Goal: Task Accomplishment & Management: Manage account settings

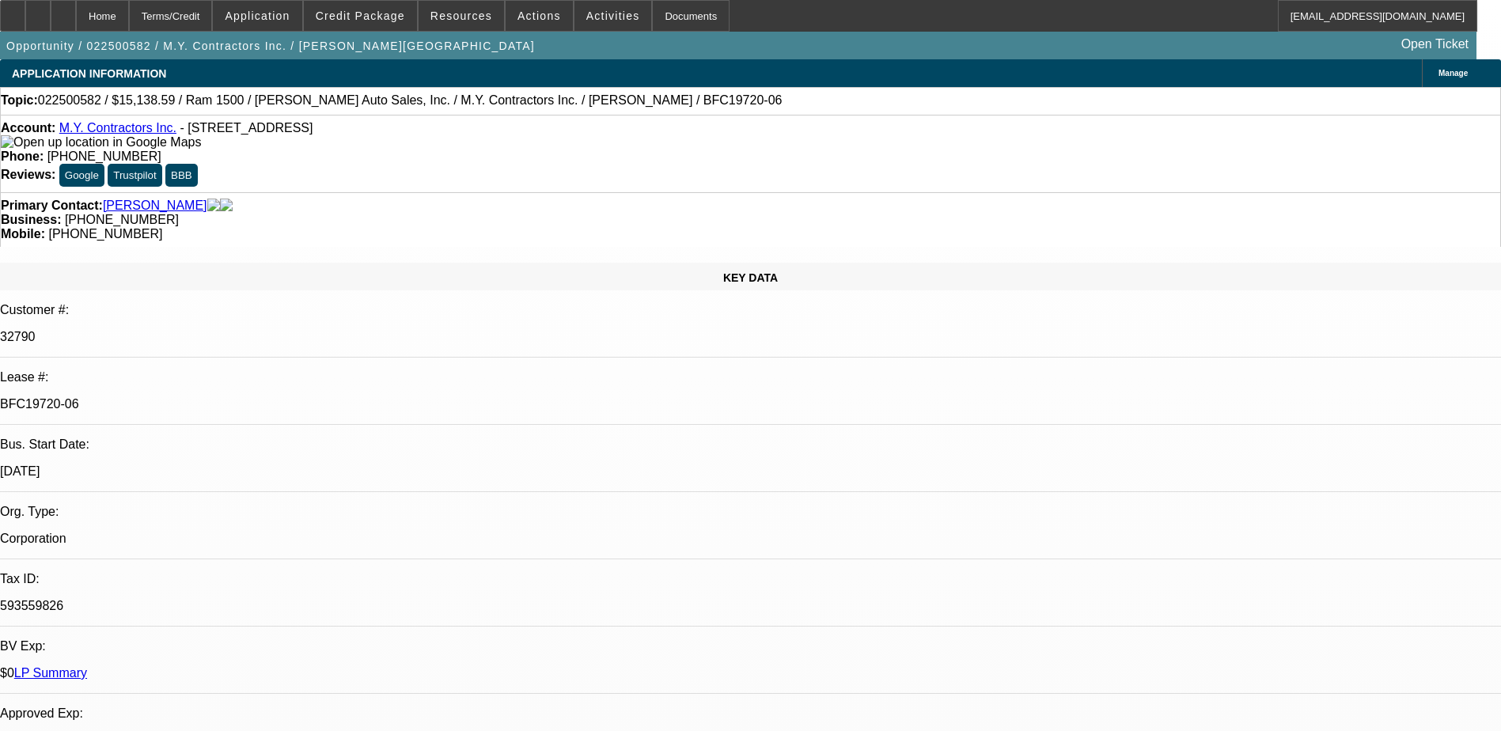
select select "0"
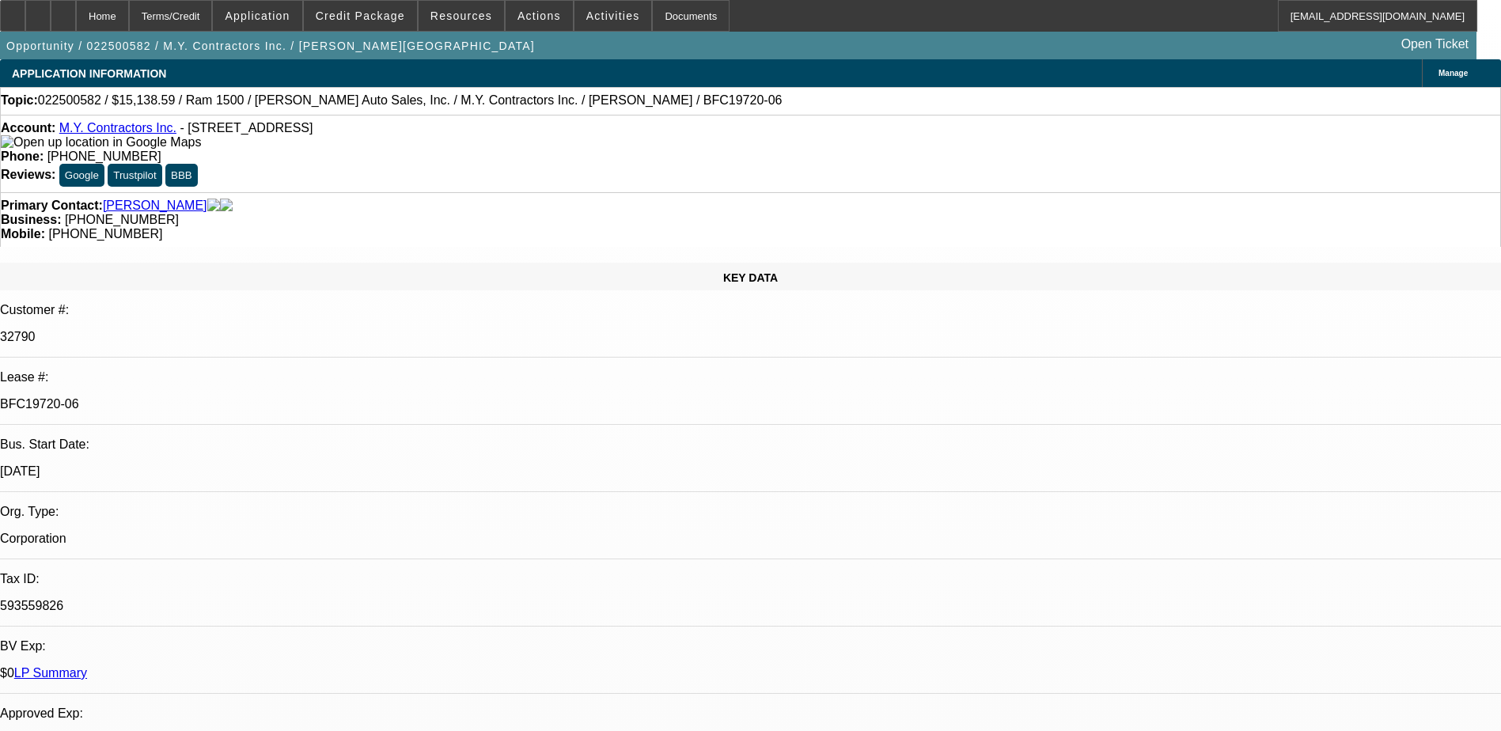
select select "0"
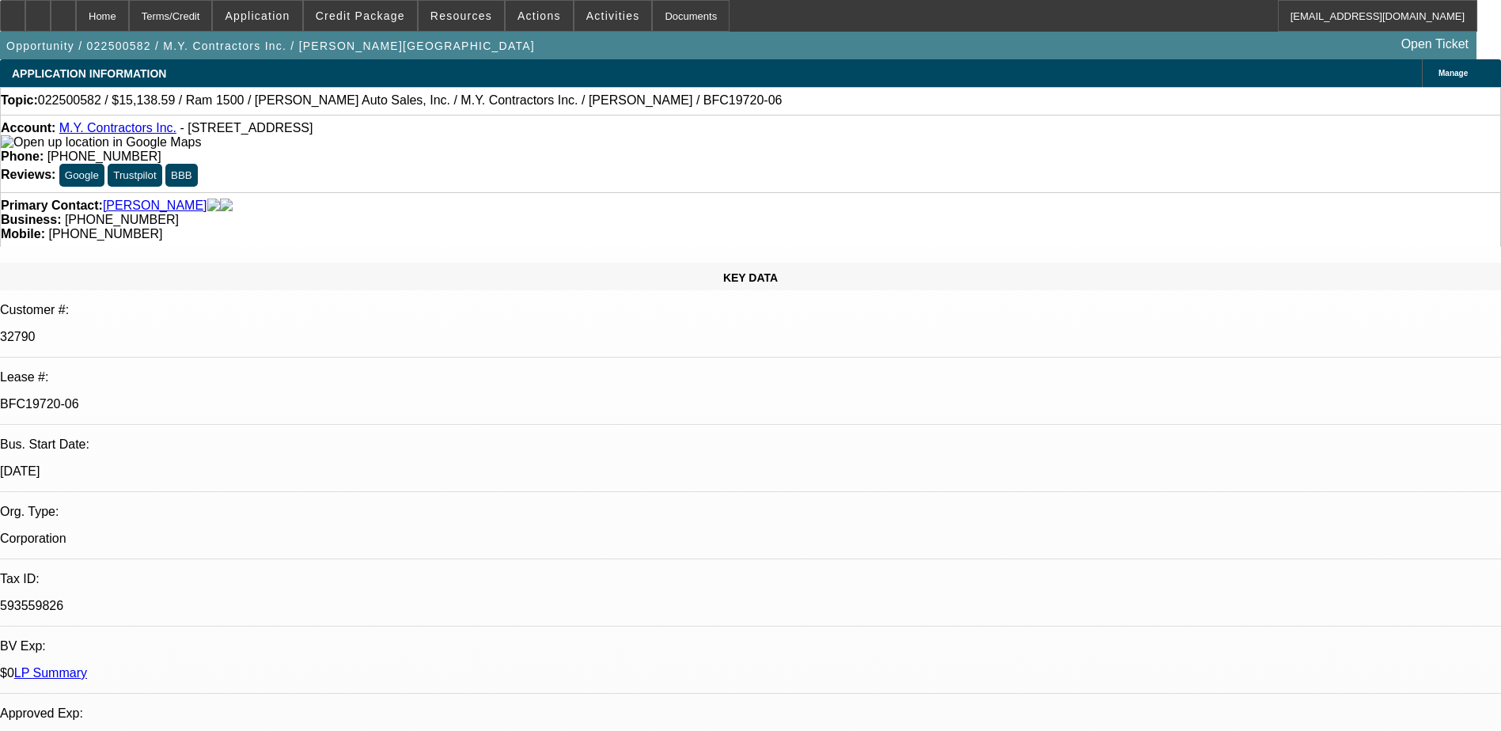
select select "0"
select select "1"
select select "3"
select select "6"
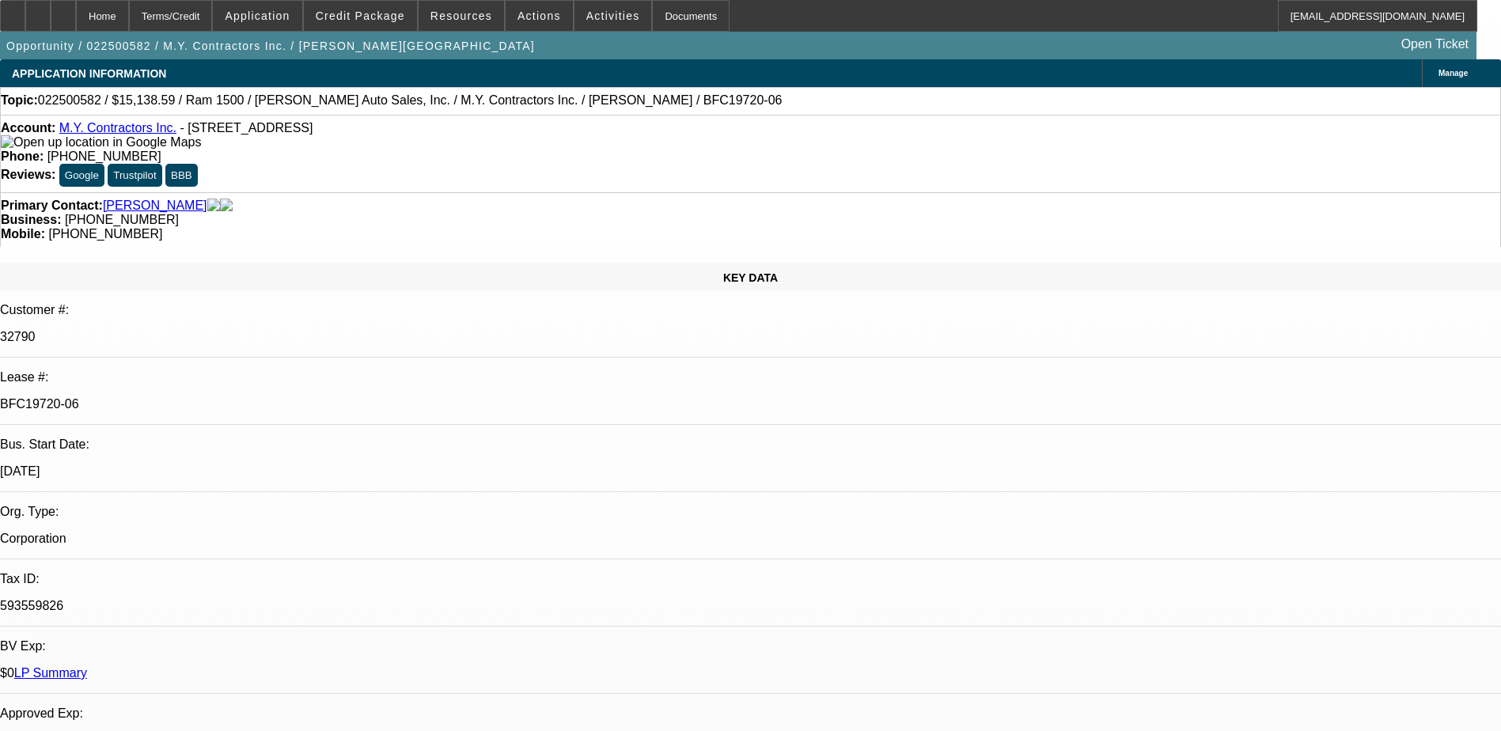
select select "1"
select select "3"
select select "6"
select select "1"
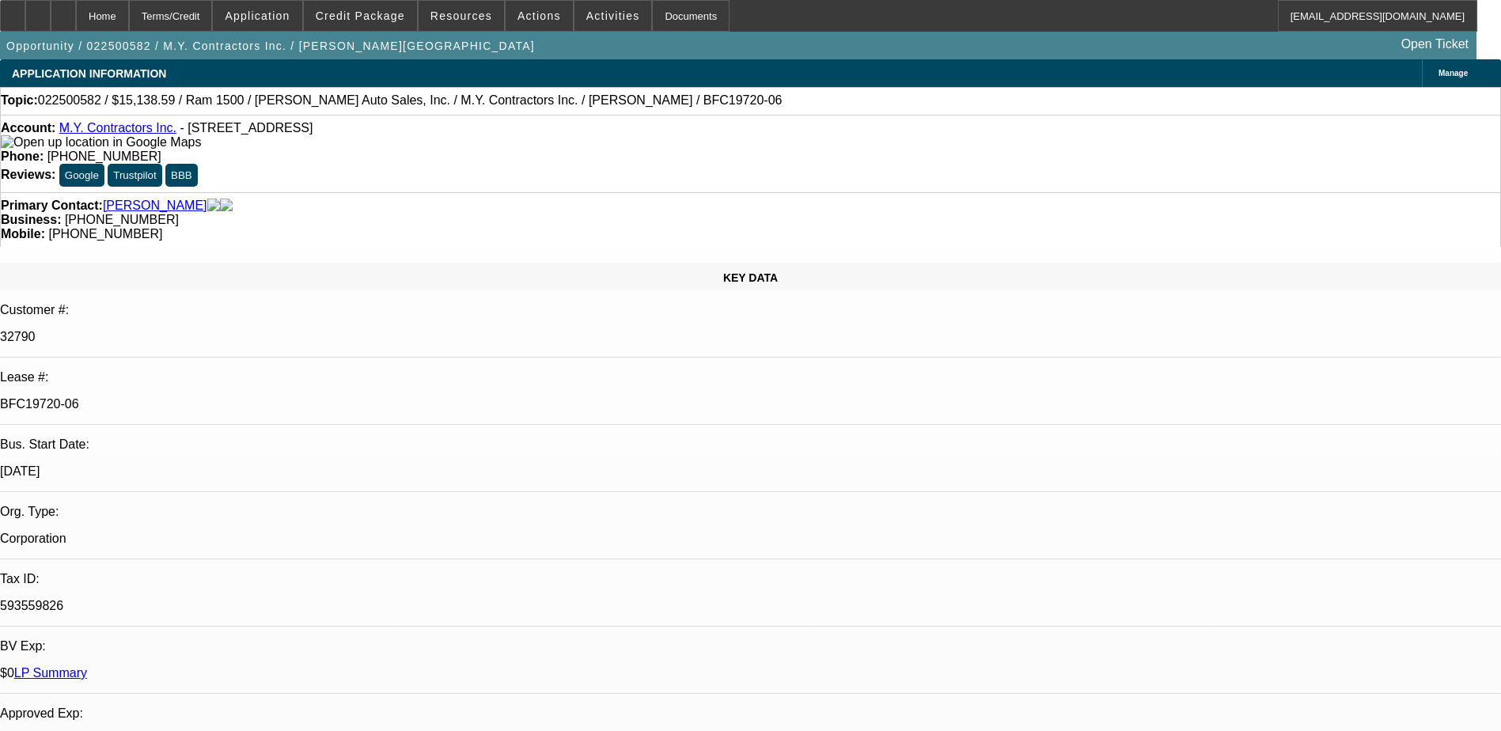
select select "6"
select select "1"
select select "6"
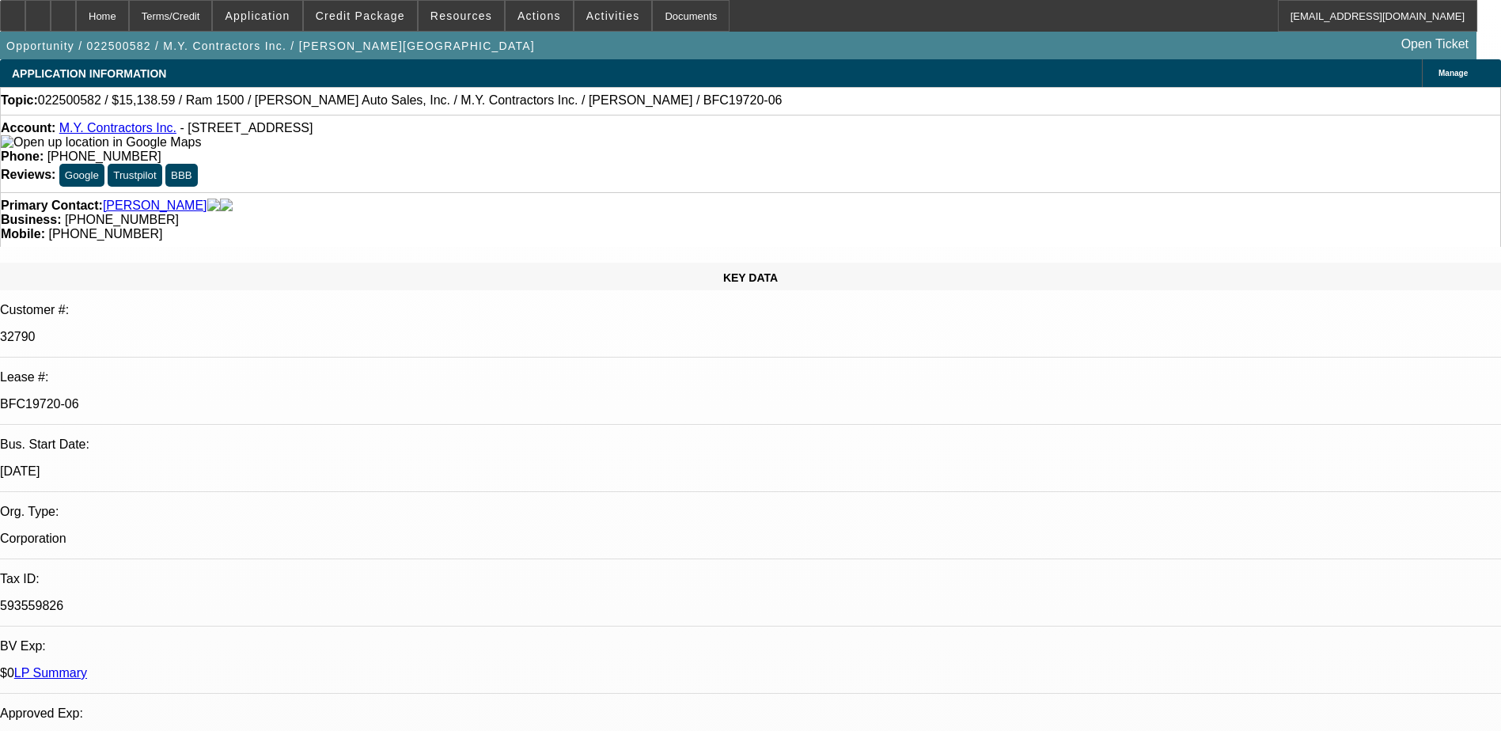
click b "Send Back To Sales - 022500582 / $15,138.59 / Ram 1500 / Ed Tillman Auto Sales,…"
click div "Credit Decision - Send Back To Sales Send Back To Sales - Logan, I think this s…"
click b "Send Back To Sales - 022500582 / $15,138.59 / Ram 1500 / Ed Tillman Auto Sales,…"
click div "RE:022500582 / $15,138.59 / Ram 1500 / Ed Tillman Auto Sales, Inc. / M.Y. Contr…"
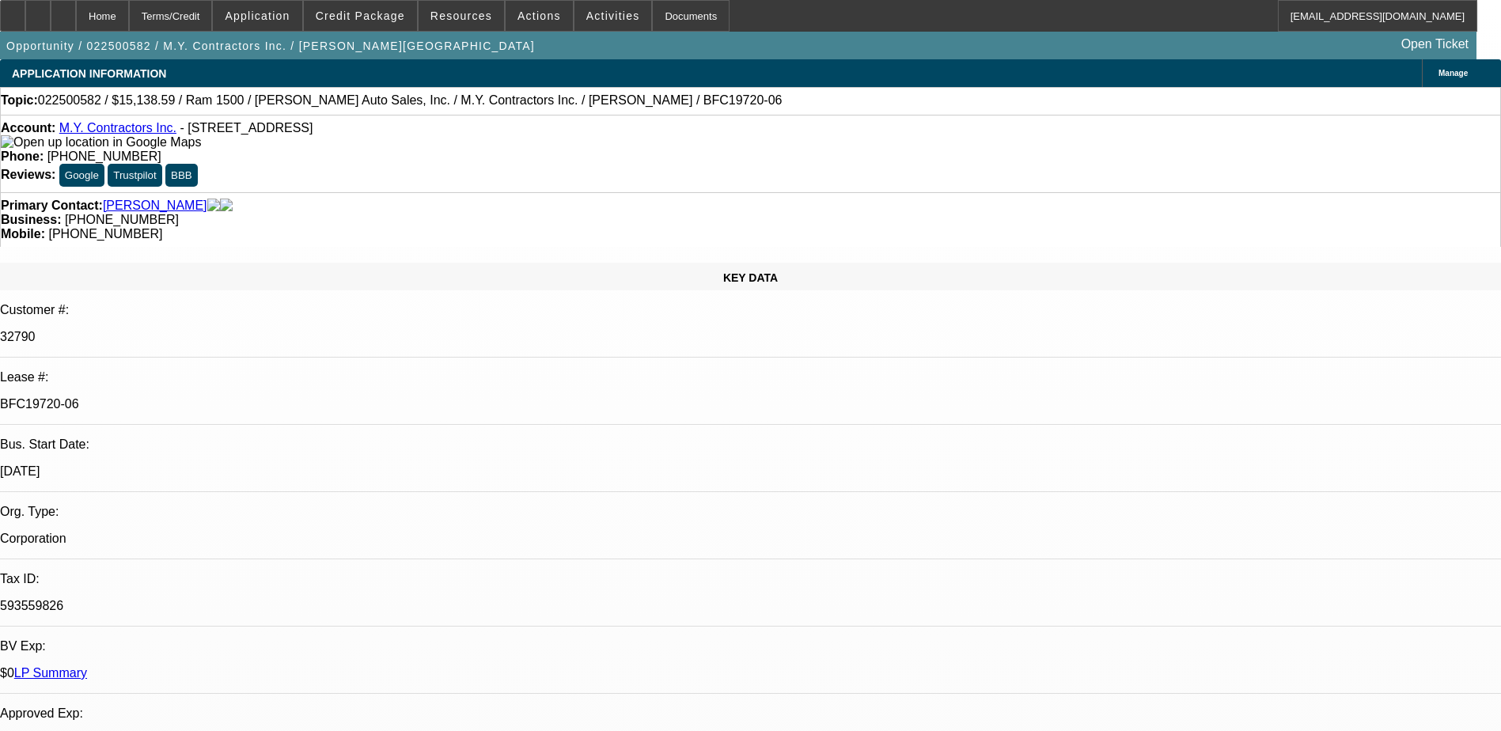
click p "CRM Admin - 9/28/25, 6:02 AM"
click div "EXPIRED Funding Source Credit Approval Expiration - 022500582 / $15,138.59 / Ra…"
click b "EXPIRED Funding Source Credit Approval Expiration - 022500582 / $15,138.59 / Ra…"
click div "EXPIRED Funding Source Credit Approval Expiration - 022500582 / $15,138.59 / Ra…"
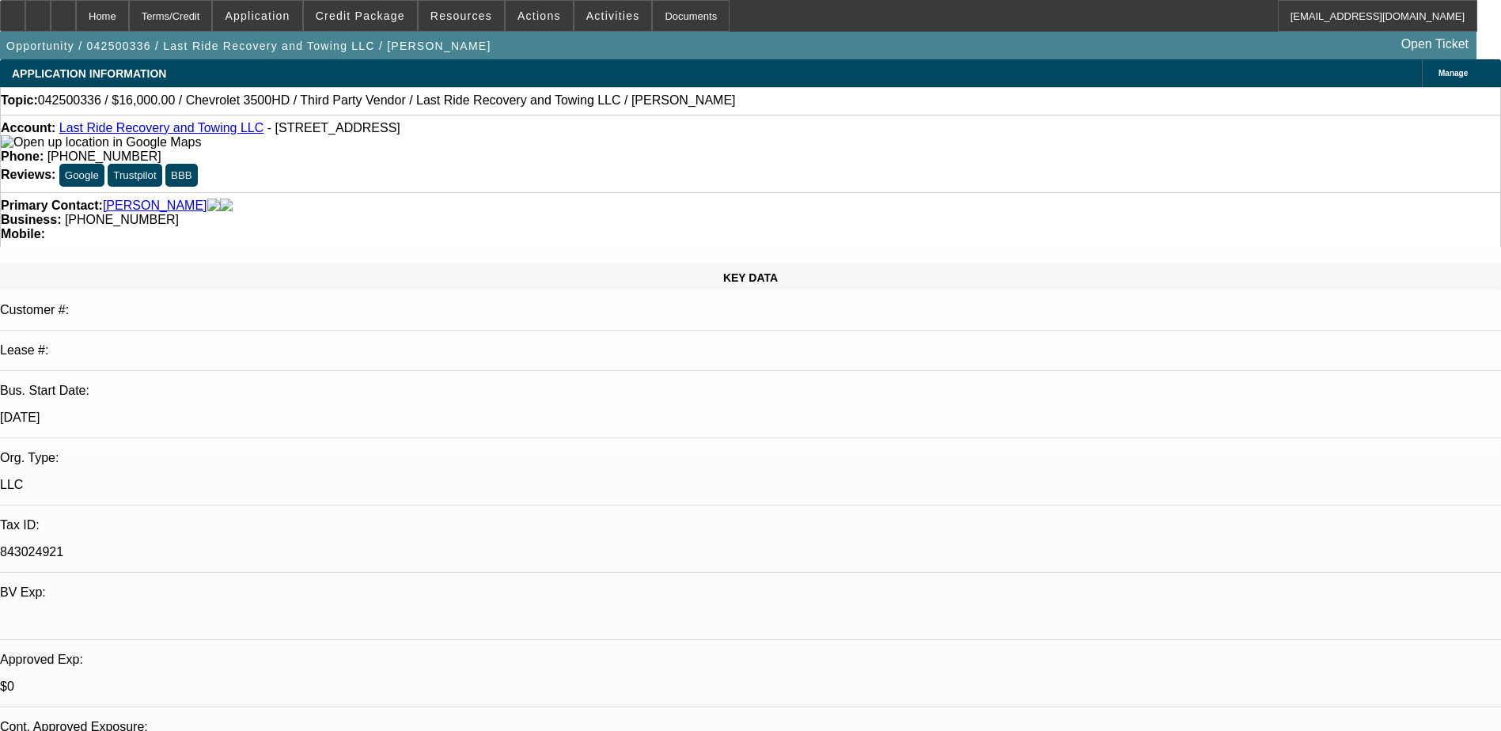
select select "0"
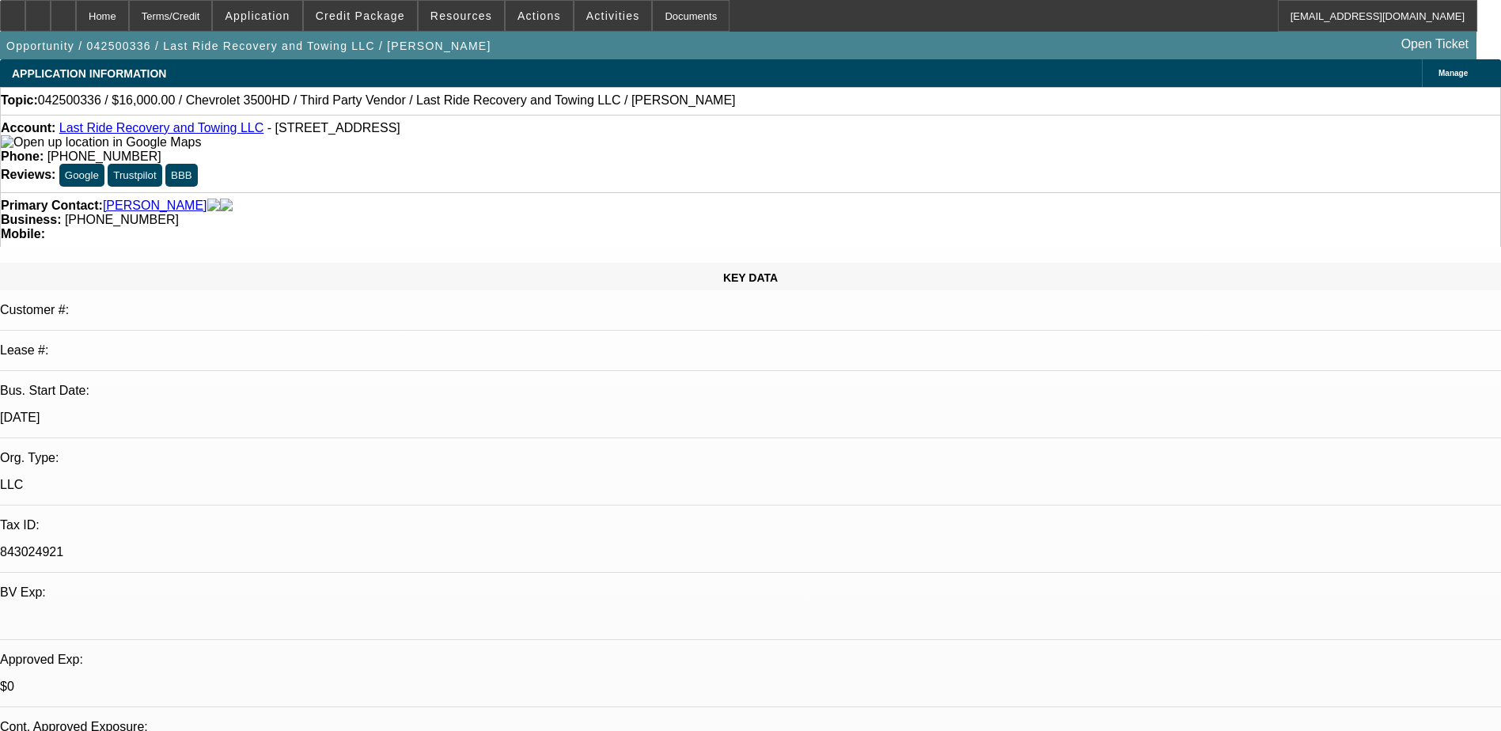
select select "0"
select select "0.15"
select select "0"
select select "0.1"
select select "0.15"
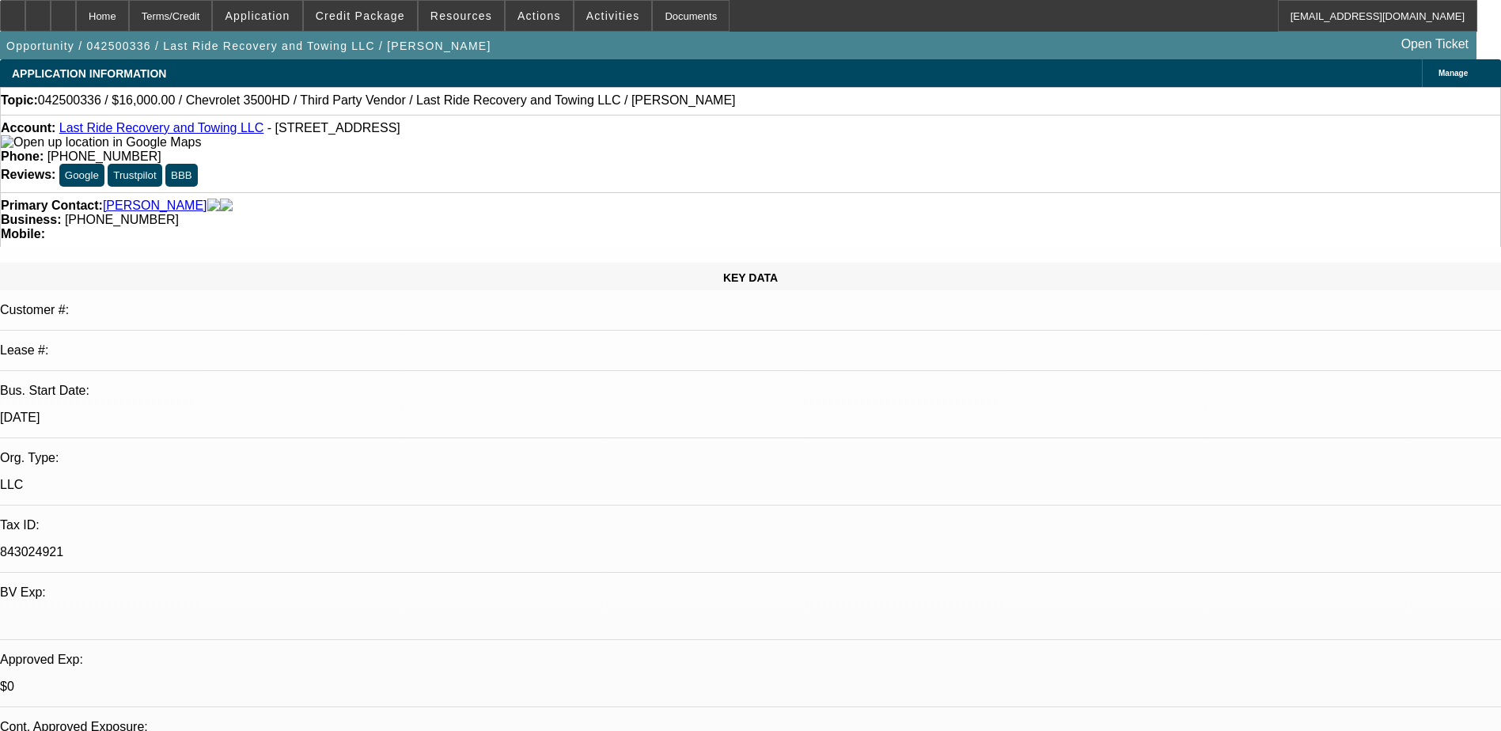
select select "0"
select select "1"
select select "2"
select select "5"
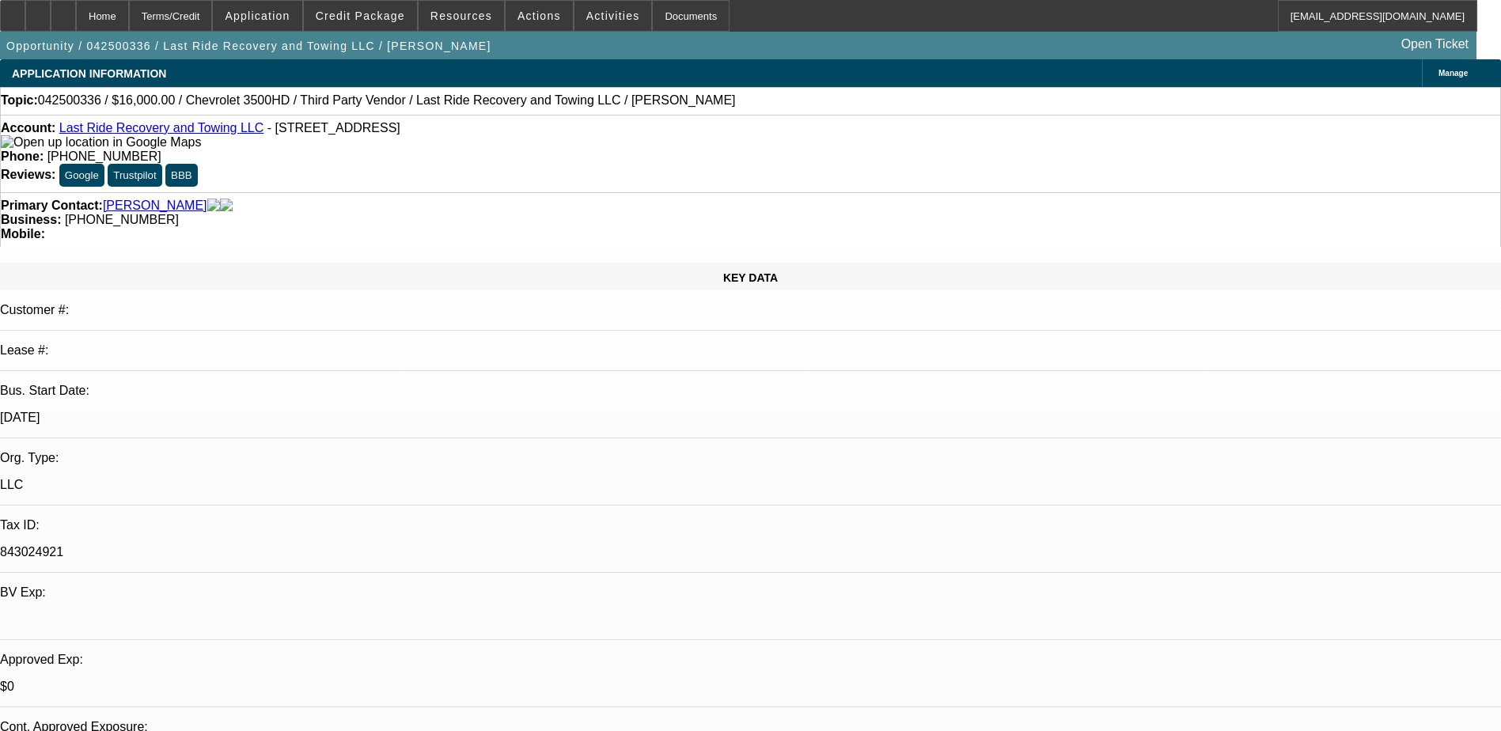
select select "1"
select select "2"
select select "5"
select select "1"
select select "3"
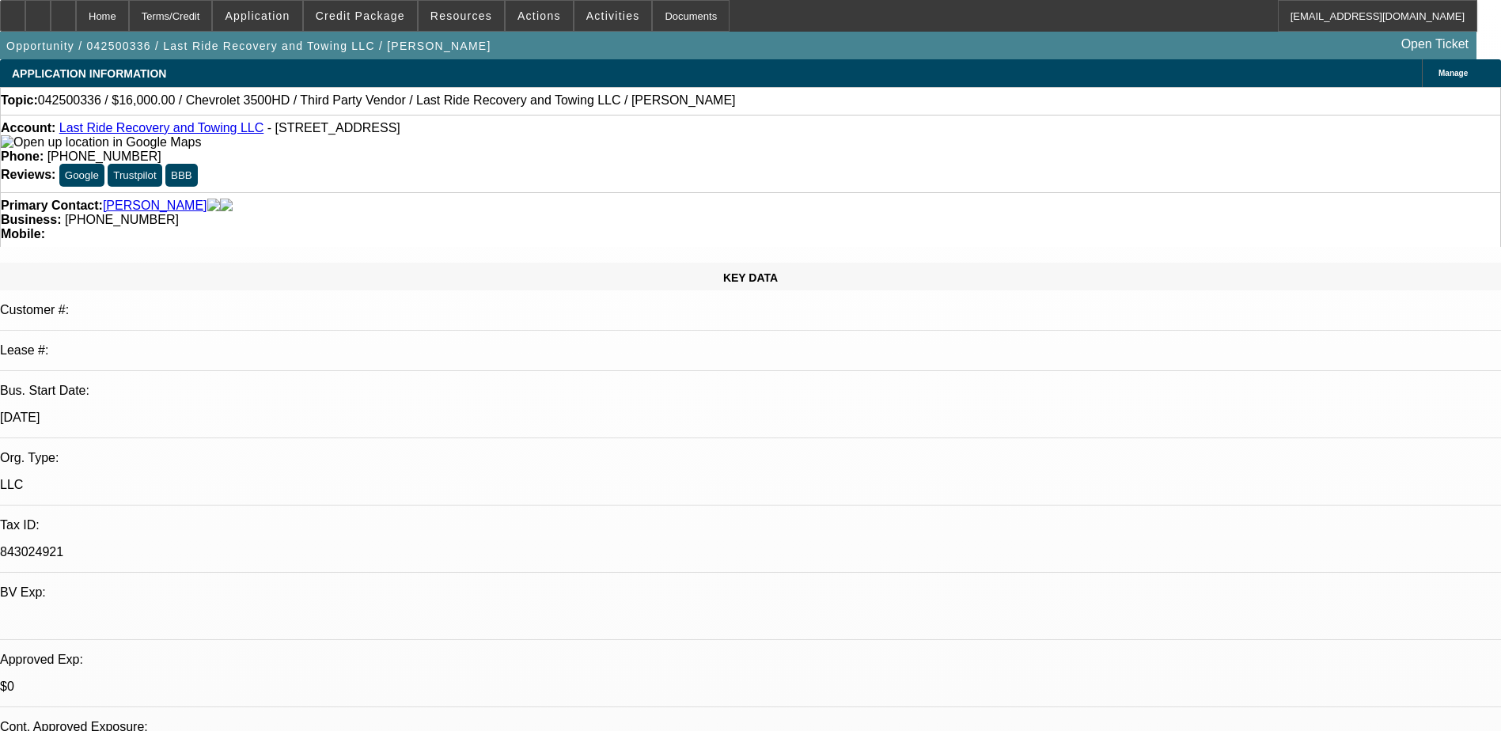
select select "4"
select select "1"
select select "3"
select select "6"
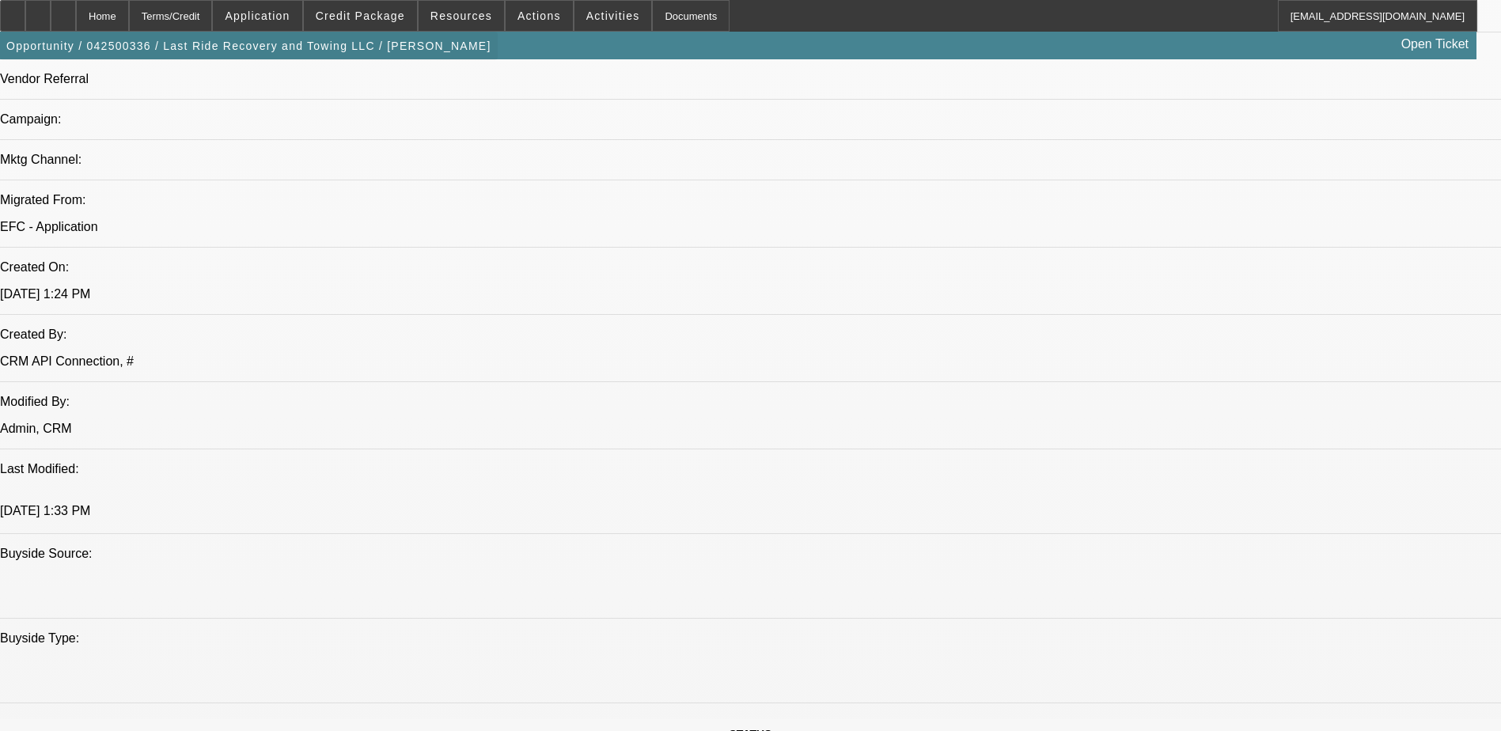
scroll to position [882, 0]
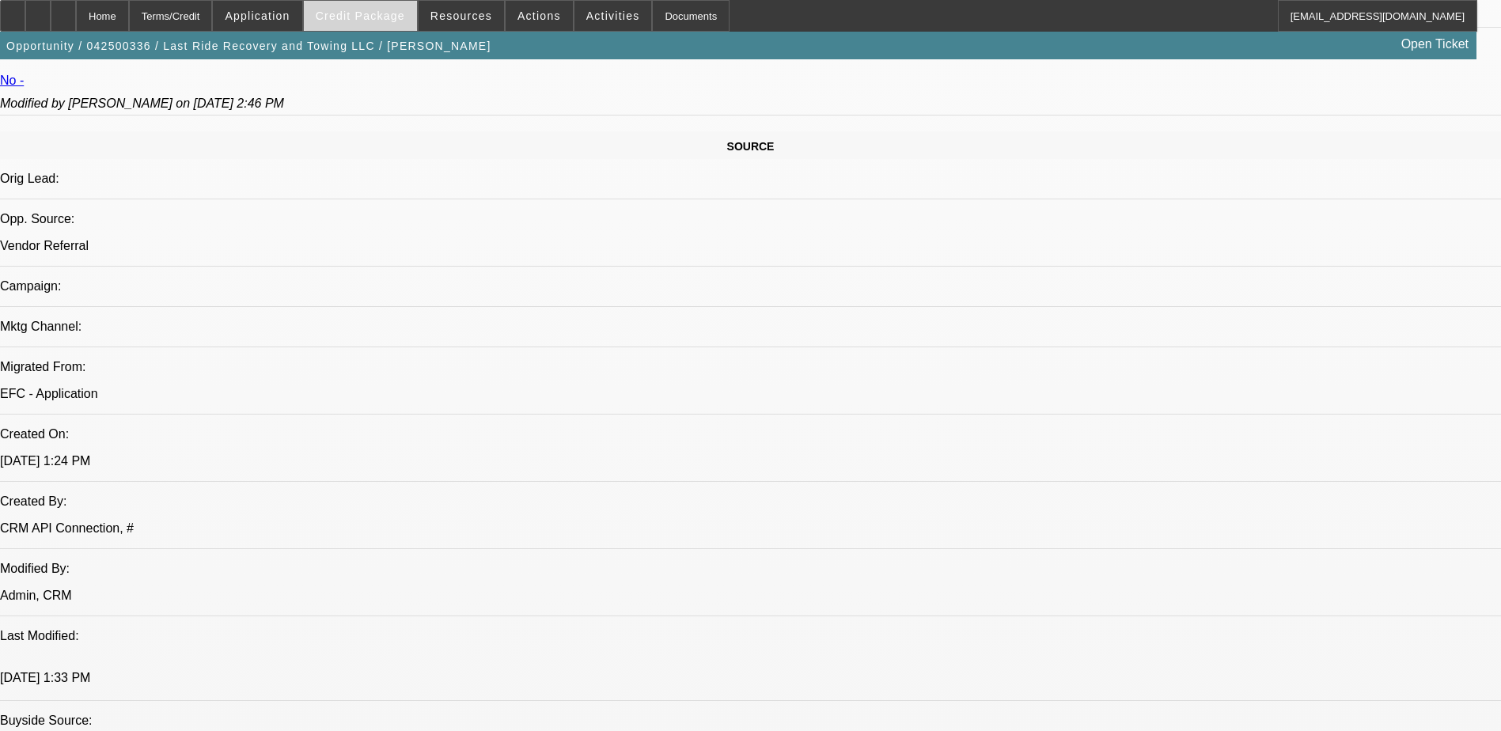
click at [377, 14] on span "Credit Package" at bounding box center [360, 15] width 89 height 13
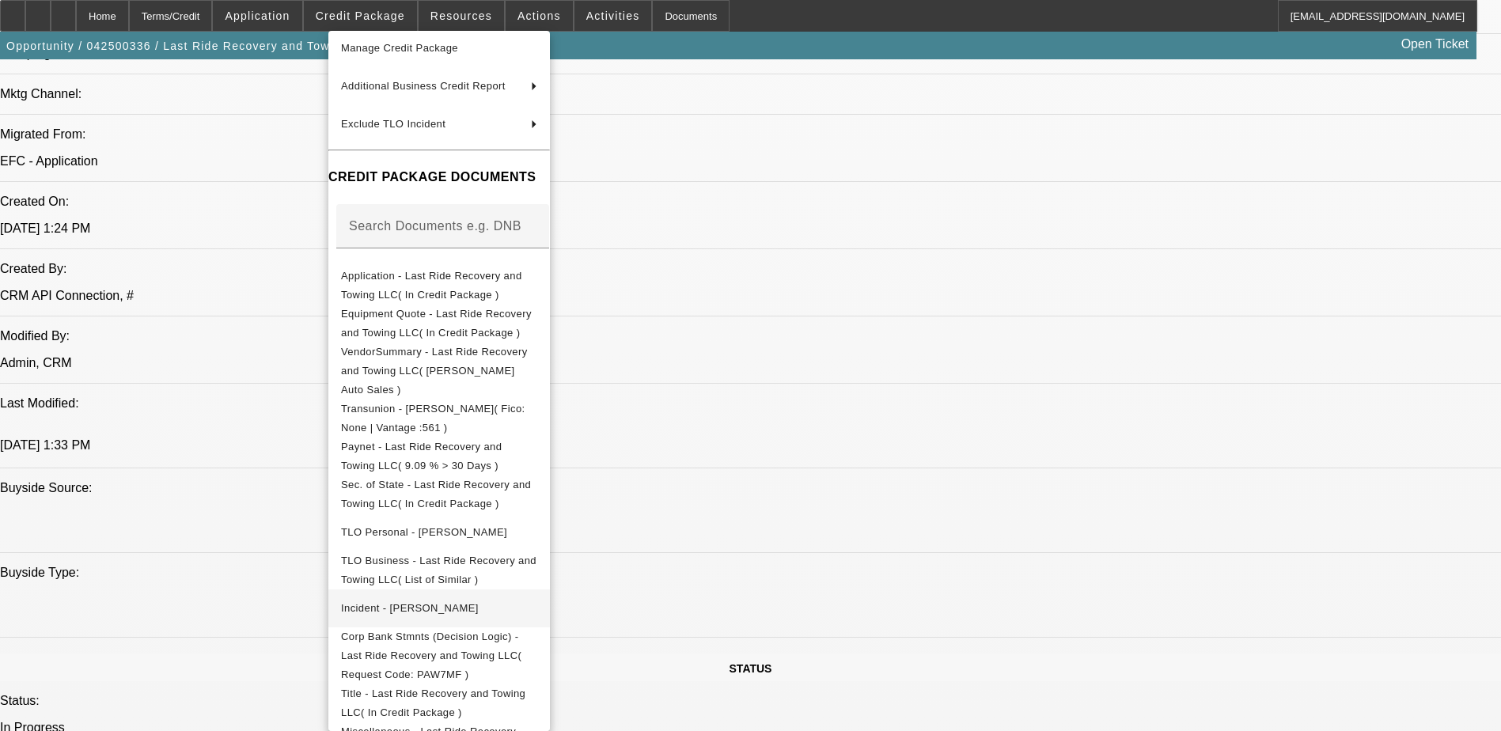
scroll to position [1120, 0]
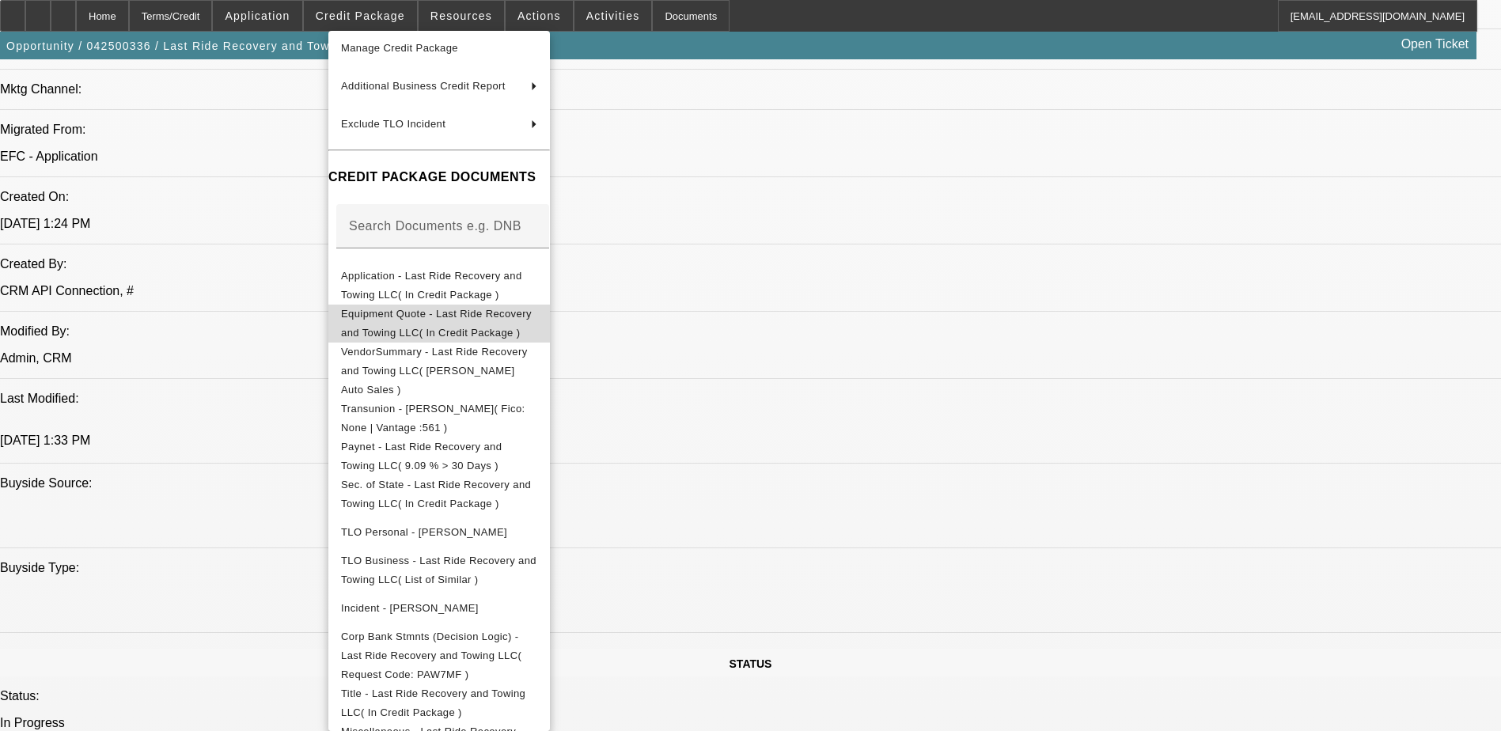
click at [550, 305] on button "Equipment Quote - Last Ride Recovery and Towing LLC( In Credit Package )" at bounding box center [439, 324] width 222 height 38
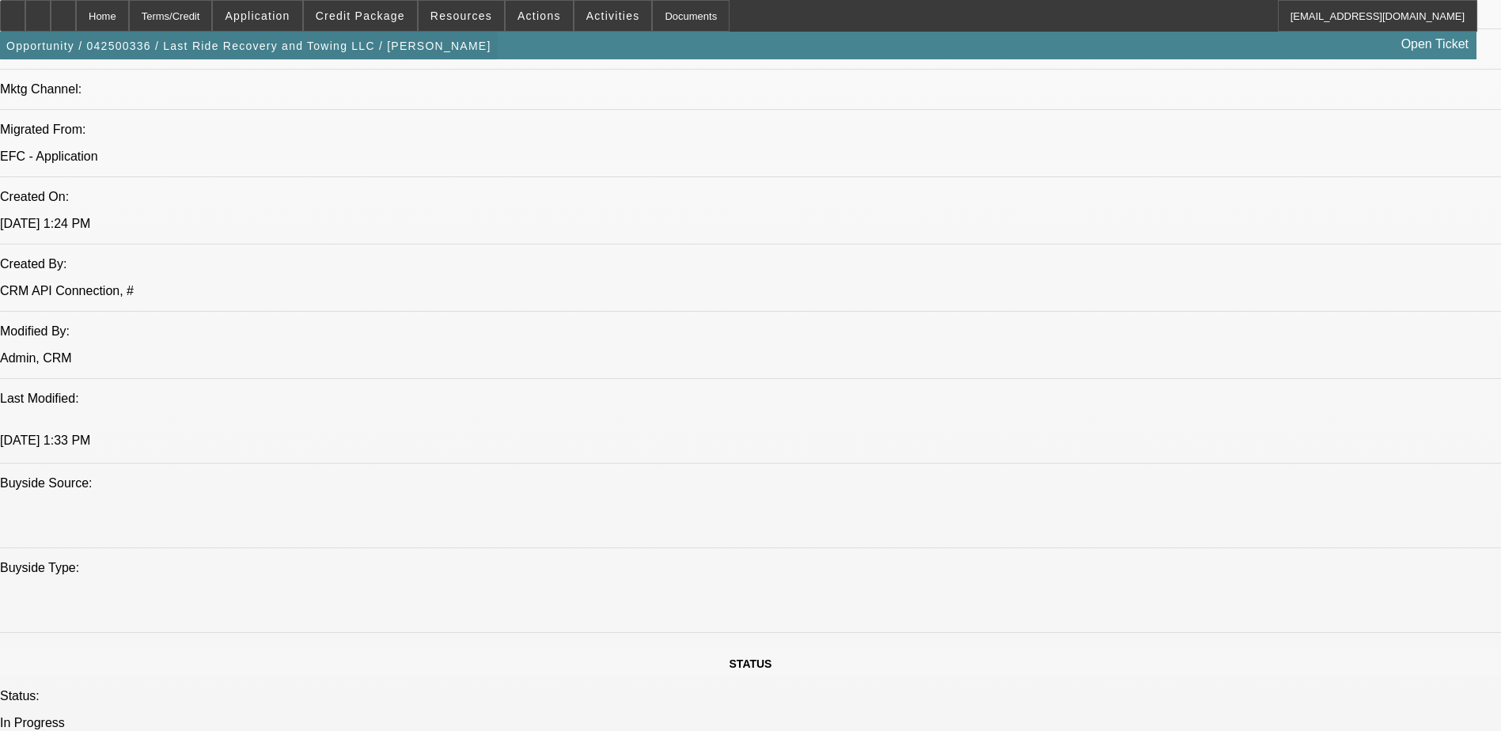
scroll to position [803, 0]
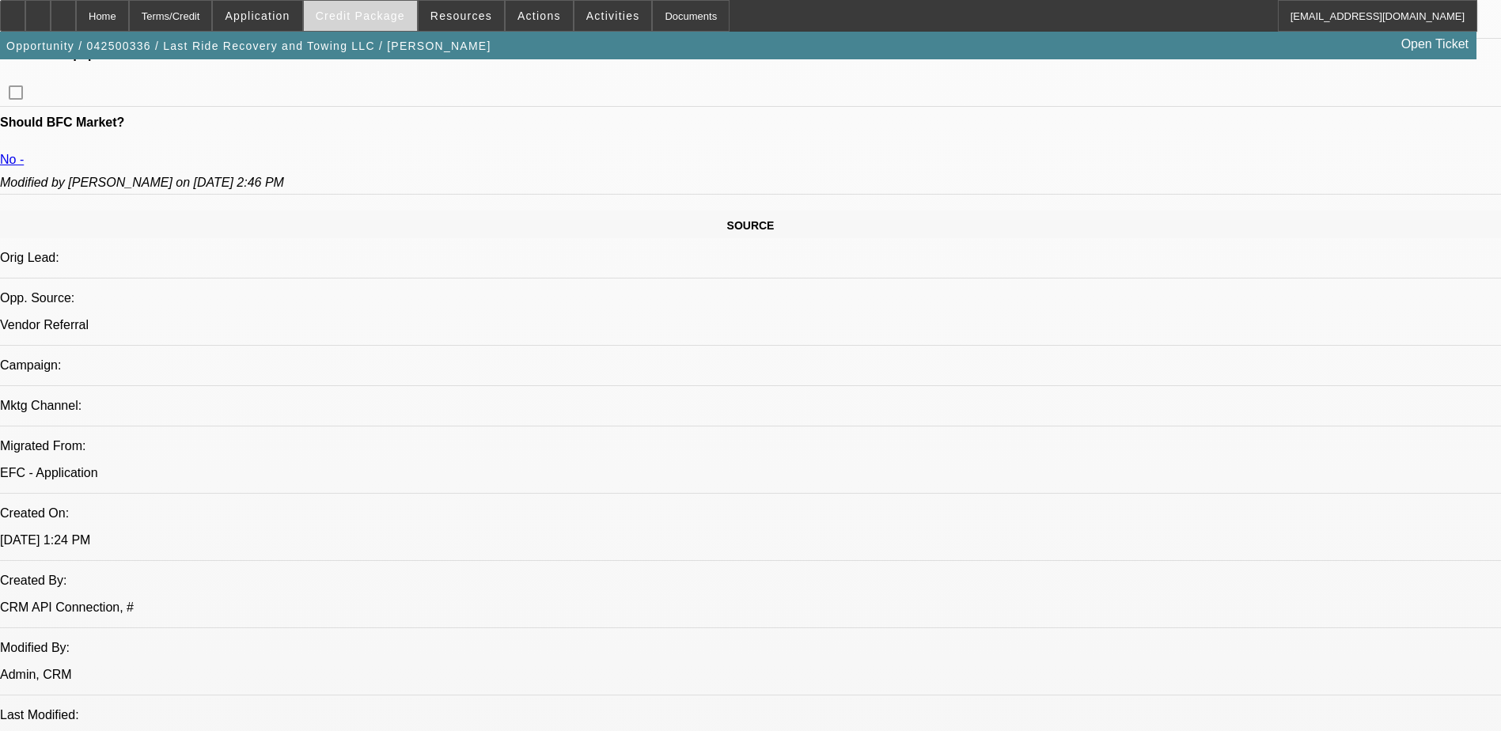
click at [383, 11] on span "Credit Package" at bounding box center [360, 15] width 89 height 13
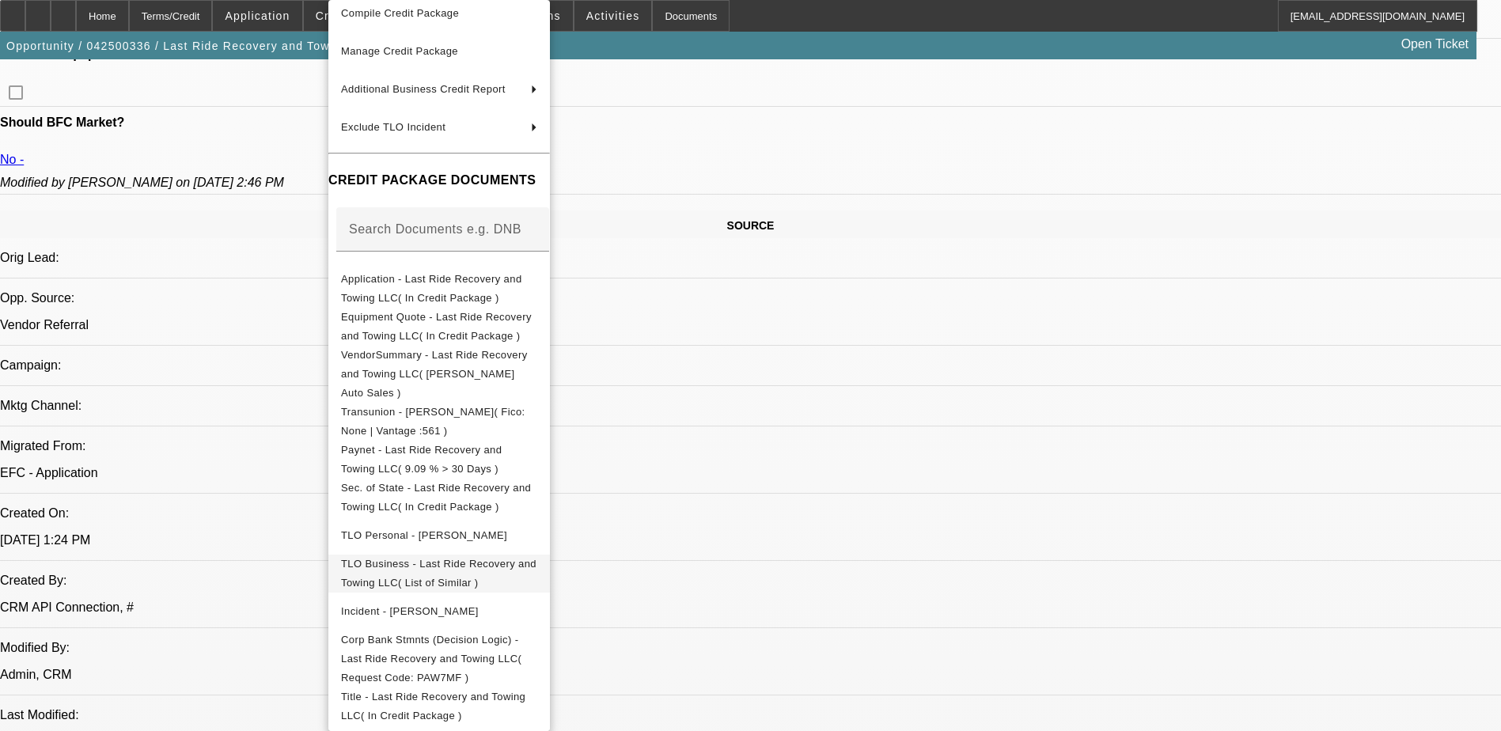
scroll to position [91, 0]
click at [863, 616] on div at bounding box center [750, 365] width 1501 height 731
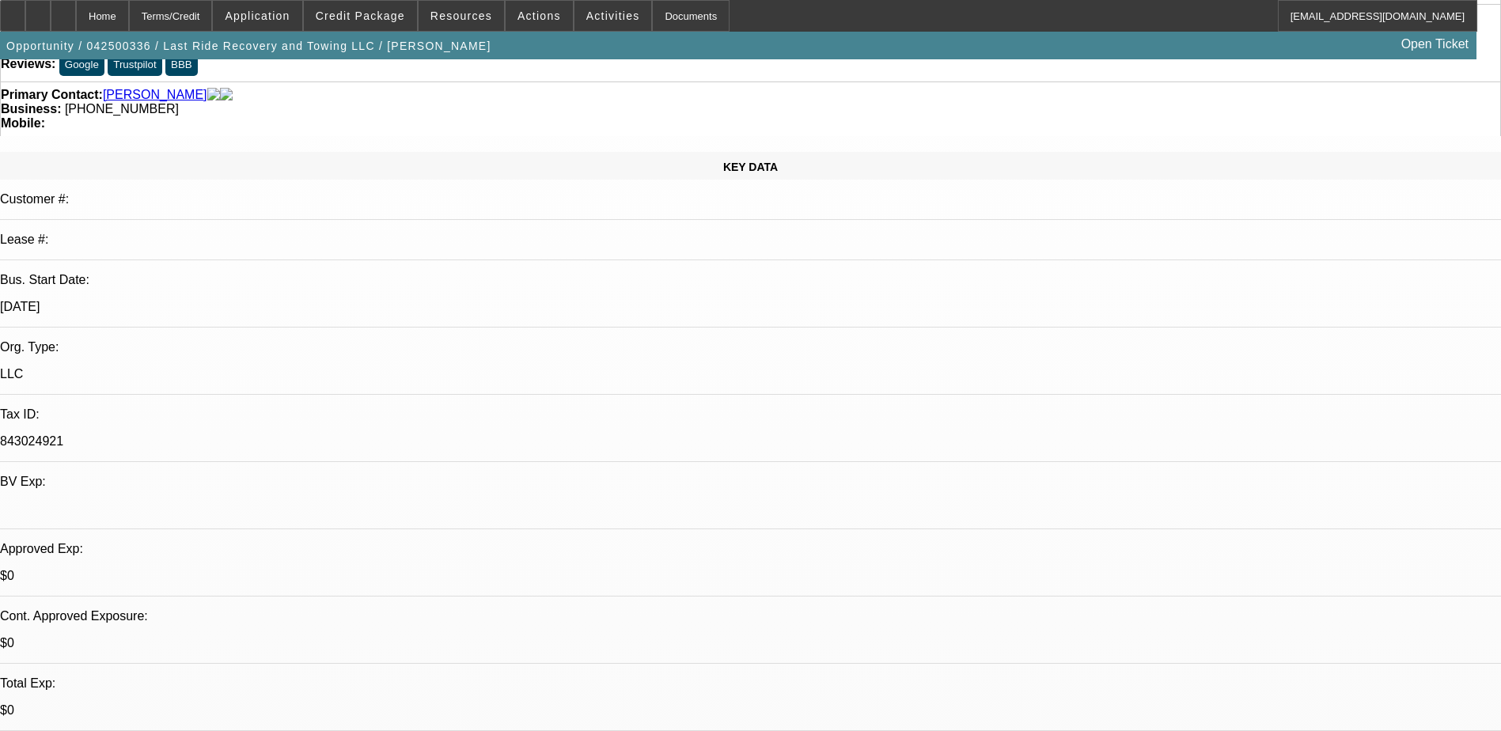
scroll to position [0, 0]
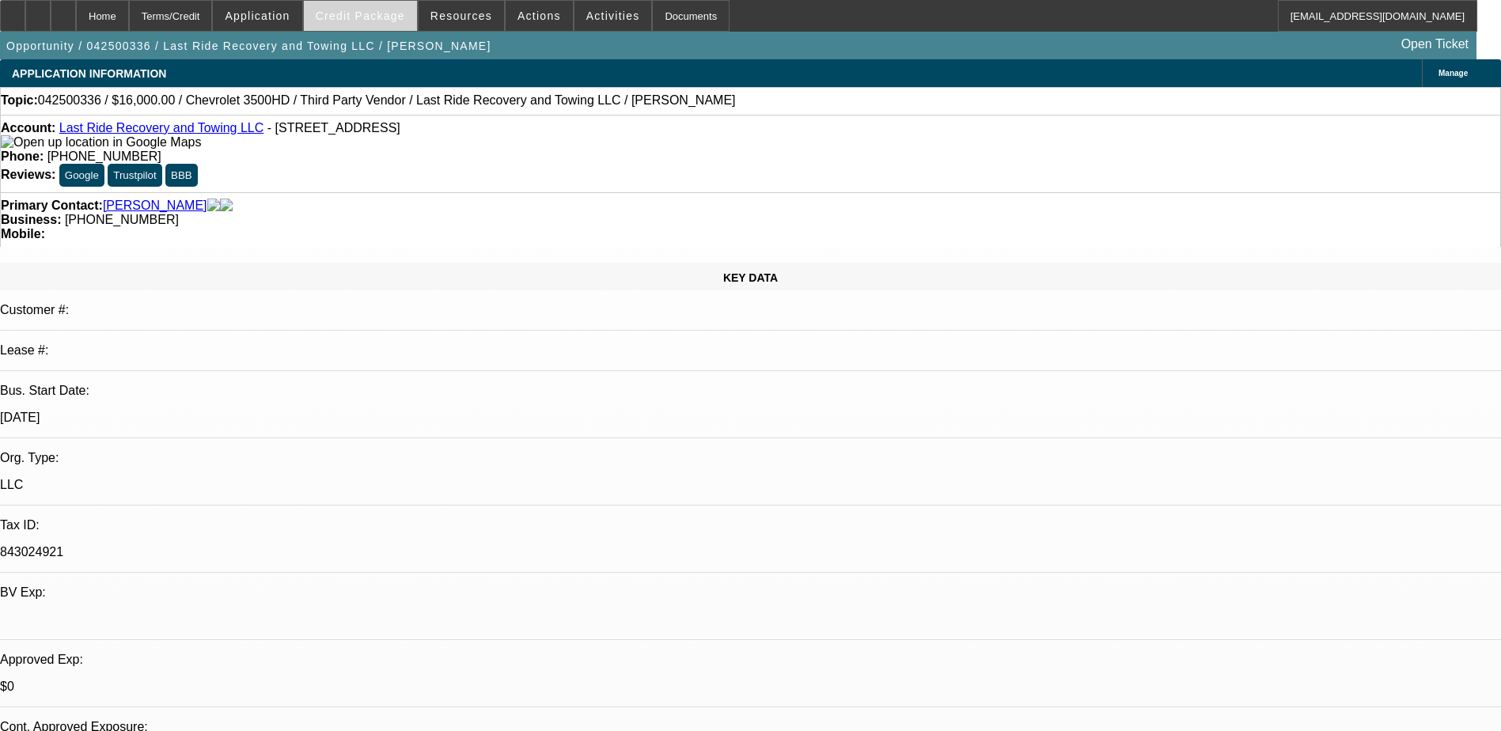
click at [412, 16] on span at bounding box center [360, 16] width 113 height 38
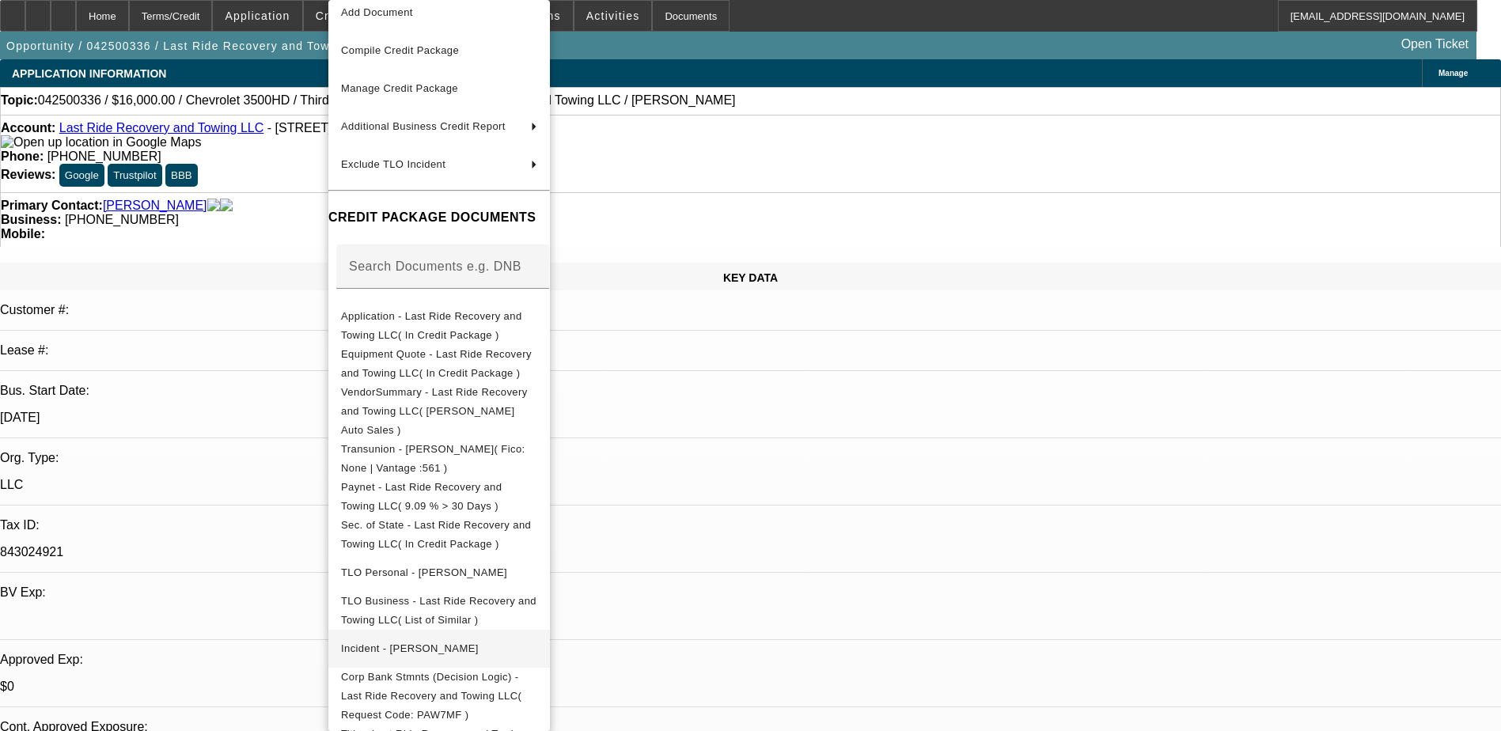
scroll to position [91, 0]
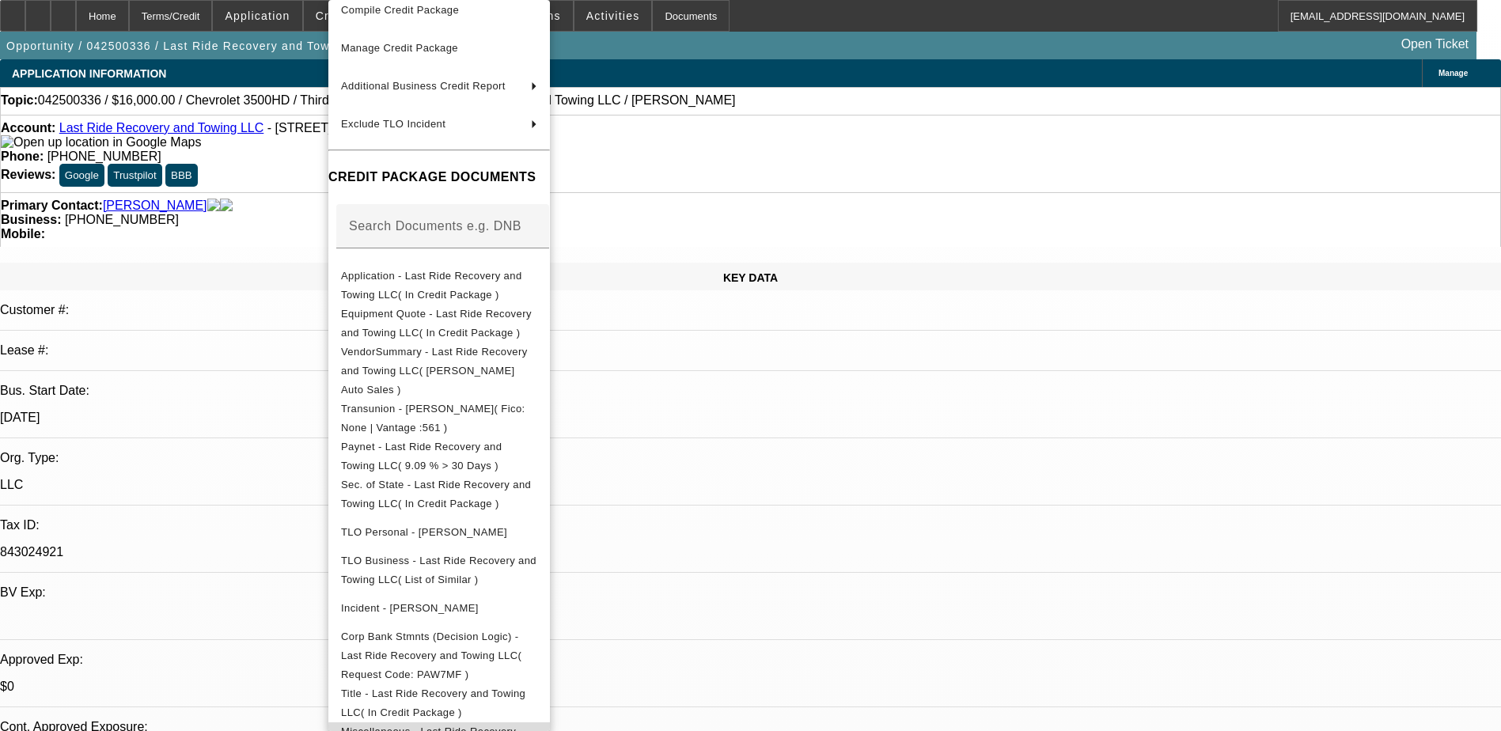
click at [516, 726] on span "Miscellaneous - Last Ride Recovery and Towing LLC( Tax ID / EIN )" at bounding box center [428, 741] width 175 height 31
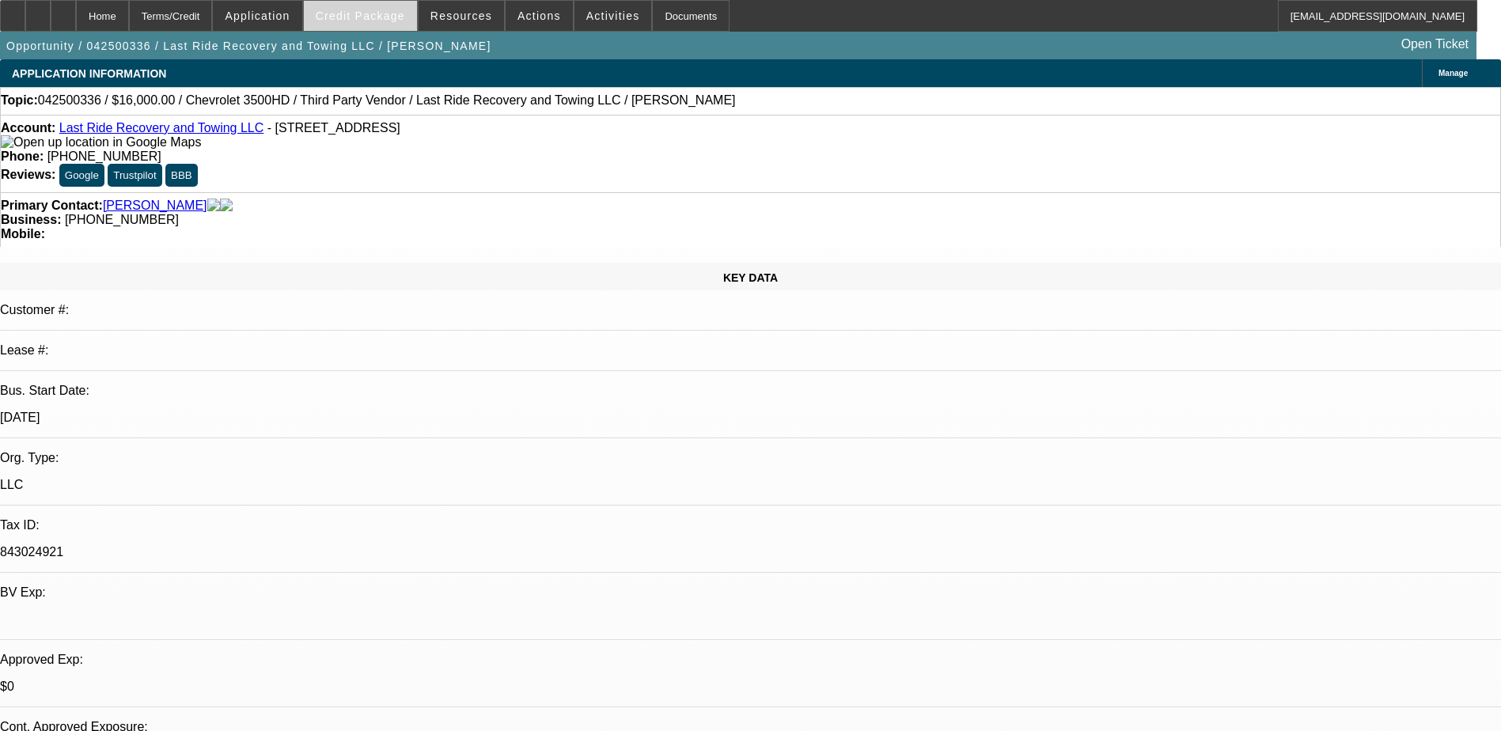
click at [385, 11] on span "Credit Package" at bounding box center [360, 15] width 89 height 13
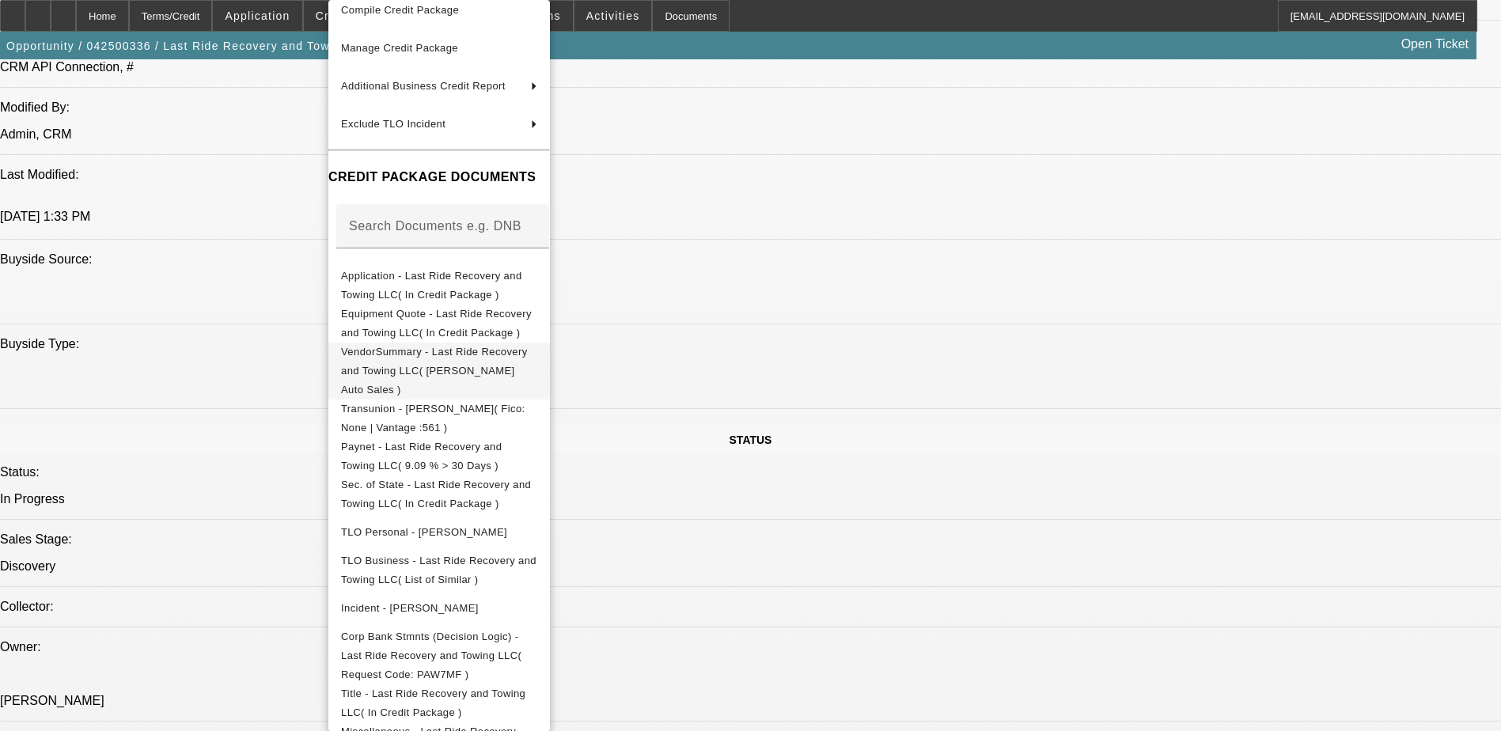
scroll to position [1345, 0]
click at [537, 722] on span "Miscellaneous - Last Ride Recovery and Towing LLC( Tax ID / EIN )" at bounding box center [439, 741] width 196 height 38
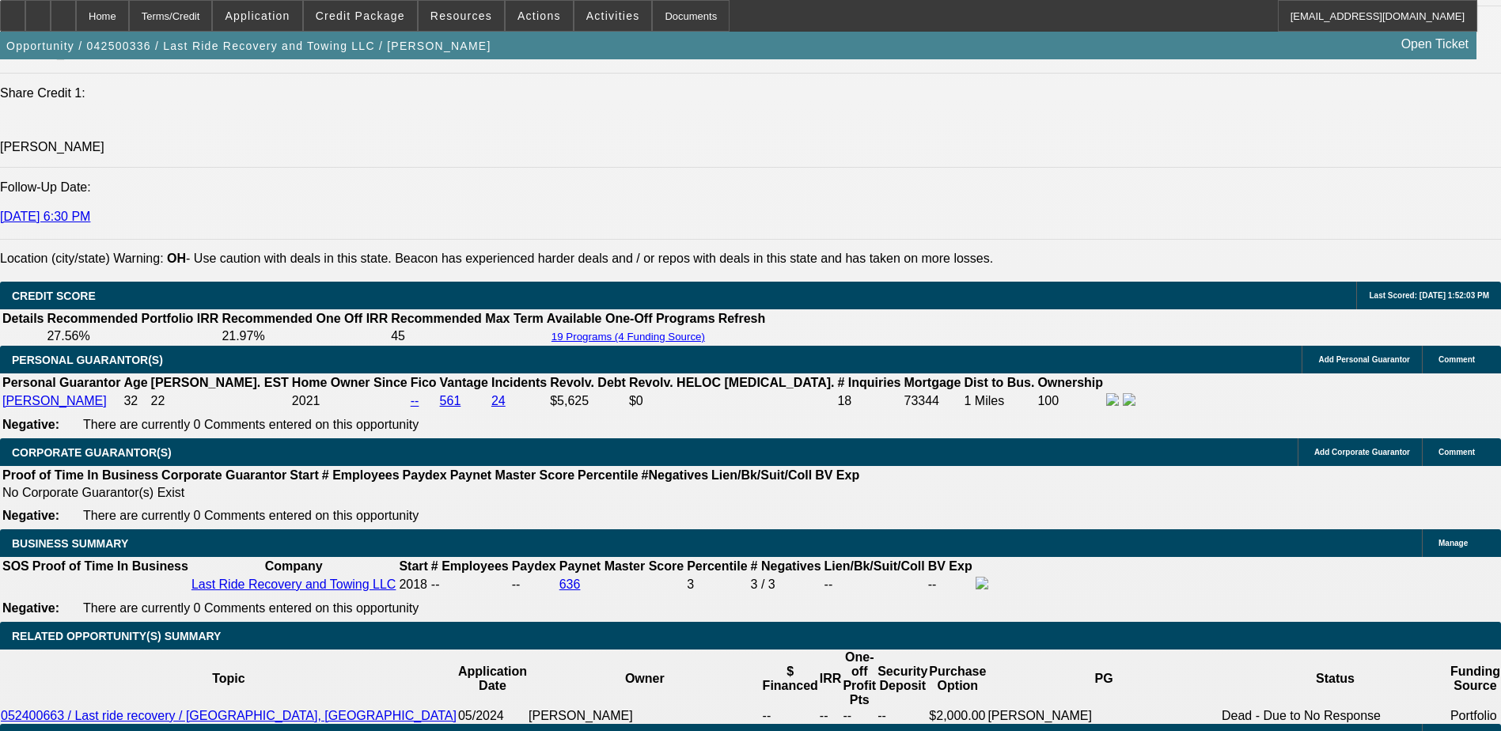
scroll to position [2057, 0]
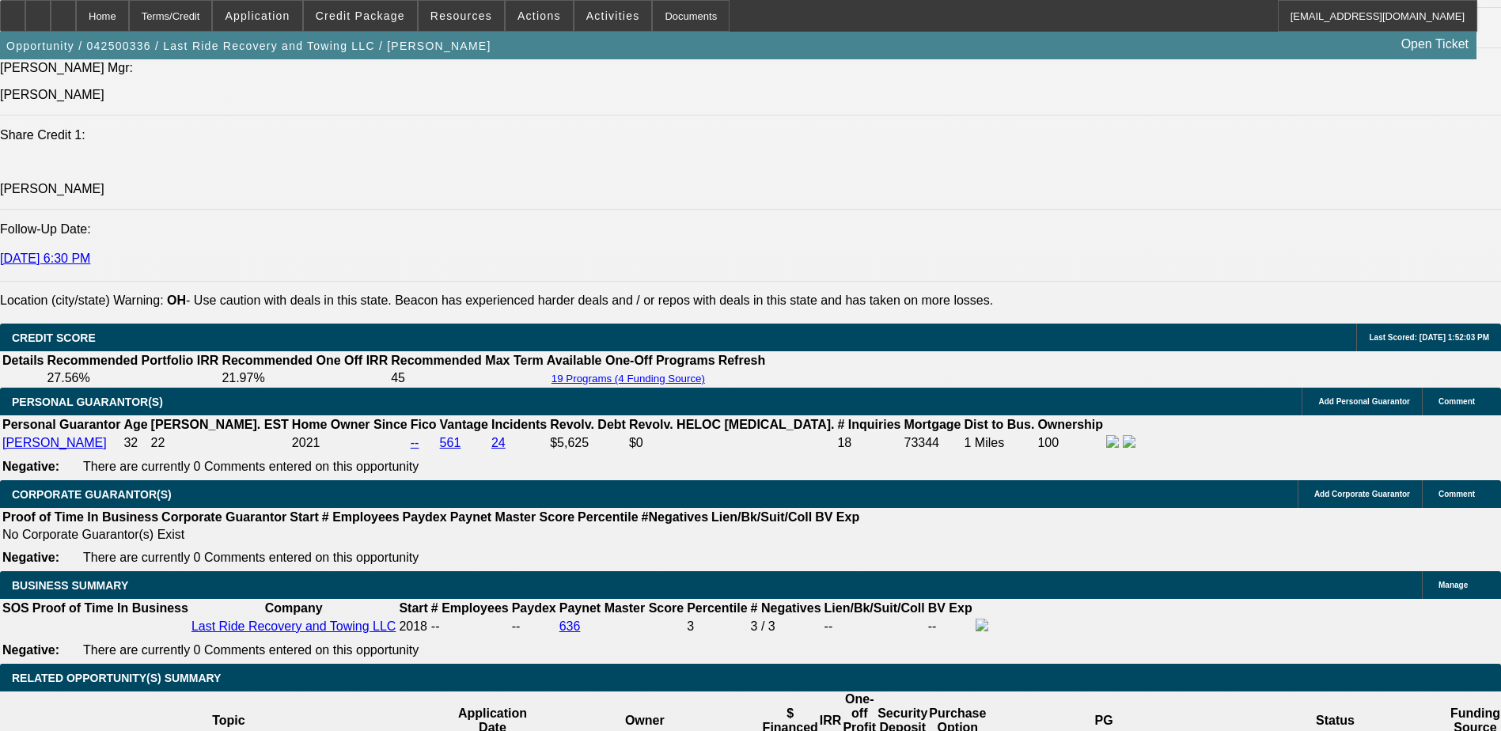
select select "0.15"
select select "2"
select select "0.1"
select select "4"
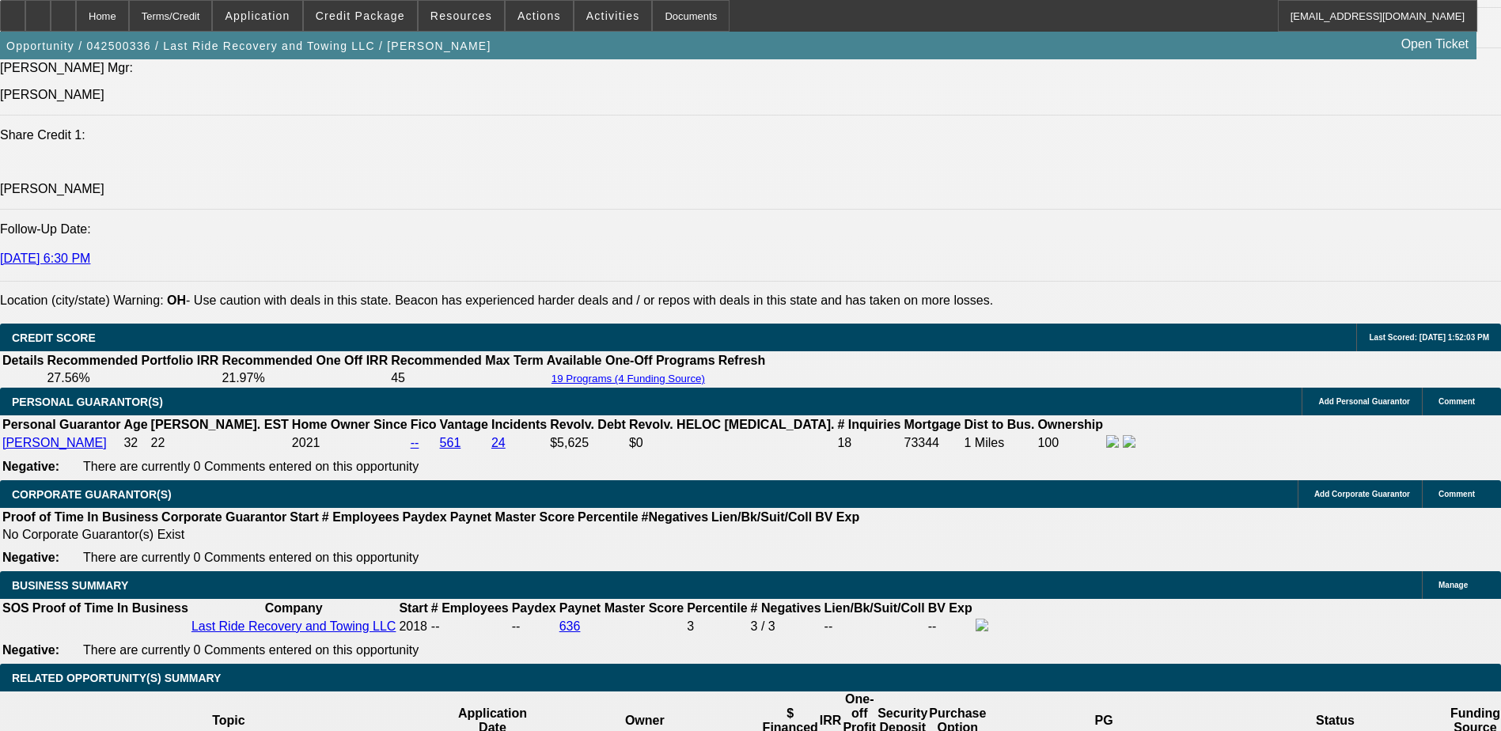
select select "0.15"
select select "2"
select select "0.1"
select select "4"
select select "0.15"
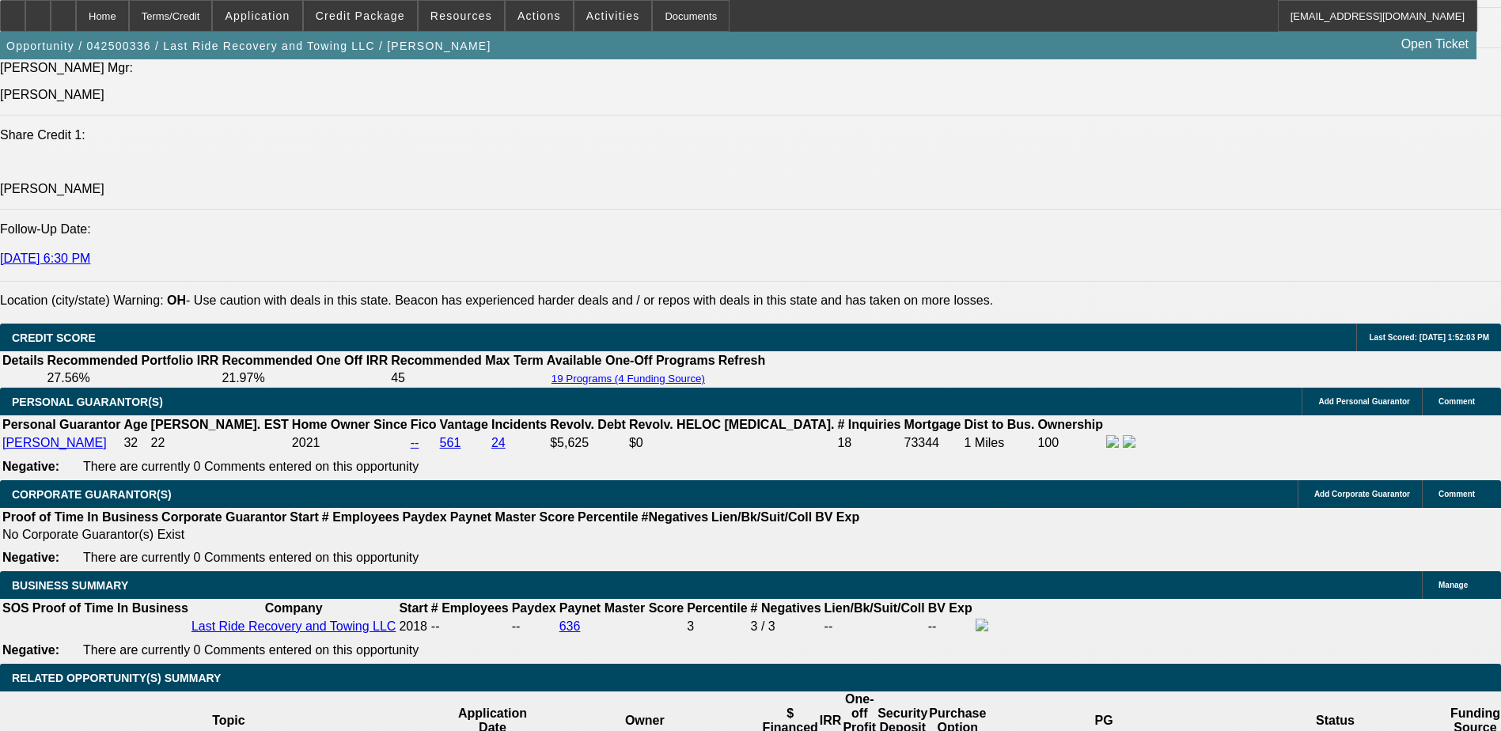
select select "0"
select select "3"
select select "0.1"
select select "4"
select select "0.15"
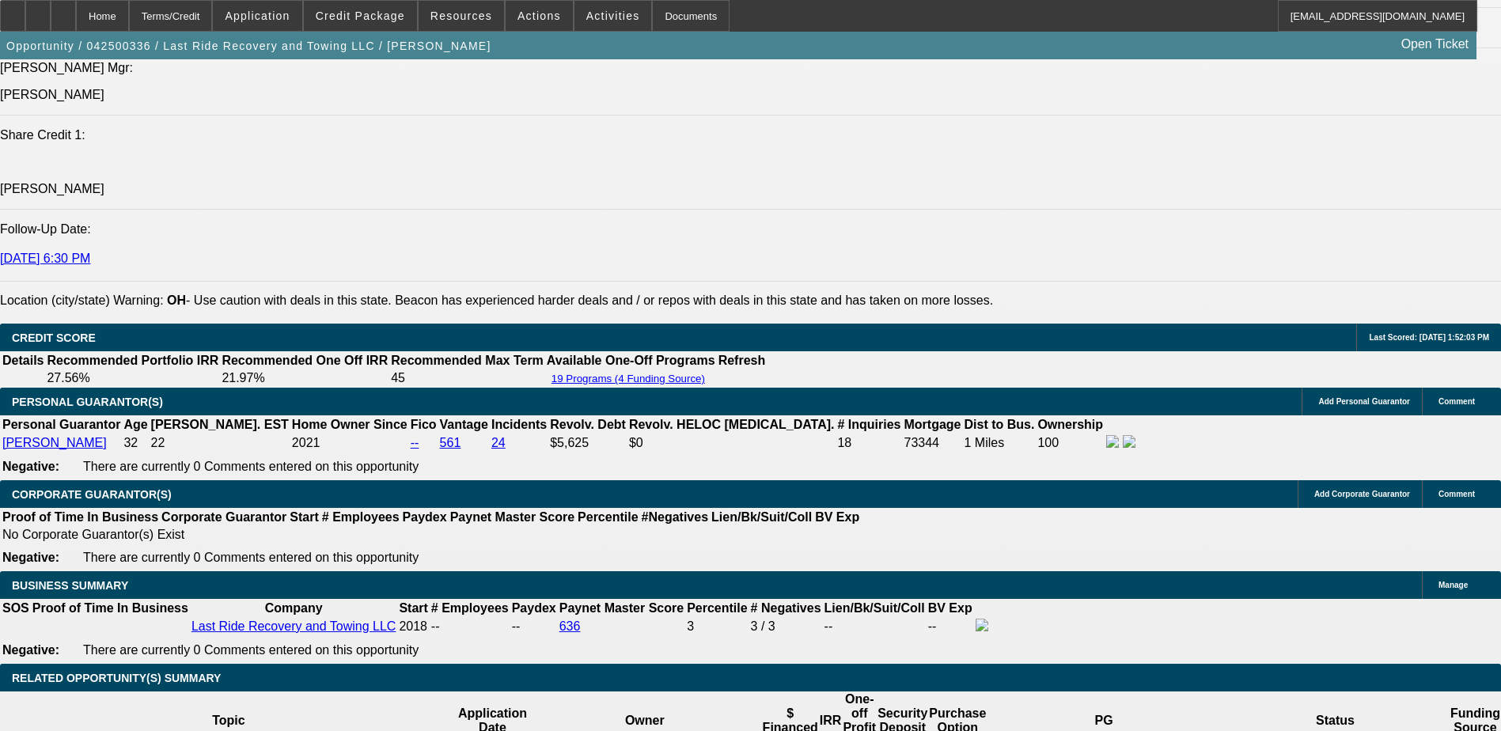
select select "0"
select select "3"
select select "0"
select select "6"
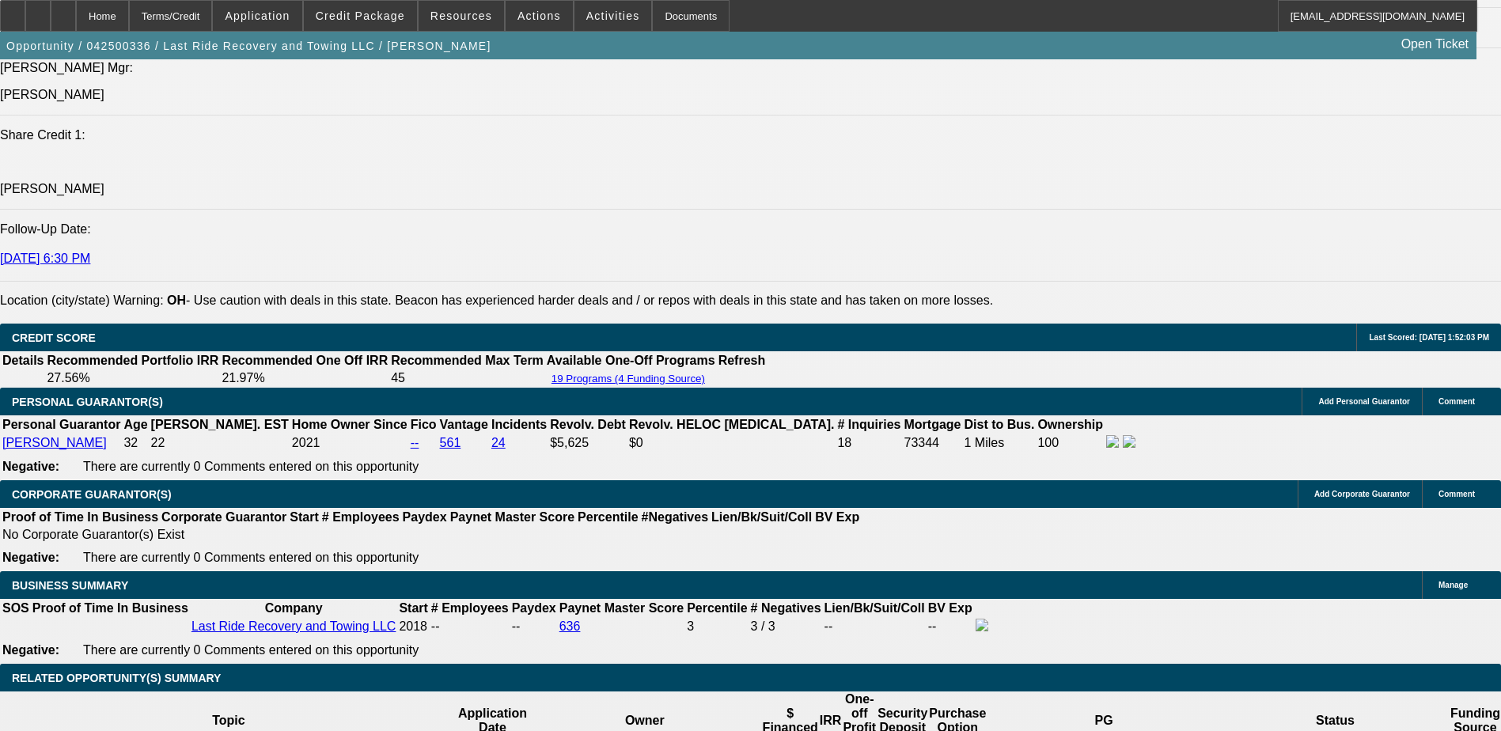
select select "0.15"
select select "0"
select select "3"
select select "0.1"
select select "4"
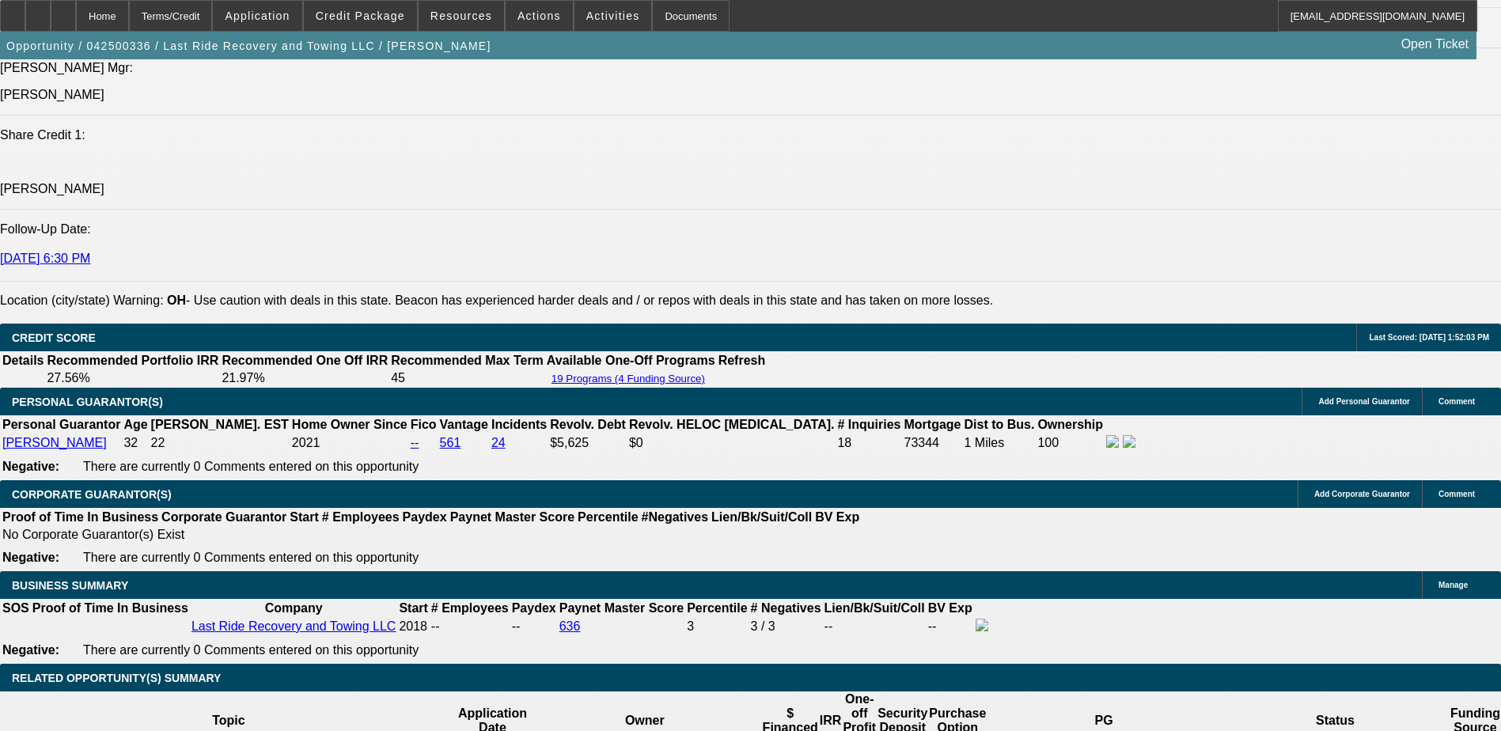
select select "0.15"
select select "0"
select select "3"
select select "0.1"
select select "4"
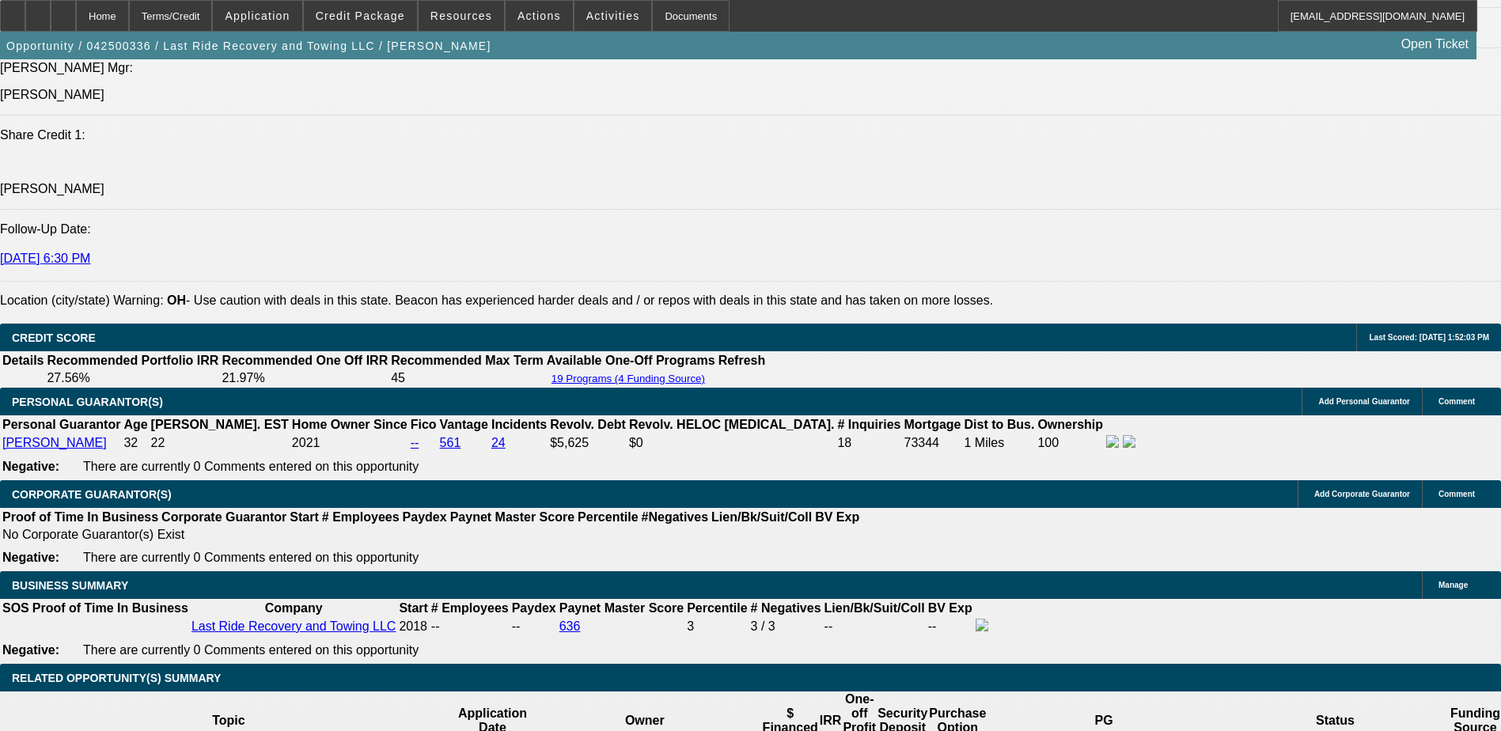
select select "0.15"
select select "0"
select select "3"
select select "0.1"
select select "4"
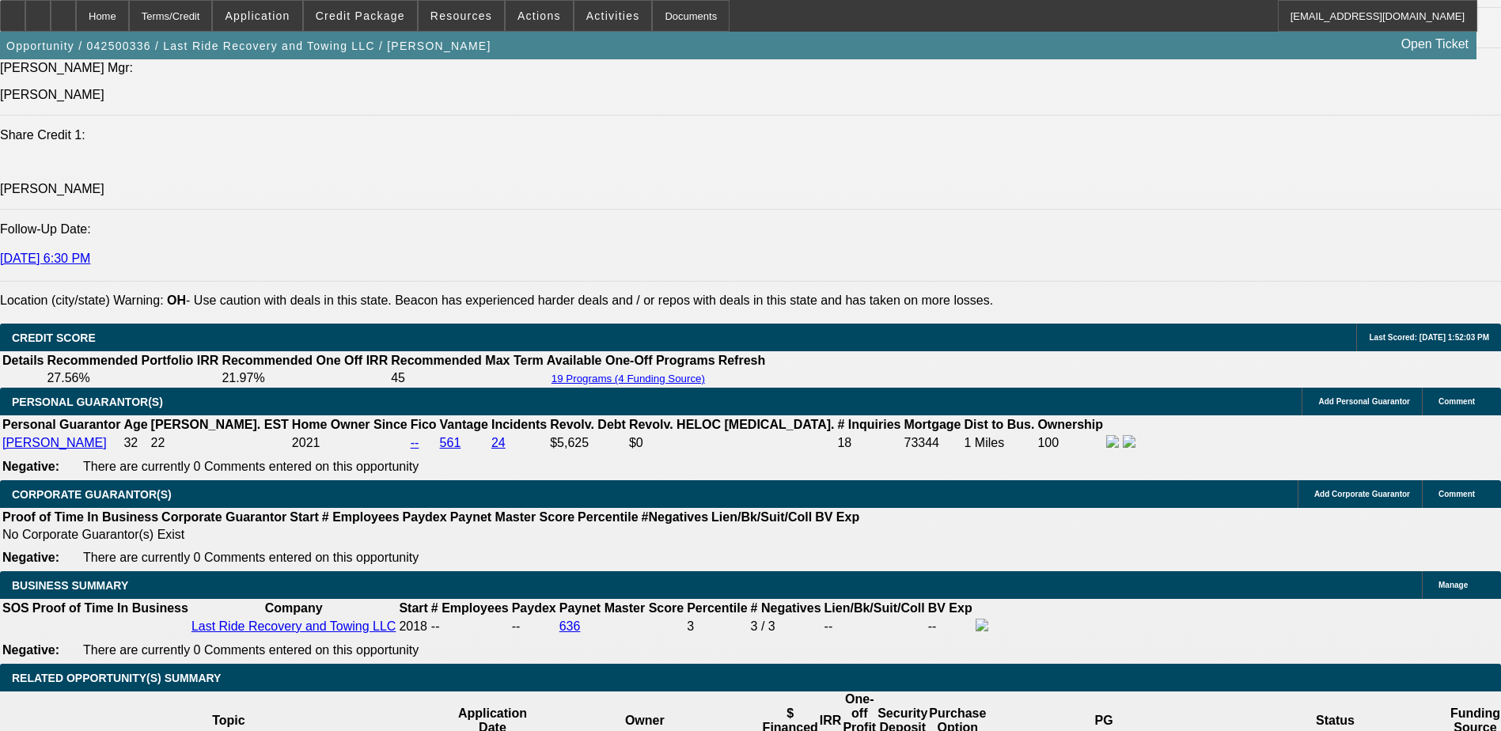
select select "0.15"
select select "0"
select select "3"
select select "0"
select select "6"
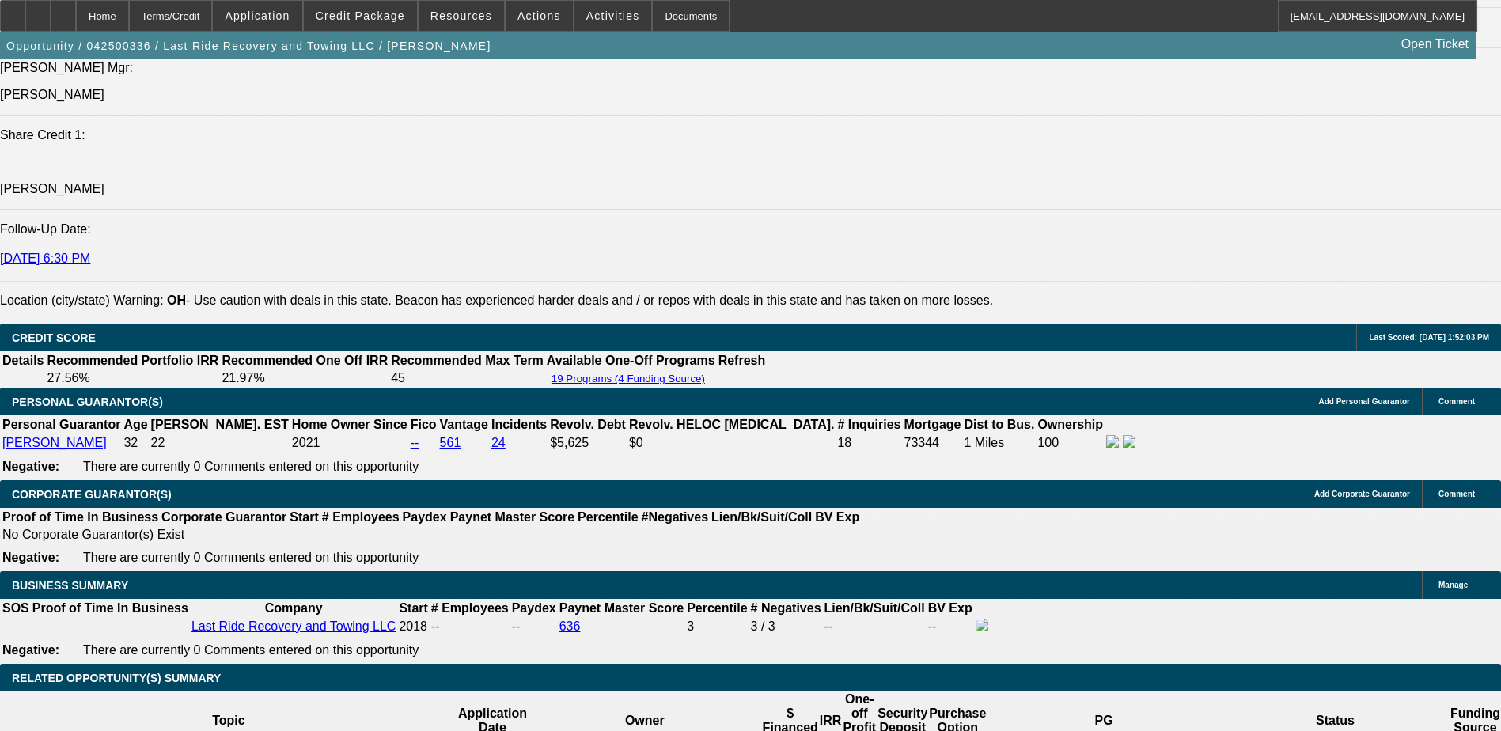
select select "0.15"
select select "0"
select select "3"
select select "0.1"
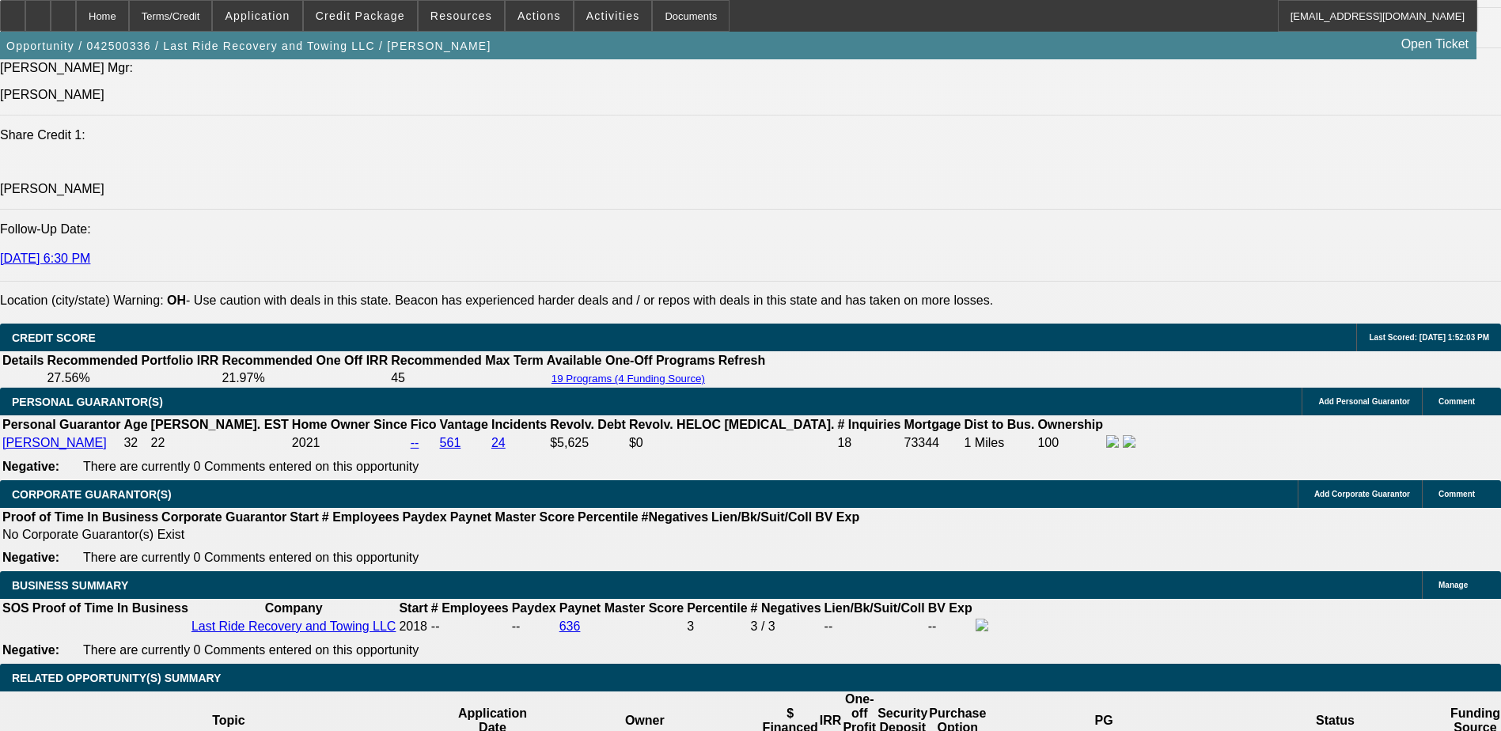
select select "4"
select select "0"
select select "0.1"
select select "4"
select select "0.15"
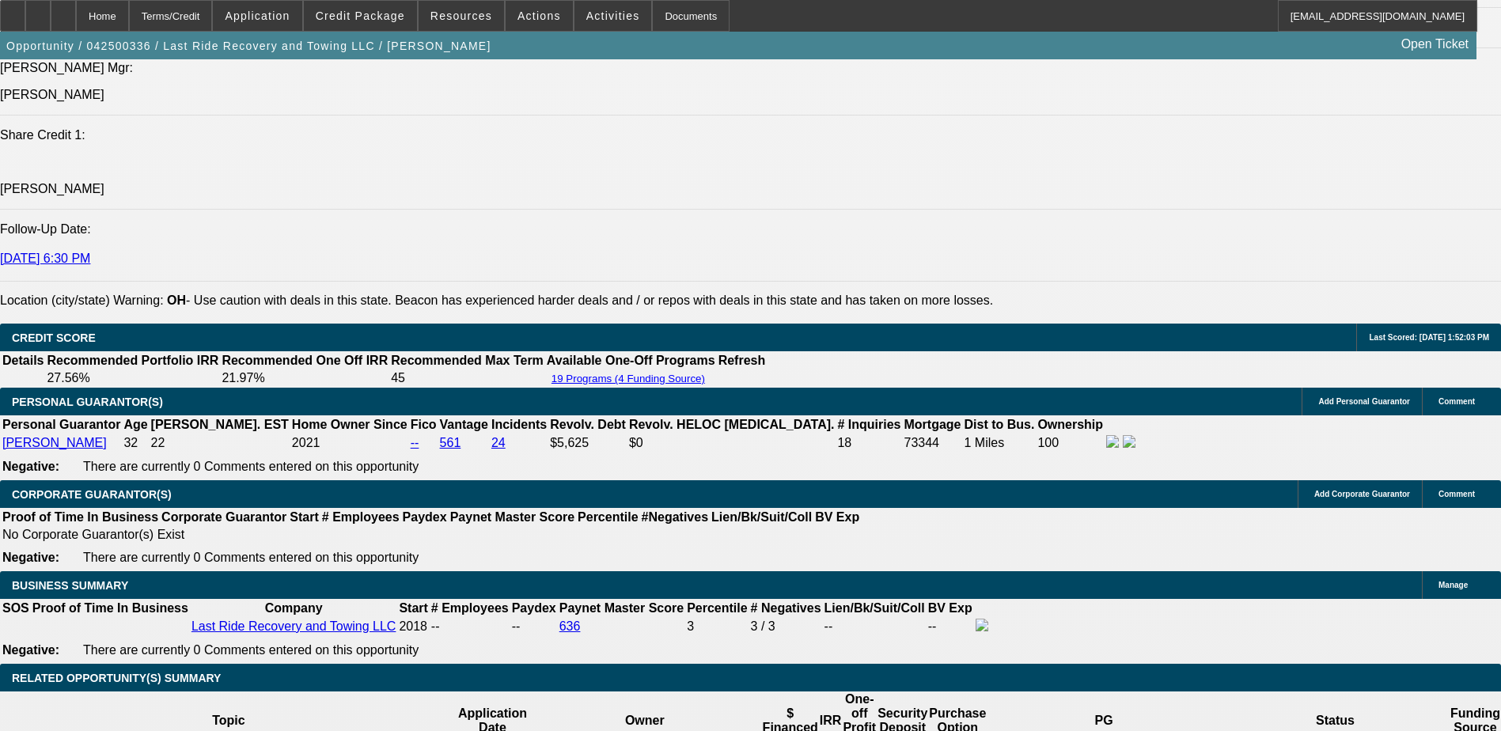
select select "0"
select select "2"
select select "0.1"
select select "4"
select select "0.1"
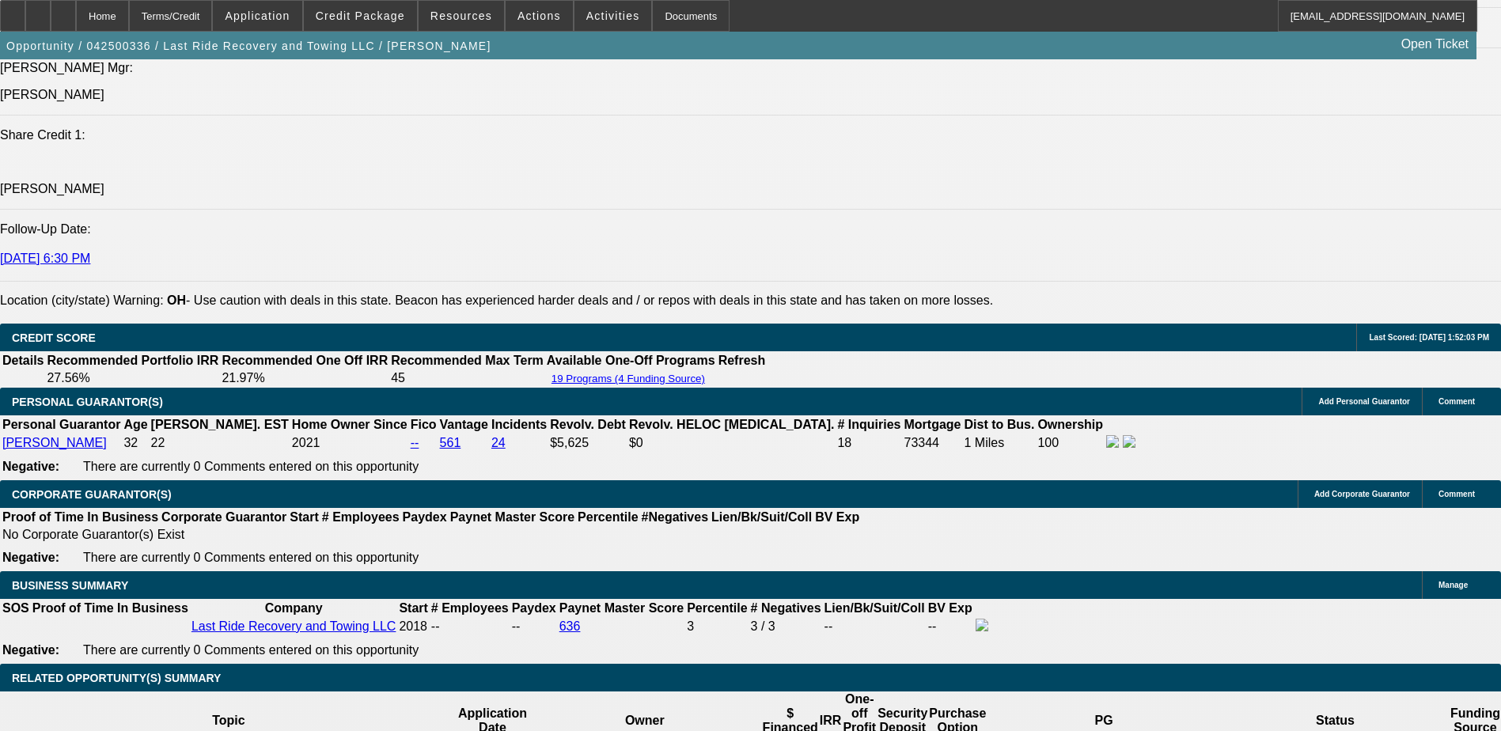
select select "0"
select select "0.1"
select select "4"
select select "0.1"
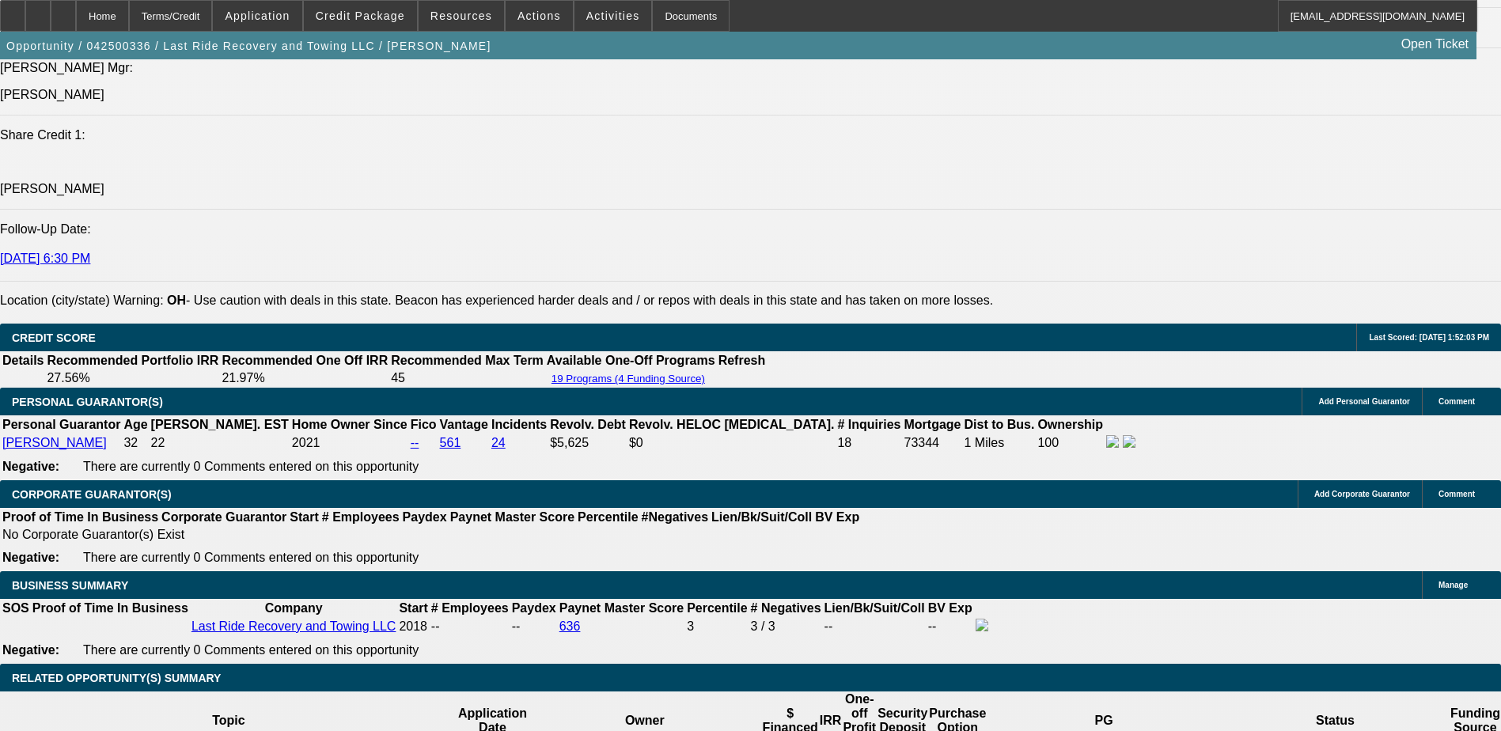
select select "0"
select select "0.1"
select select "4"
select select "0.1"
select select "0"
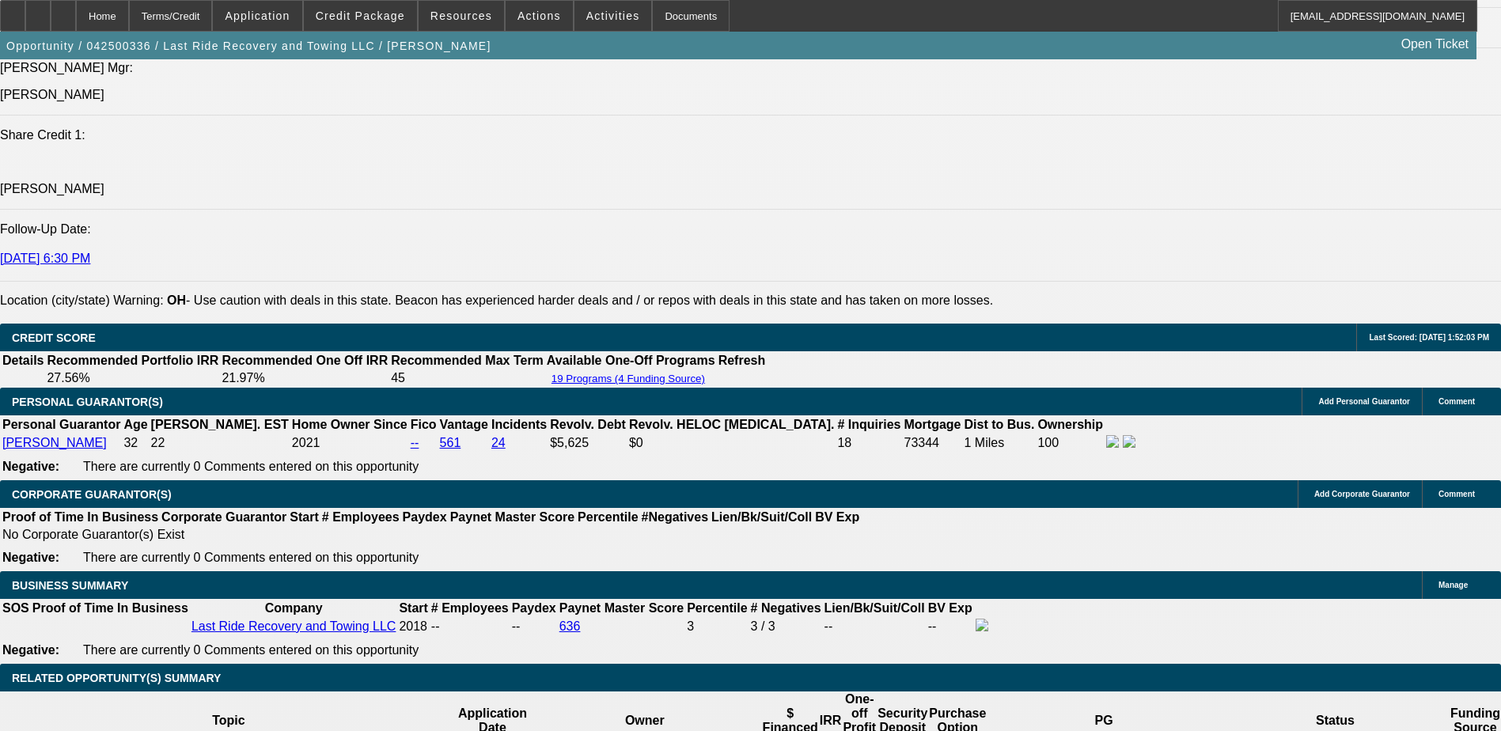
select select "0.1"
select select "4"
select select "0.1"
select select "2"
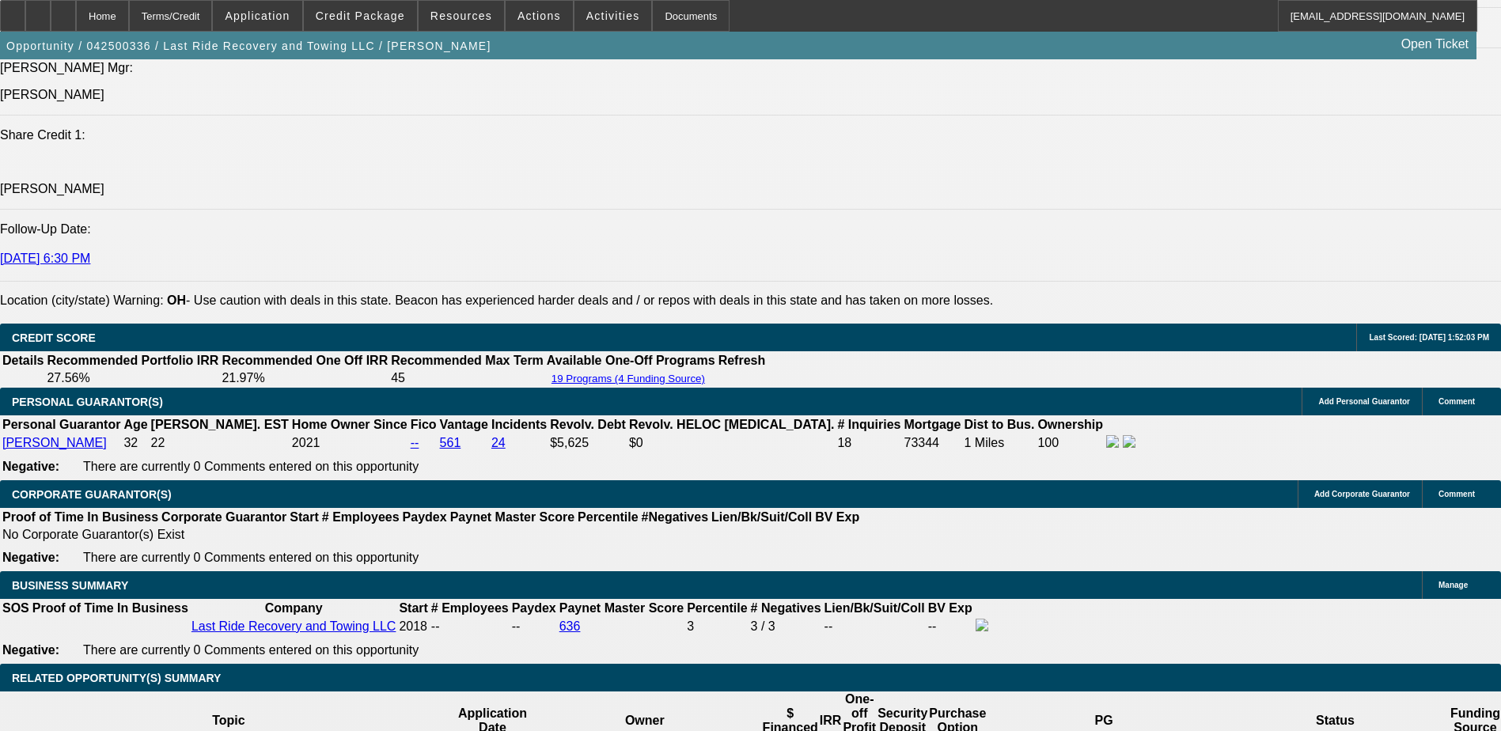
select select "0.1"
select select "4"
select select "0.1"
select select "0"
select select "0.1"
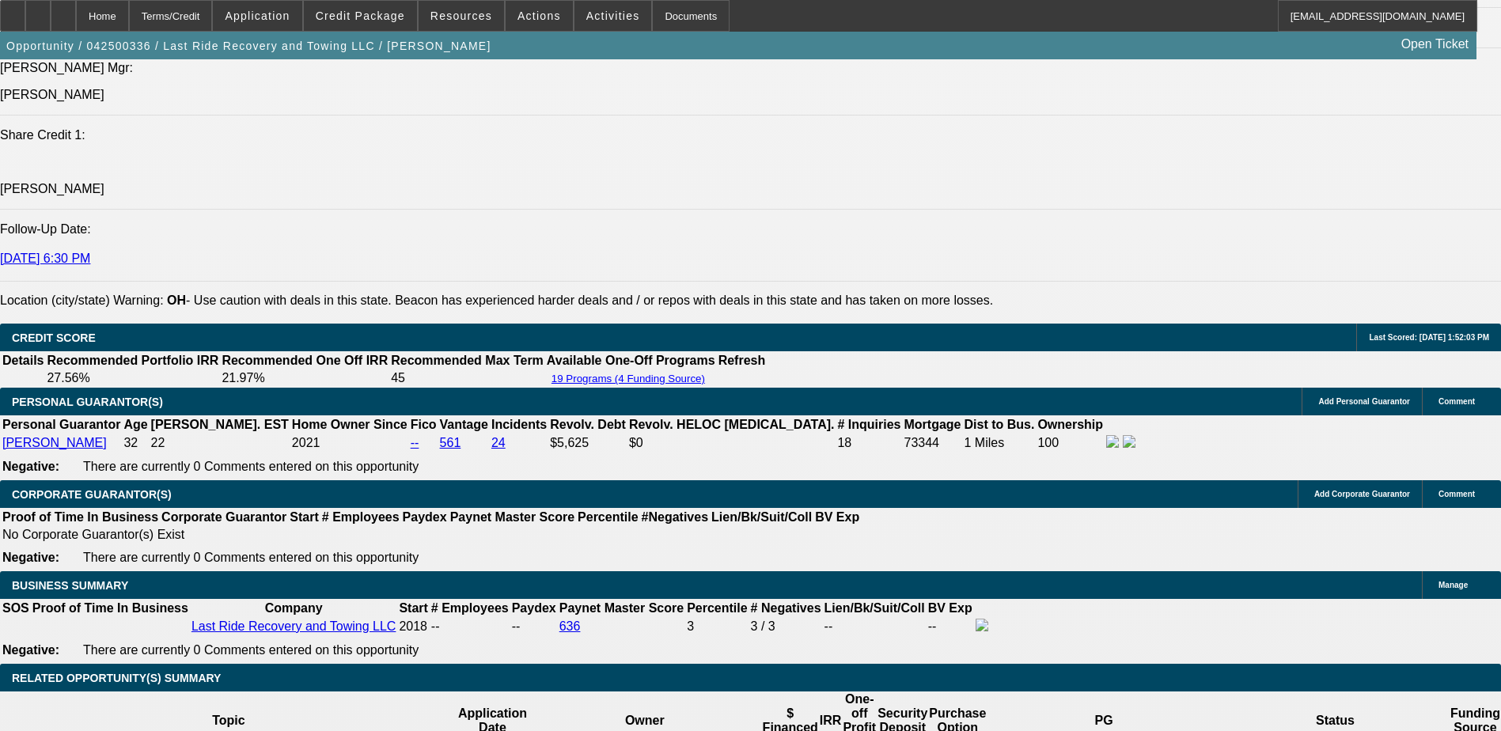
select select "4"
select select "0.15"
select select "0"
select select "3"
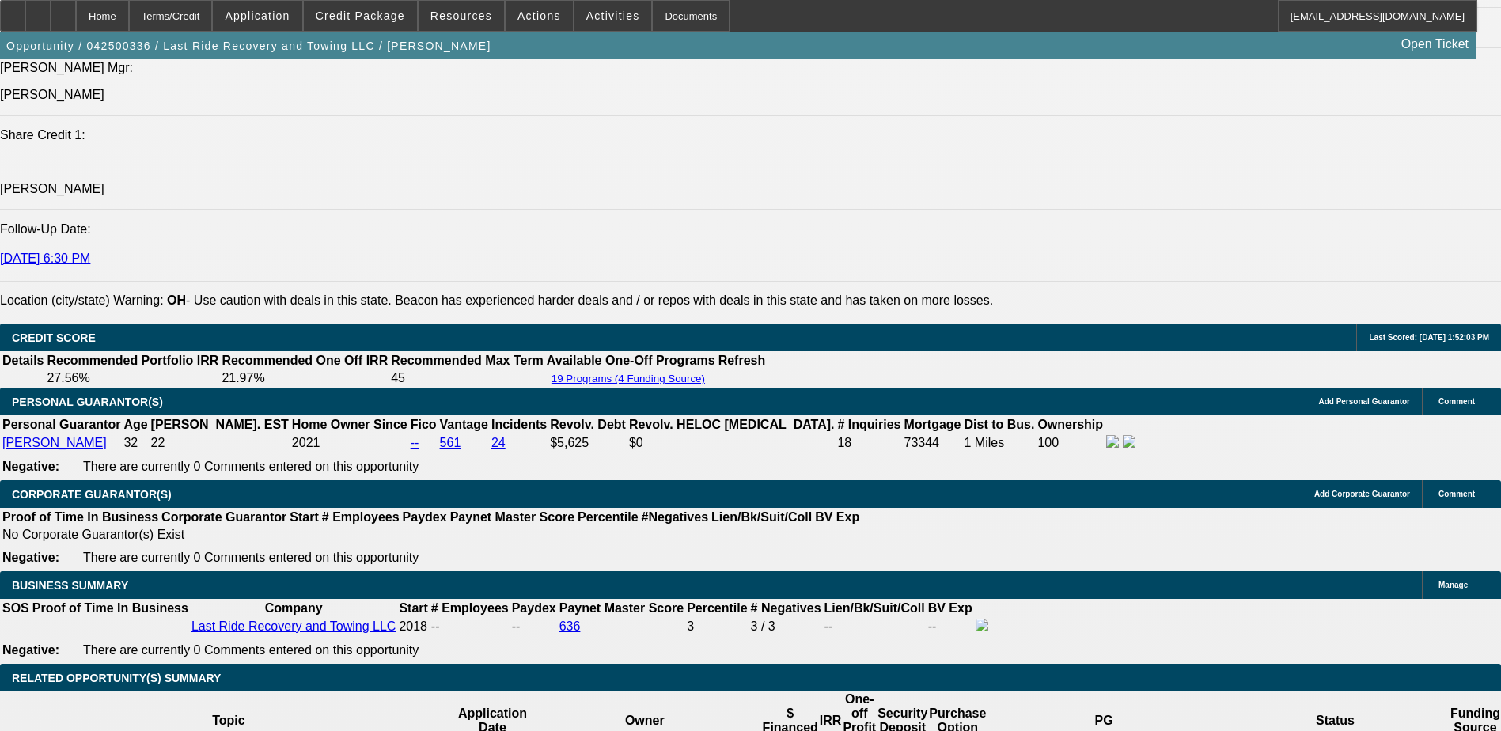
select select "0.1"
select select "4"
select select "0"
select select "0.1"
select select "4"
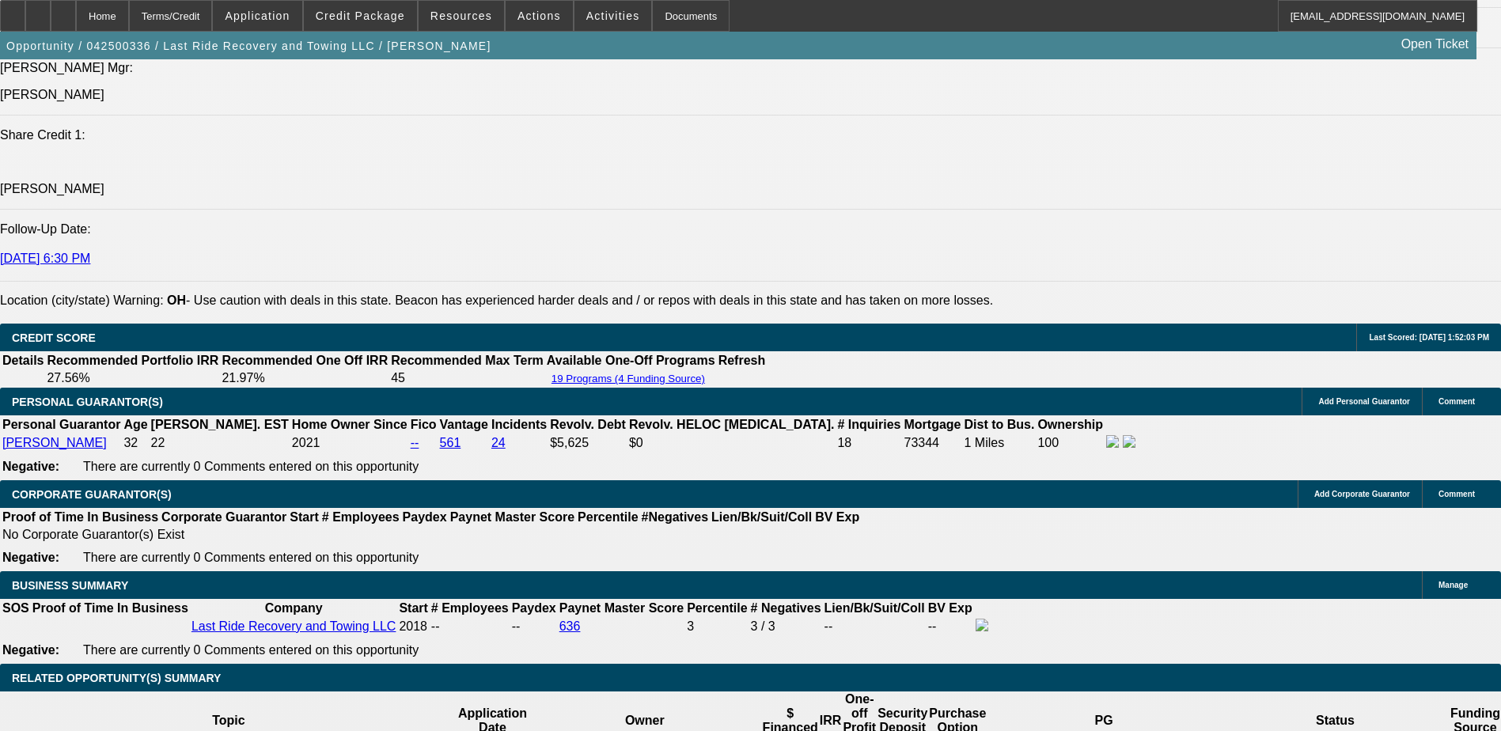
select select "0.15"
select select "0"
select select "2"
select select "0.1"
select select "4"
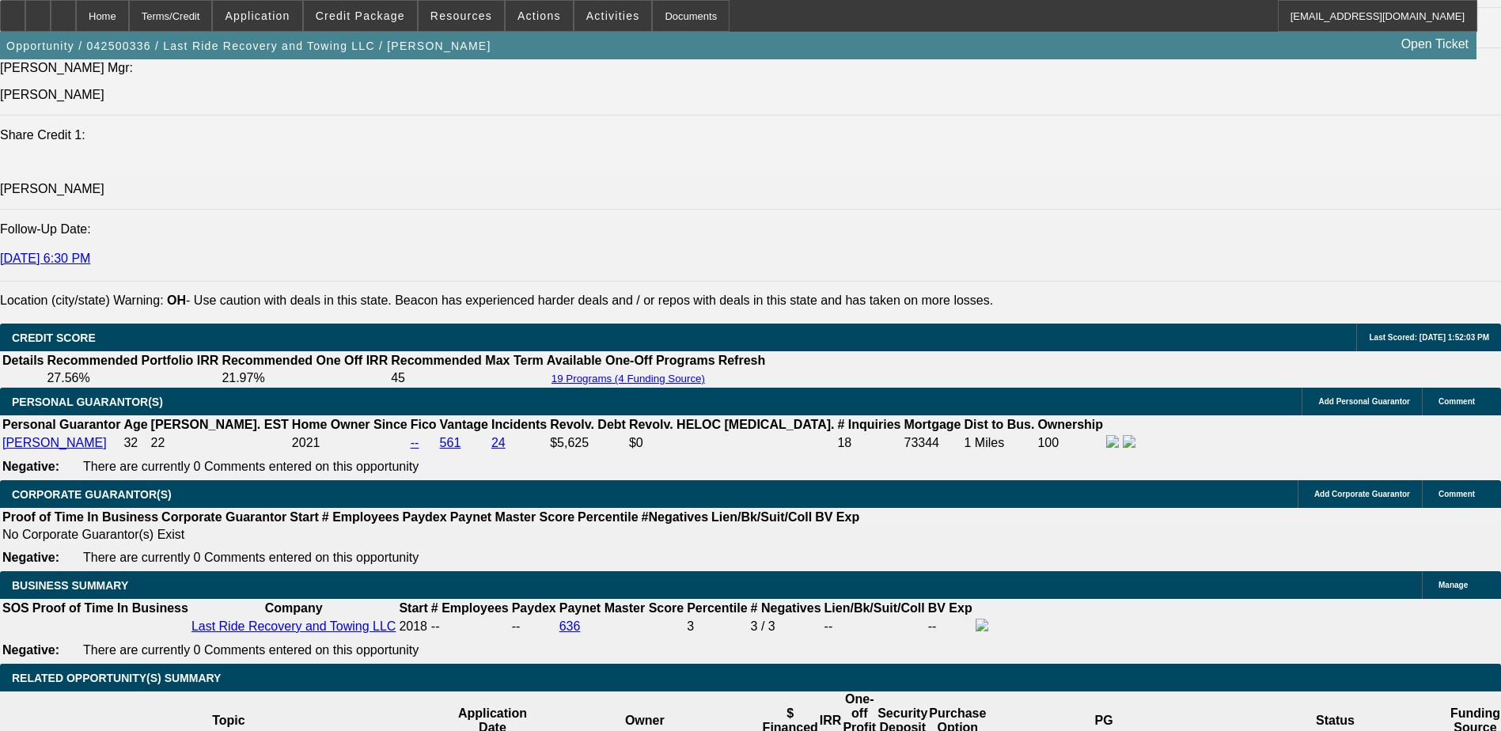
select select "0.1"
select select "0"
select select "0.1"
select select "4"
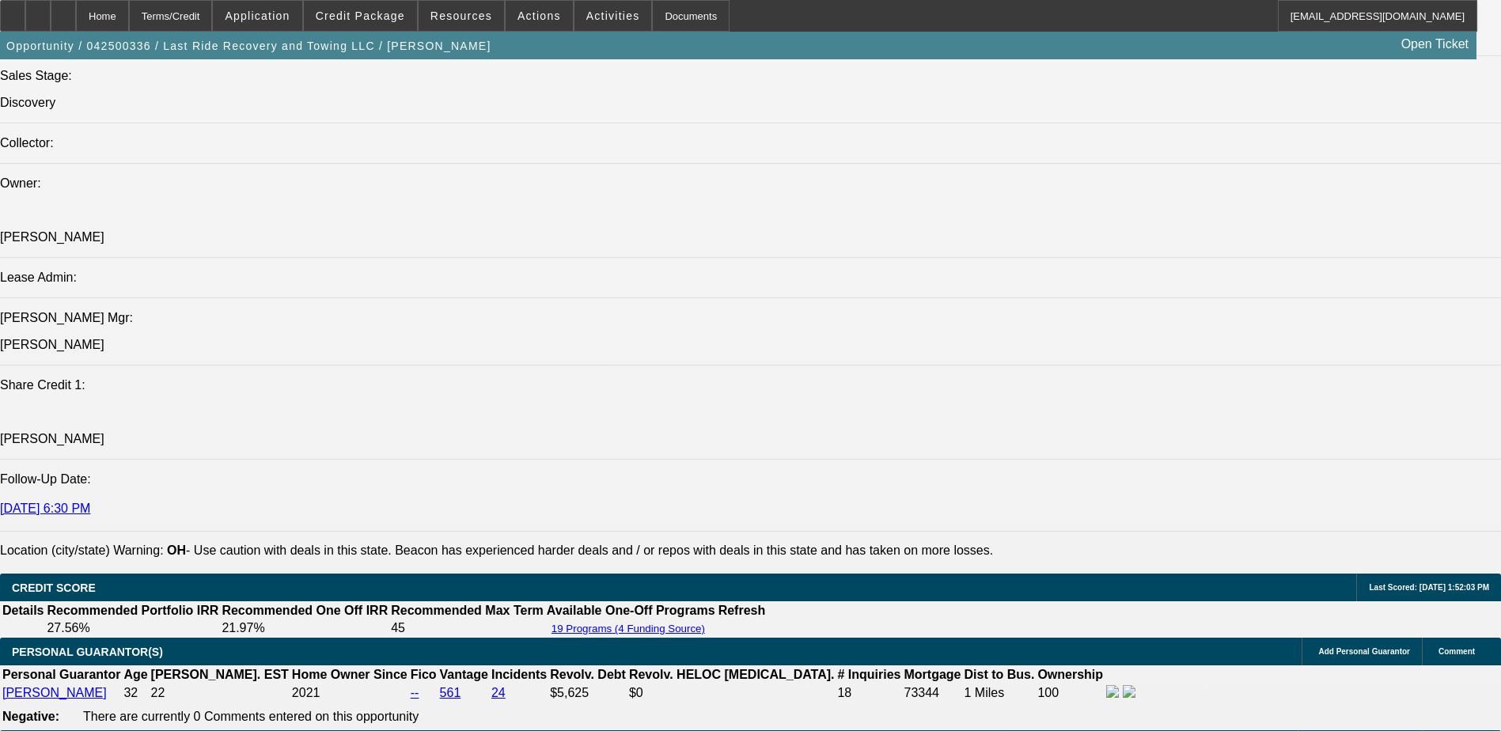
scroll to position [1978, 0]
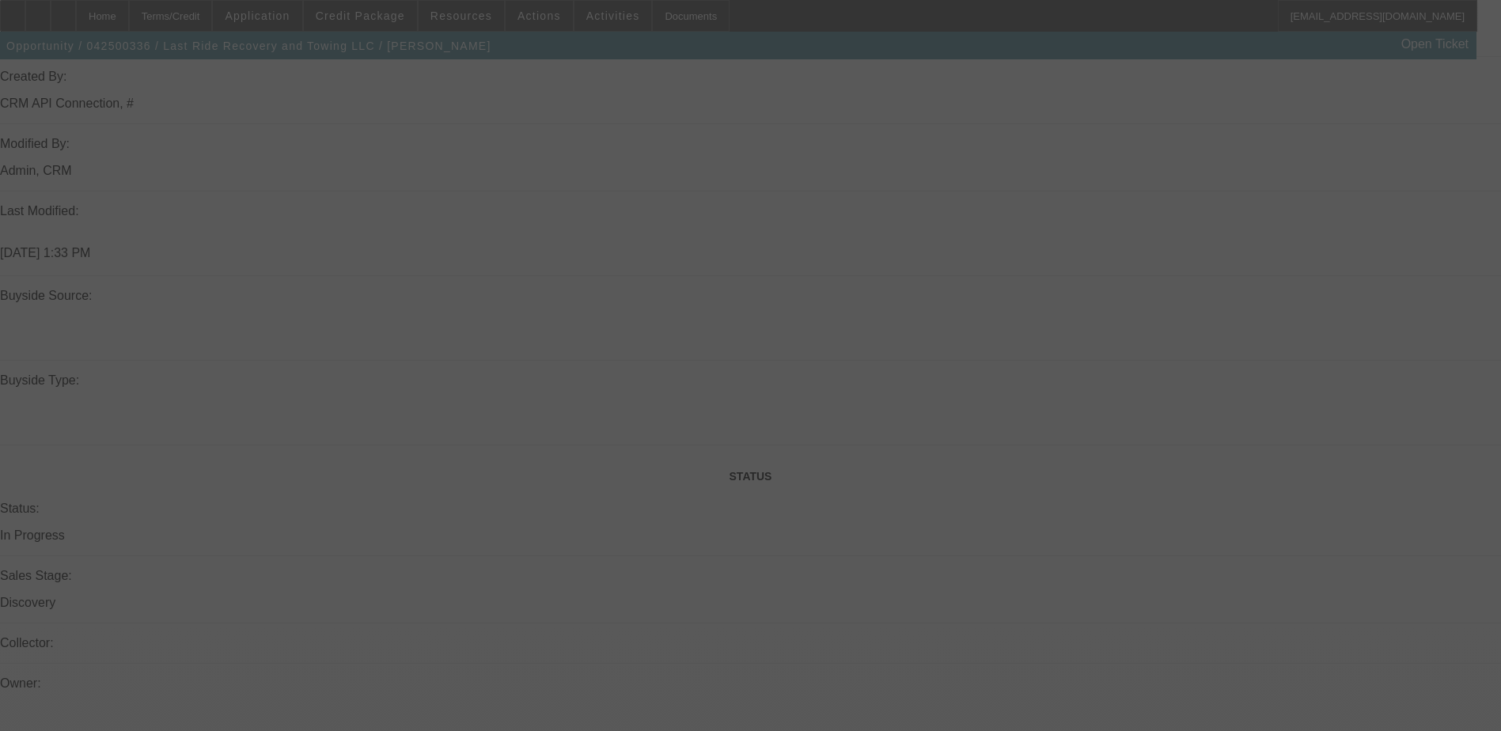
scroll to position [1108, 0]
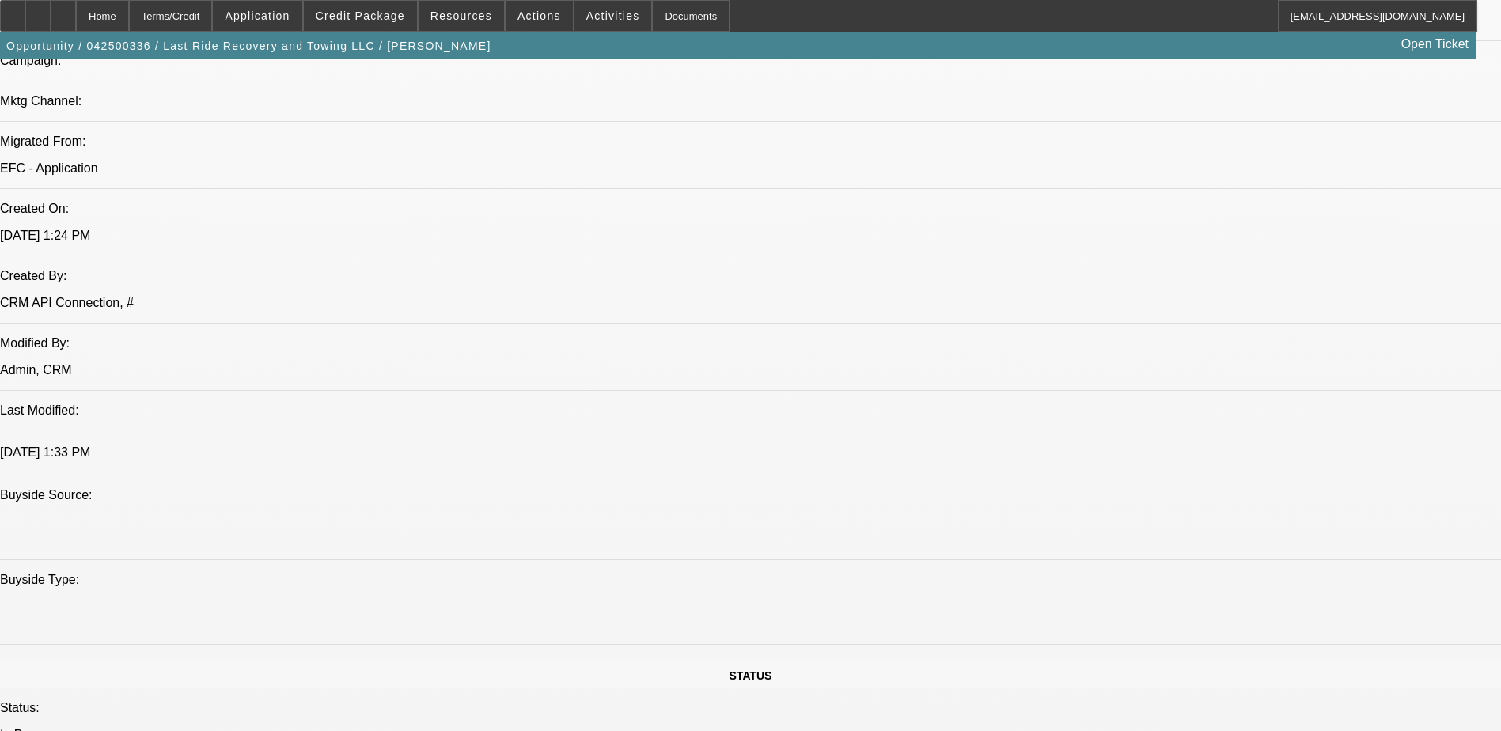
select select "0"
select select "2"
select select "0"
select select "5"
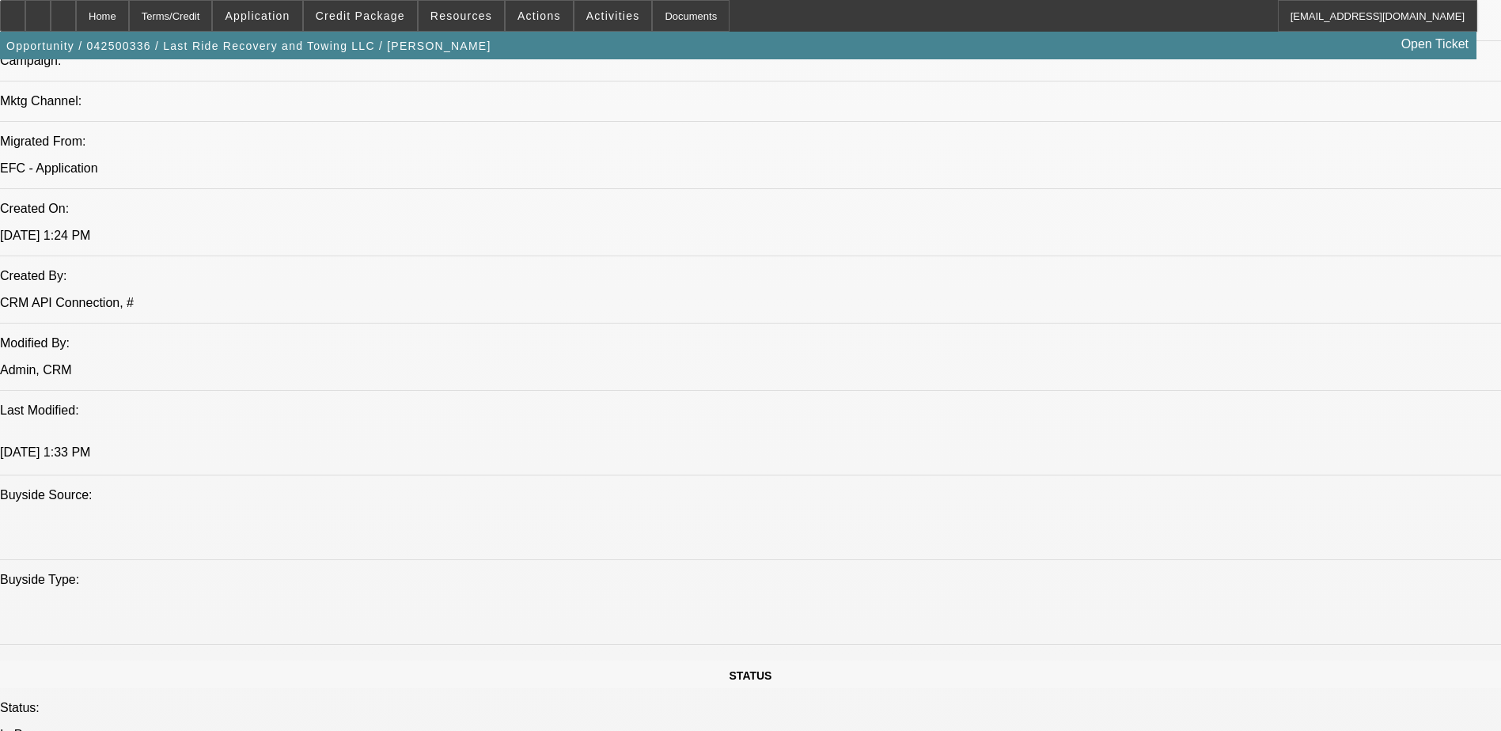
select select "0"
select select "2"
select select "0"
select select "5"
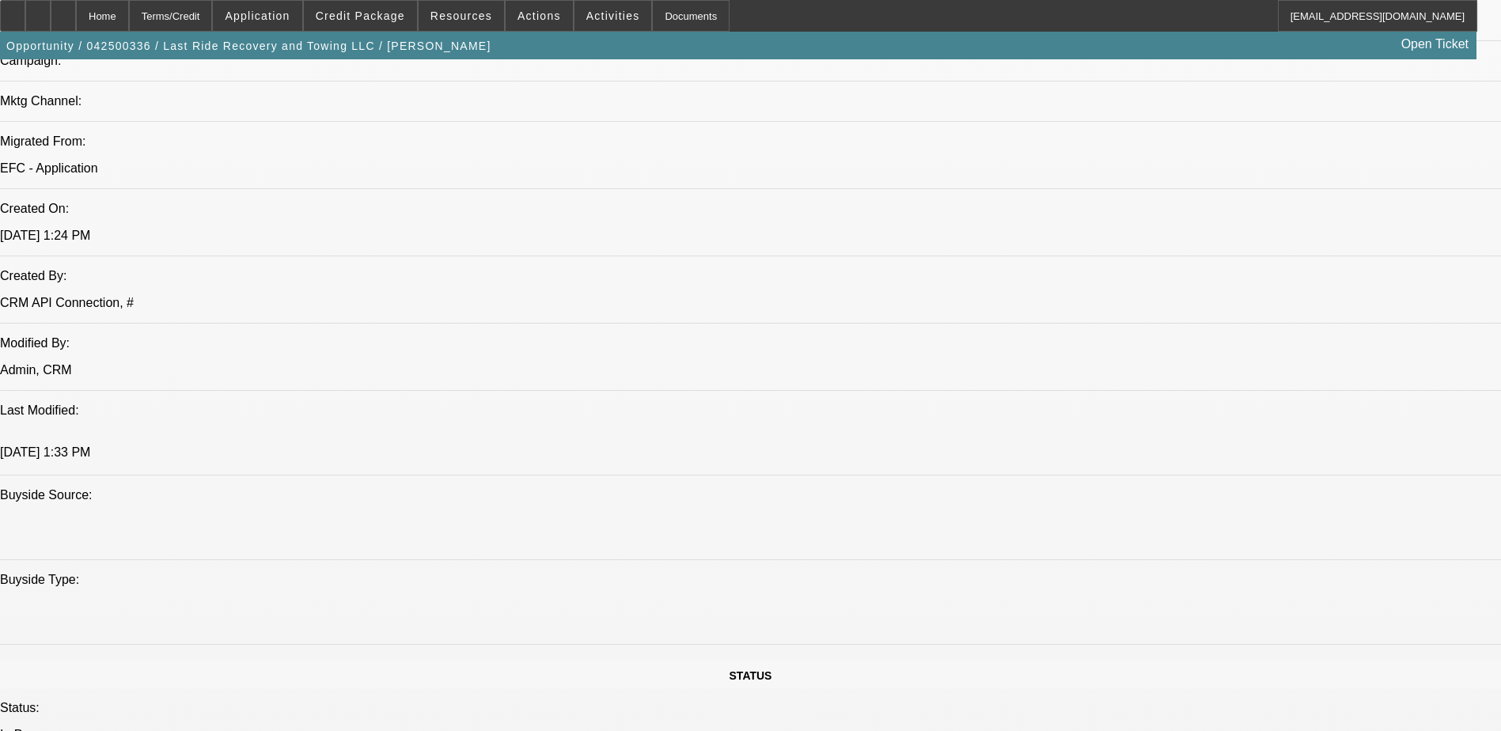
select select "0.15"
select select "0"
select select "3"
select select "0.1"
select select "4"
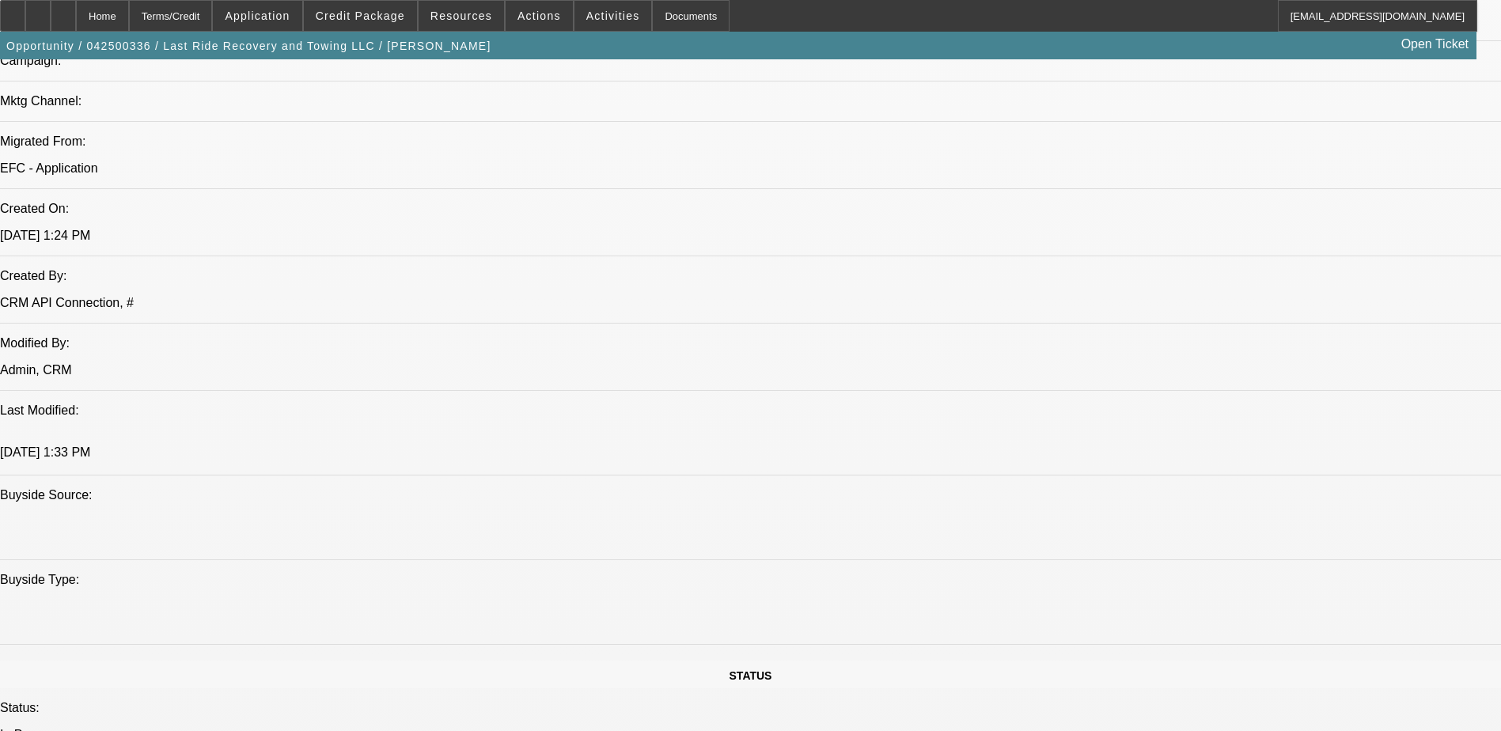
select select "0.15"
select select "0"
select select "3"
select select "0"
select select "6"
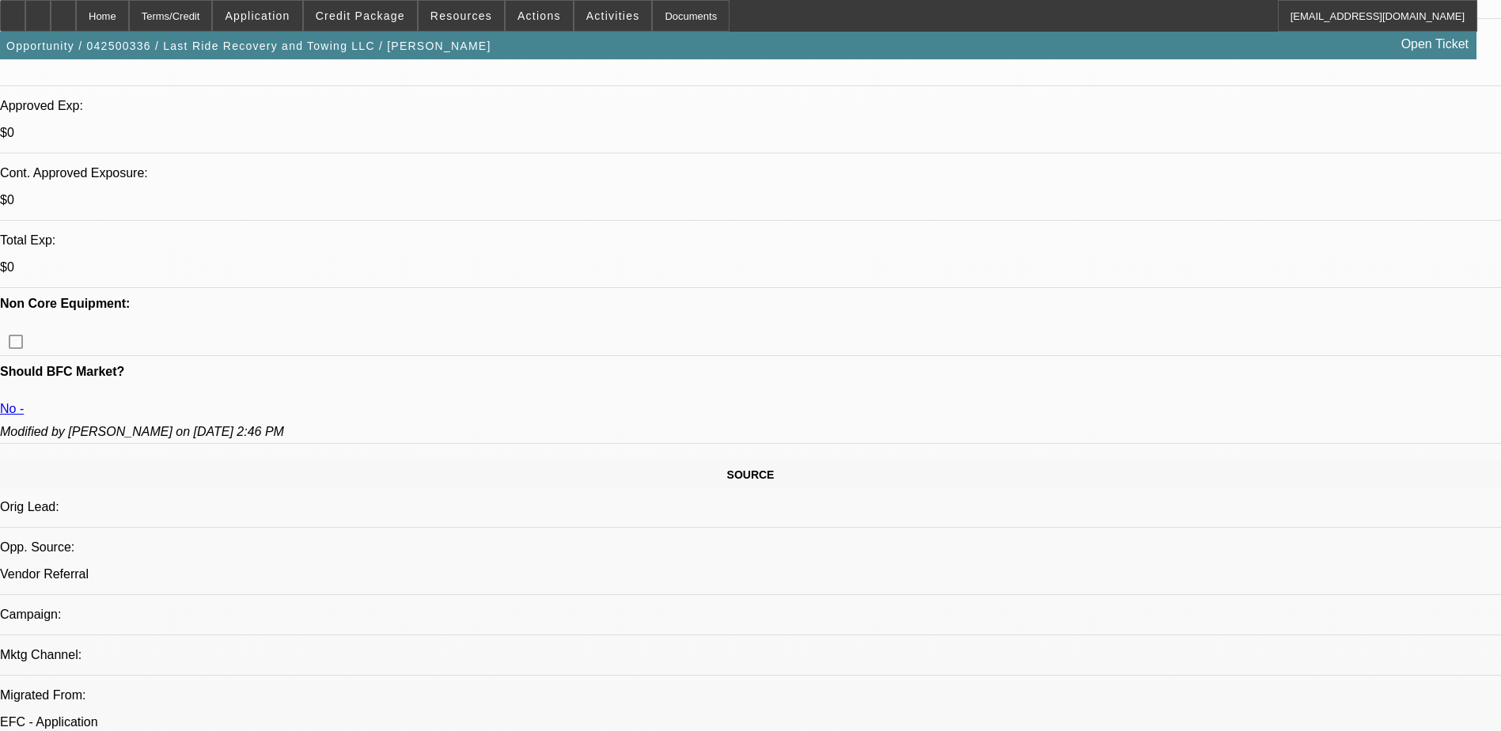
scroll to position [158, 0]
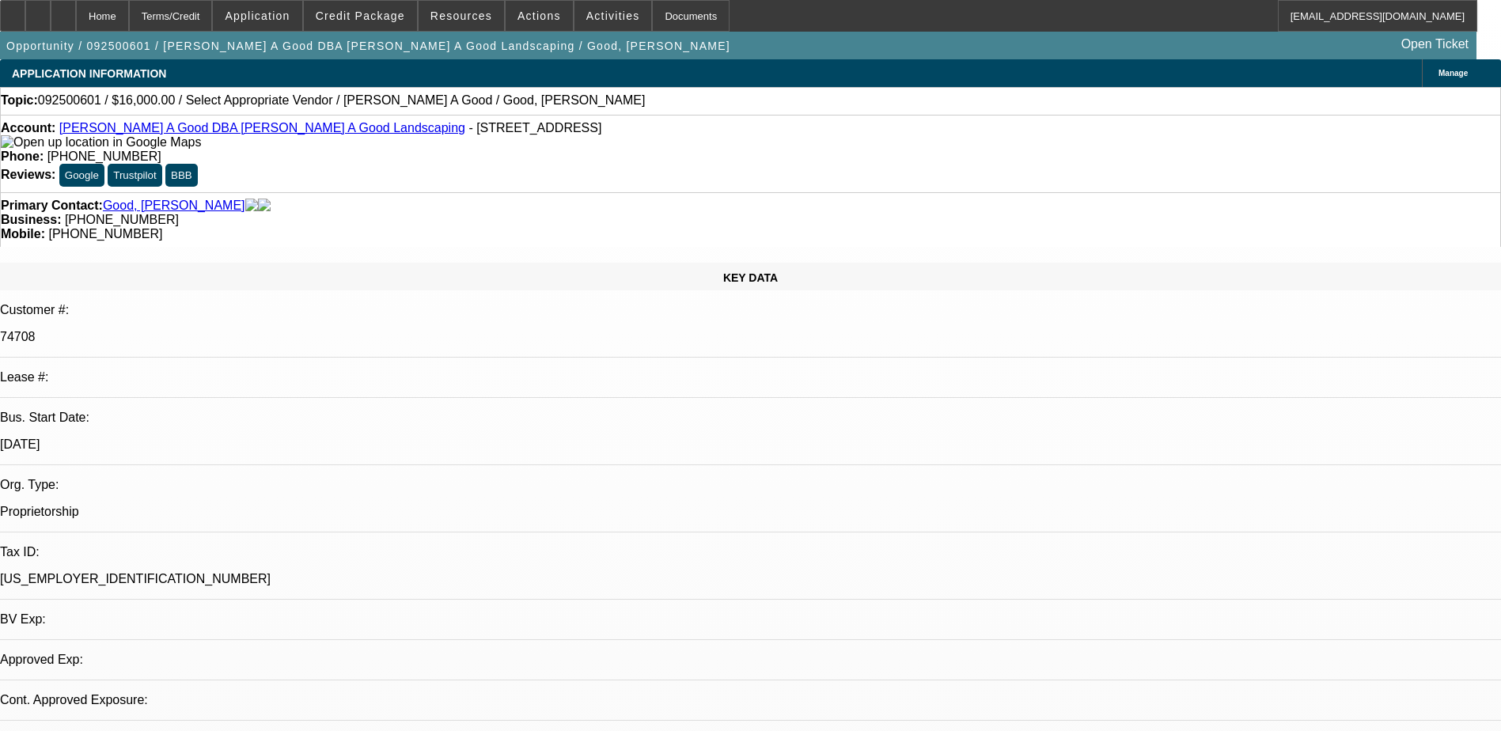
select select "0"
select select "2"
select select "0.1"
select select "1"
select select "2"
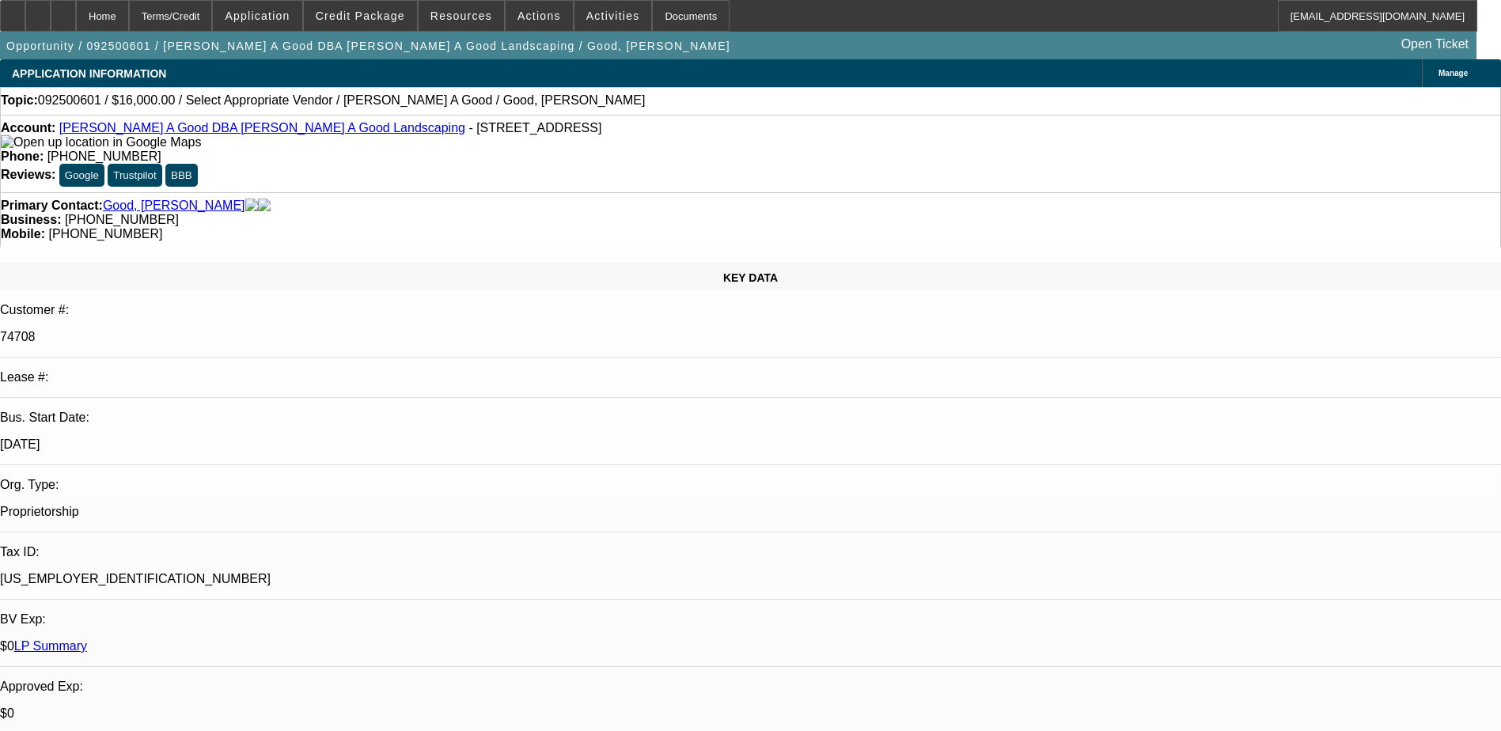
select select "4"
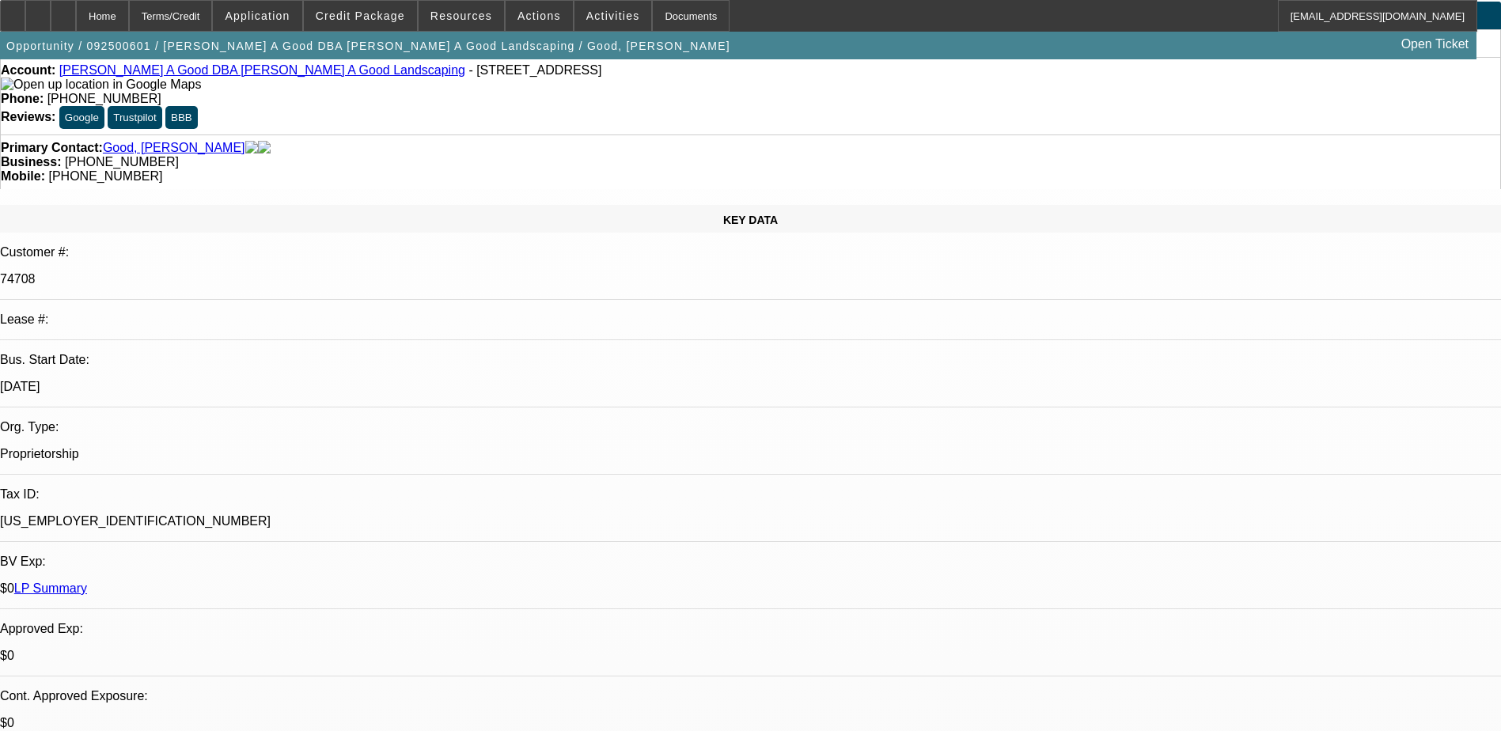
scroll to position [0, 0]
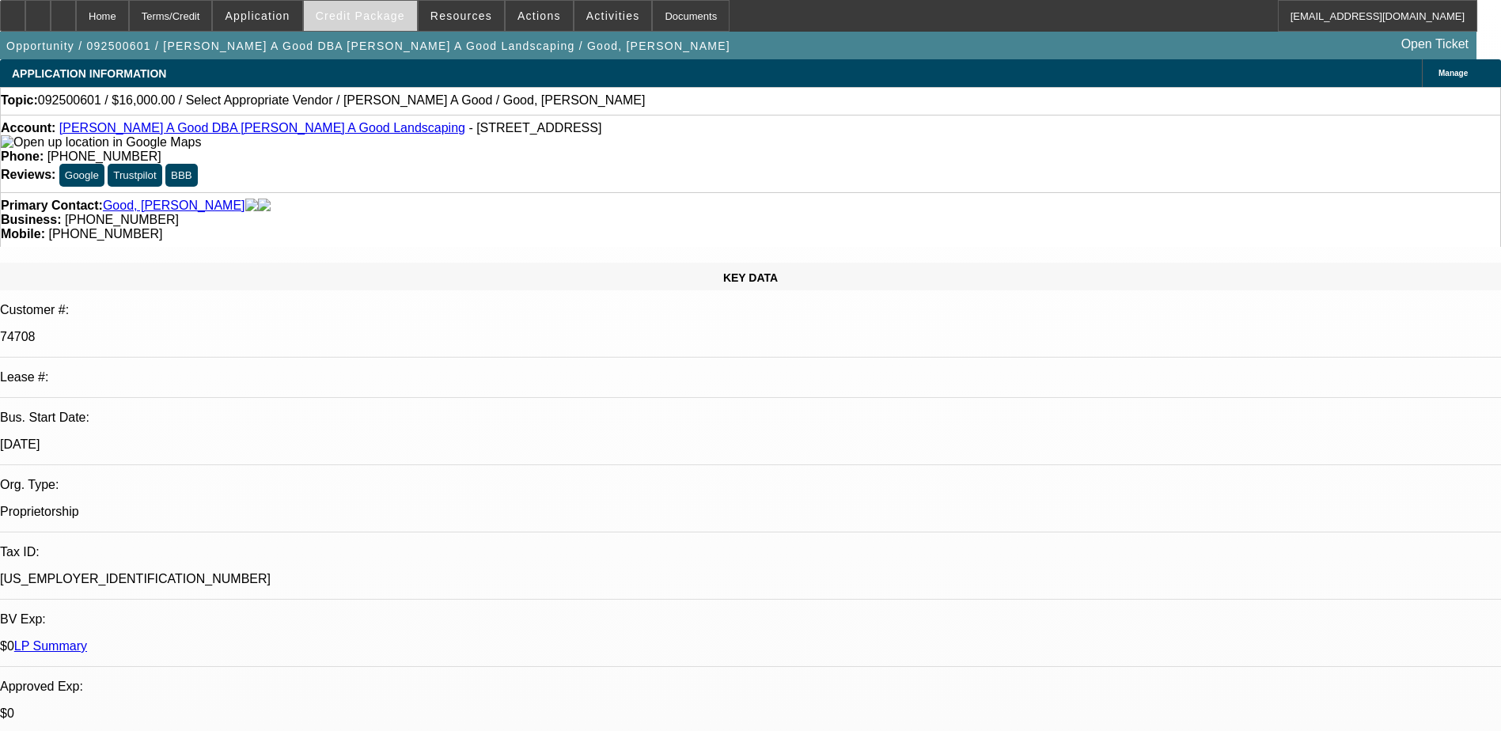
click at [365, 21] on span "Credit Package" at bounding box center [360, 15] width 89 height 13
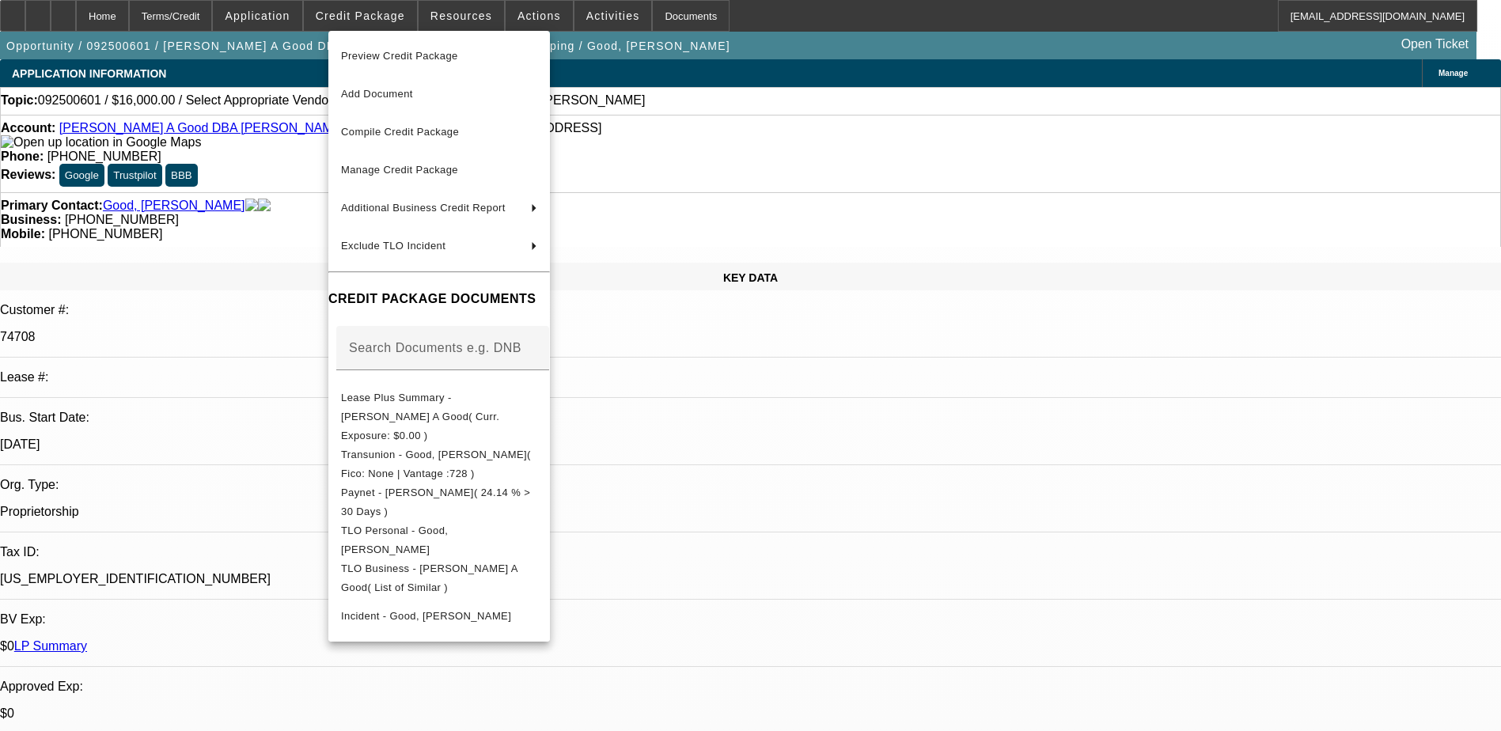
click at [784, 505] on div at bounding box center [750, 365] width 1501 height 731
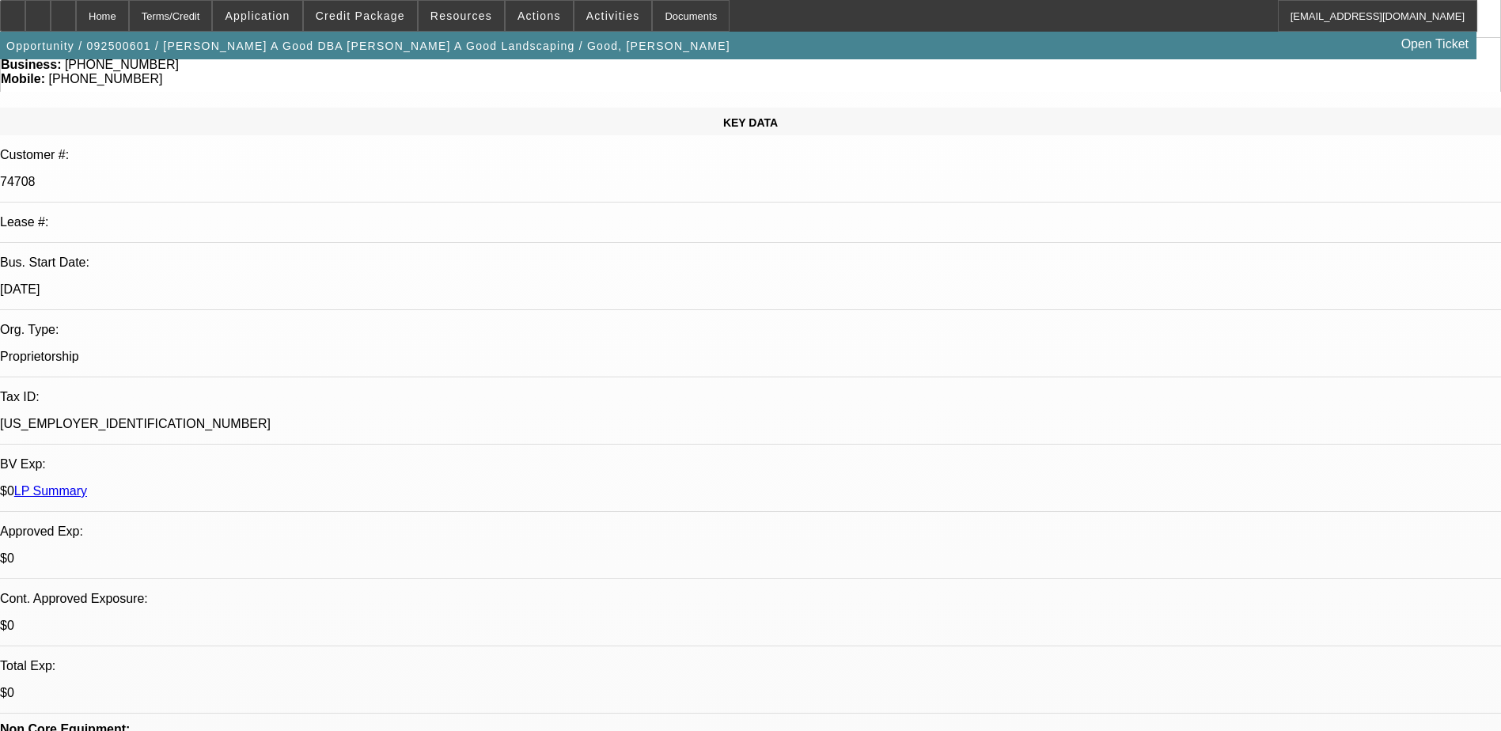
scroll to position [79, 0]
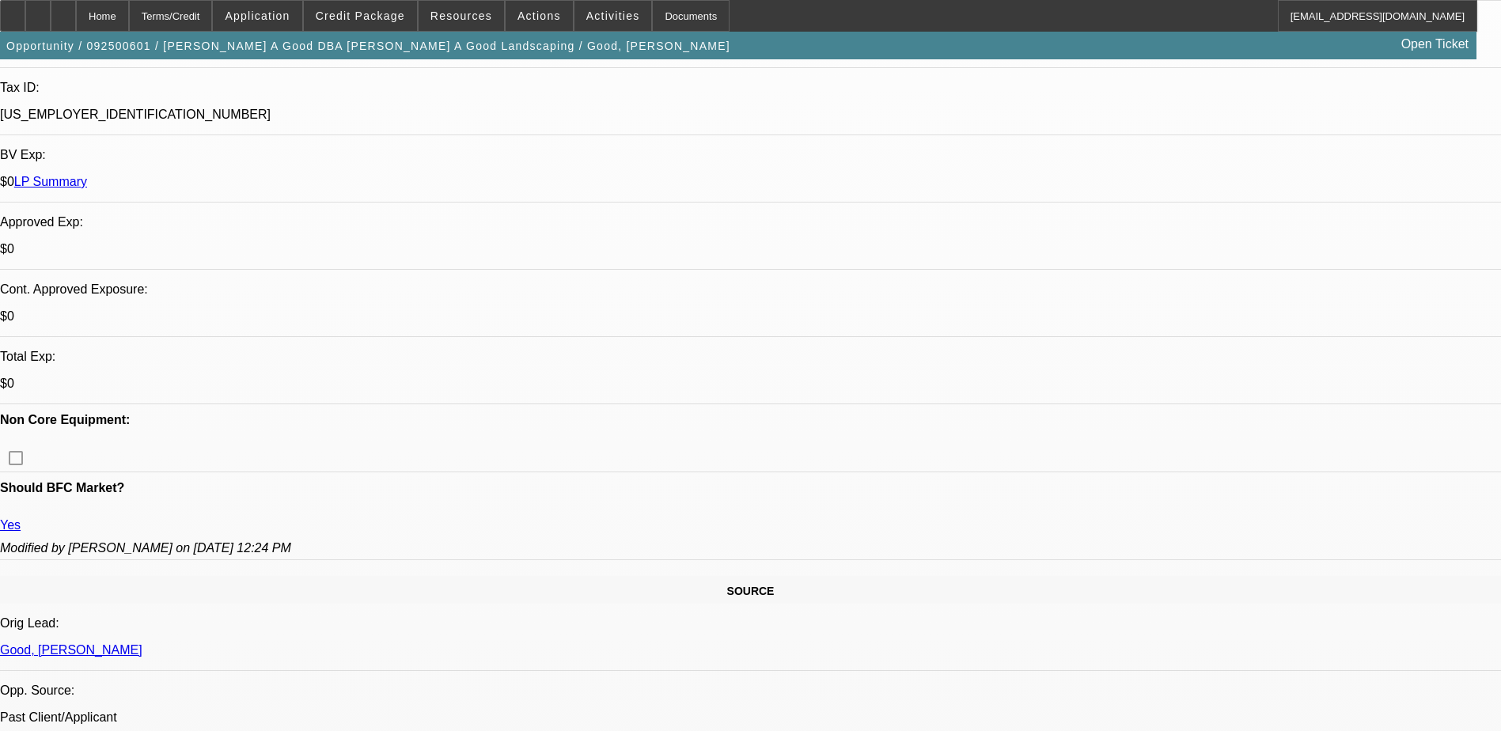
scroll to position [554, 0]
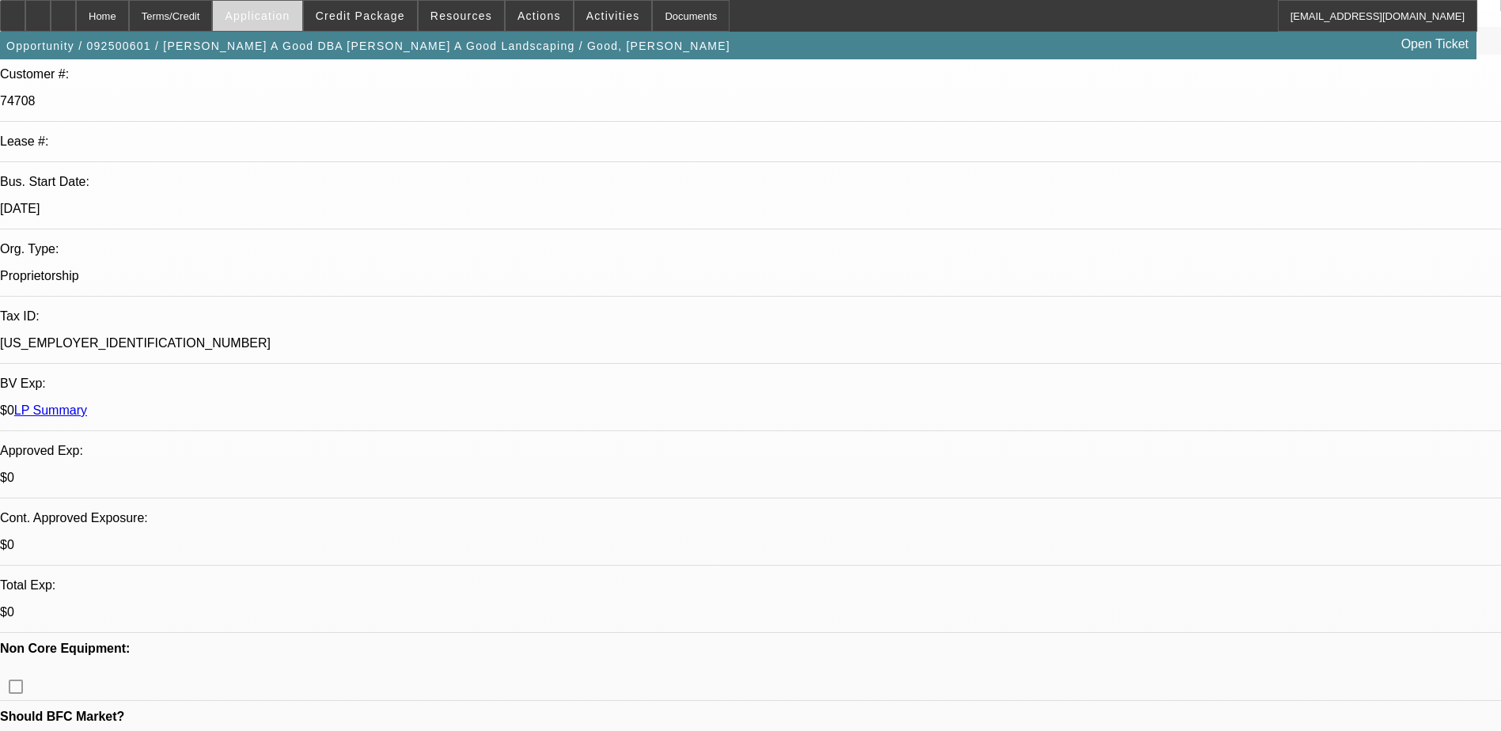
scroll to position [158, 0]
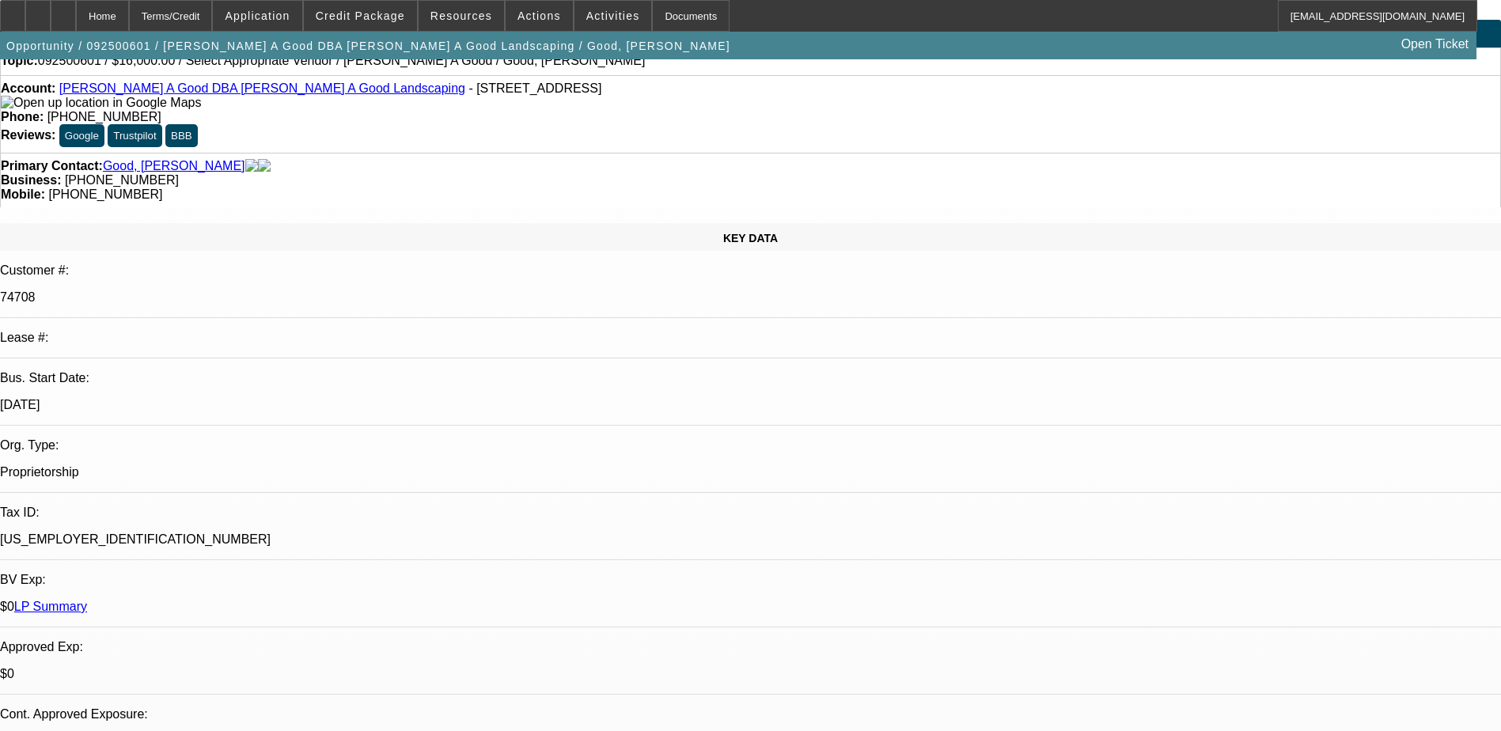
scroll to position [0, 0]
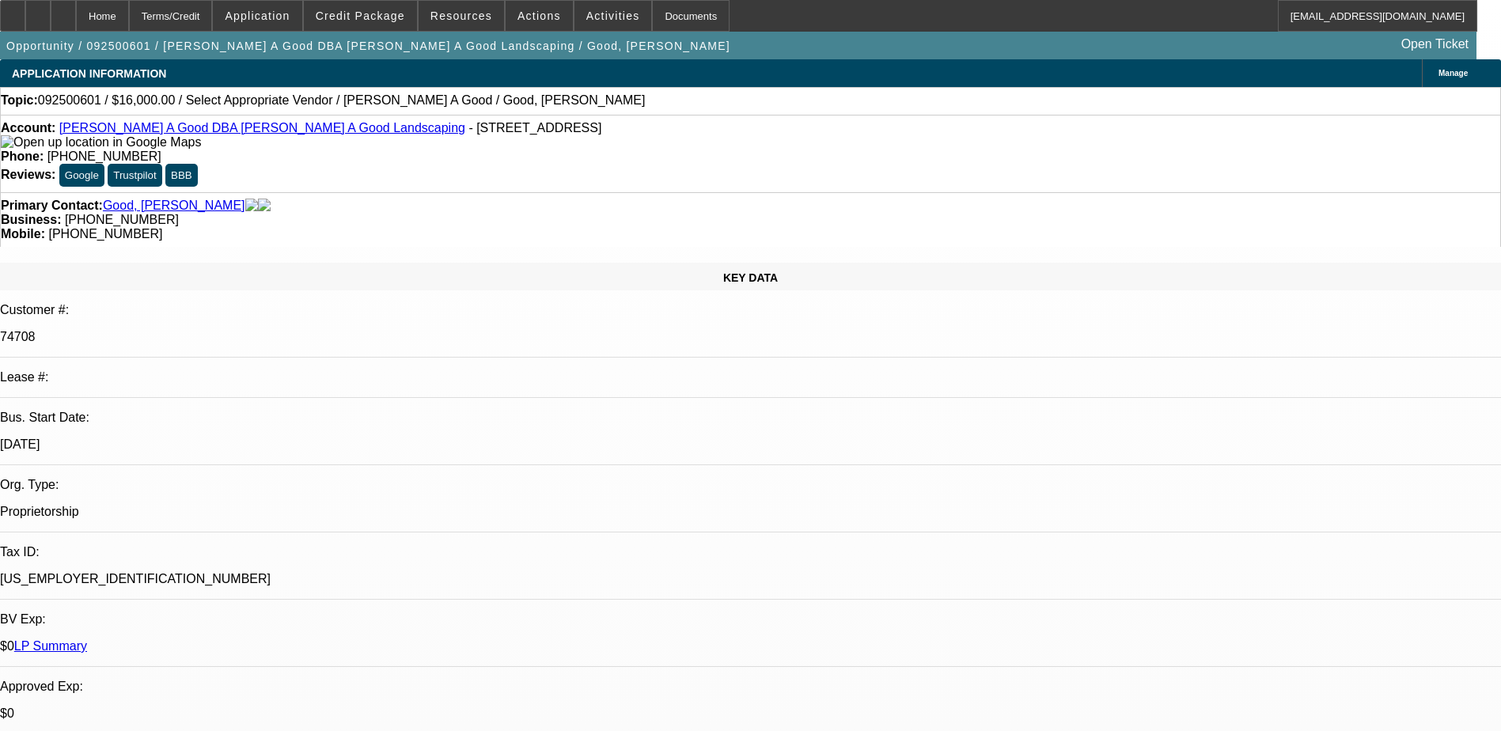
click at [332, 263] on div "KEY DATA Customer #: 74708 Lease #: Bus. Start Date: 1/1/86 Org. Type: Propriet…" at bounding box center [750, 644] width 1501 height 762
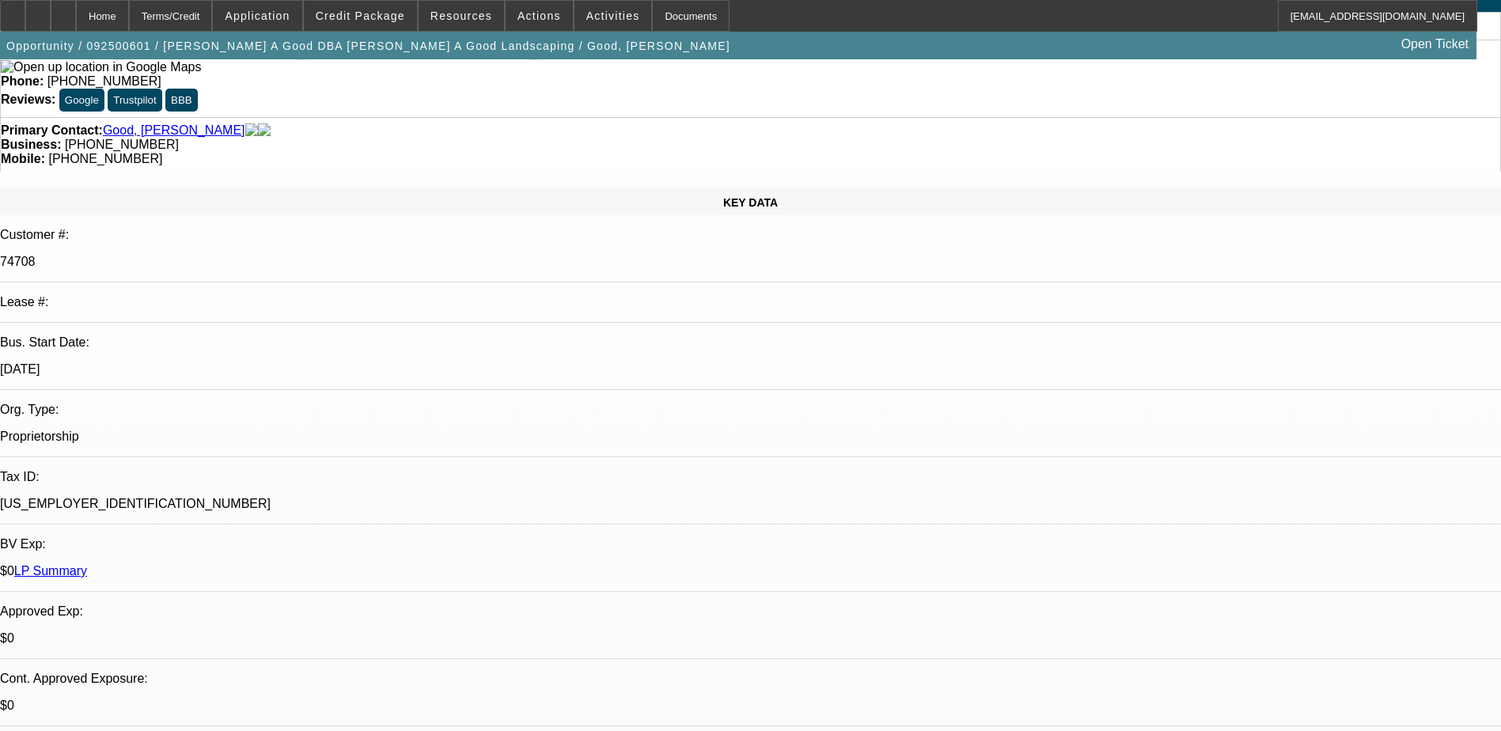
scroll to position [158, 0]
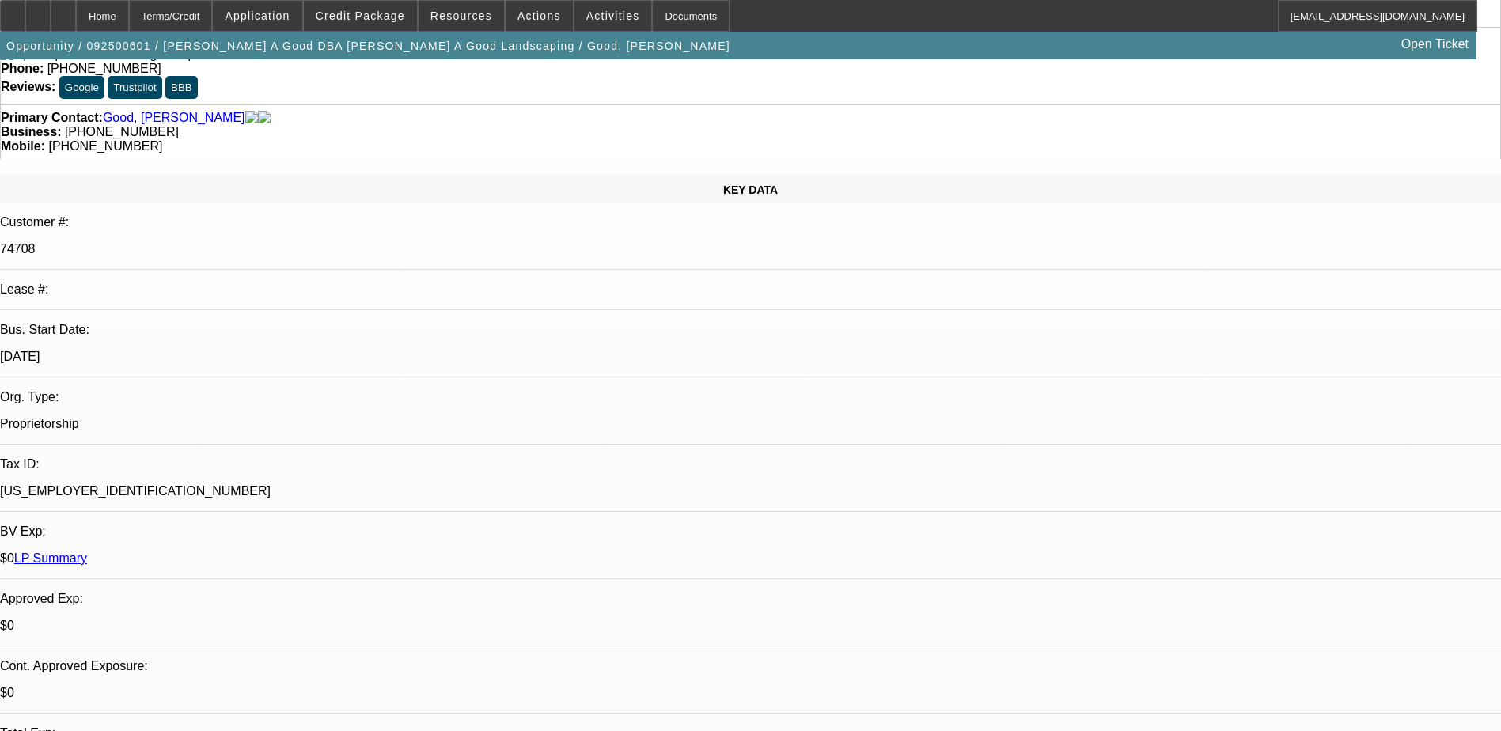
scroll to position [0, 0]
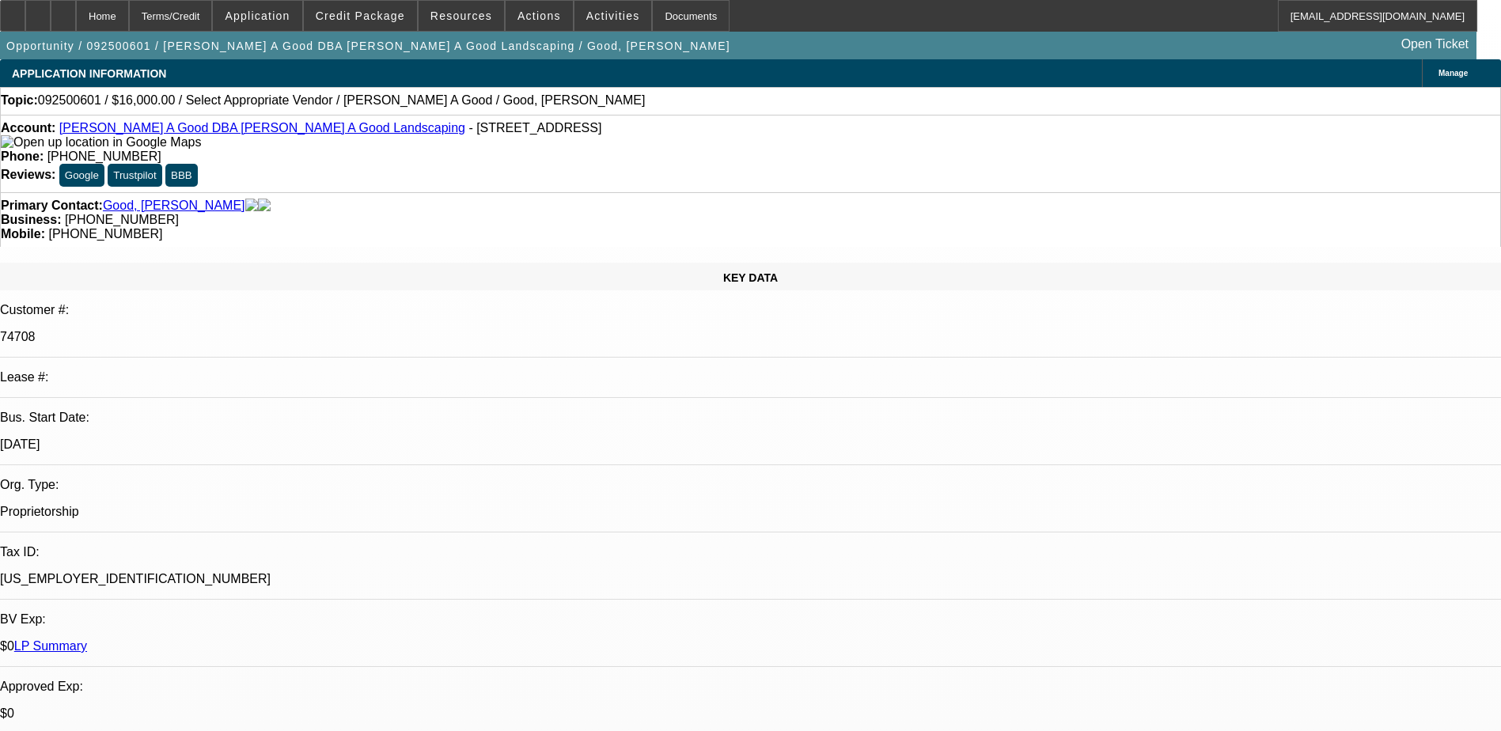
click at [76, 12] on div at bounding box center [63, 16] width 25 height 32
select select "0"
select select "2"
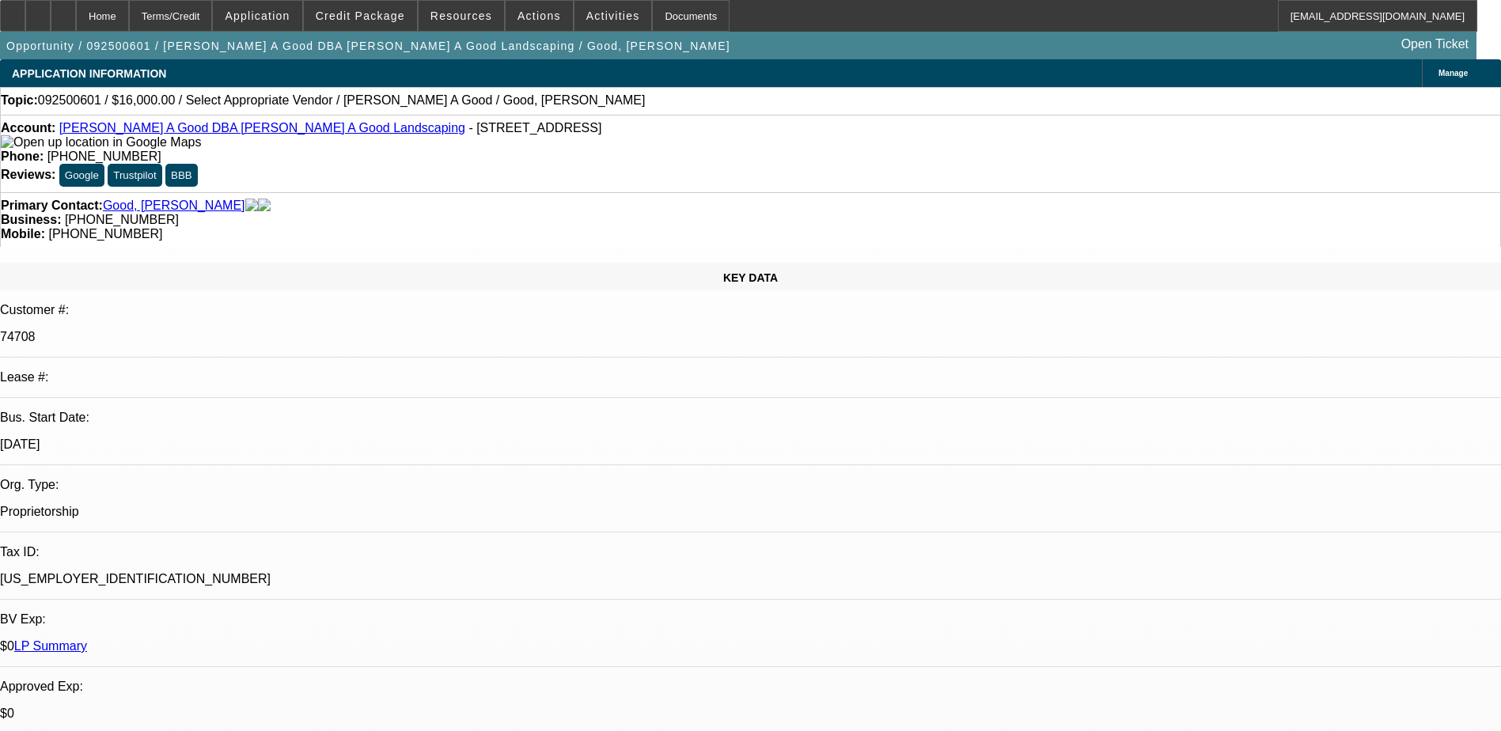
select select "0.1"
select select "4"
click at [108, 131] on link "[PERSON_NAME] A Good DBA [PERSON_NAME] A Good Landscaping" at bounding box center [262, 127] width 406 height 13
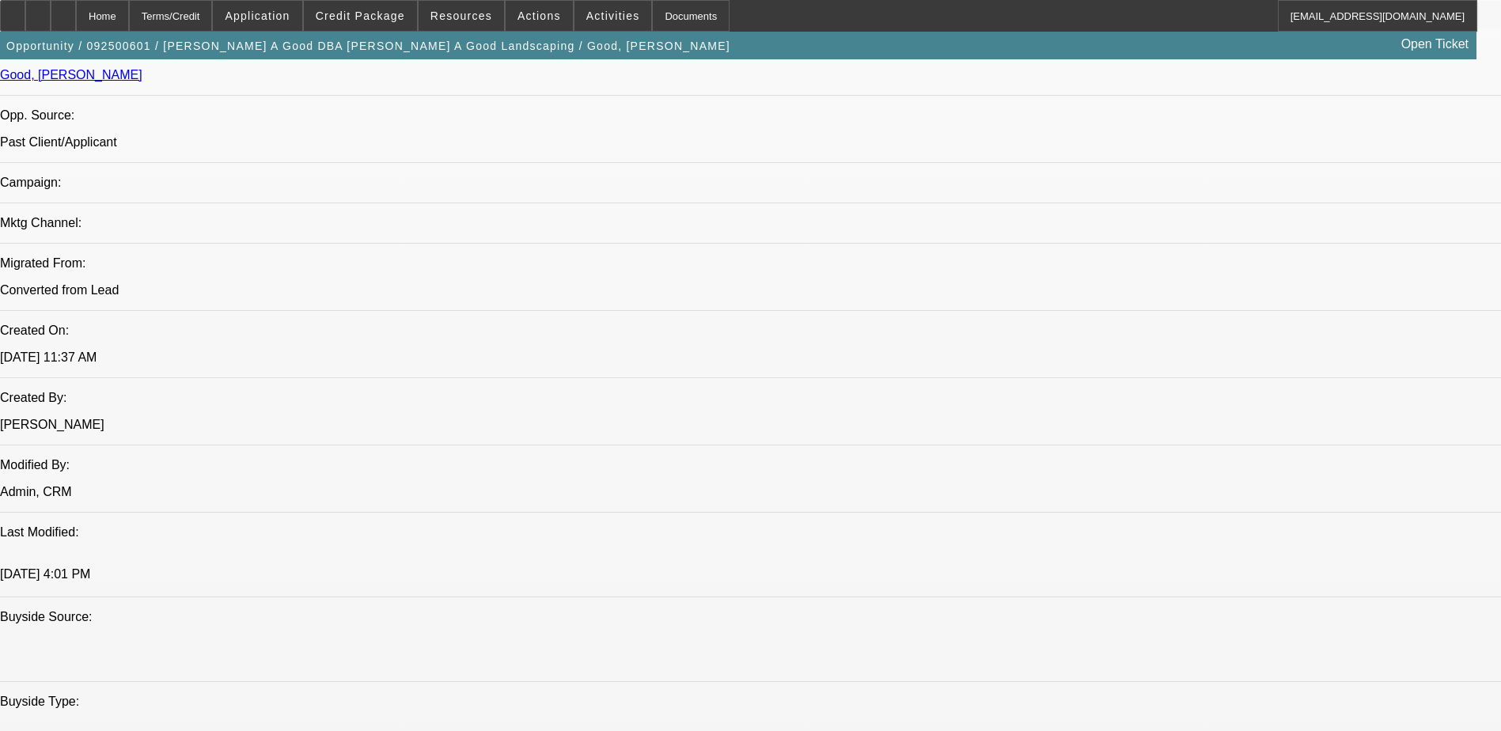
scroll to position [791, 0]
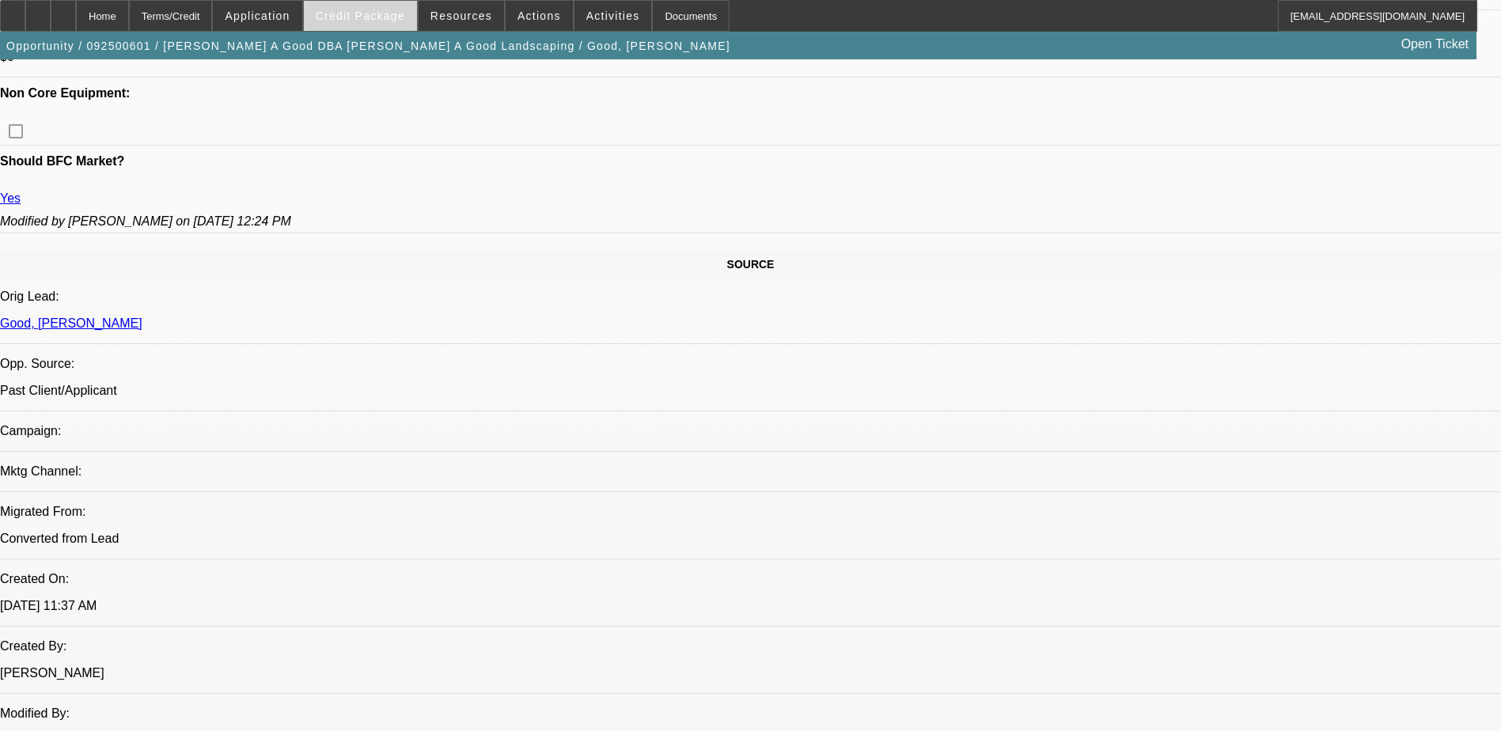
click at [390, 6] on span at bounding box center [360, 16] width 113 height 38
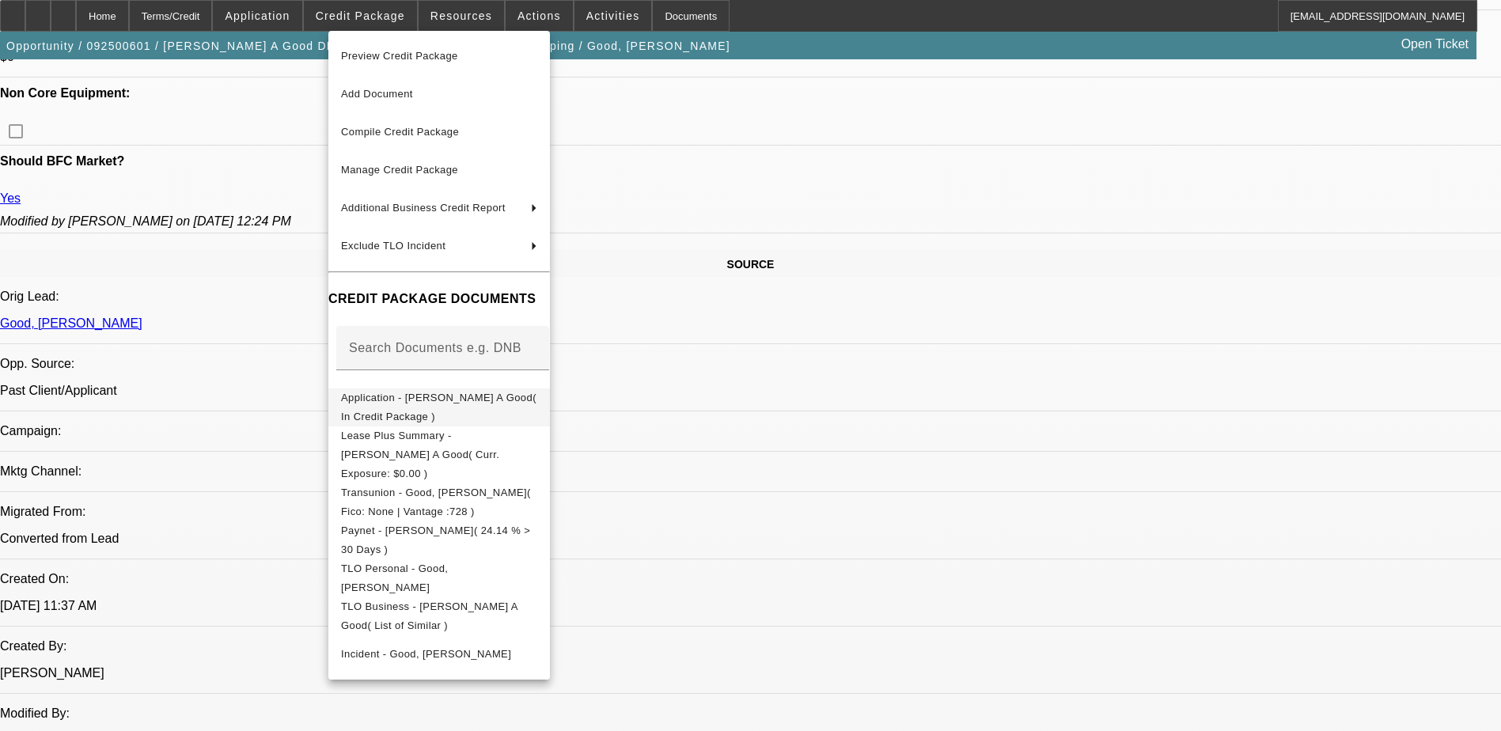
click at [537, 403] on span "Application - Roy A Good( In Credit Package )" at bounding box center [439, 407] width 196 height 38
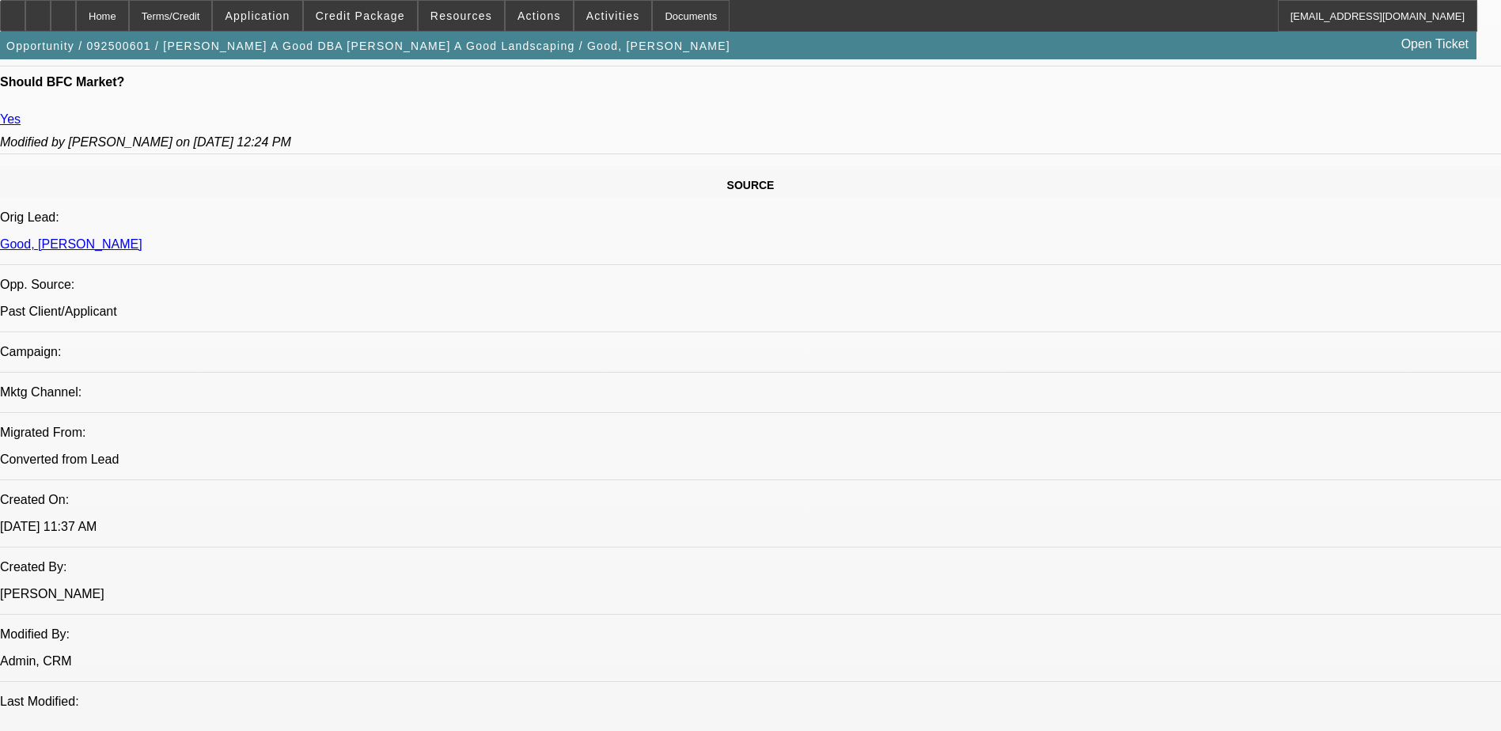
scroll to position [316, 0]
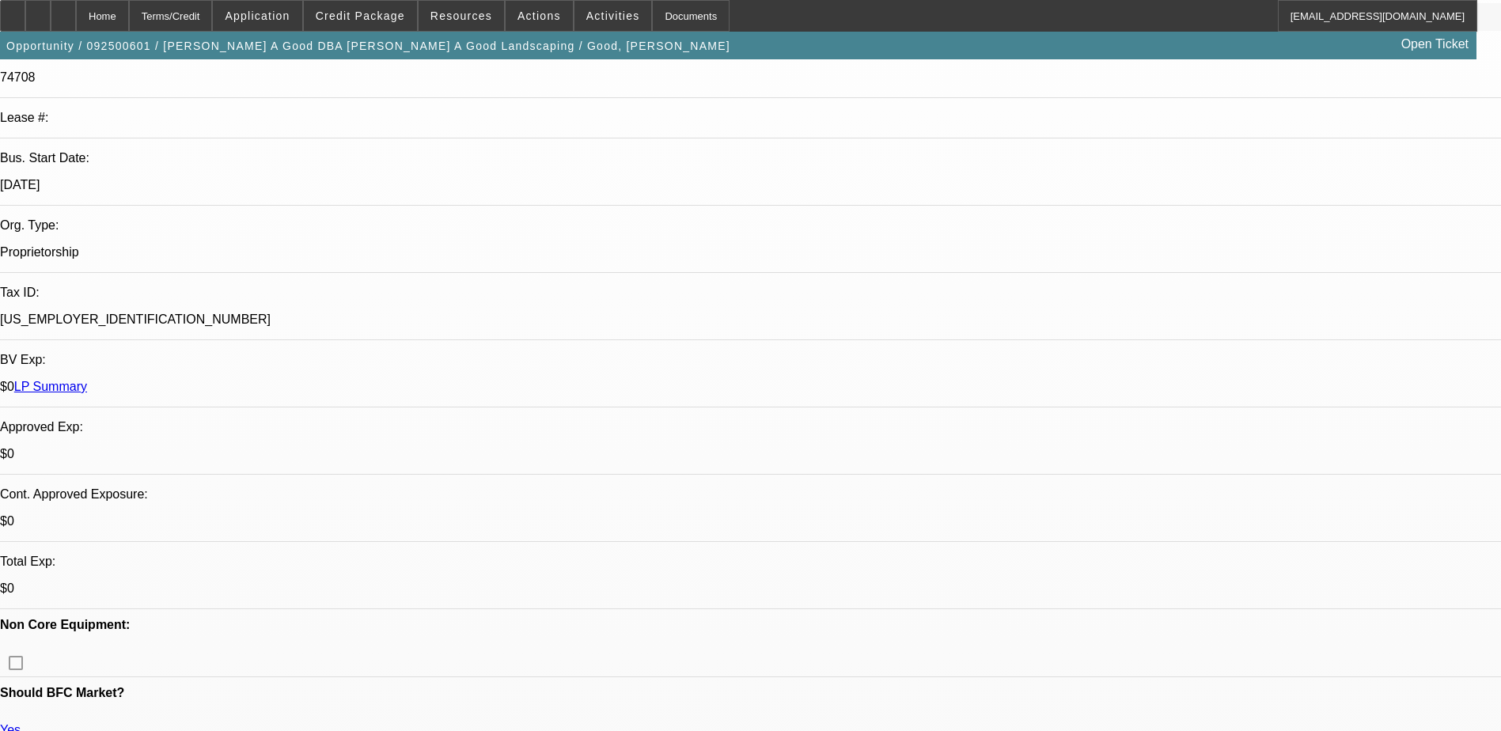
scroll to position [396, 0]
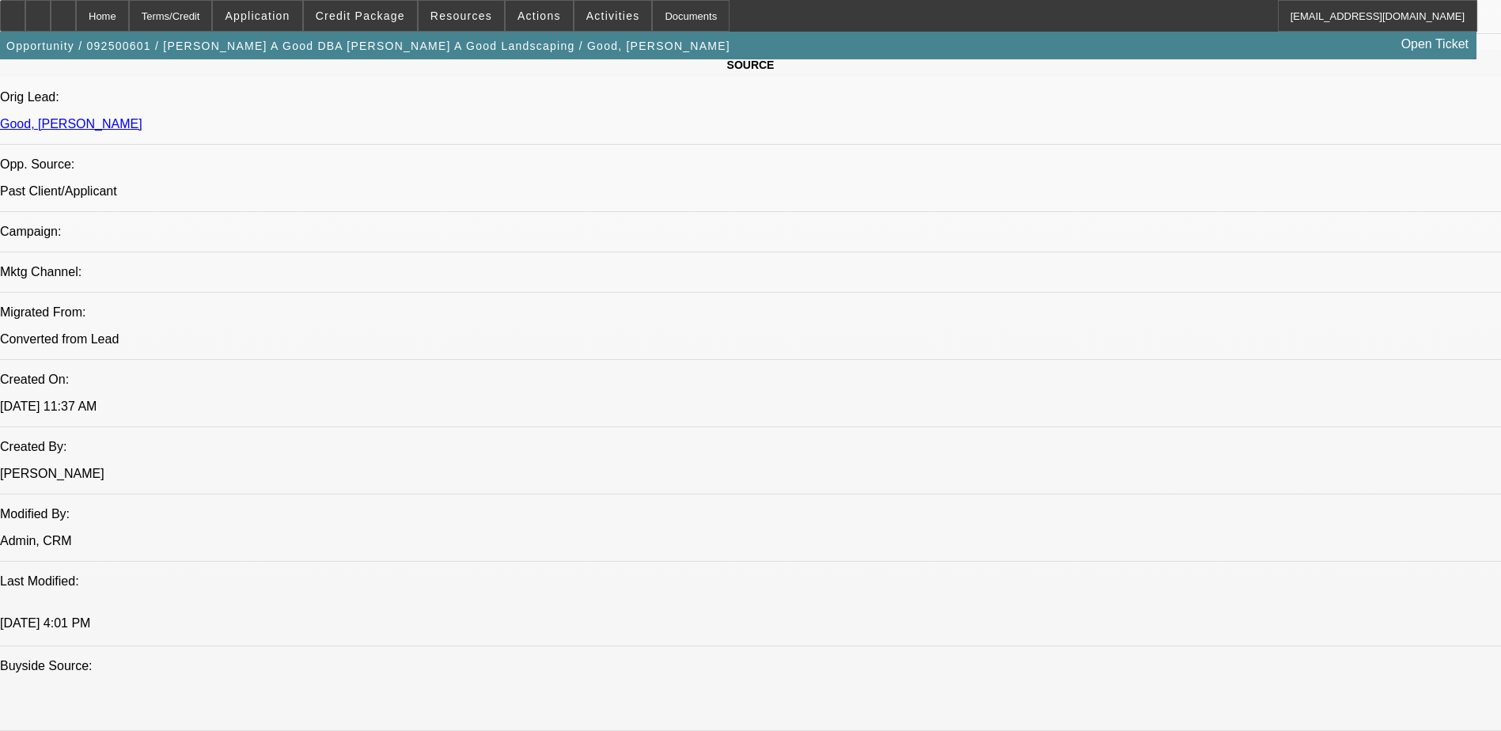
scroll to position [870, 0]
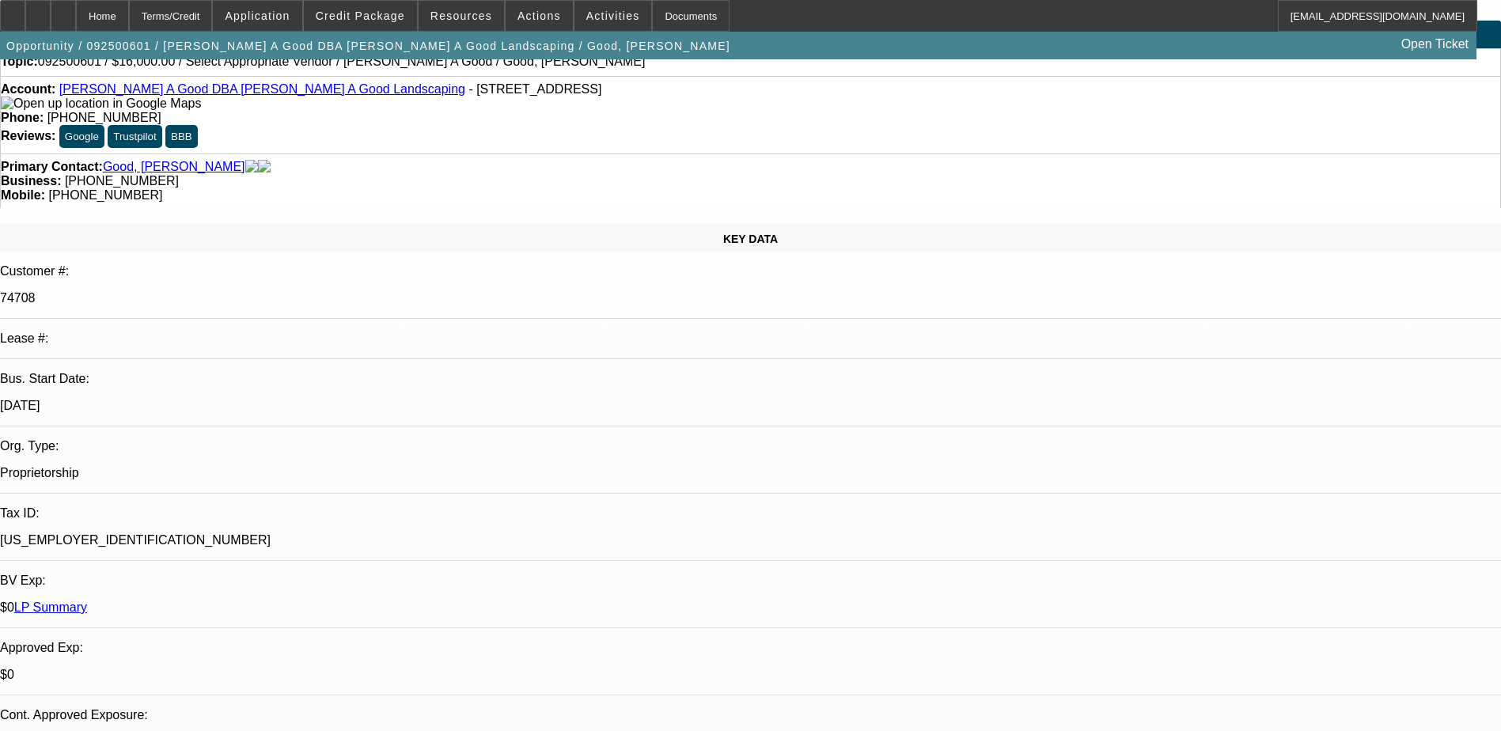
scroll to position [0, 0]
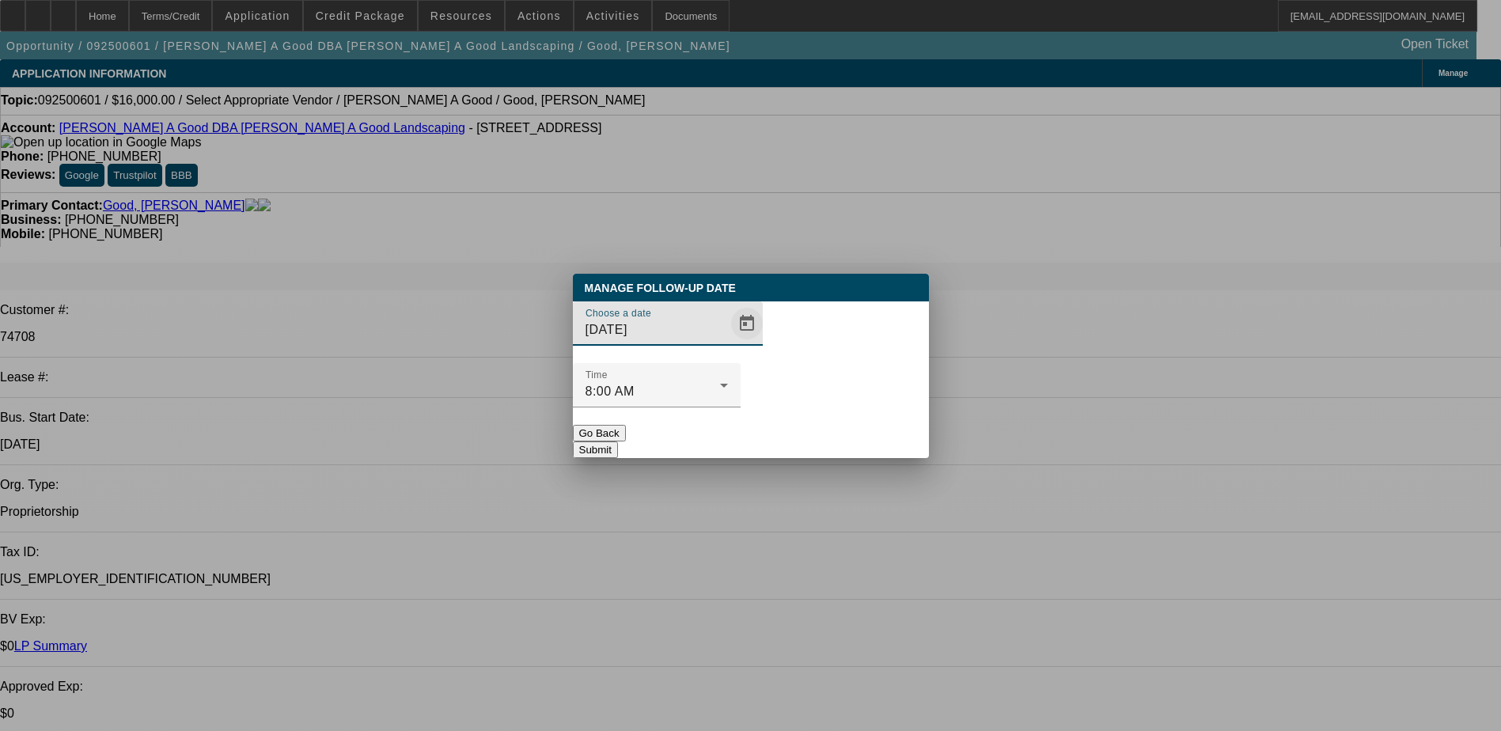
click at [728, 343] on span "Open calendar" at bounding box center [747, 324] width 38 height 38
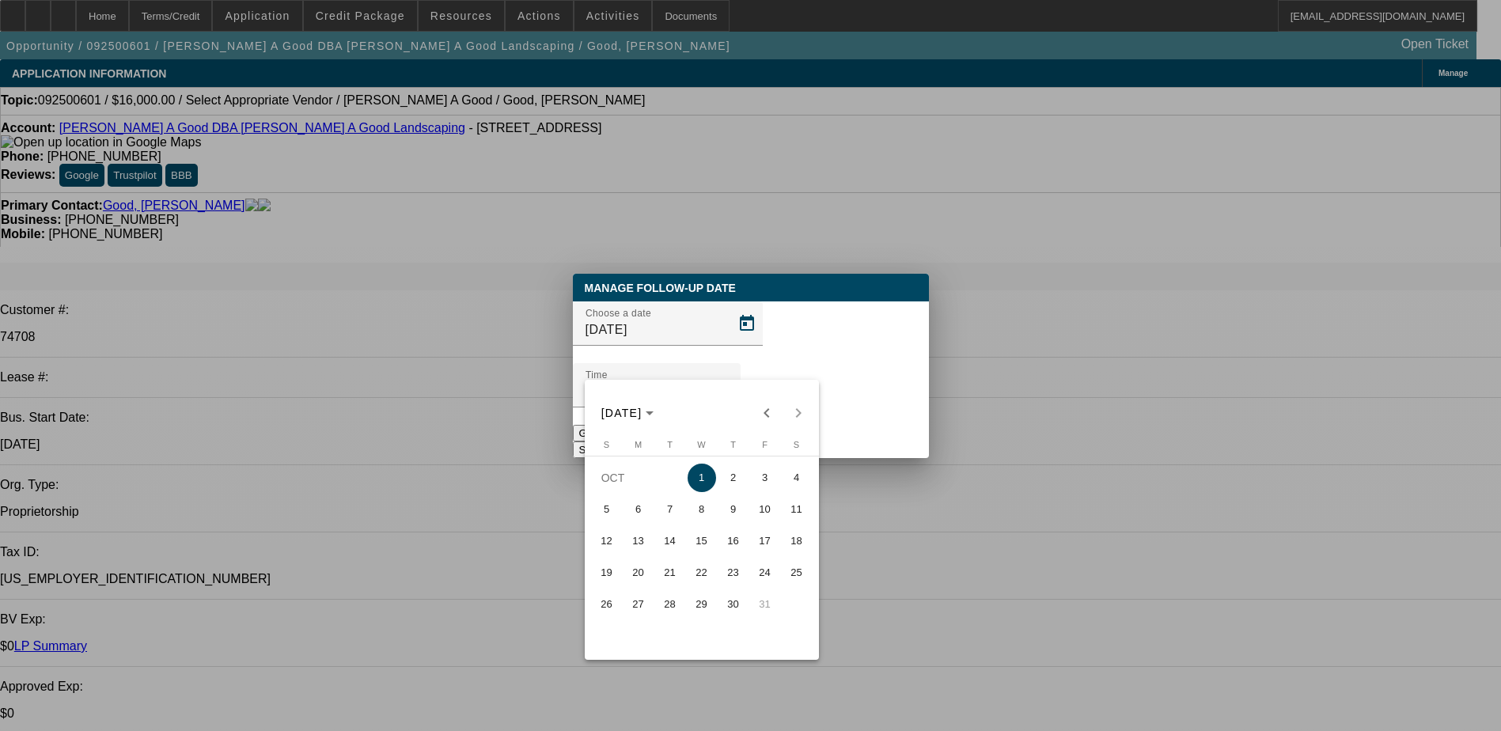
click at [753, 479] on span "3" at bounding box center [765, 478] width 28 height 28
type input "10/3/2025"
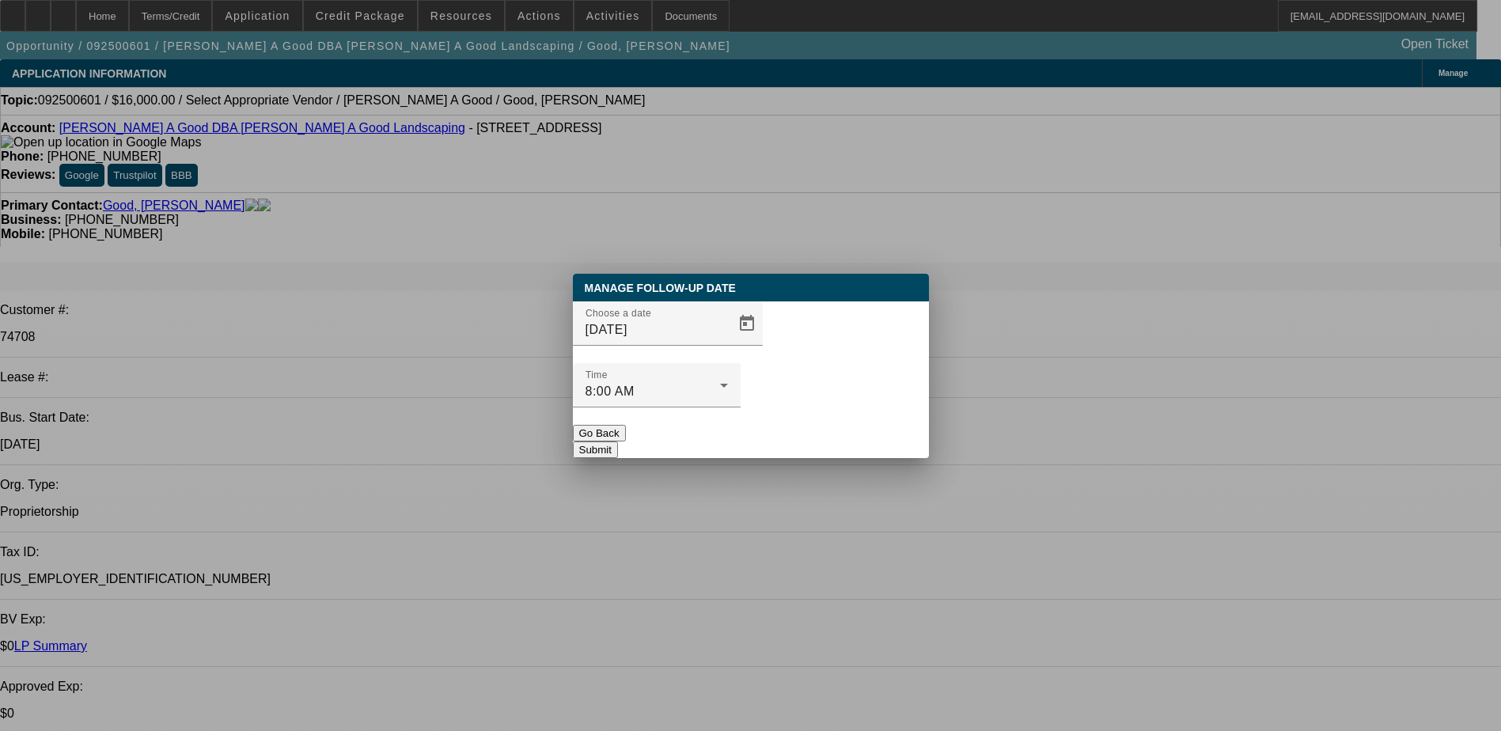
click at [618, 441] on button "Submit" at bounding box center [595, 449] width 45 height 17
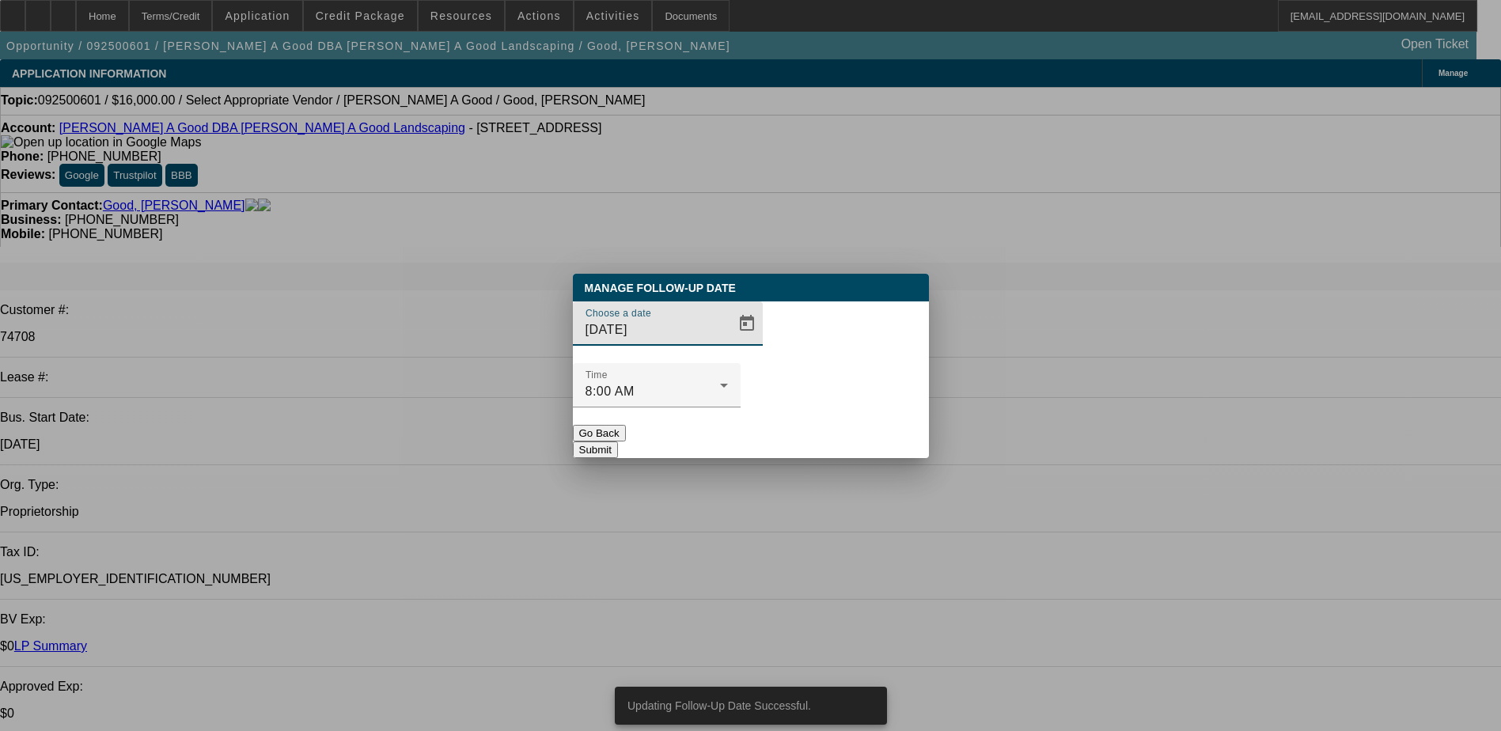
click at [626, 425] on button "Go Back" at bounding box center [599, 433] width 53 height 17
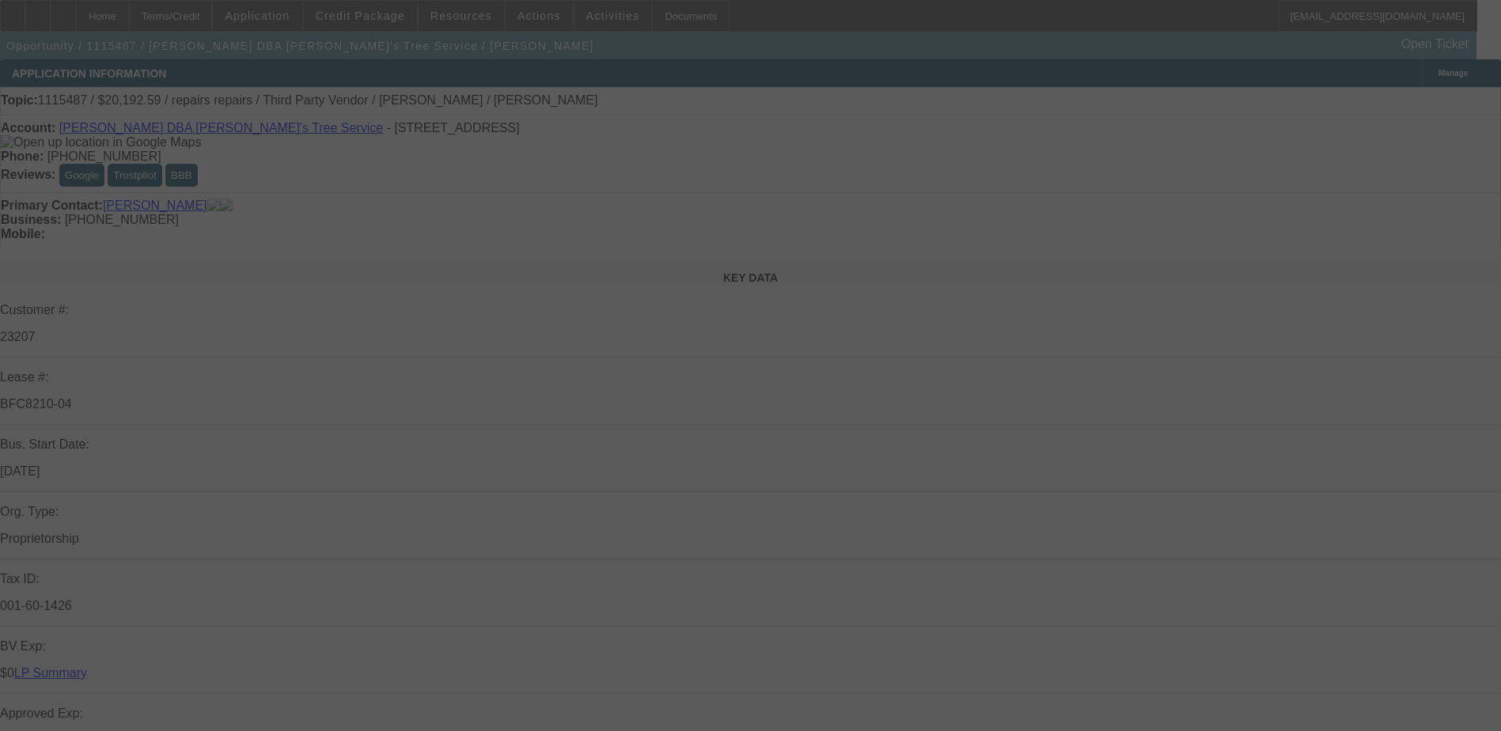
scroll to position [1684, 0]
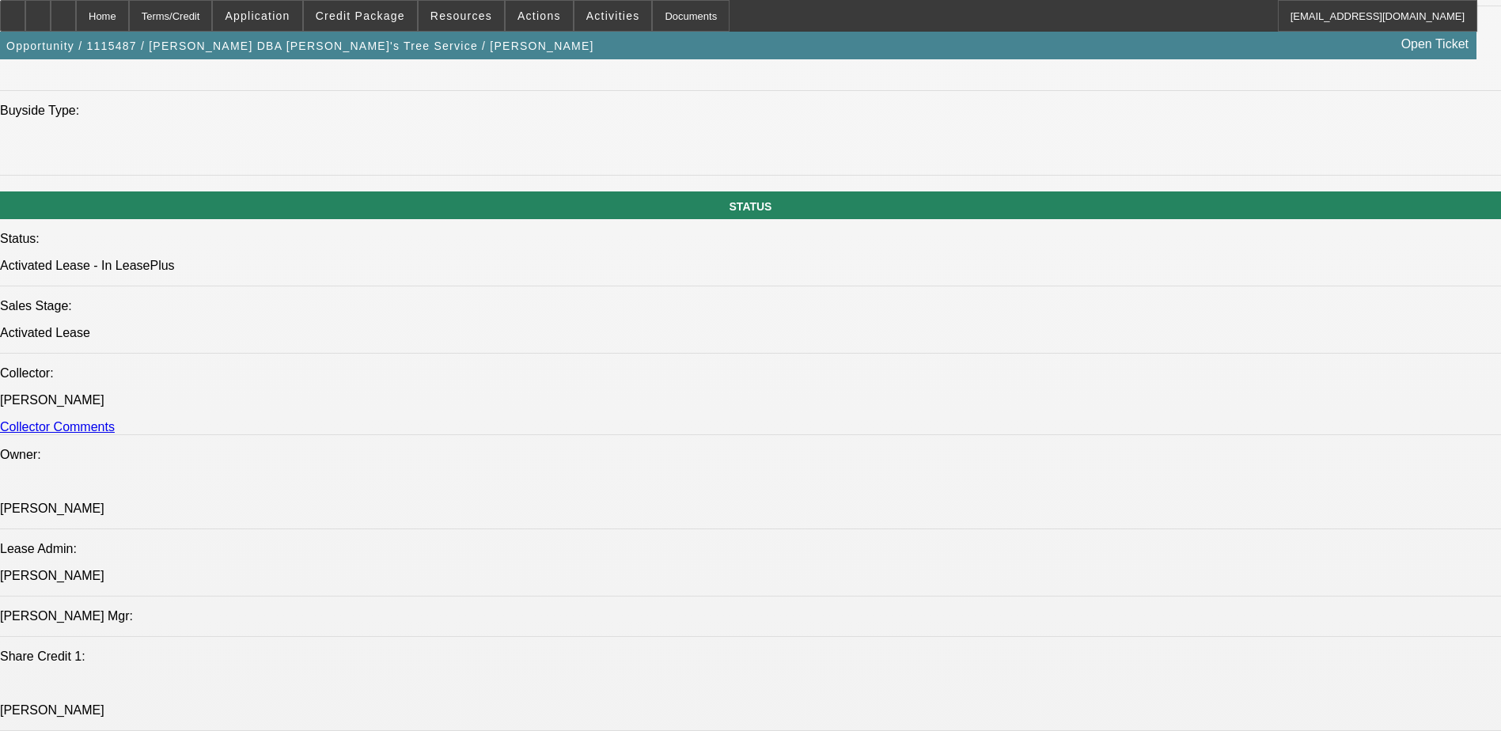
select select "0"
select select "2"
select select "0"
select select "6"
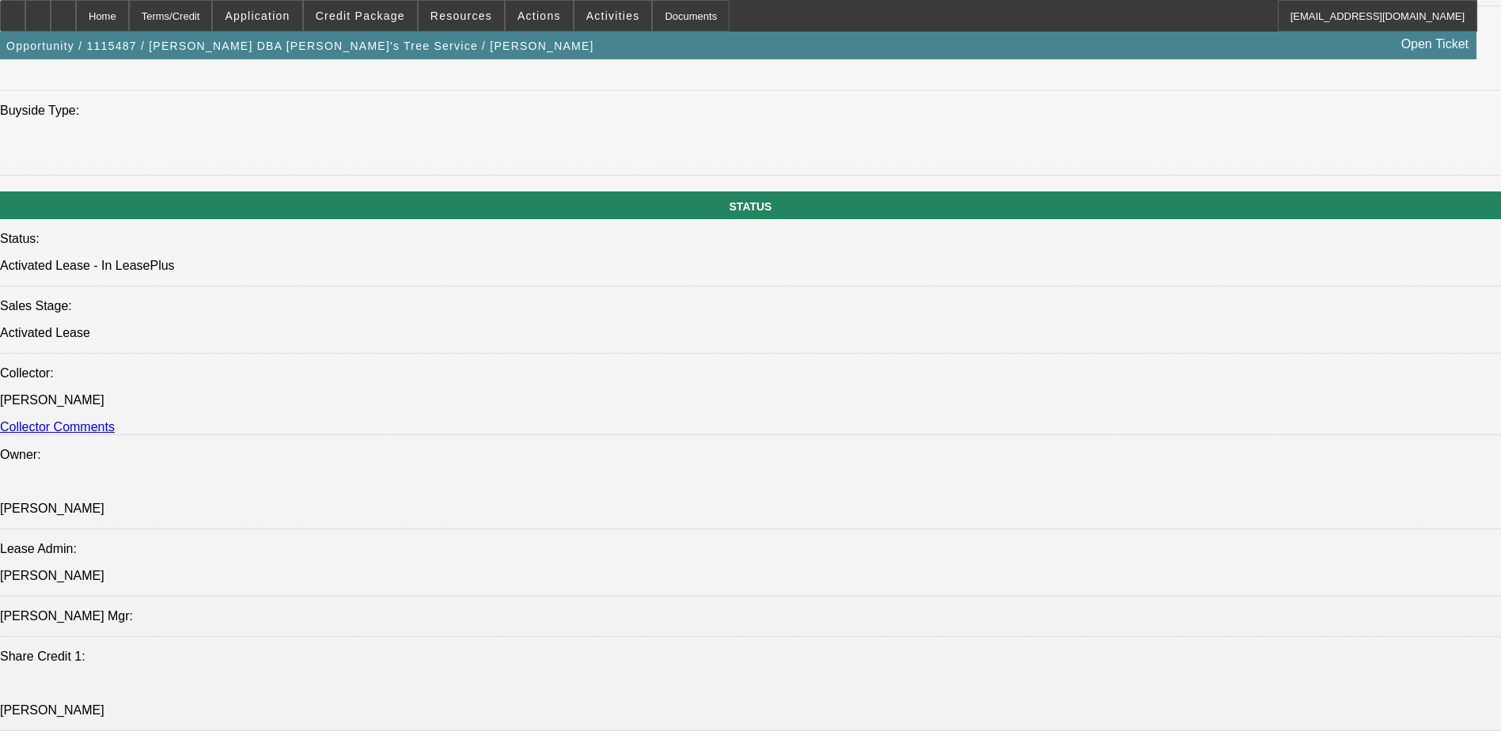
select select "0"
select select "2"
select select "0"
select select "6"
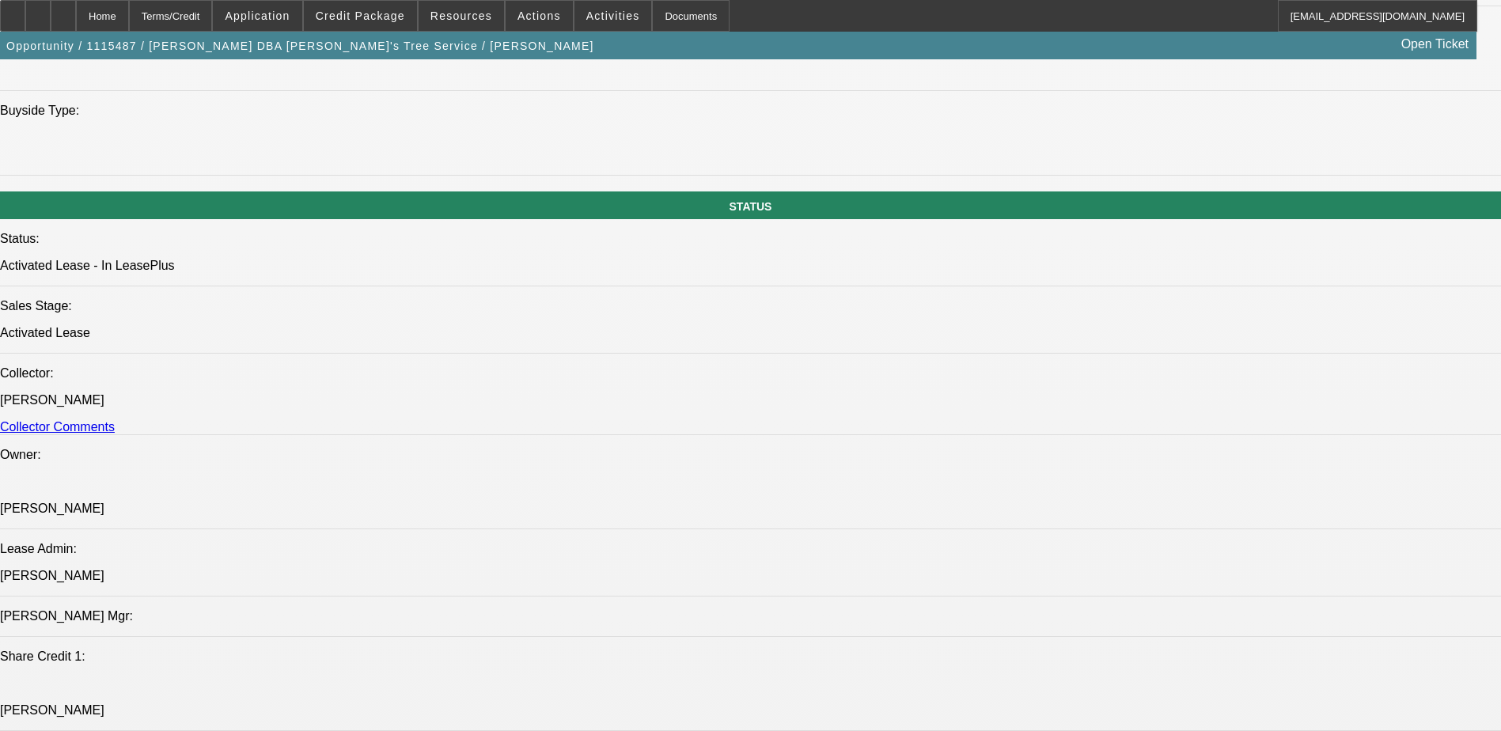
select select "0"
select select "2"
select select "0"
select select "6"
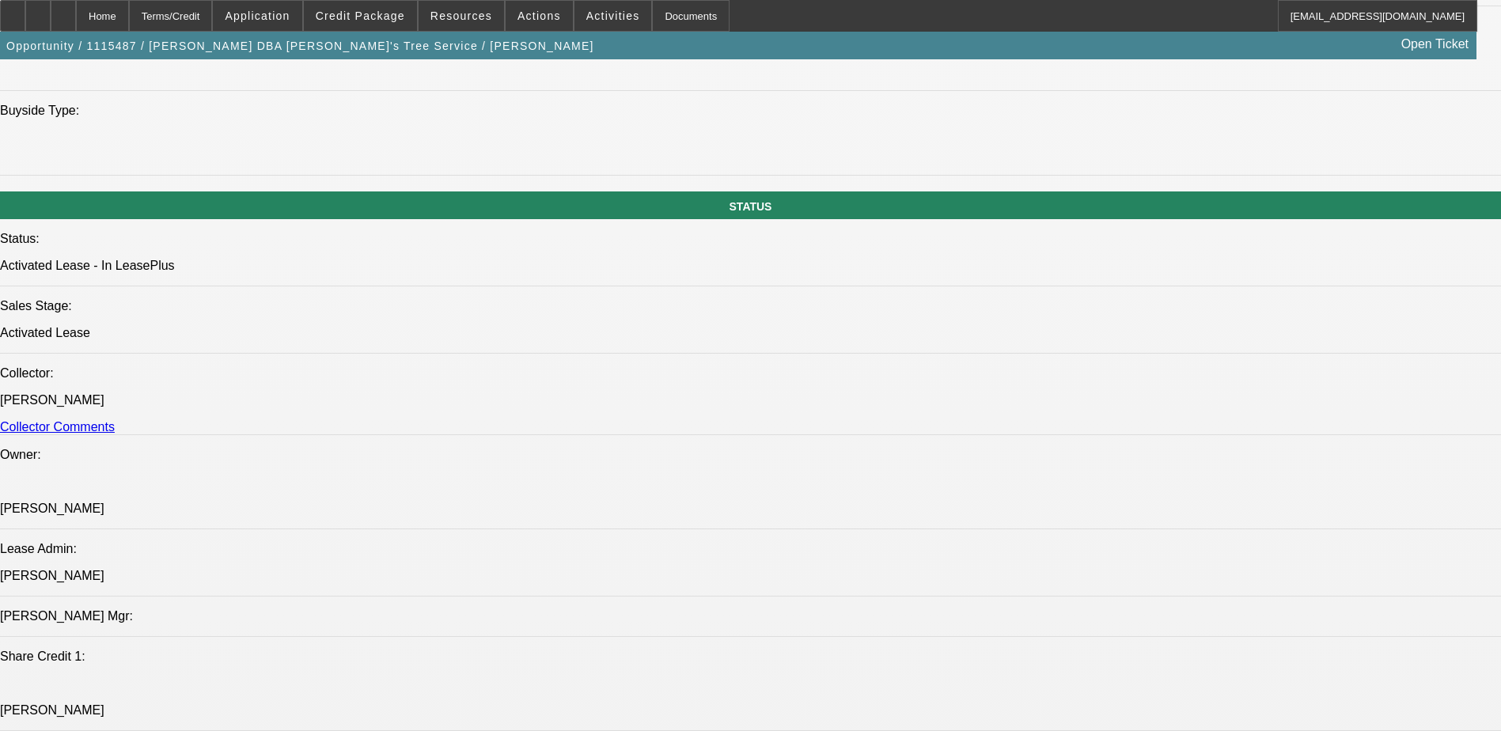
select select "0"
select select "2"
select select "0"
select select "6"
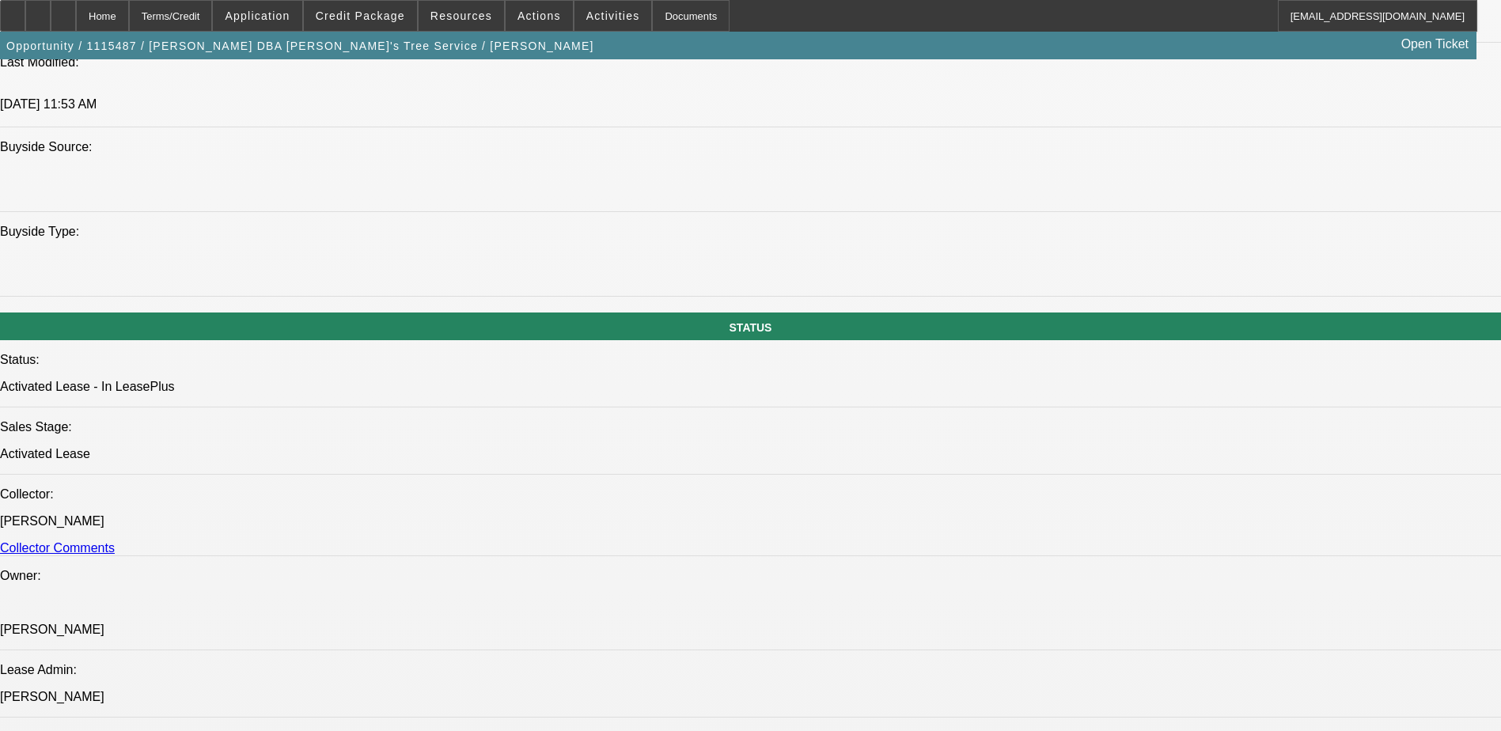
scroll to position [1368, 0]
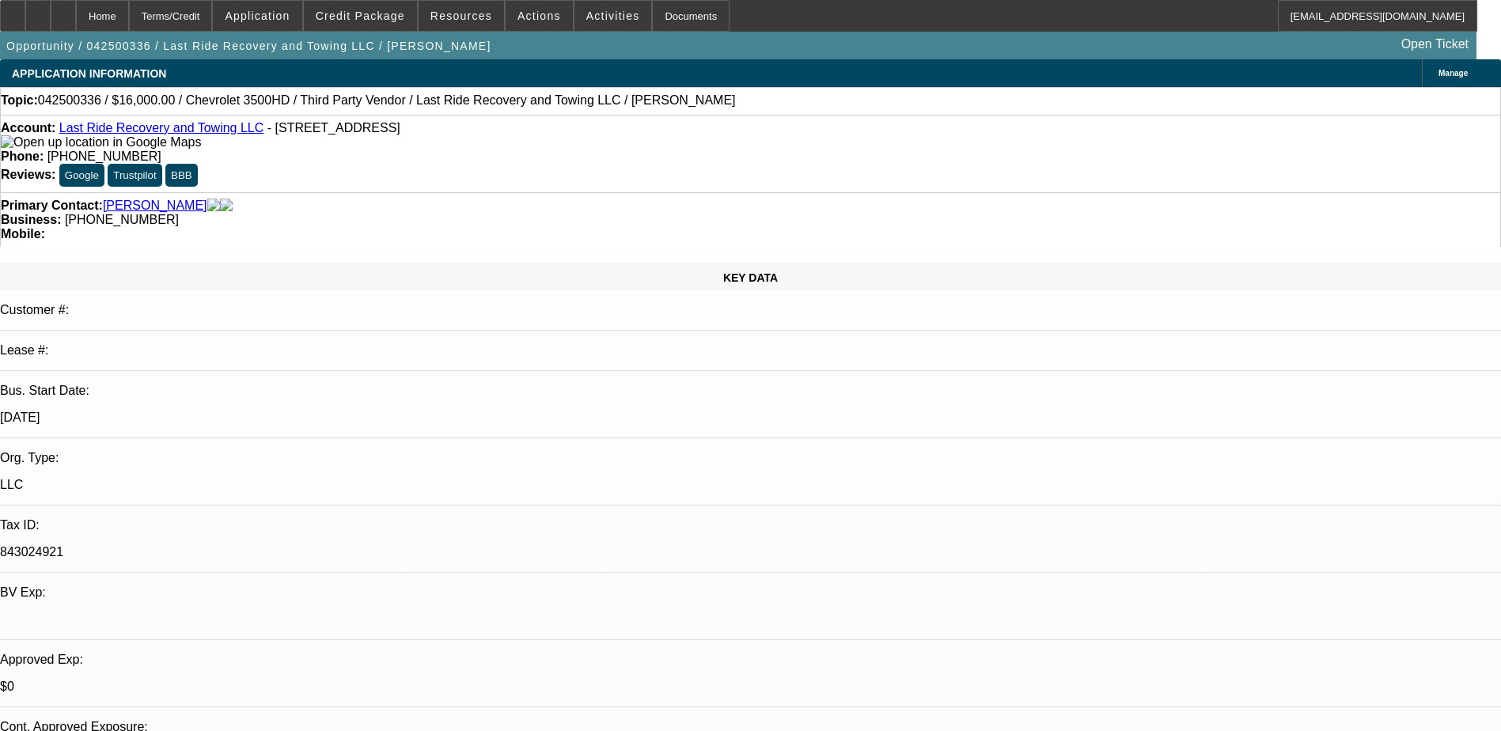
select select "0"
select select "2"
select select "0"
select select "5"
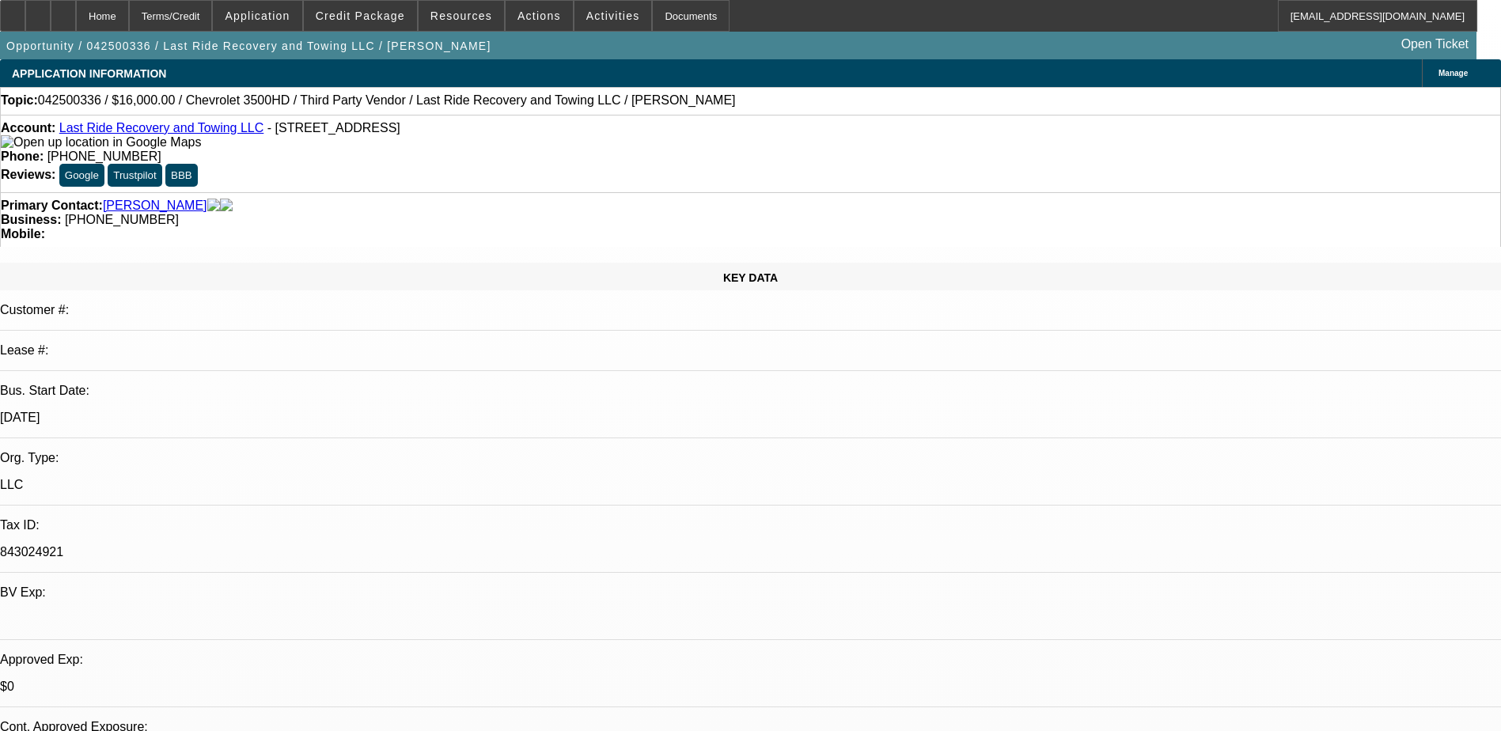
select select "0"
select select "2"
select select "0"
select select "5"
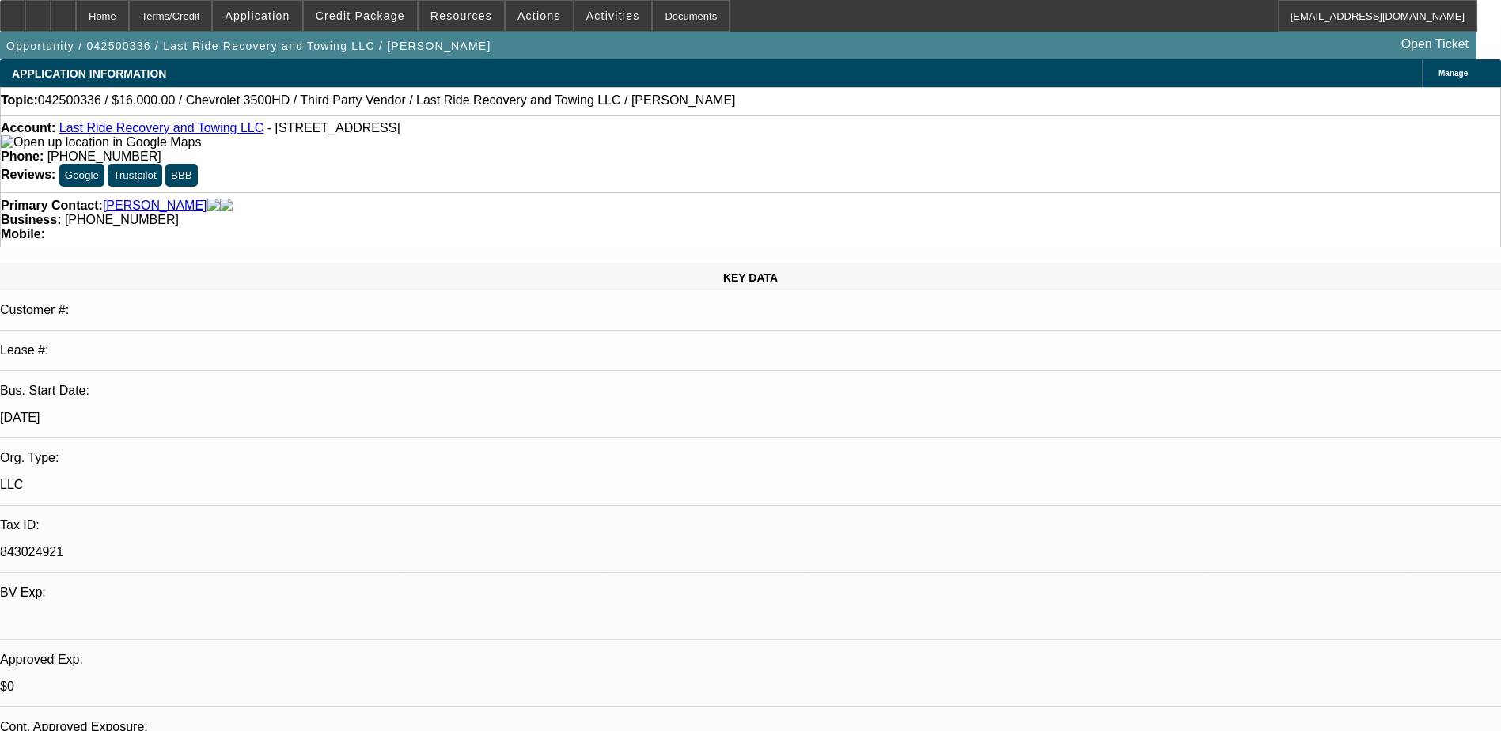
select select "0.15"
select select "0"
select select "3"
select select "0.1"
select select "4"
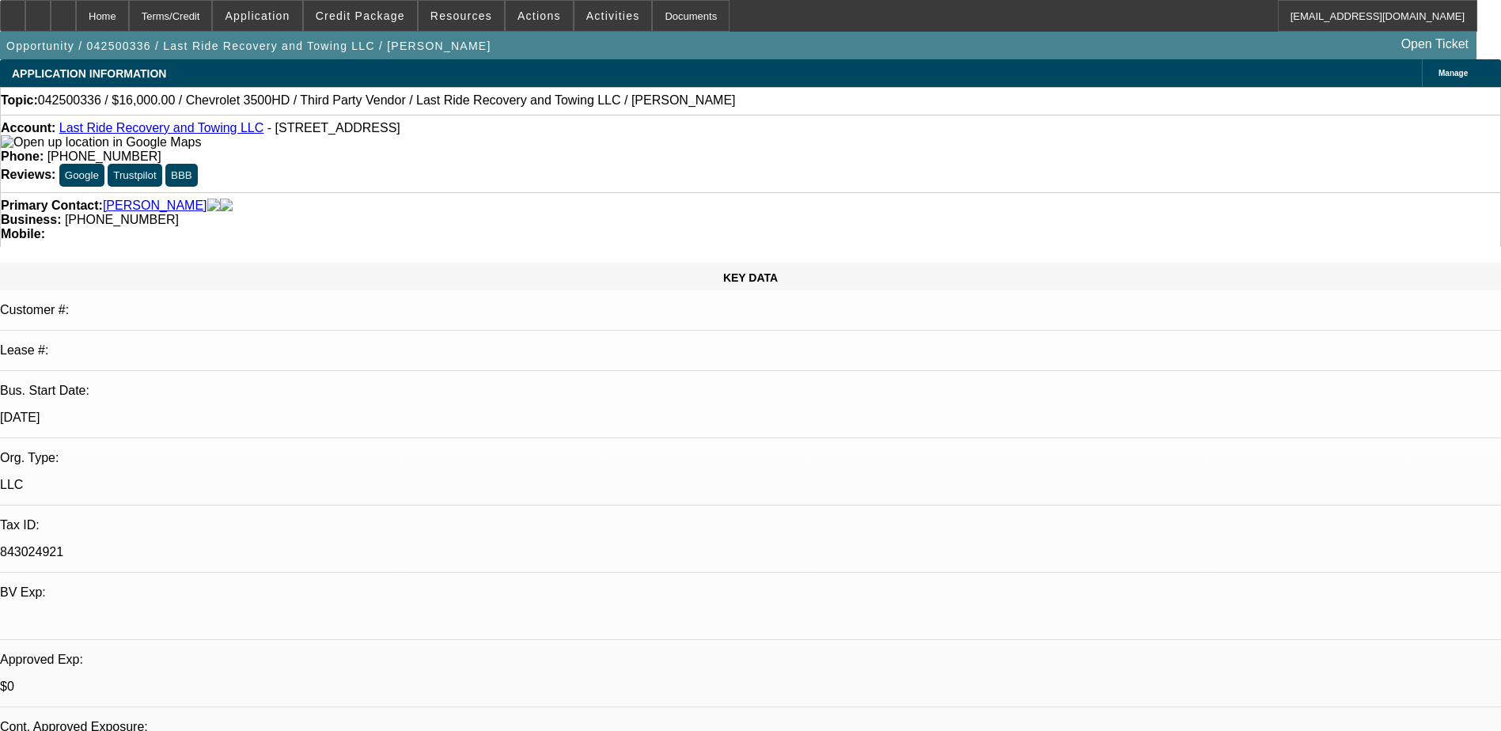
select select "0.15"
select select "0"
select select "3"
select select "0"
select select "6"
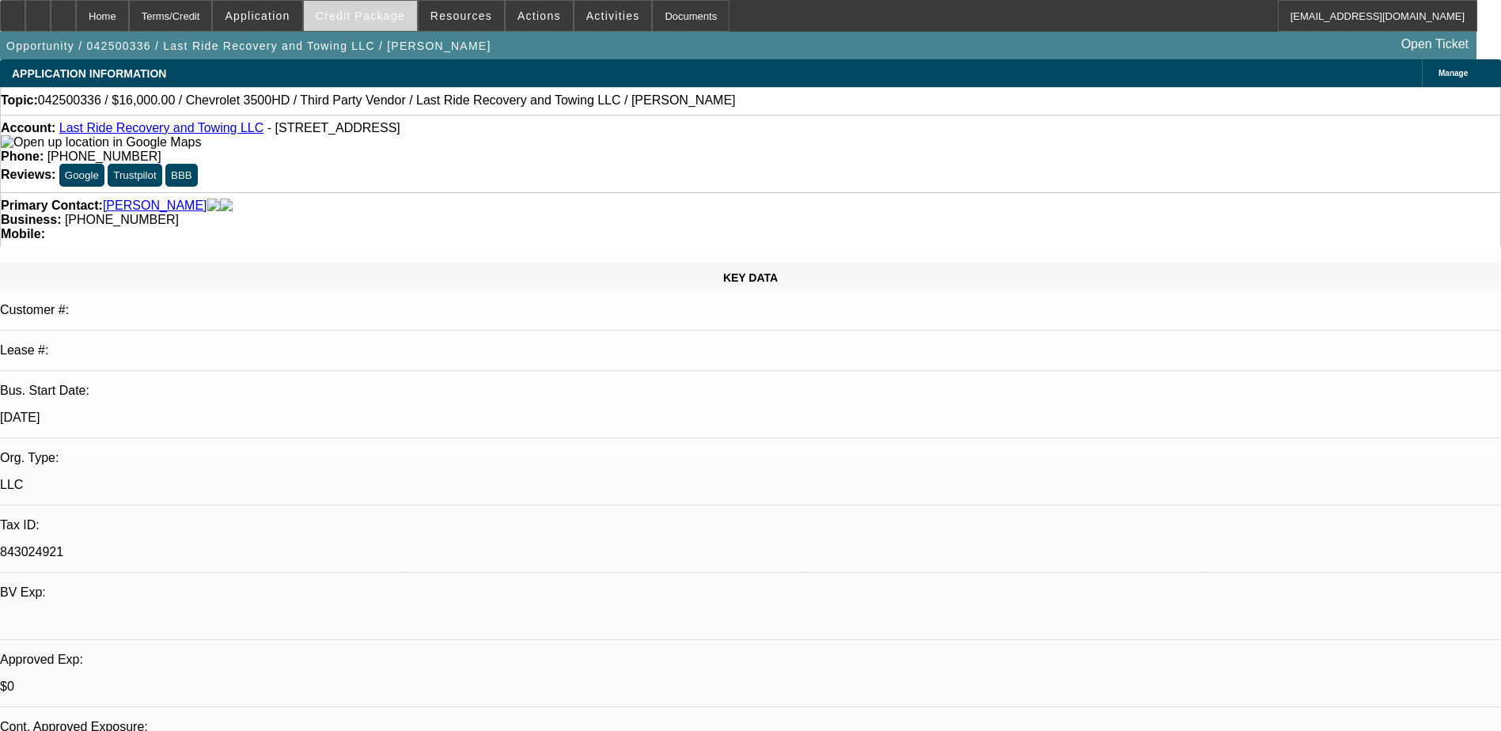
click at [385, 15] on span "Credit Package" at bounding box center [360, 15] width 89 height 13
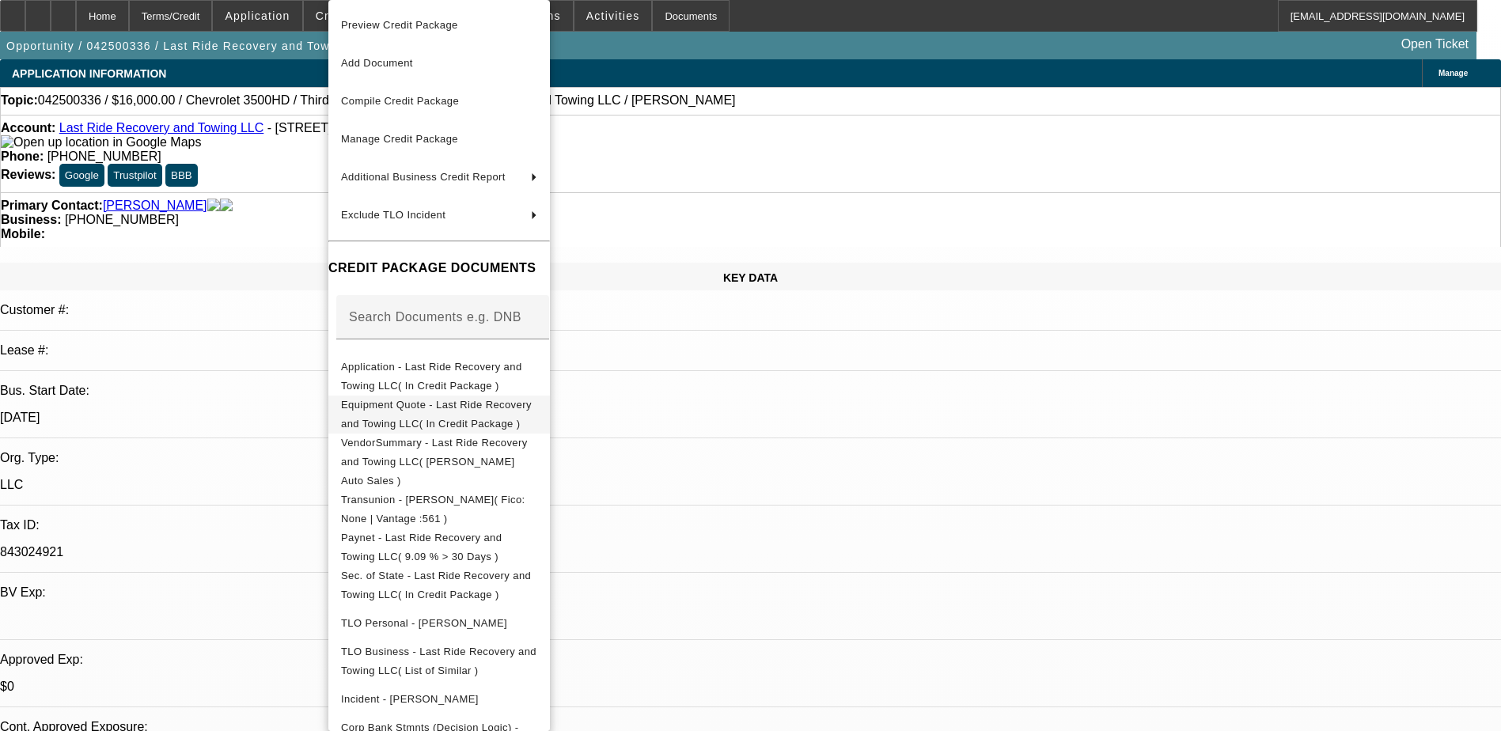
click at [537, 399] on span "Equipment Quote - Last Ride Recovery and Towing LLC( In Credit Package )" at bounding box center [439, 415] width 196 height 38
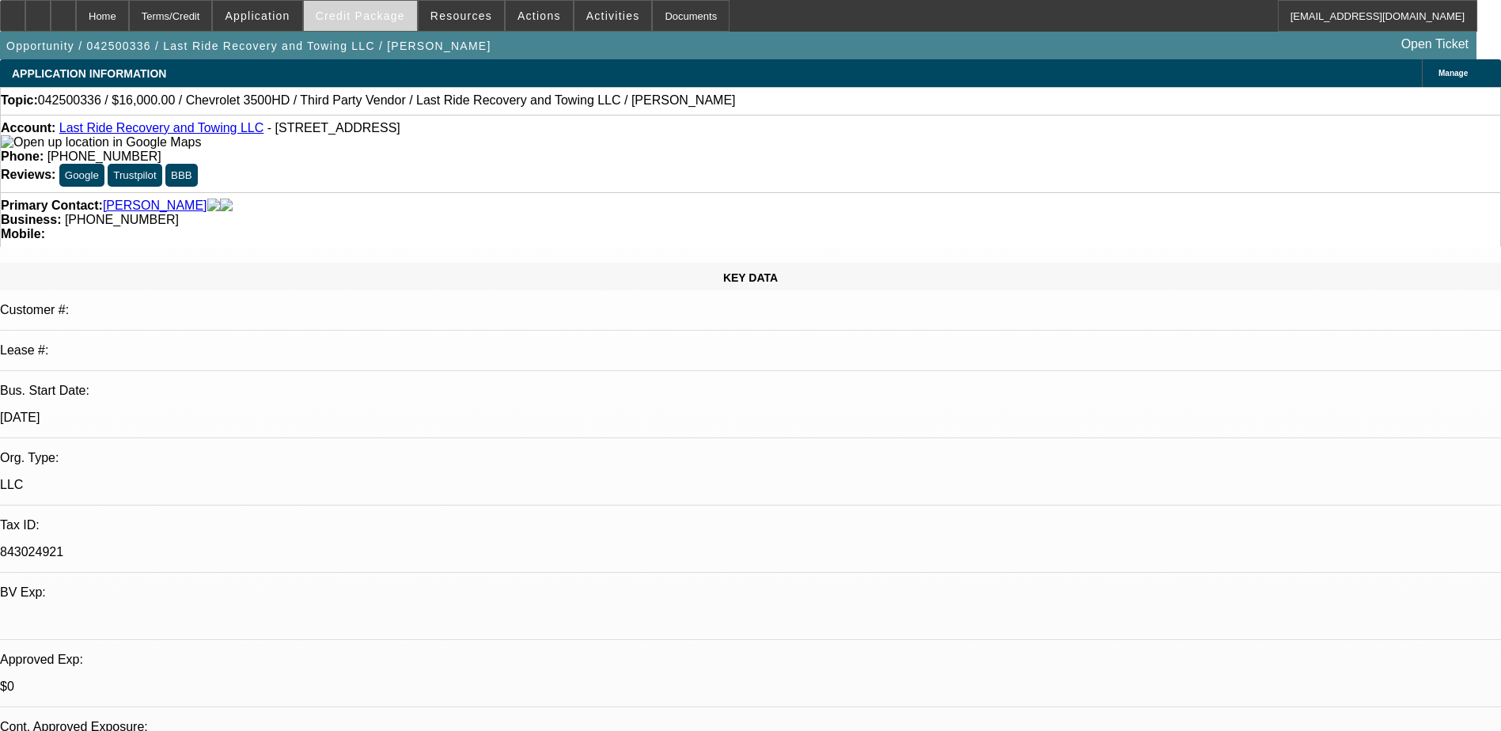
click at [374, 7] on span at bounding box center [360, 16] width 113 height 38
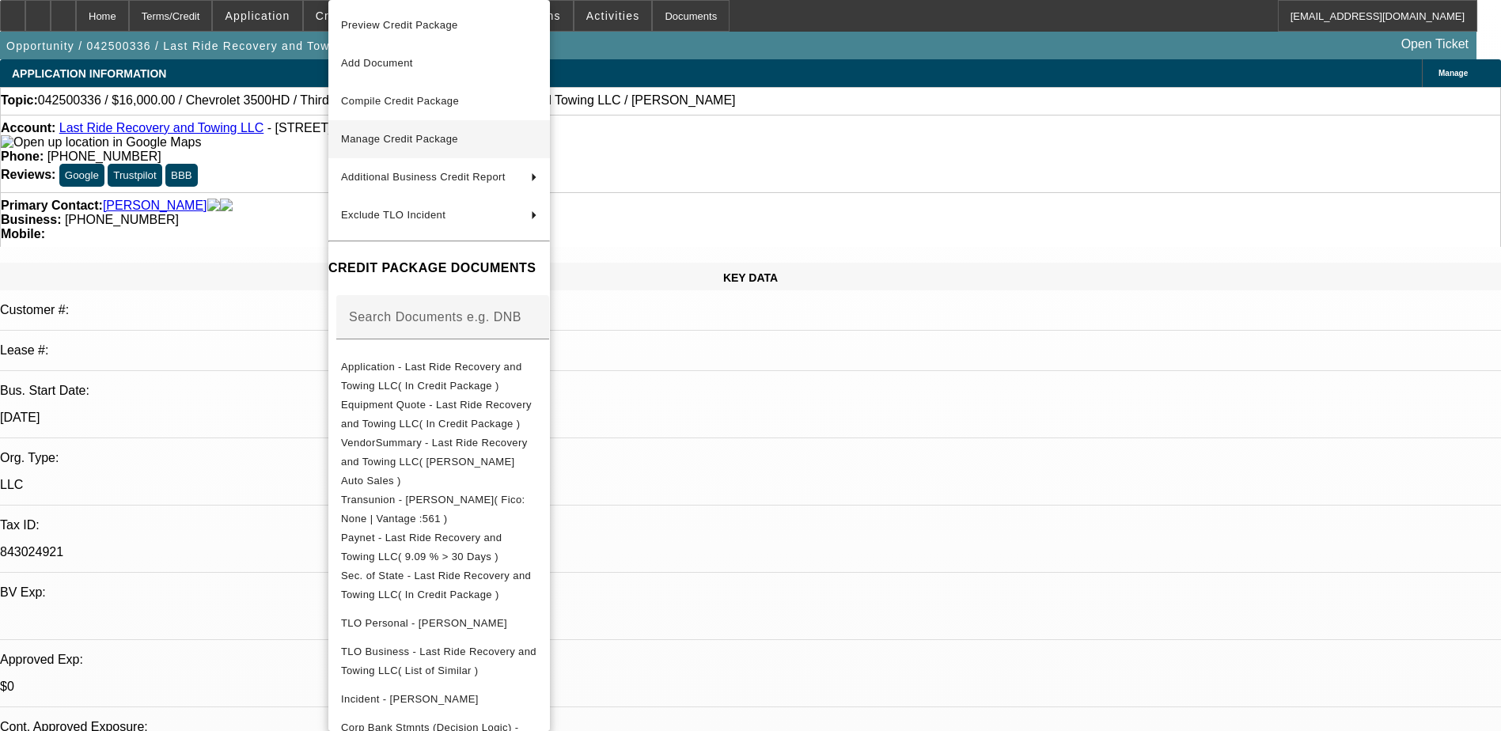
click at [436, 142] on span "Manage Credit Package" at bounding box center [399, 139] width 117 height 12
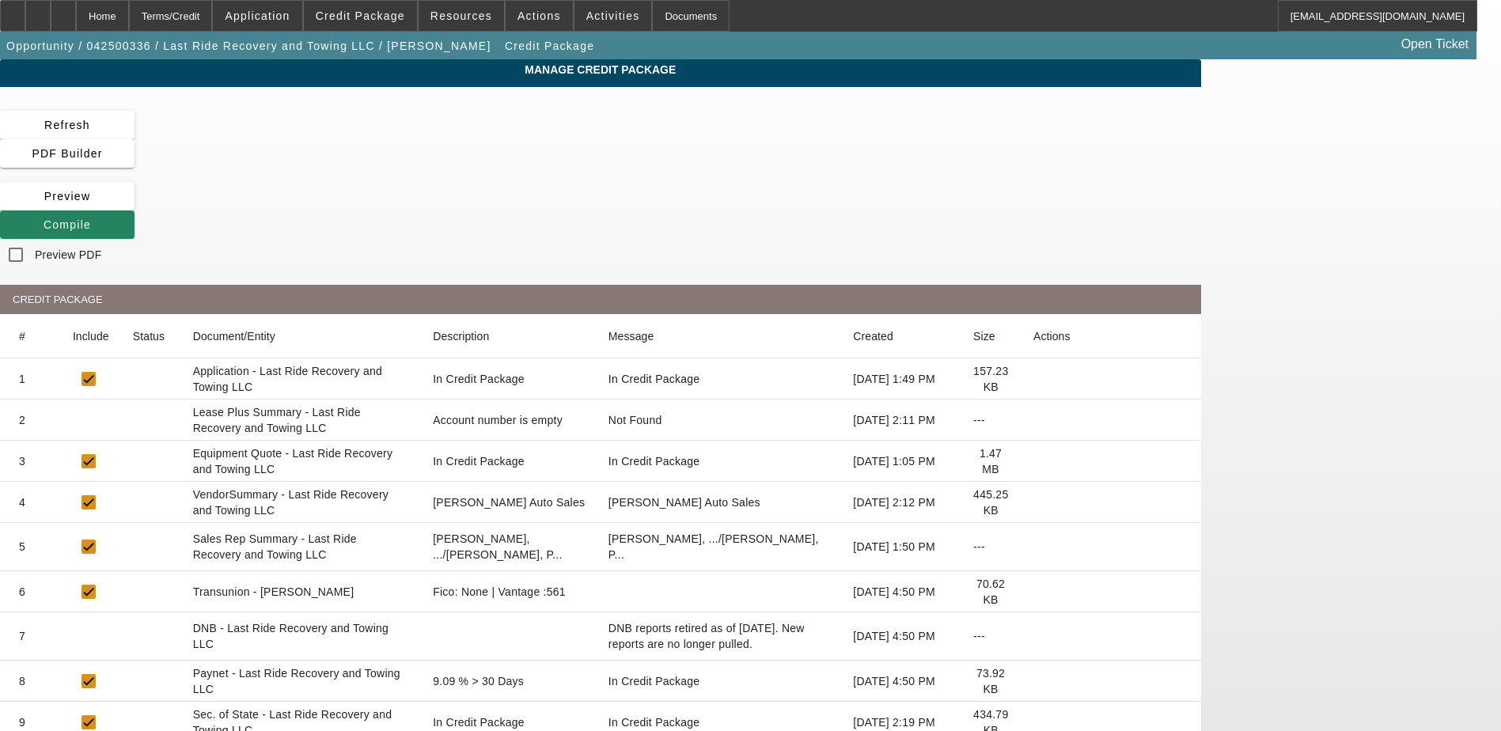
click at [1033, 461] on icon at bounding box center [1033, 461] width 0 height 0
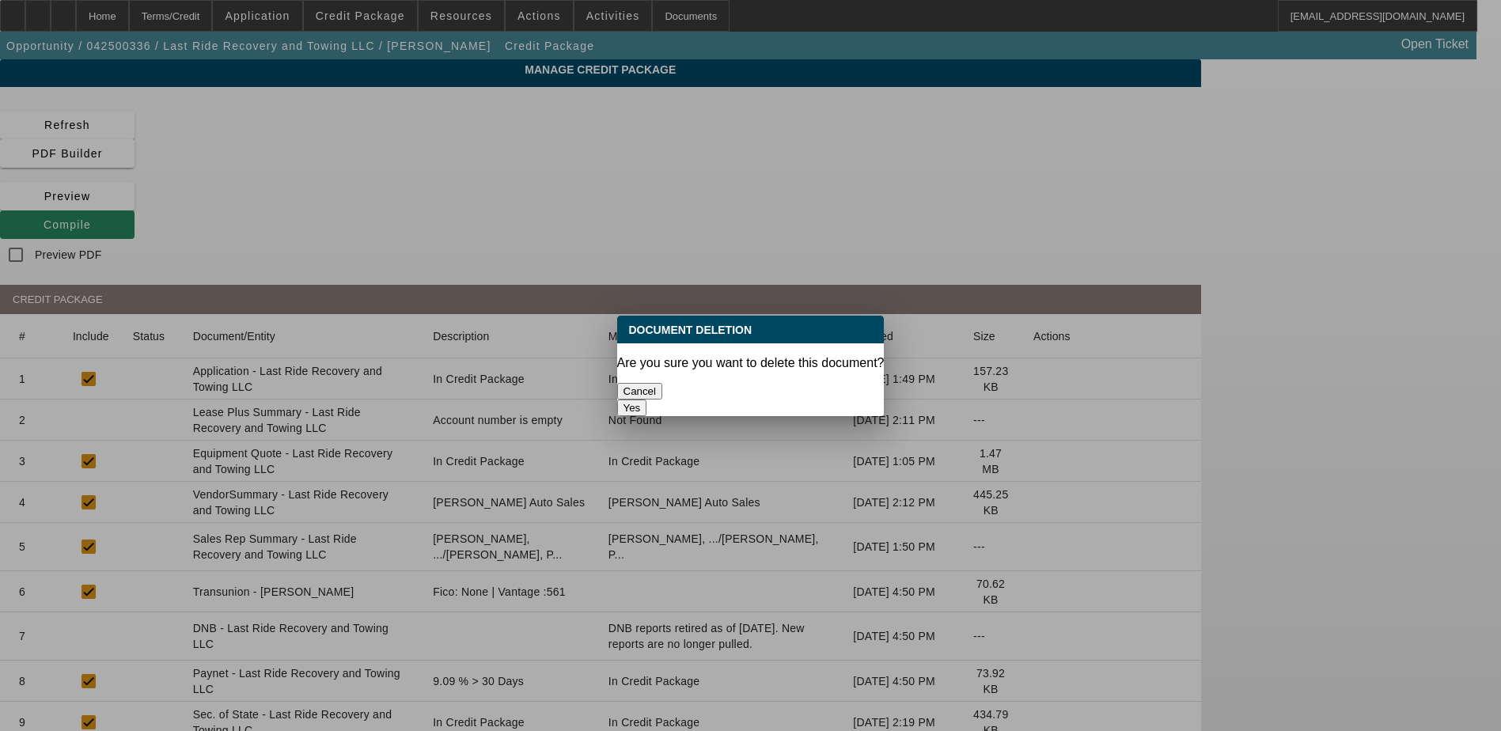
click at [647, 400] on button "Yes" at bounding box center [632, 408] width 30 height 17
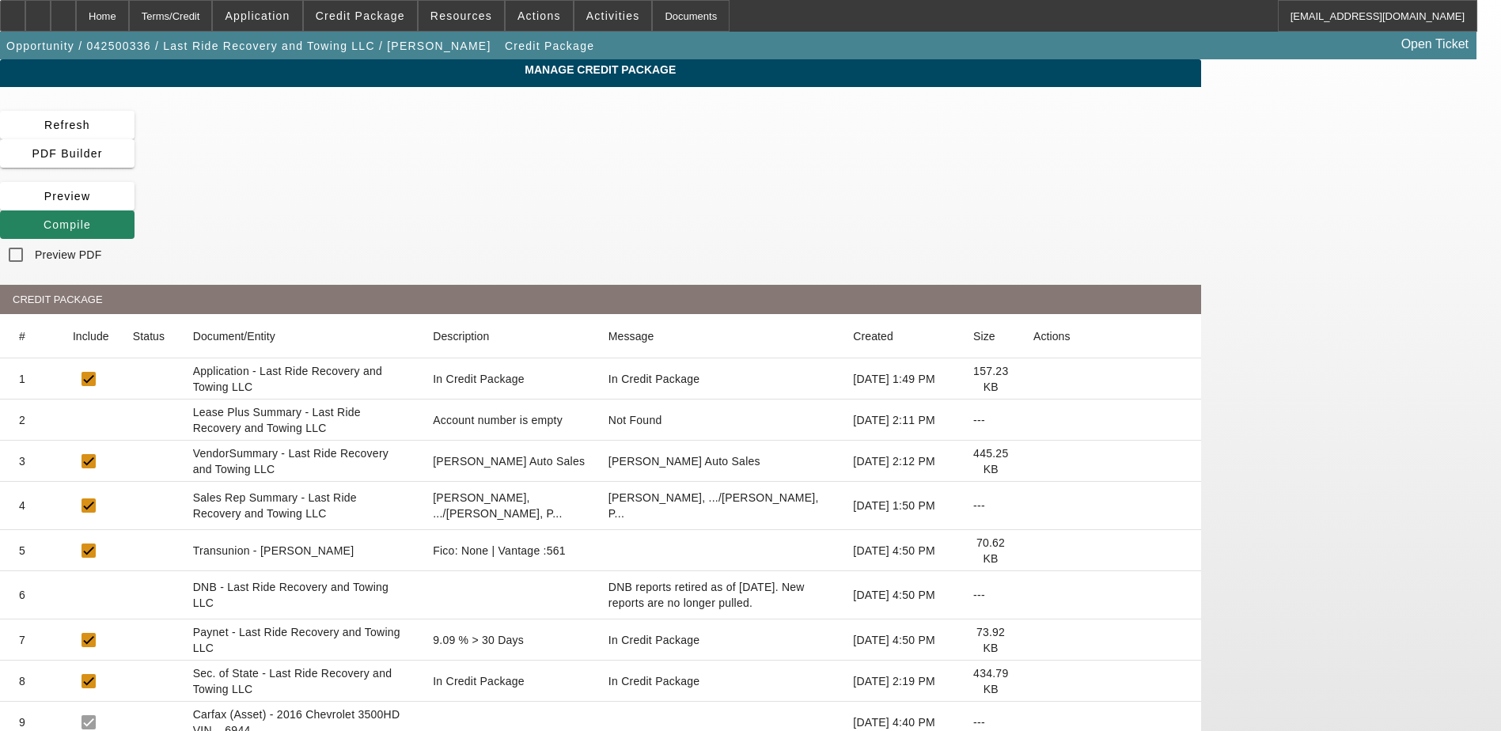
click at [1033, 461] on icon at bounding box center [1033, 461] width 0 height 0
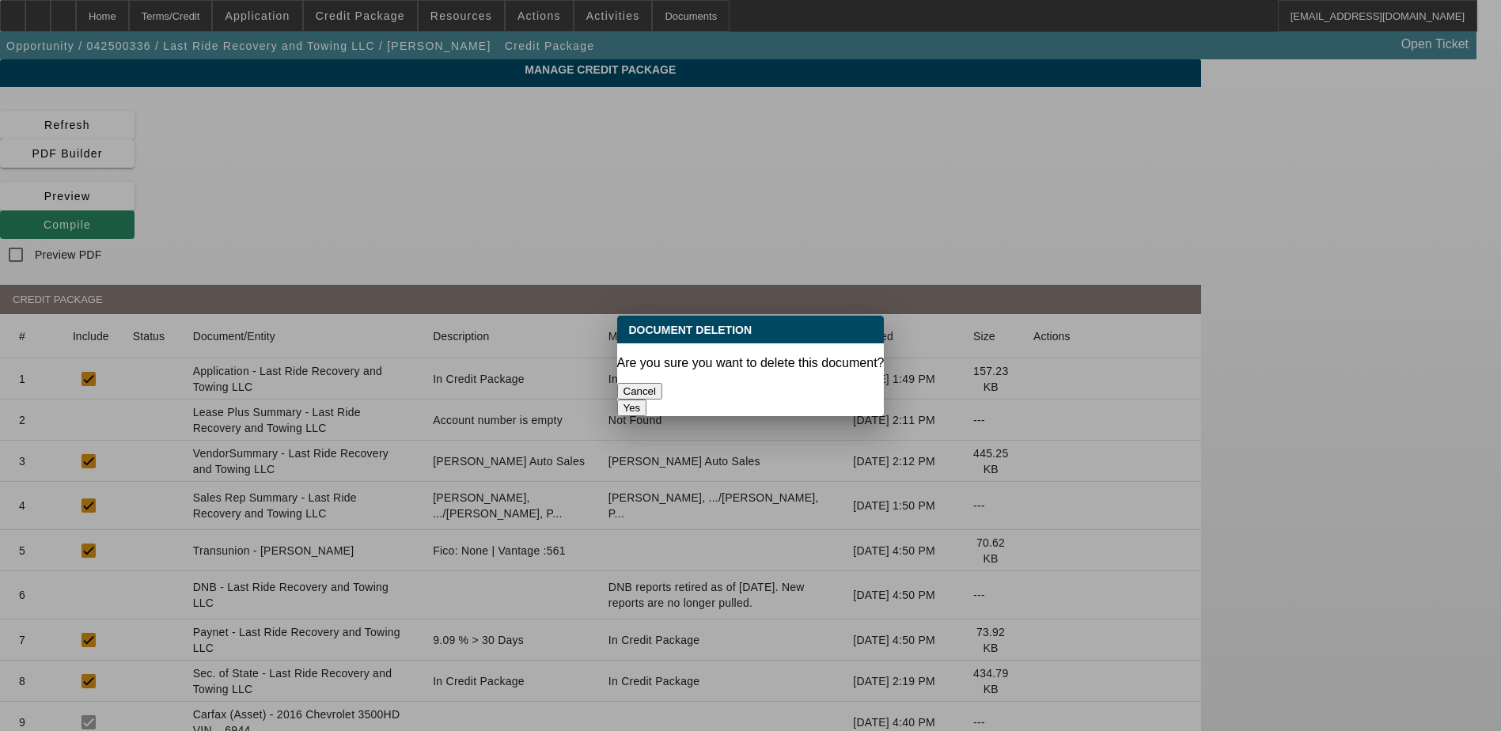
click at [647, 400] on button "Yes" at bounding box center [632, 408] width 30 height 17
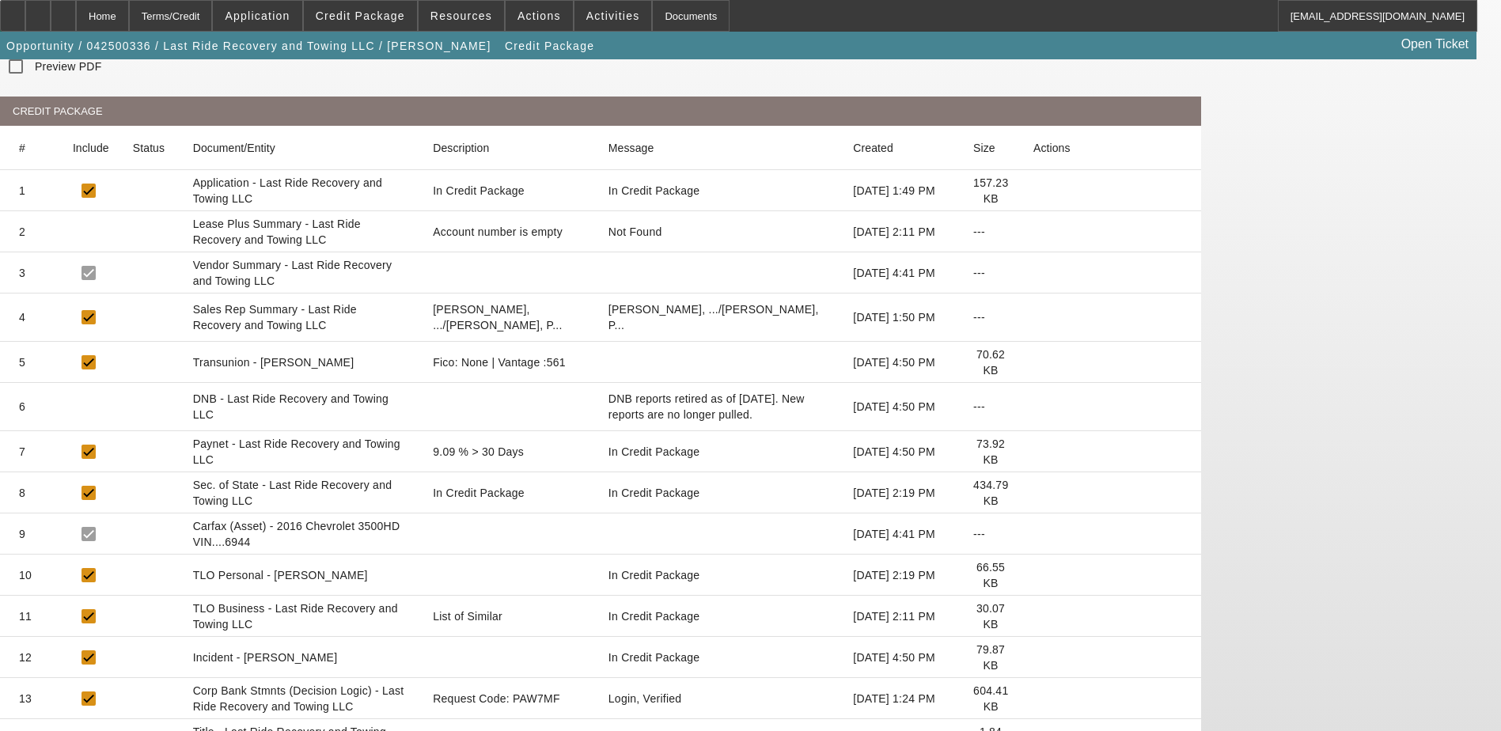
scroll to position [205, 0]
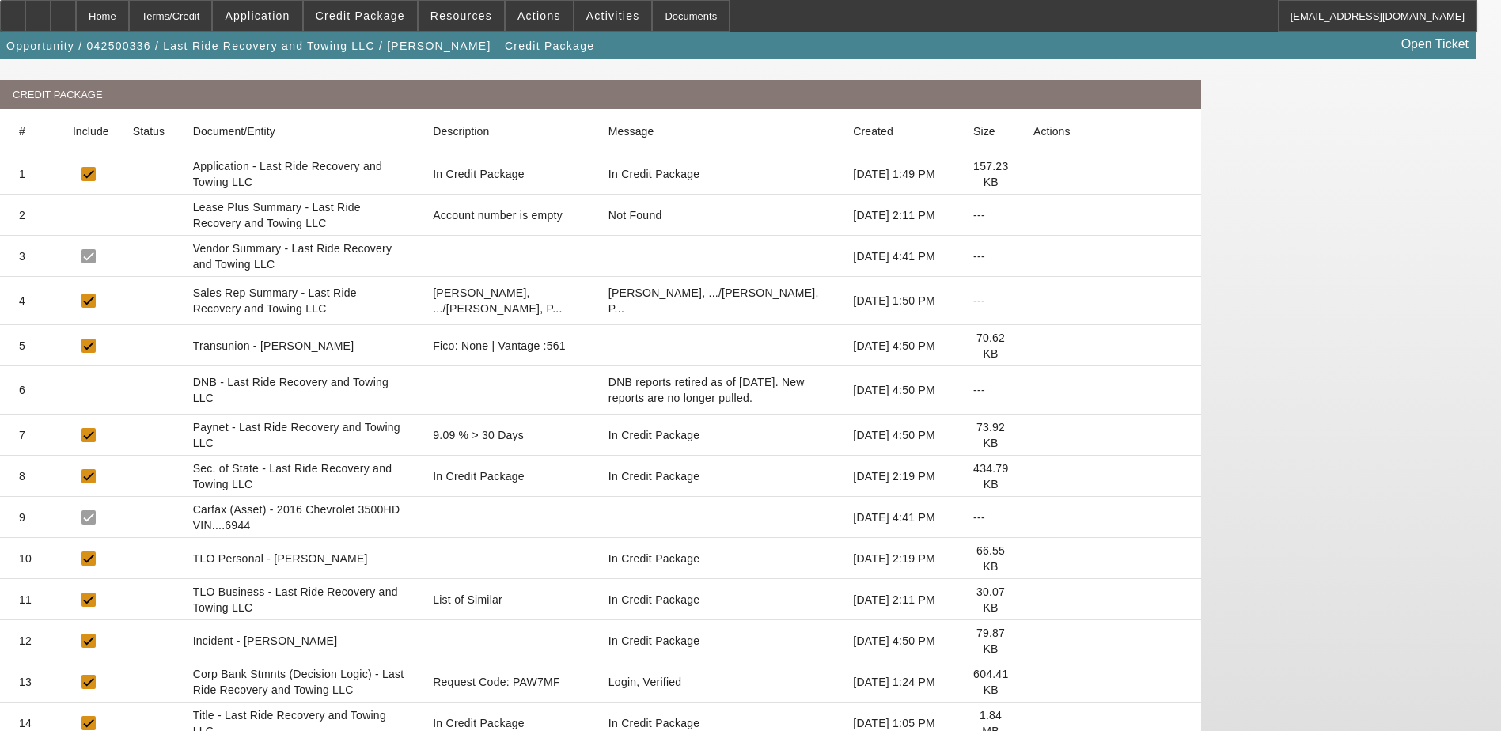
click at [1033, 723] on icon at bounding box center [1033, 723] width 0 height 0
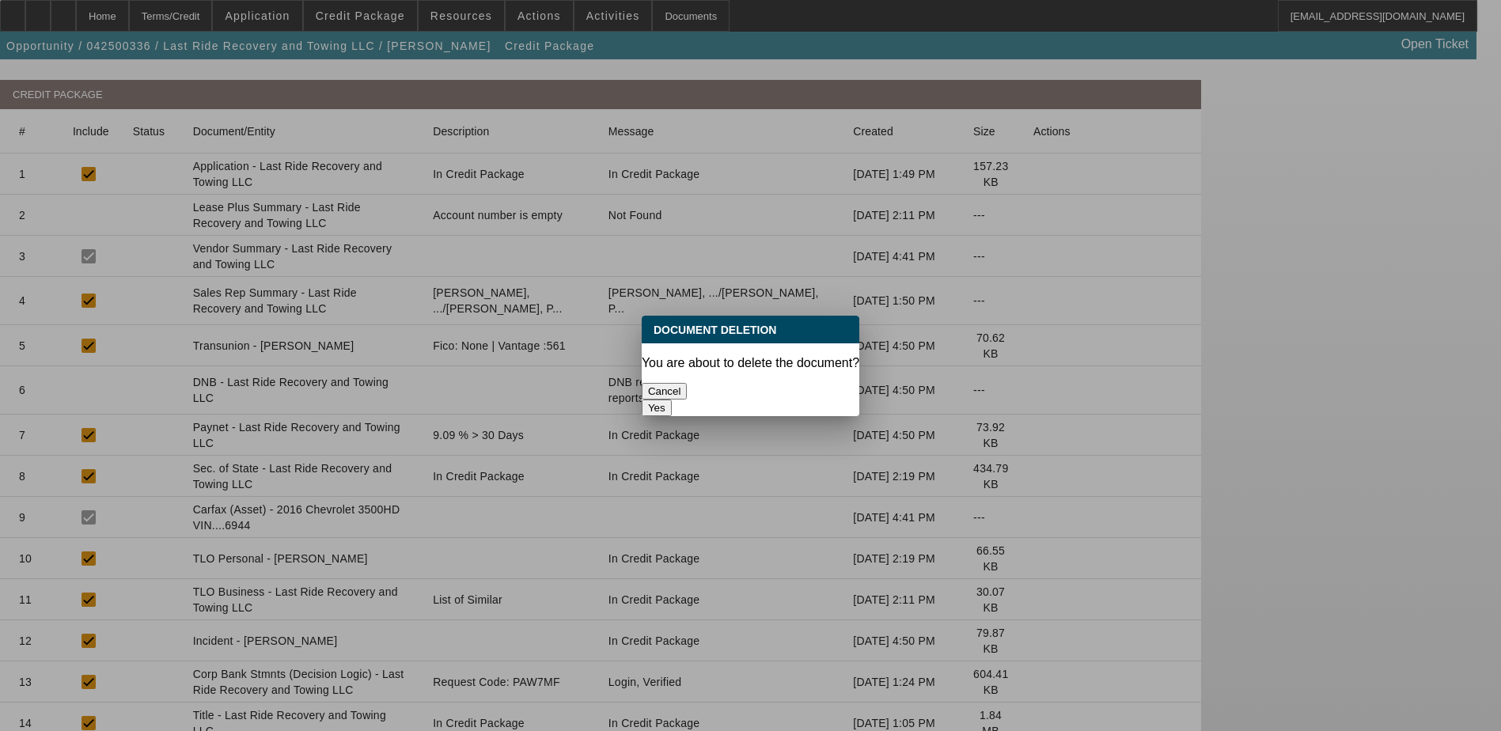
click at [672, 400] on button "Yes" at bounding box center [657, 408] width 30 height 17
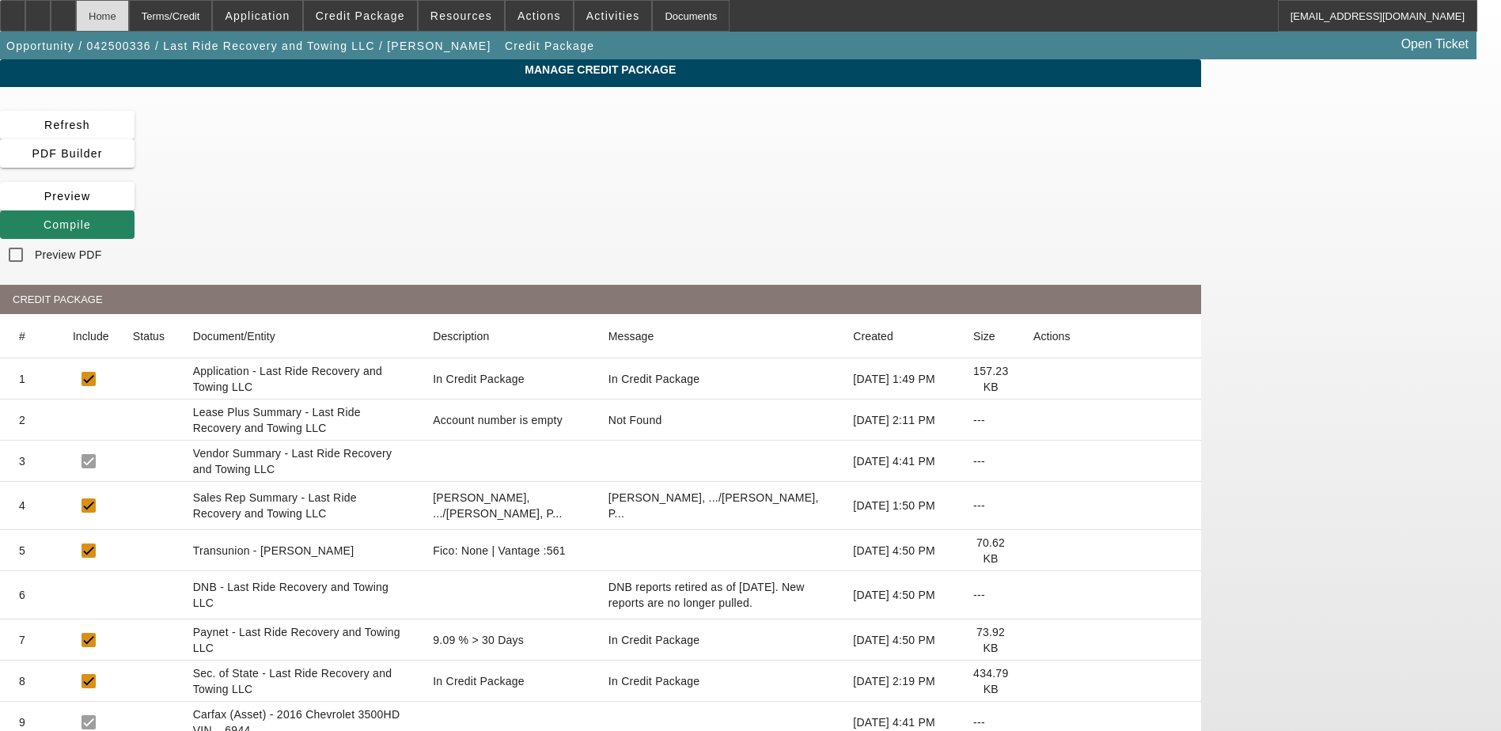
click at [129, 14] on div "Home" at bounding box center [102, 16] width 53 height 32
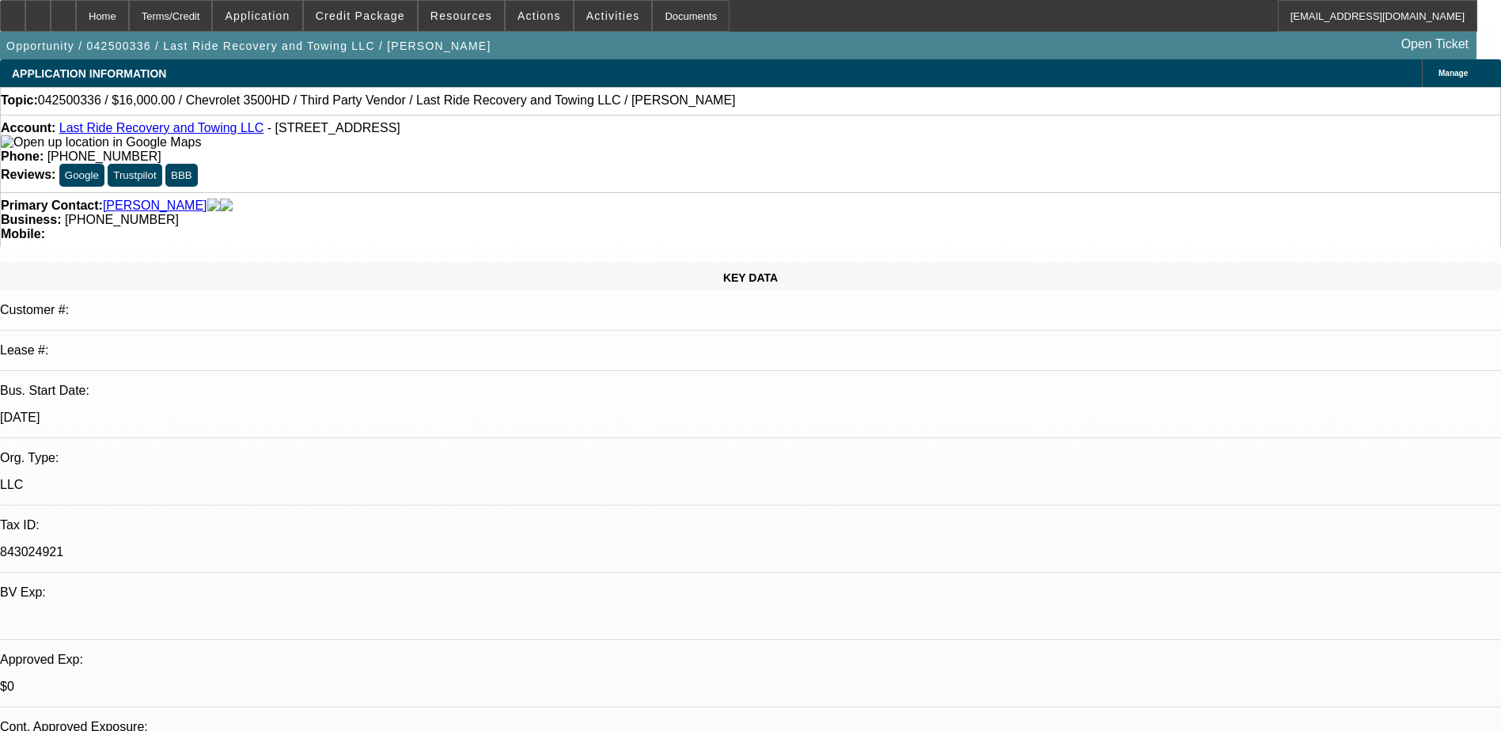
select select "0"
select select "2"
select select "0"
select select "5"
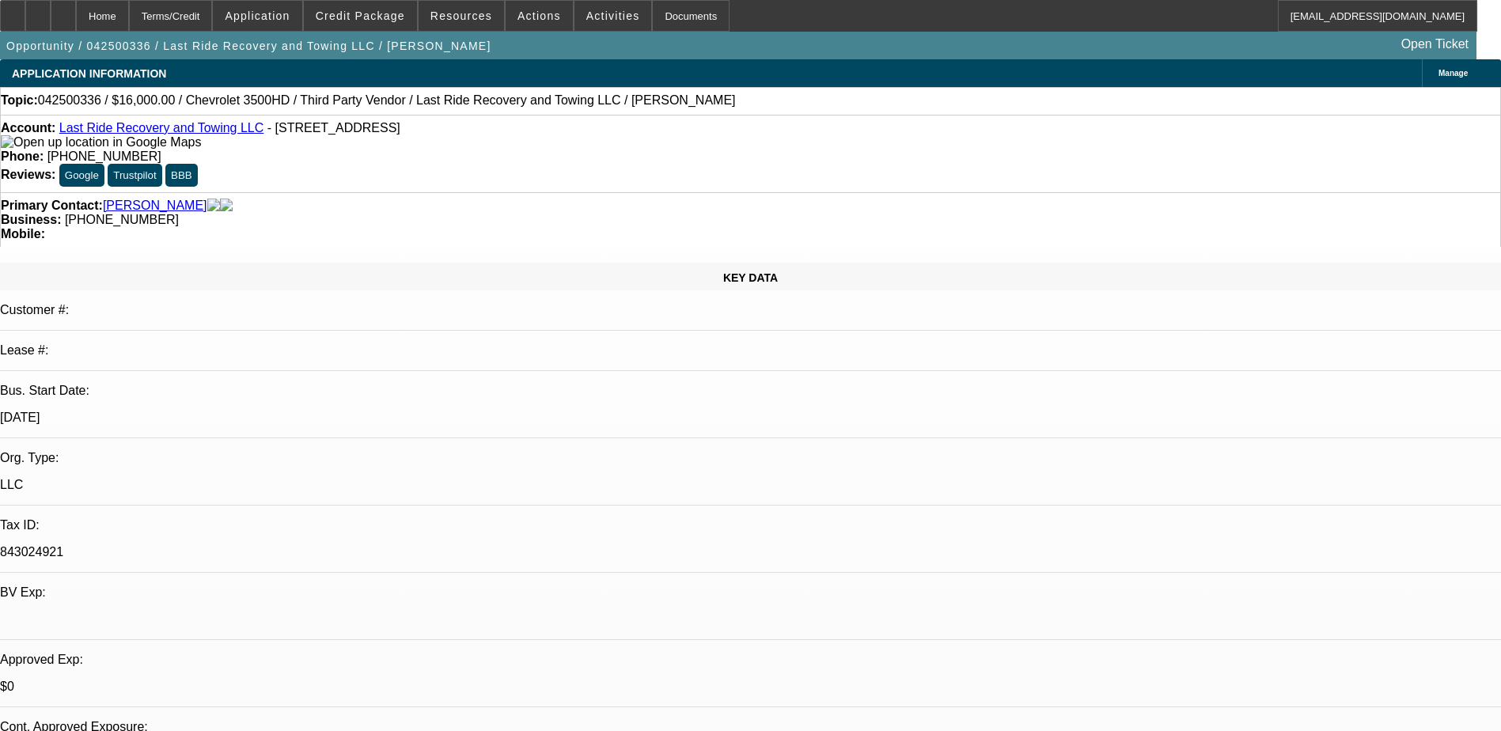
select select "0"
select select "2"
select select "0"
select select "5"
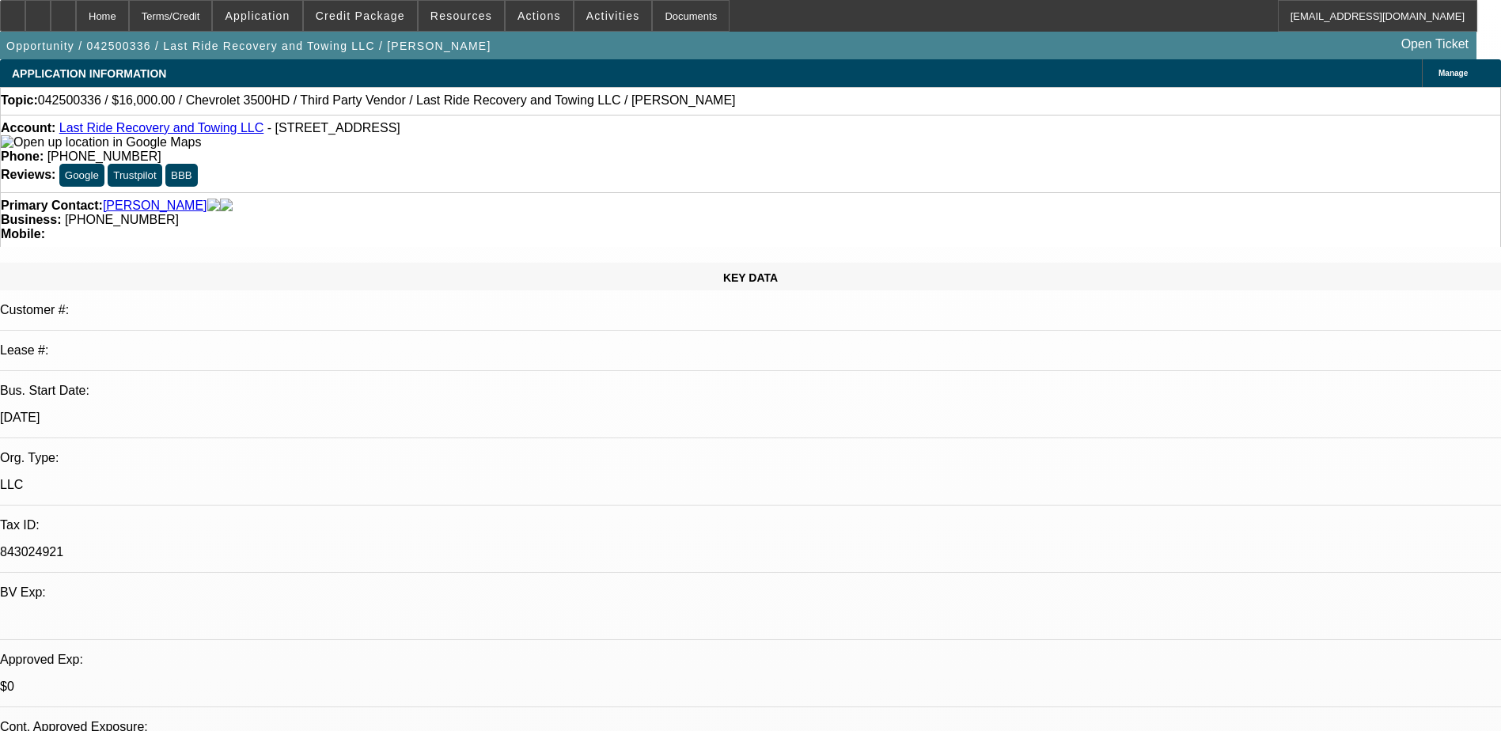
select select "0.15"
select select "0"
select select "3"
select select "0.1"
select select "4"
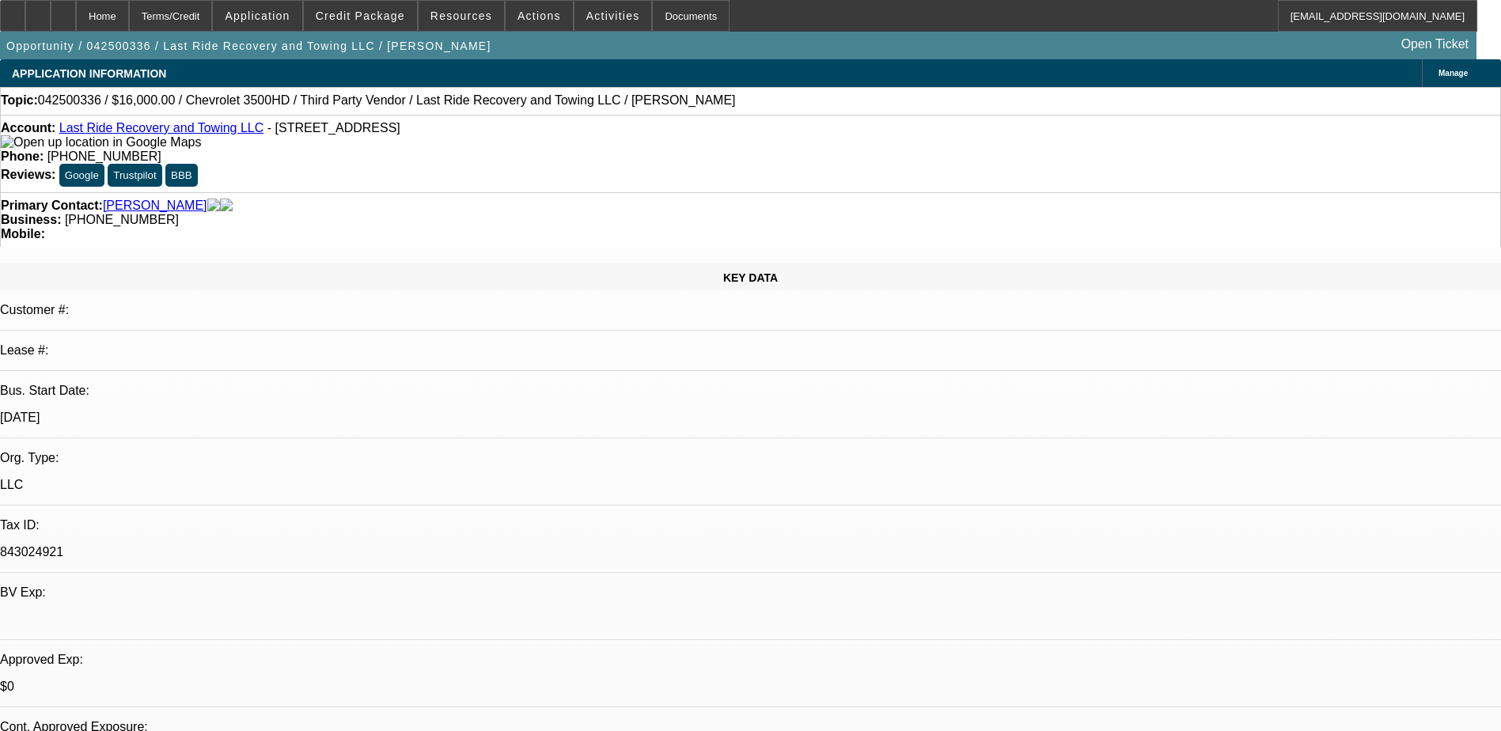
select select "0.15"
select select "0"
select select "3"
select select "0"
select select "6"
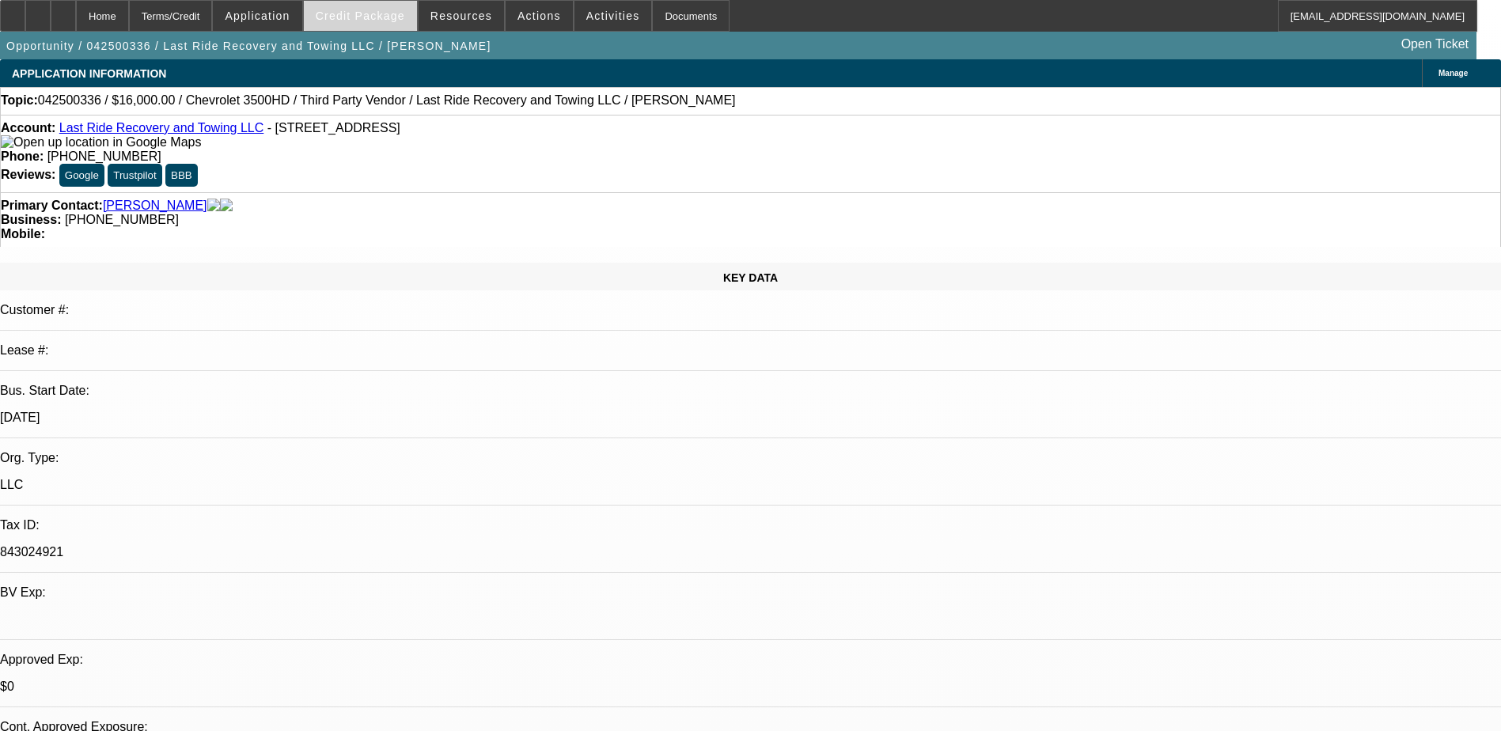
click at [359, 18] on span "Credit Package" at bounding box center [360, 15] width 89 height 13
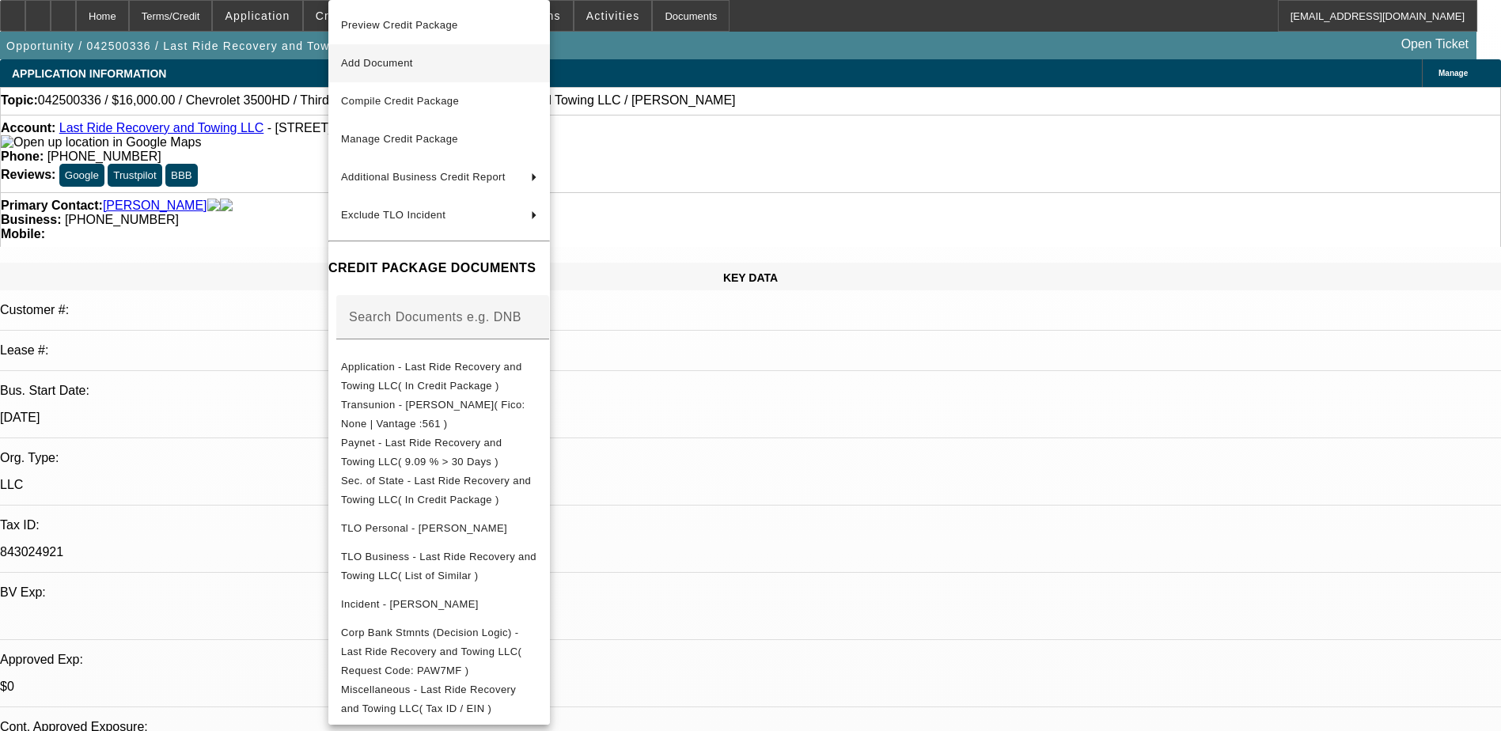
click at [417, 69] on span "Add Document" at bounding box center [439, 63] width 196 height 19
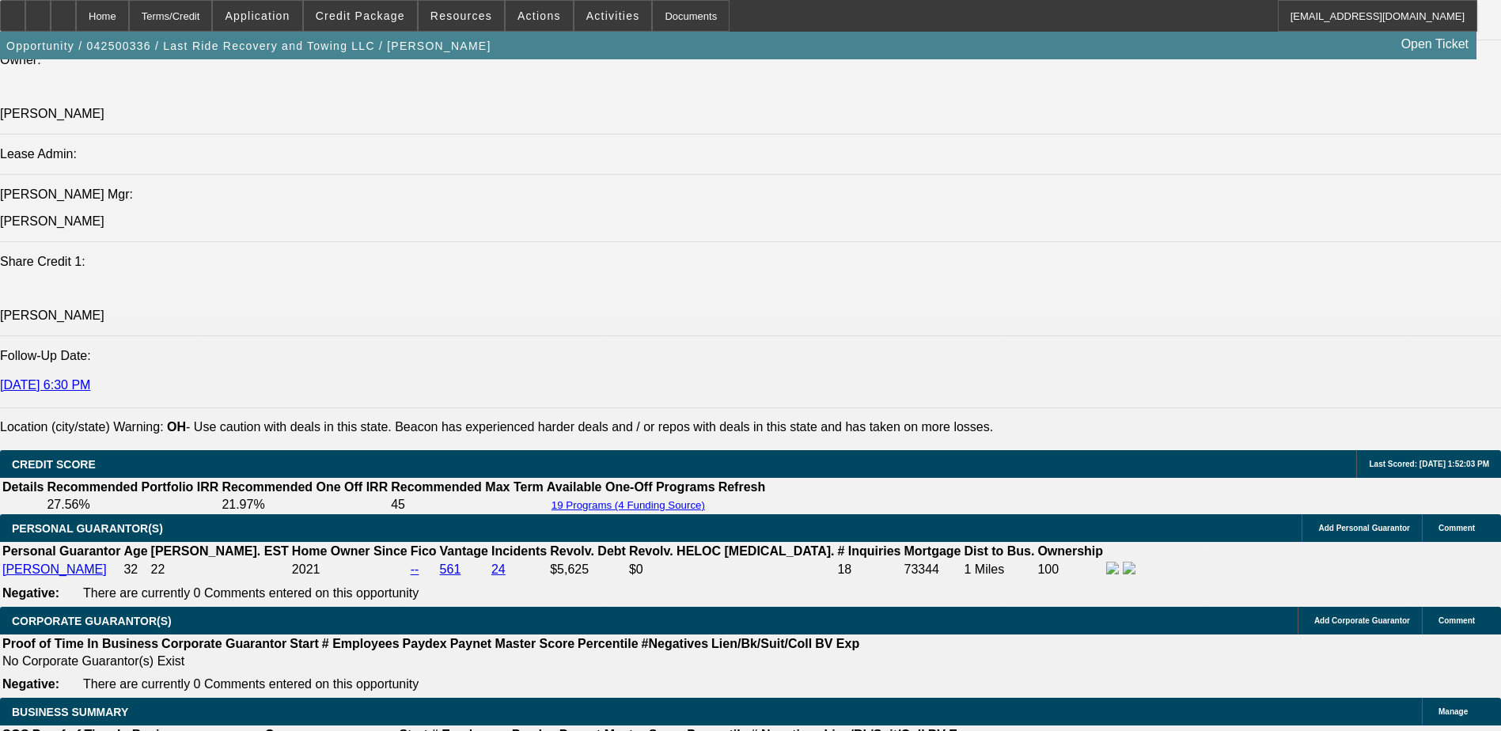
scroll to position [2057, 0]
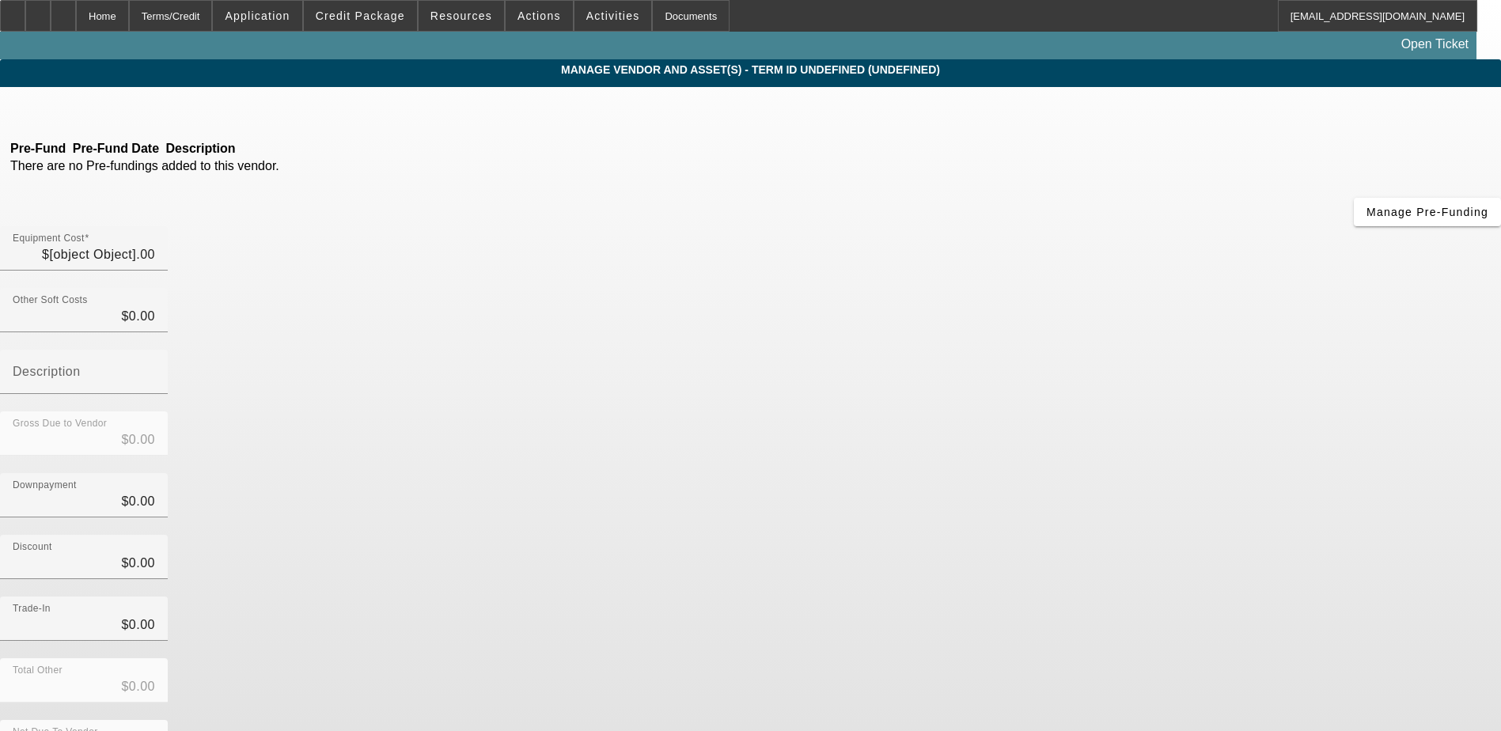
type input "$25,000.00"
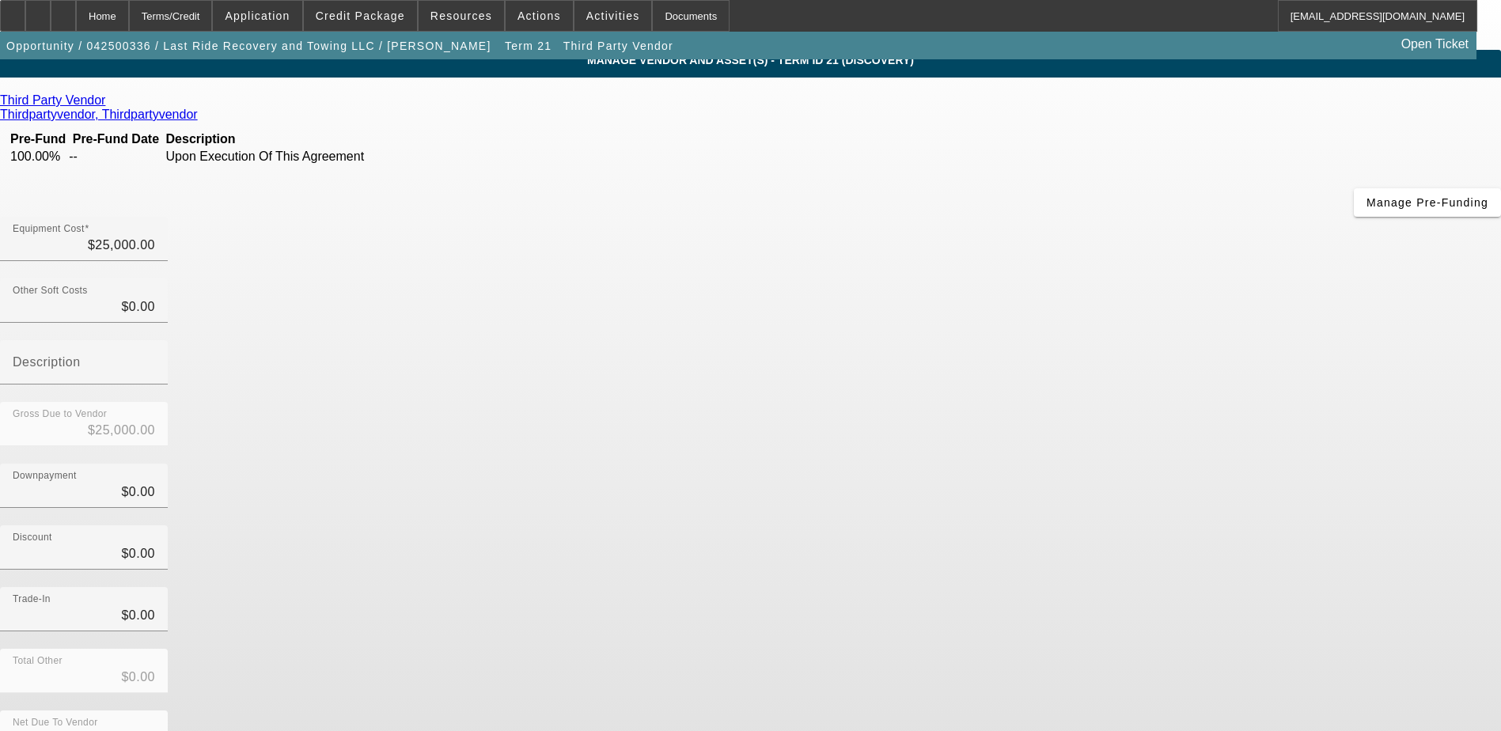
scroll to position [11, 0]
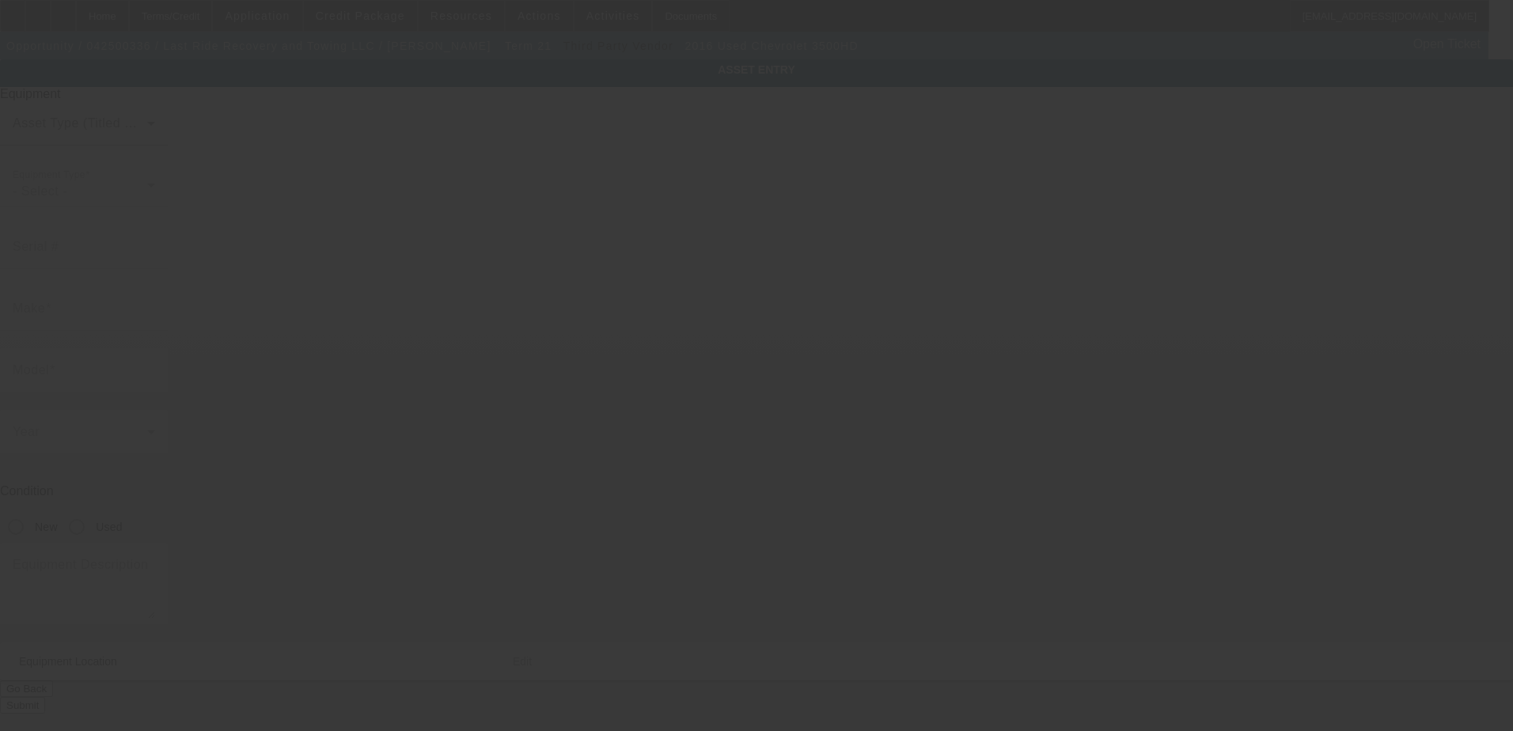
type input "1GC4KZCG5GF146944"
type input "Chevrolet"
type input "3500HD"
radio input "true"
type input "549 kenmore blvd"
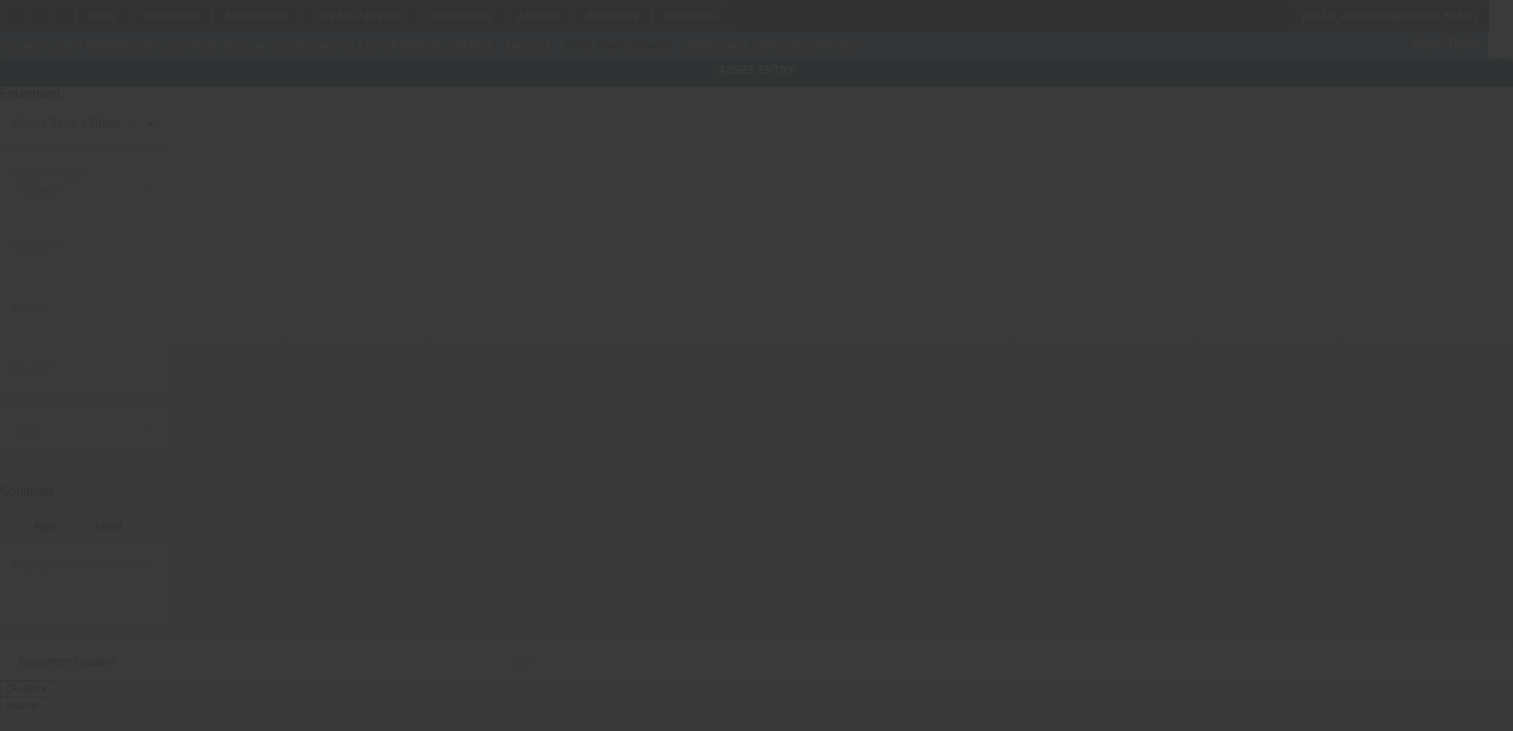
type input "akron"
type input "44301"
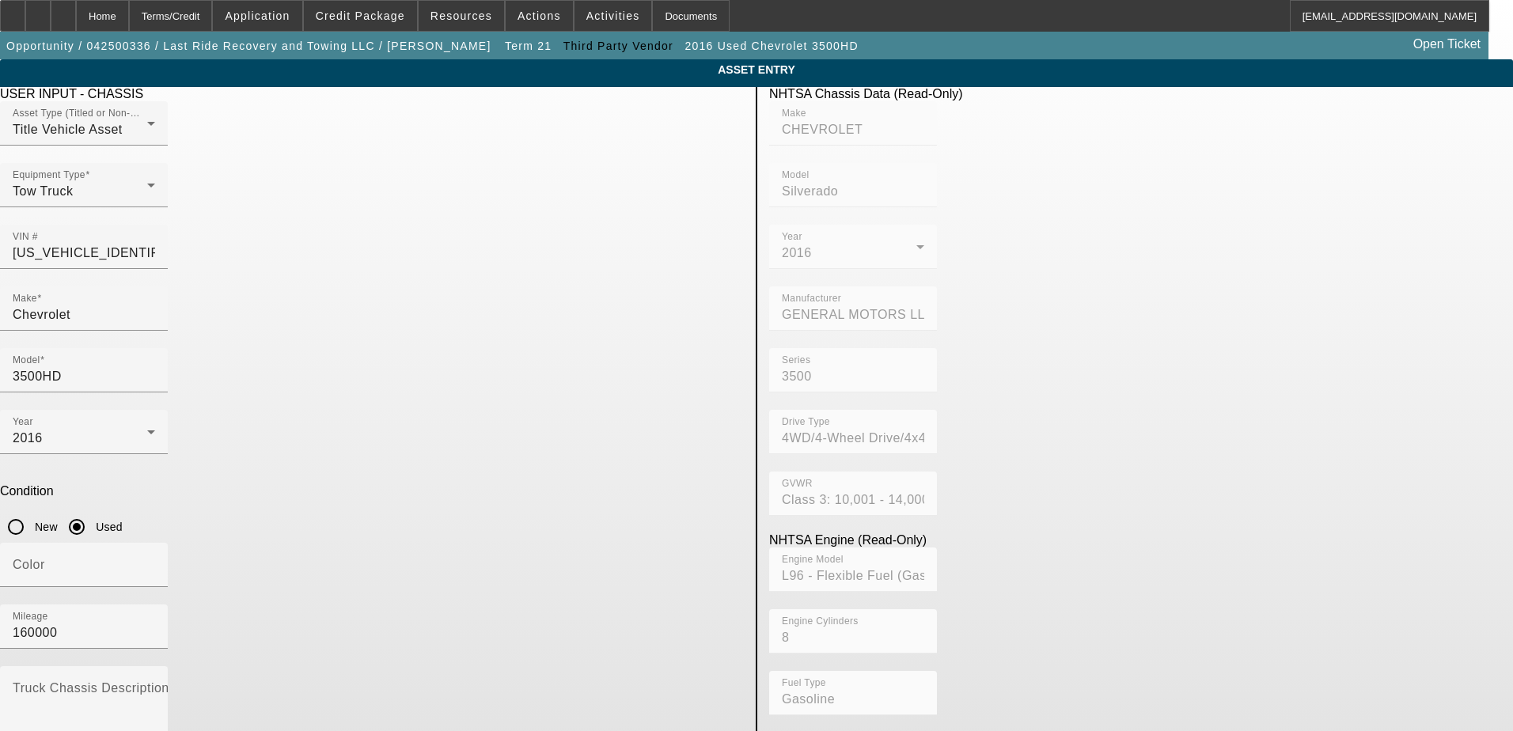
drag, startPoint x: 679, startPoint y: 225, endPoint x: 472, endPoint y: 242, distance: 207.2
click at [472, 242] on div "Asset Type (Titled or Non-Titled) Title Vehicle Asset Equipment Type Tow Truck …" at bounding box center [372, 193] width 744 height 185
type input "1"
type input "1FDUF5HT7KED16430"
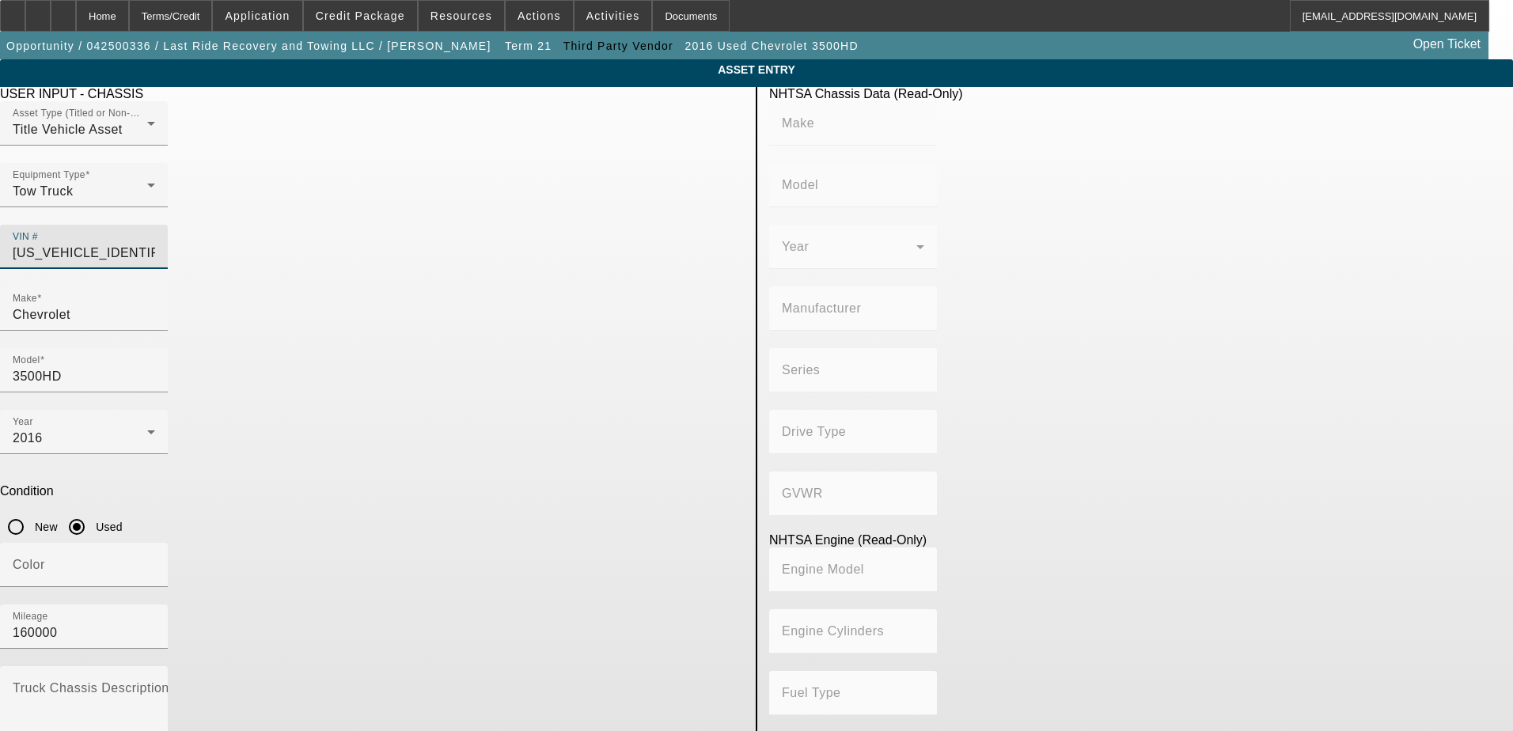
type input "FORD"
type input "F-550"
type input "FORD MOTOR COMPANY"
type input "4WD/4-Wheel Drive/4x4"
type input "Class 5: 16,001 - 19,500 lb (7,258 - 8,845 kg)"
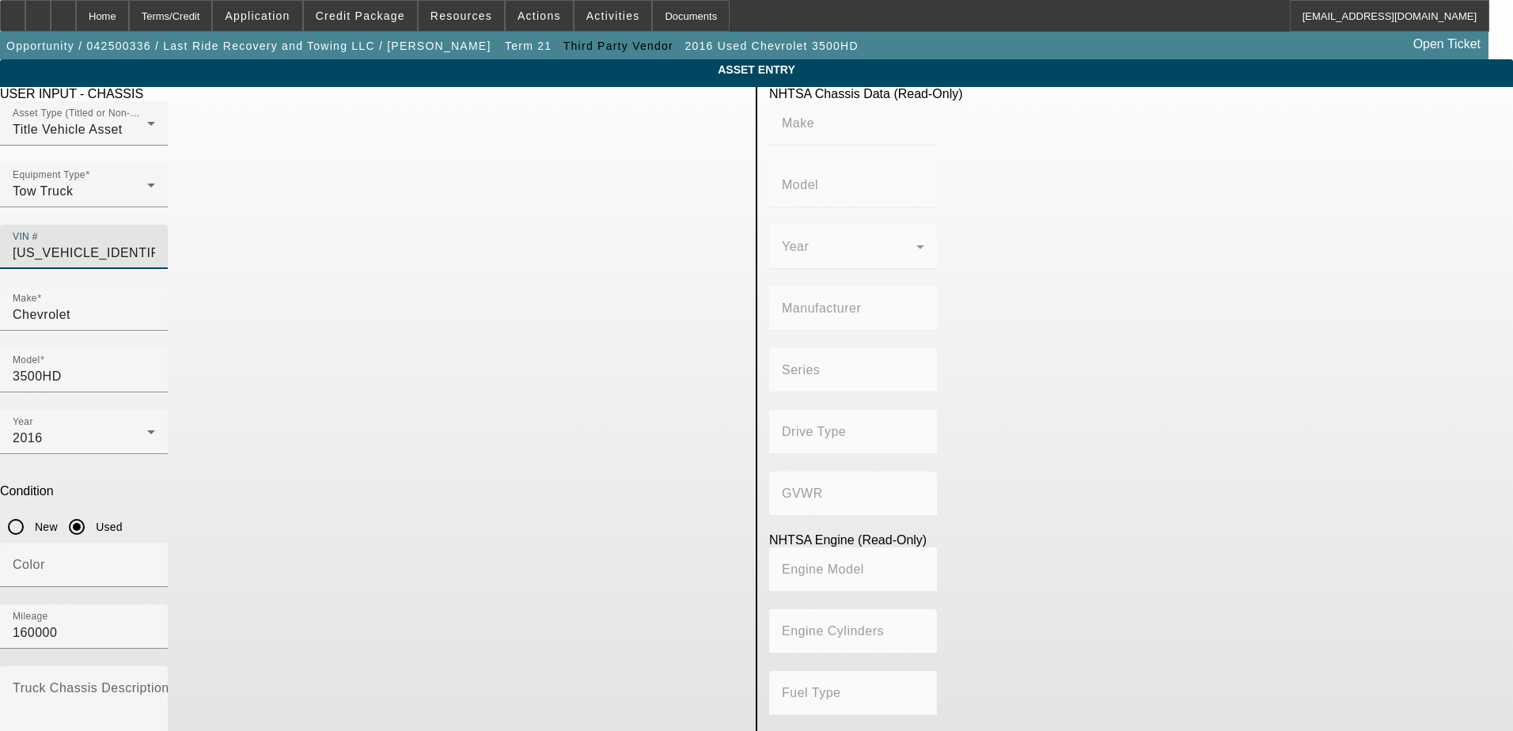
type input "8"
type input "Diesel"
type input "408.85908543470"
type input "6.7"
type input "1FDUF5HT7KED16430"
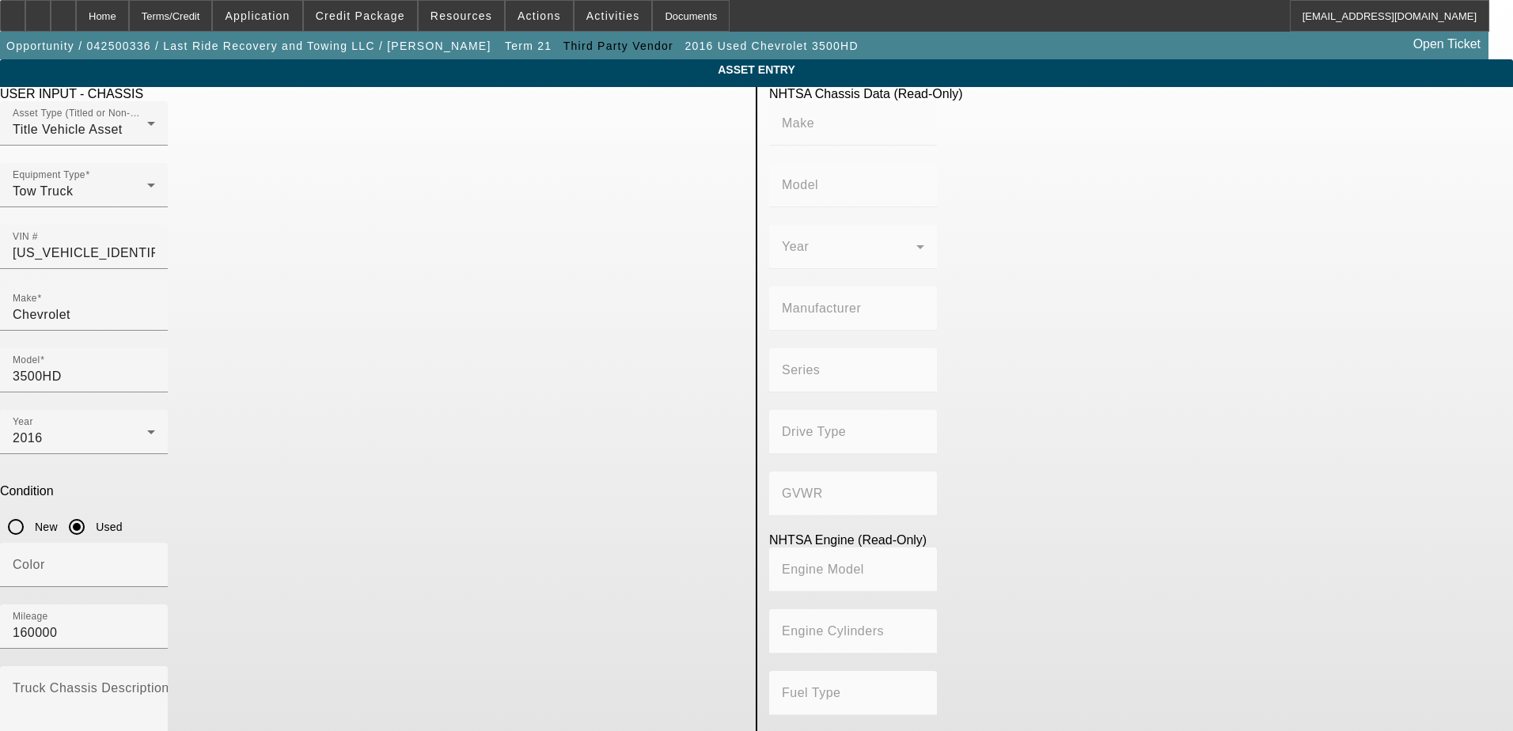
click at [515, 296] on div "Make Chevrolet" at bounding box center [372, 317] width 744 height 62
type input "FORD"
type input "F-550"
type input "FORD MOTOR COMPANY"
type input "4WD/4-Wheel Drive/4x4"
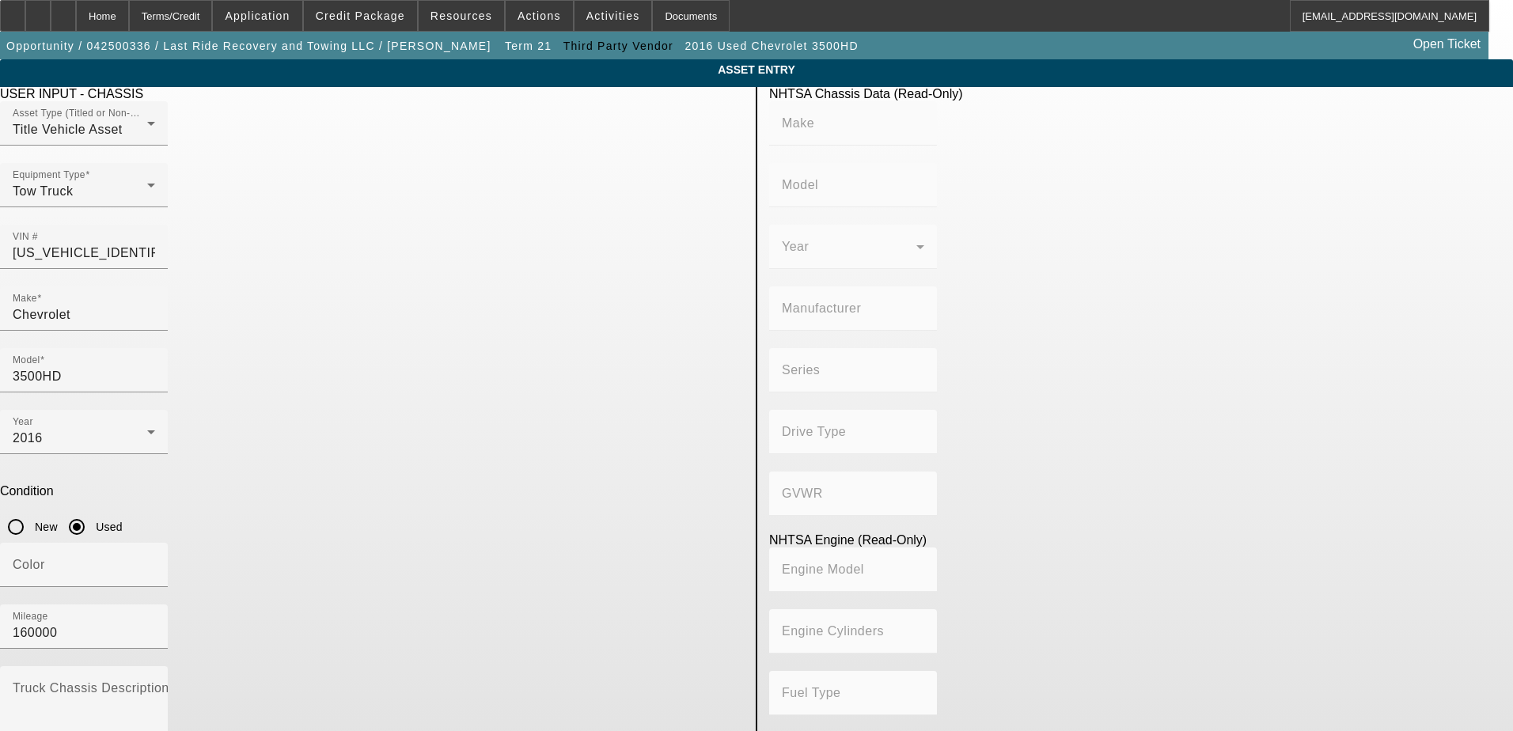
type input "Class 5: 16,001 - 19,500 lb (7,258 - 8,845 kg)"
type input "8"
type input "Diesel"
type input "408.85908543470"
type input "6.7"
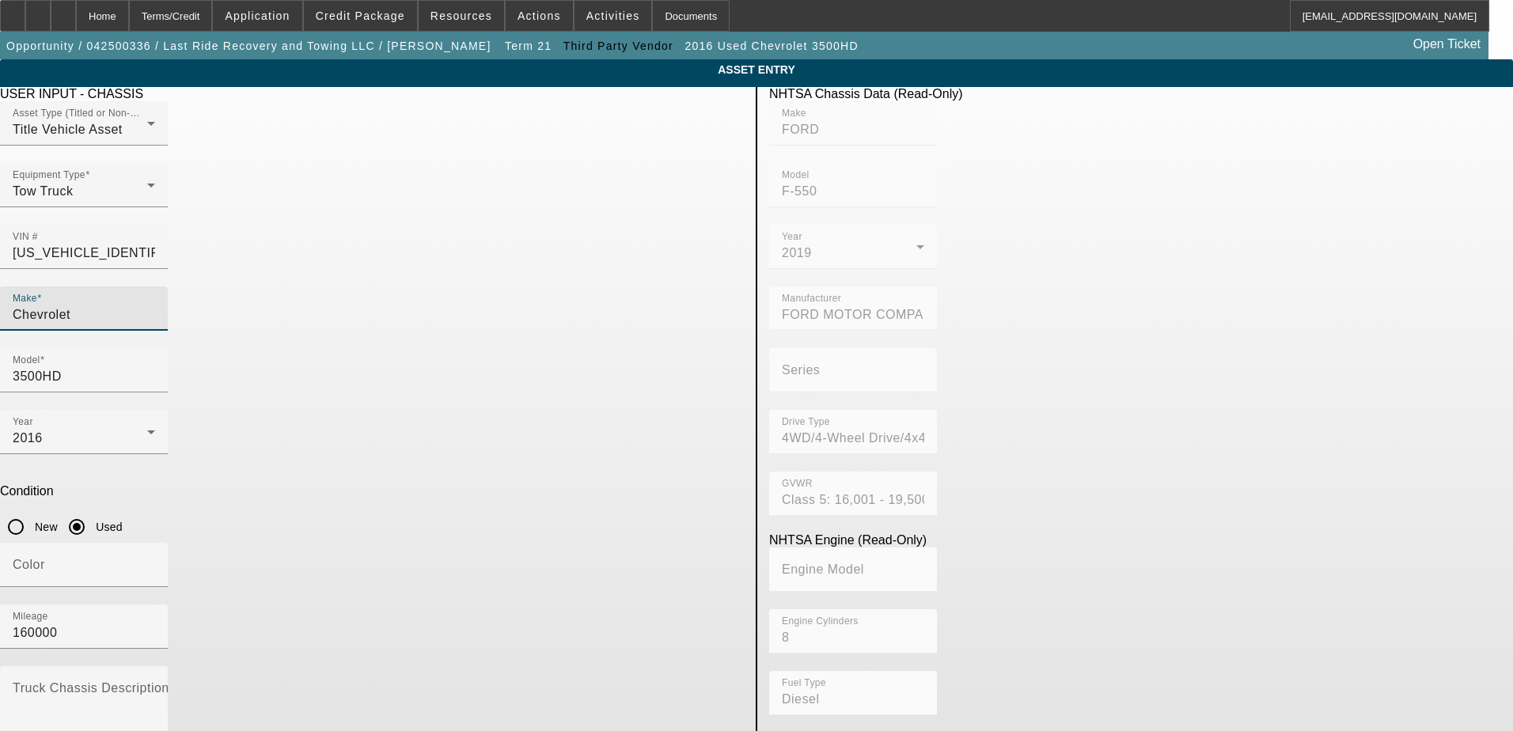
drag, startPoint x: 266, startPoint y: 277, endPoint x: 222, endPoint y: 278, distance: 44.3
click at [222, 278] on app-asset-collateral-manage "ASSET ENTRY Delete asset USER INPUT - CHASSIS Asset Type (Titled or Non-Titled)…" at bounding box center [756, 497] width 1513 height 877
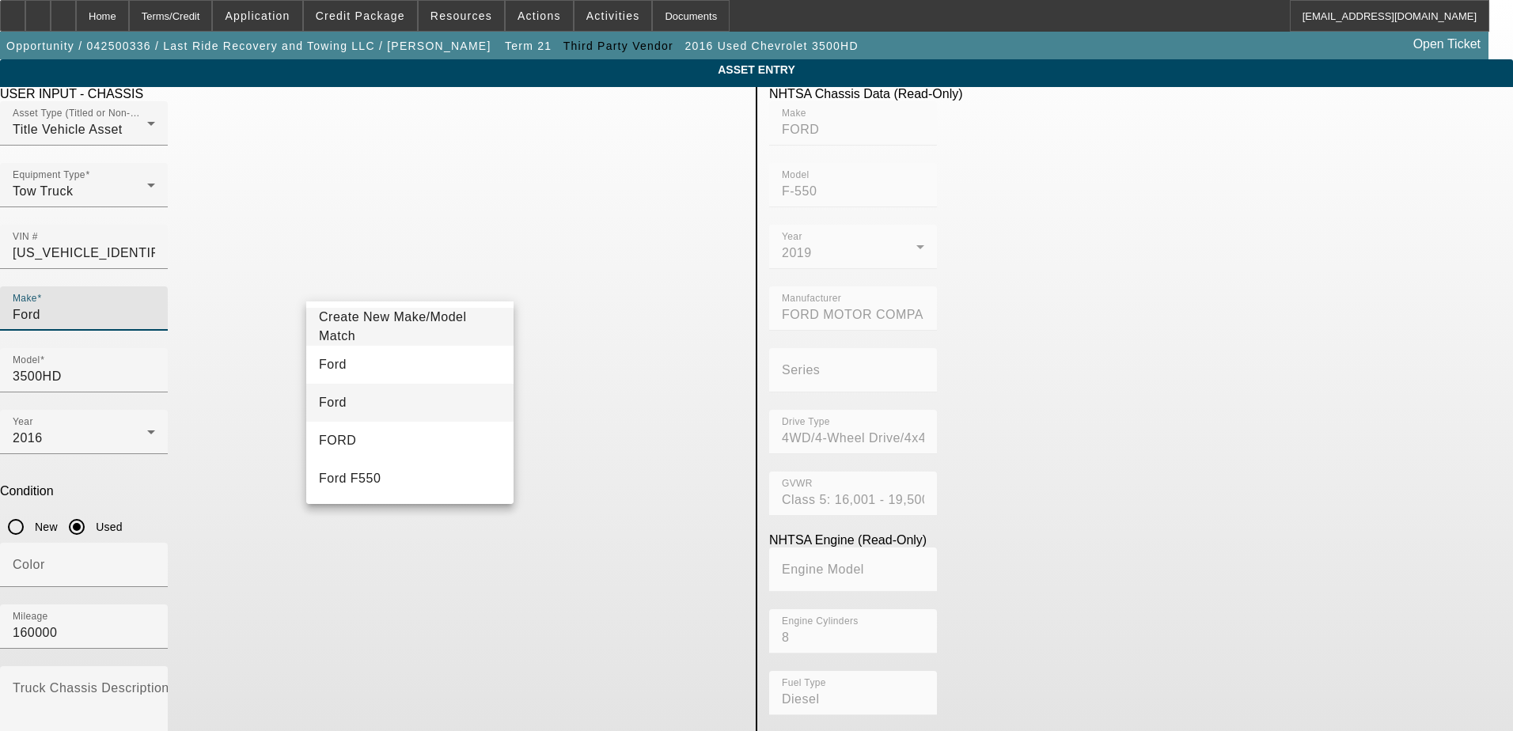
type input "Ford"
click at [424, 405] on mat-option "Ford" at bounding box center [409, 403] width 207 height 38
type input "Ford"
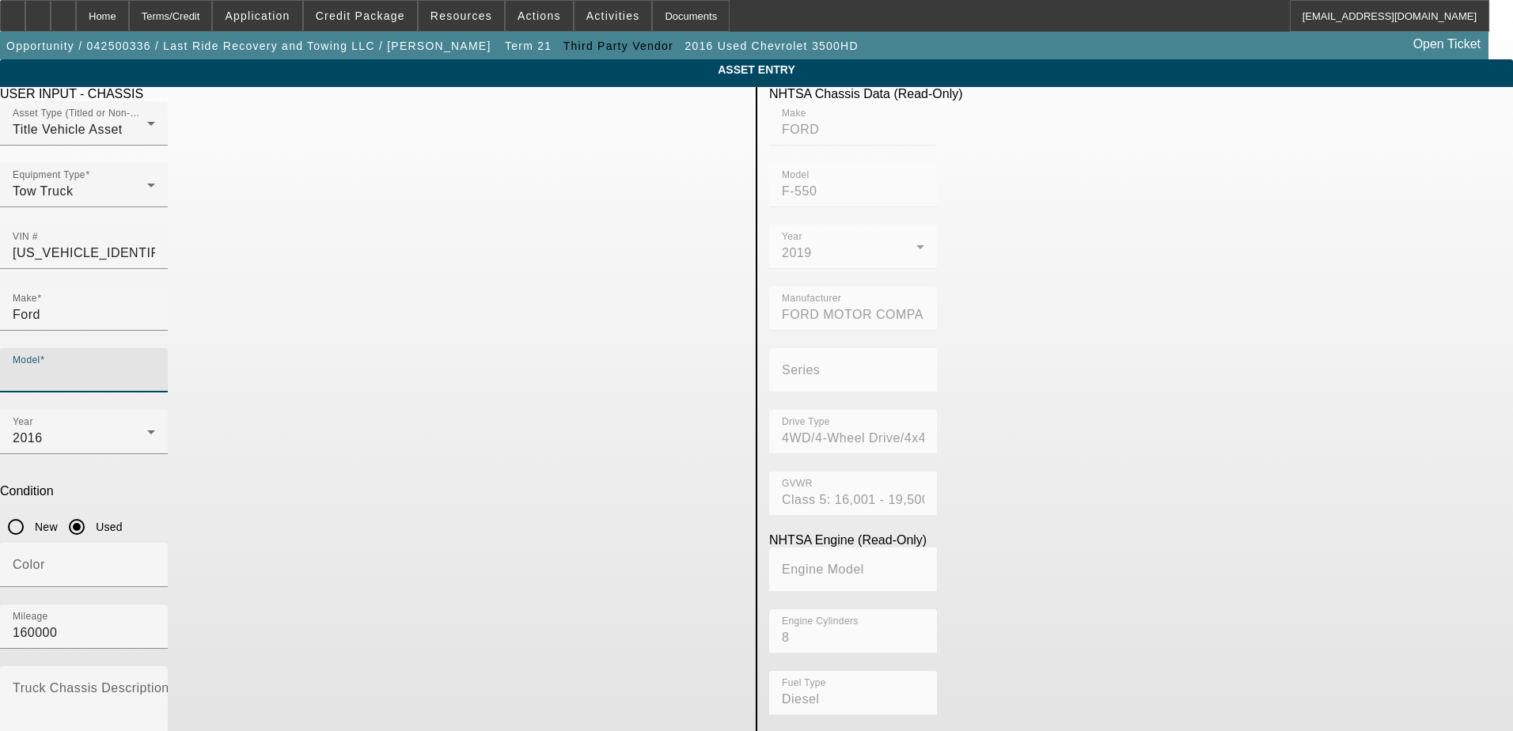
click at [155, 367] on input "Model" at bounding box center [84, 376] width 142 height 19
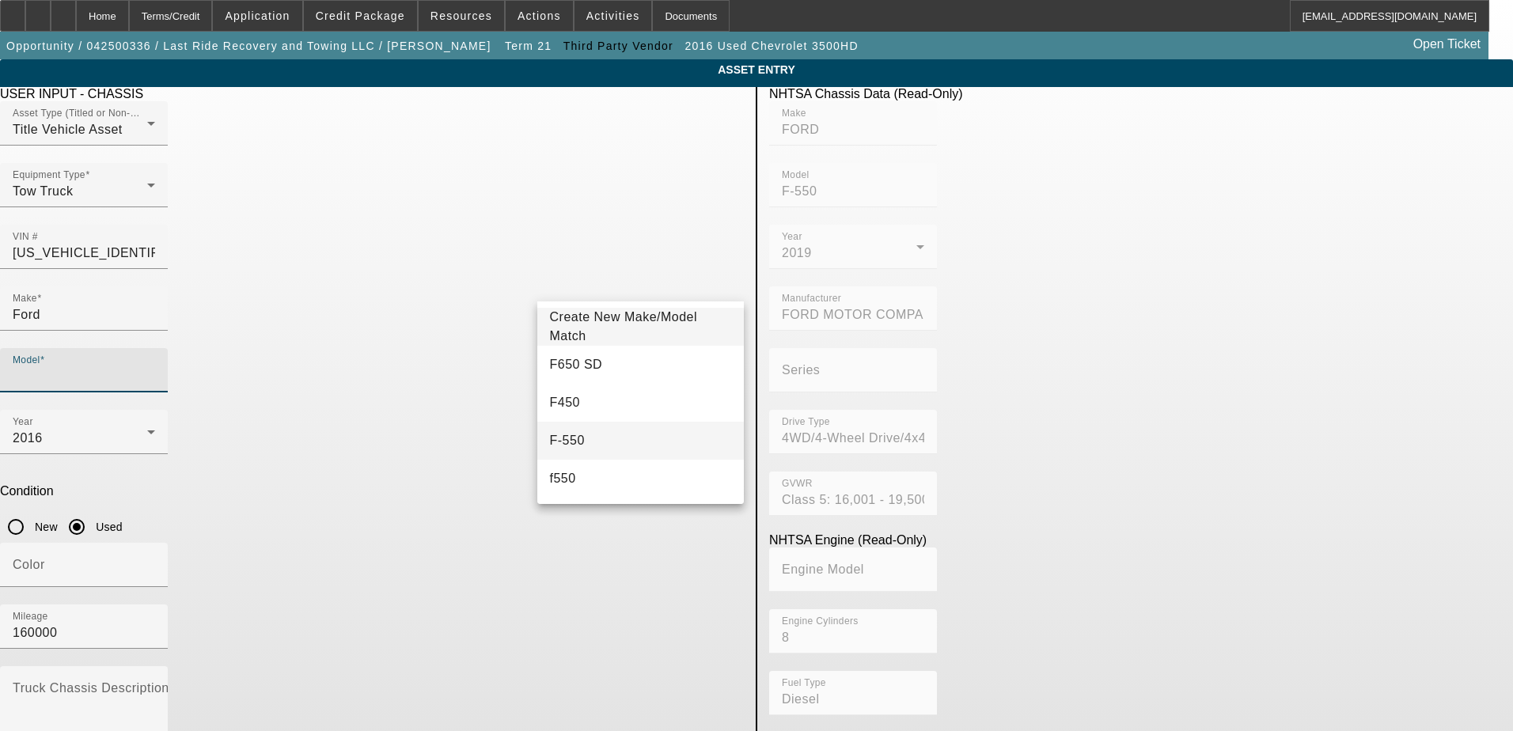
click at [642, 441] on mat-option "F-550" at bounding box center [640, 441] width 207 height 38
type input "F-550"
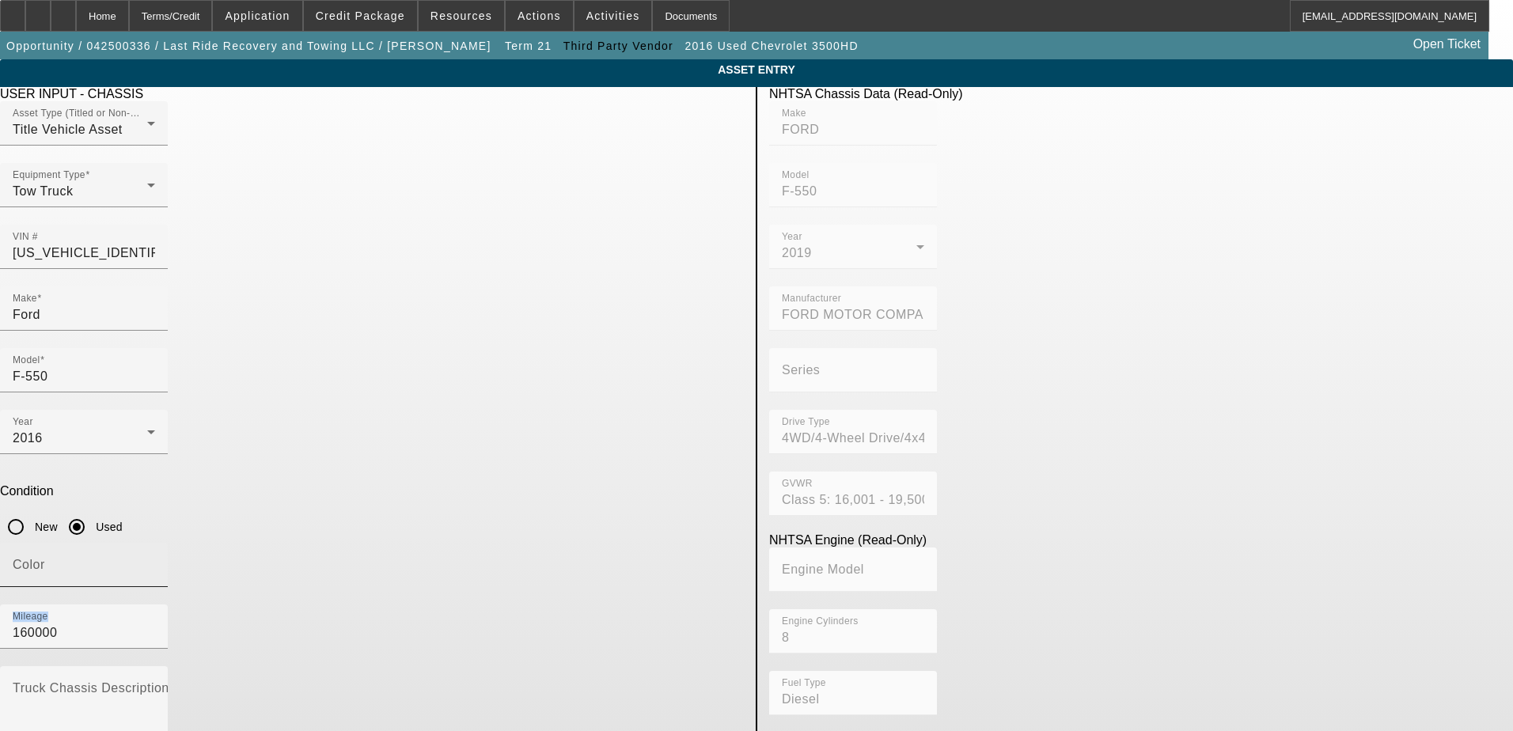
drag, startPoint x: 614, startPoint y: 400, endPoint x: 372, endPoint y: 420, distance: 242.9
click at [372, 543] on div "Color Mileage 160000" at bounding box center [372, 604] width 744 height 123
drag, startPoint x: 372, startPoint y: 420, endPoint x: 613, endPoint y: 408, distance: 241.6
click at [155, 604] on div "Mileage 160000" at bounding box center [84, 626] width 142 height 44
drag, startPoint x: 613, startPoint y: 408, endPoint x: 463, endPoint y: 420, distance: 150.8
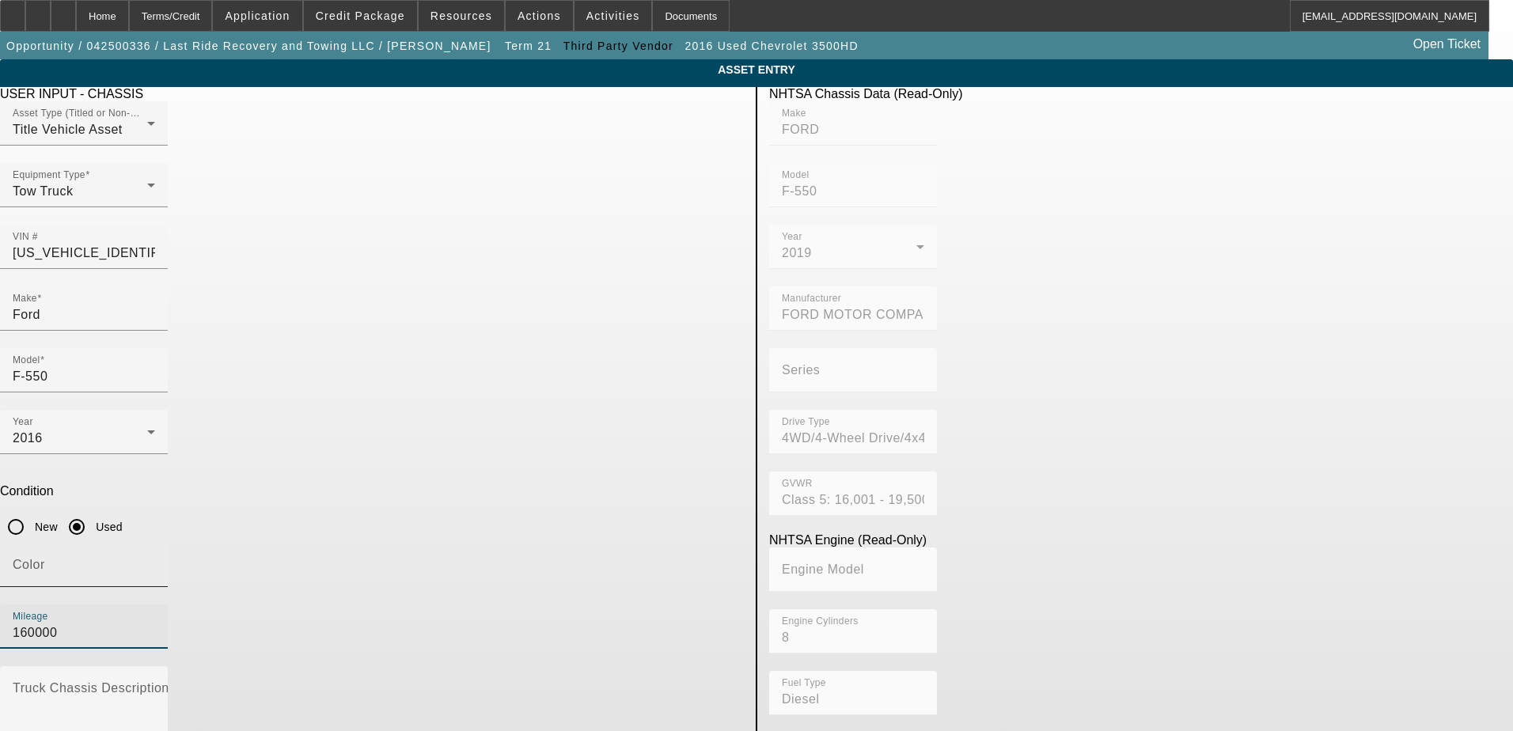
click at [463, 543] on div "Color Mileage 160000" at bounding box center [372, 604] width 744 height 123
type input "216040"
click at [521, 543] on div "Color" at bounding box center [372, 574] width 744 height 62
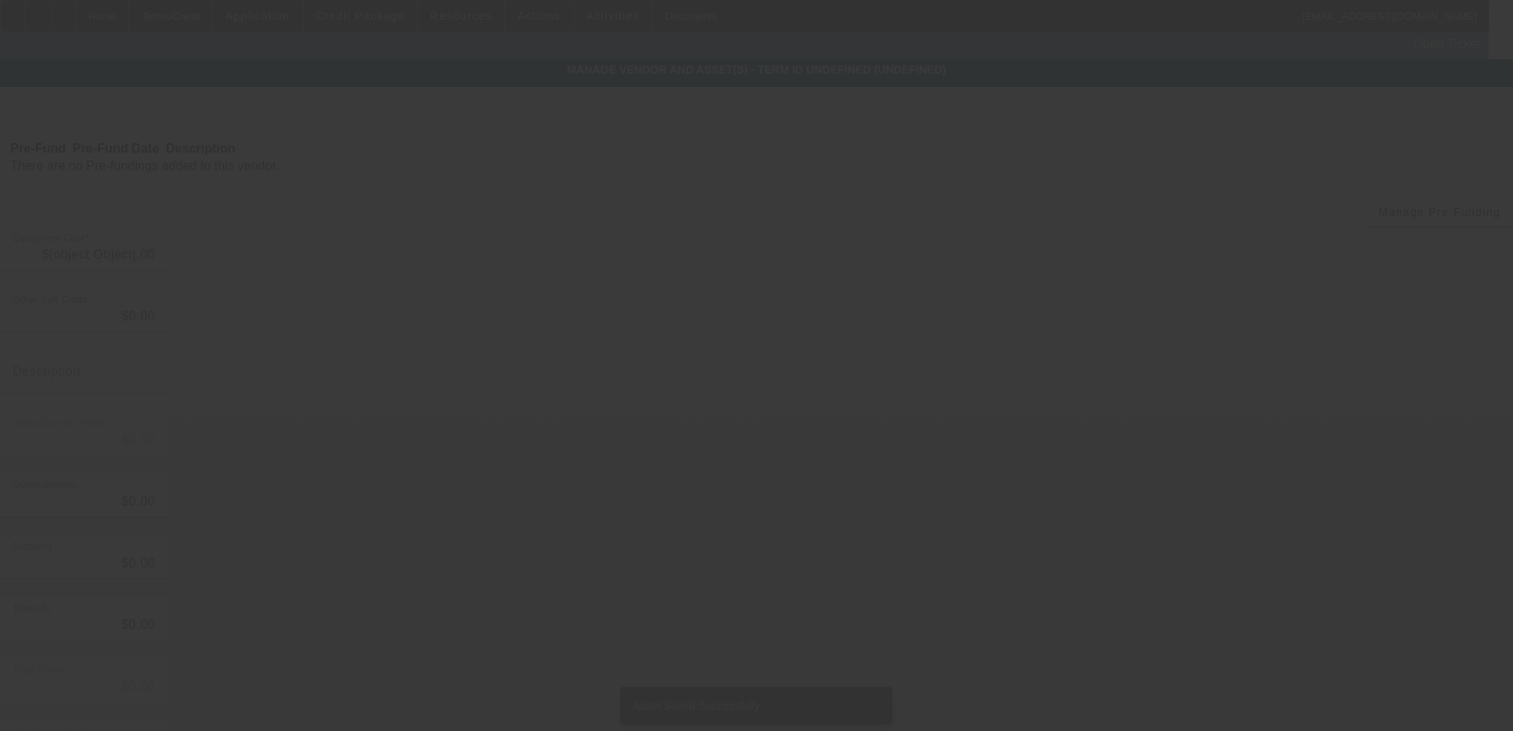
type input "$25,000.00"
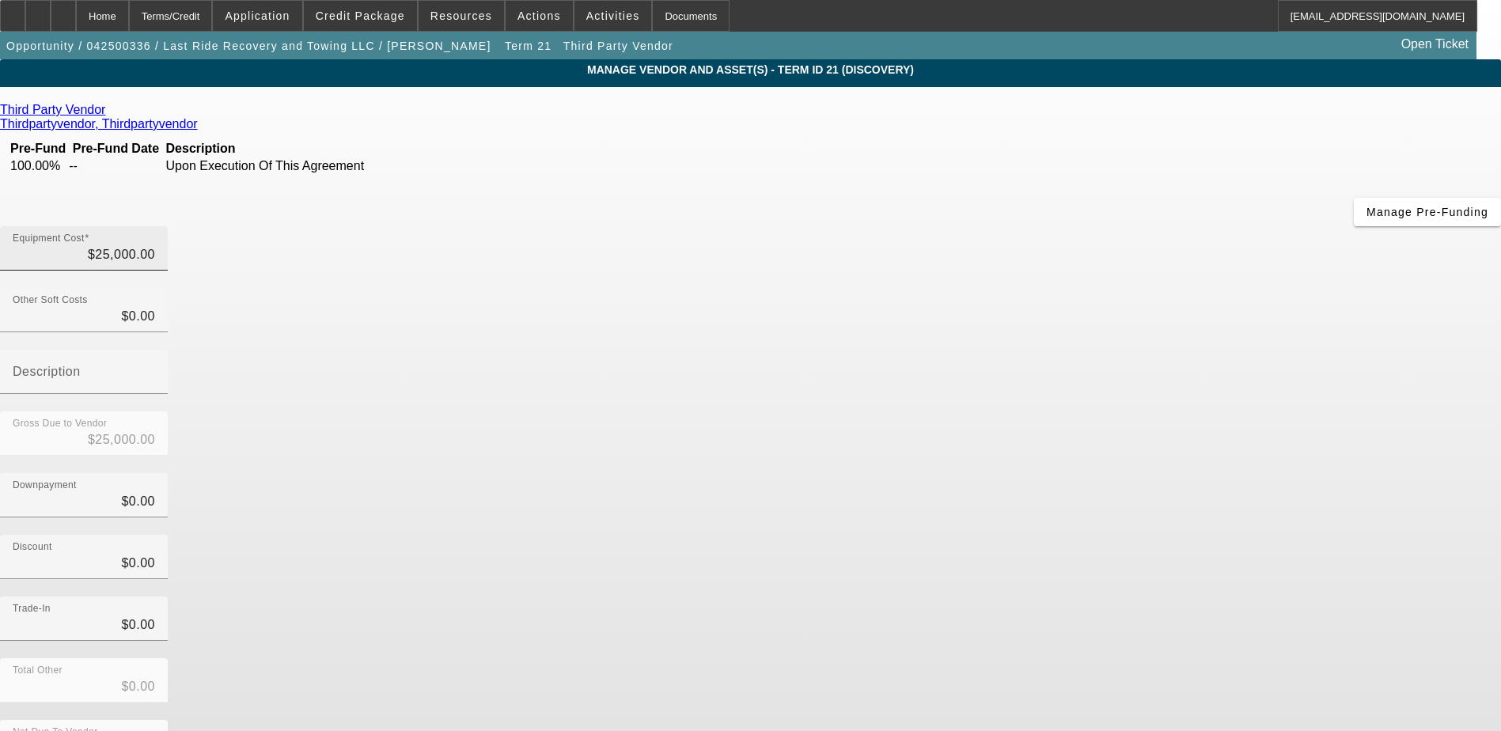
click at [155, 226] on div "Equipment Cost $25,000.00" at bounding box center [84, 248] width 142 height 44
click at [155, 245] on input "25000" at bounding box center [84, 254] width 142 height 19
type input "4"
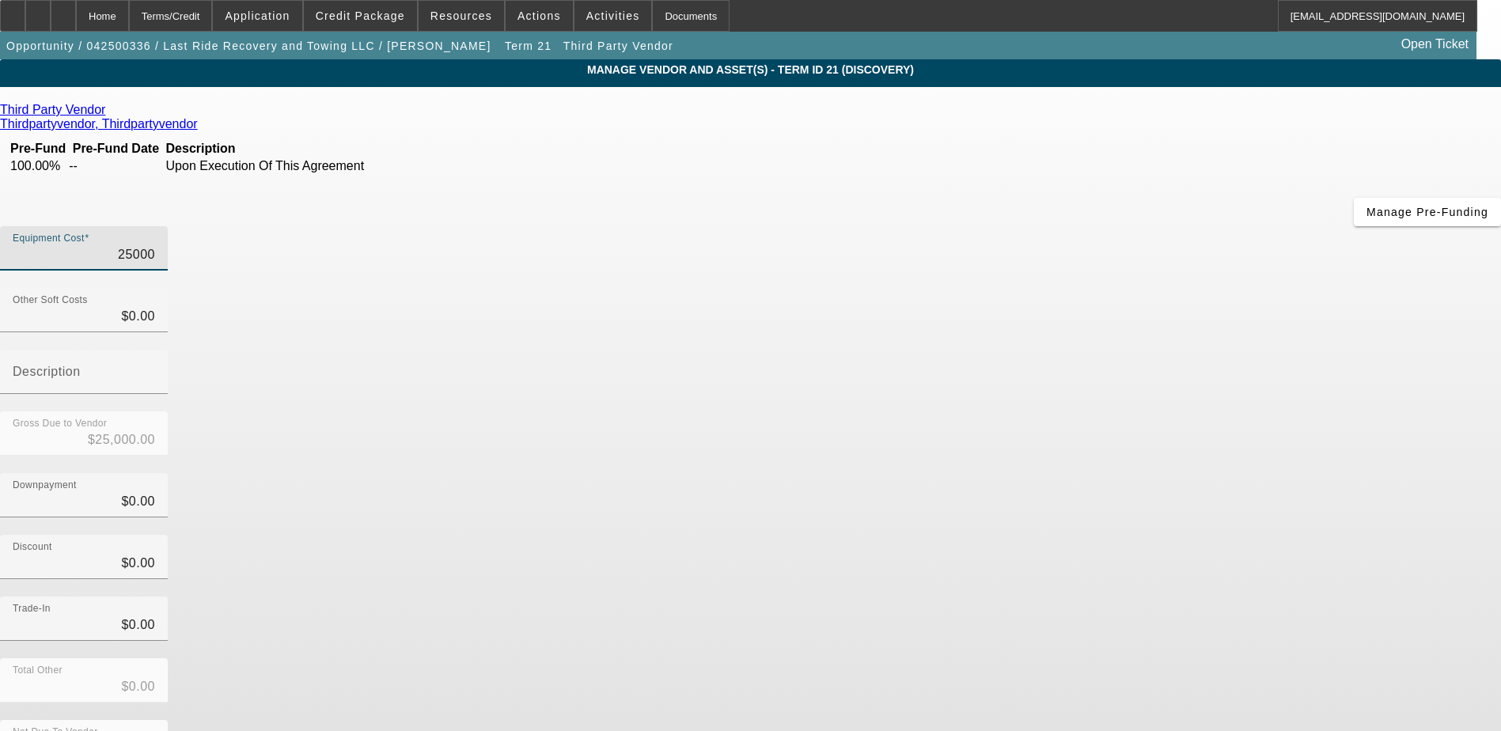
type input "$4.00"
type input "40"
type input "$40.00"
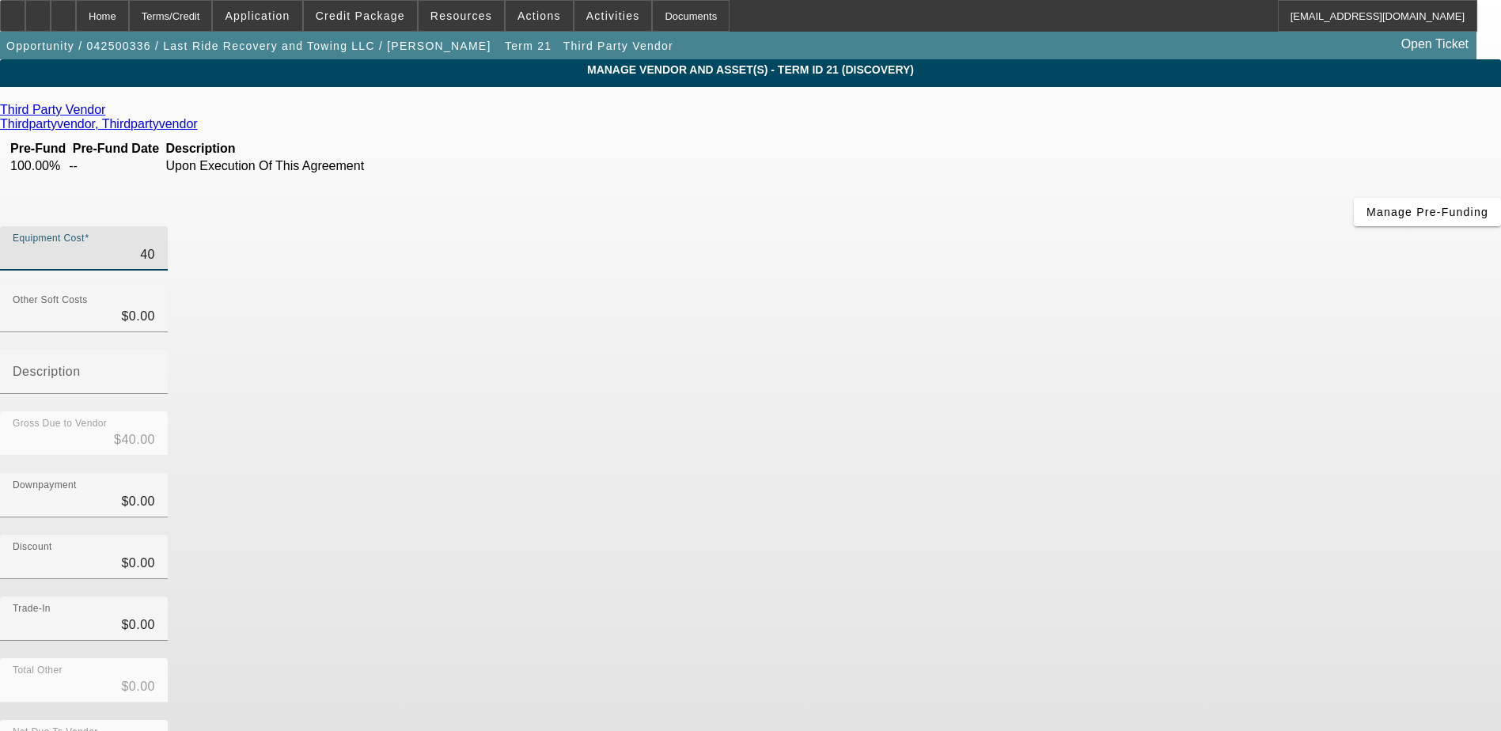
type input "400"
type input "$400.00"
type input "4000"
type input "$4,000.00"
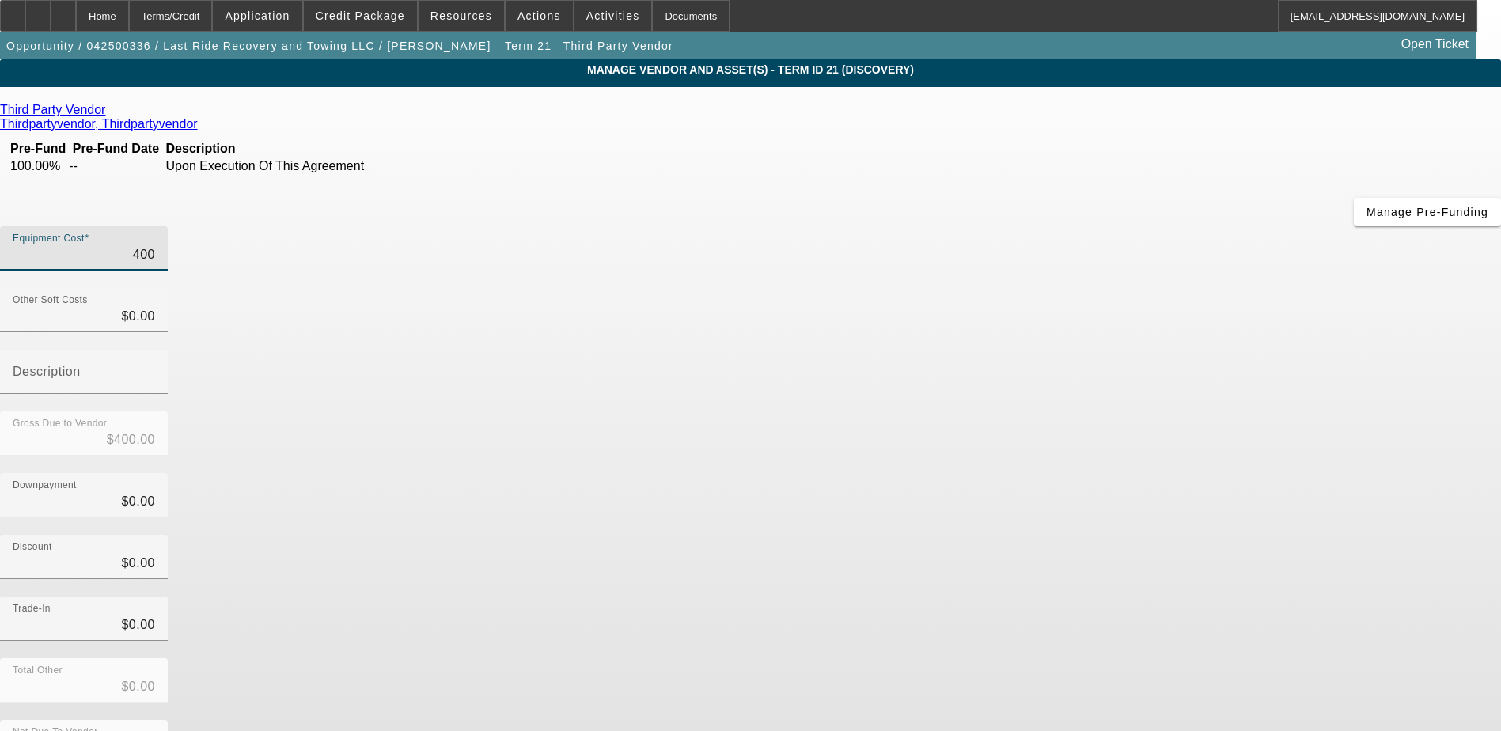
type input "$4,000.00"
type input "40000"
type input "$40,000.00"
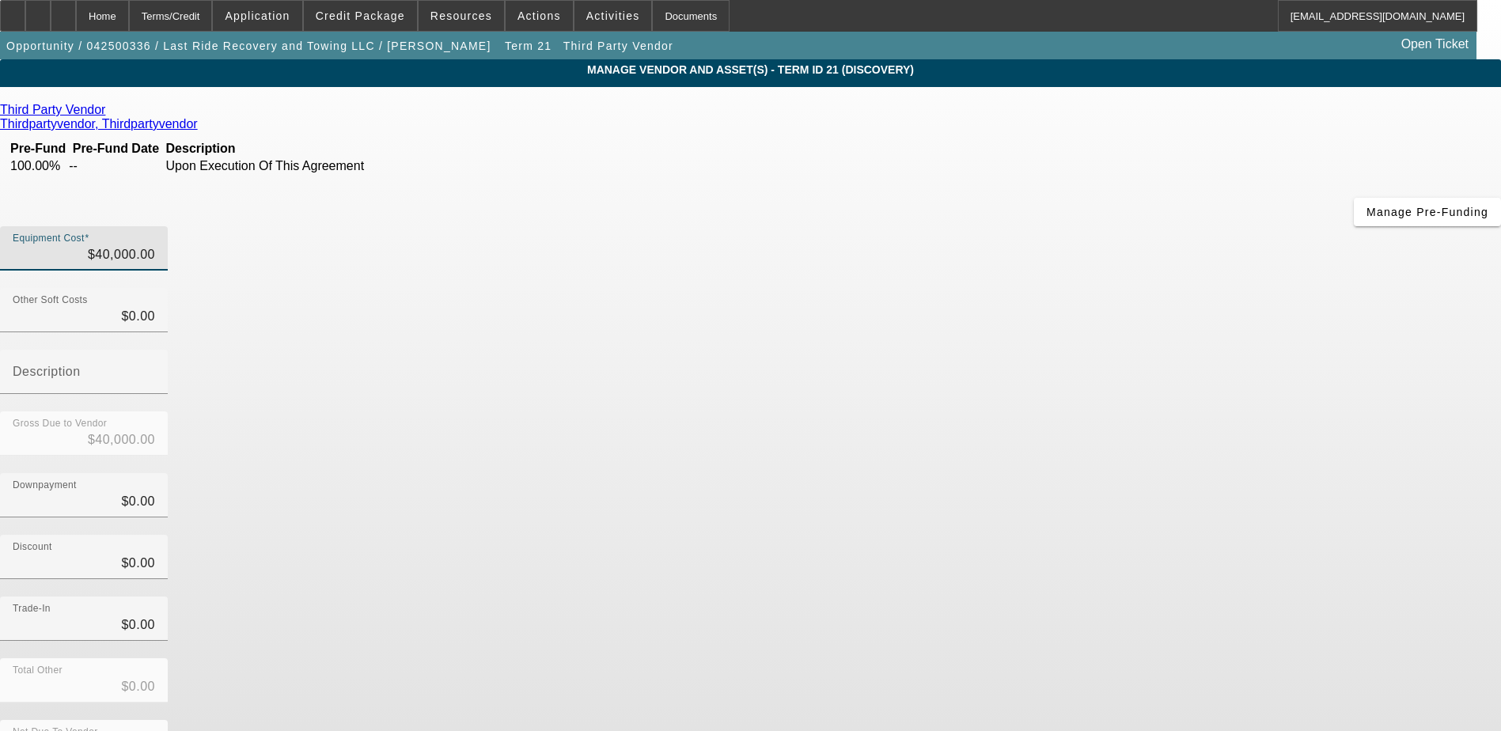
click at [1038, 473] on div "Downpayment $0.00" at bounding box center [750, 504] width 1501 height 62
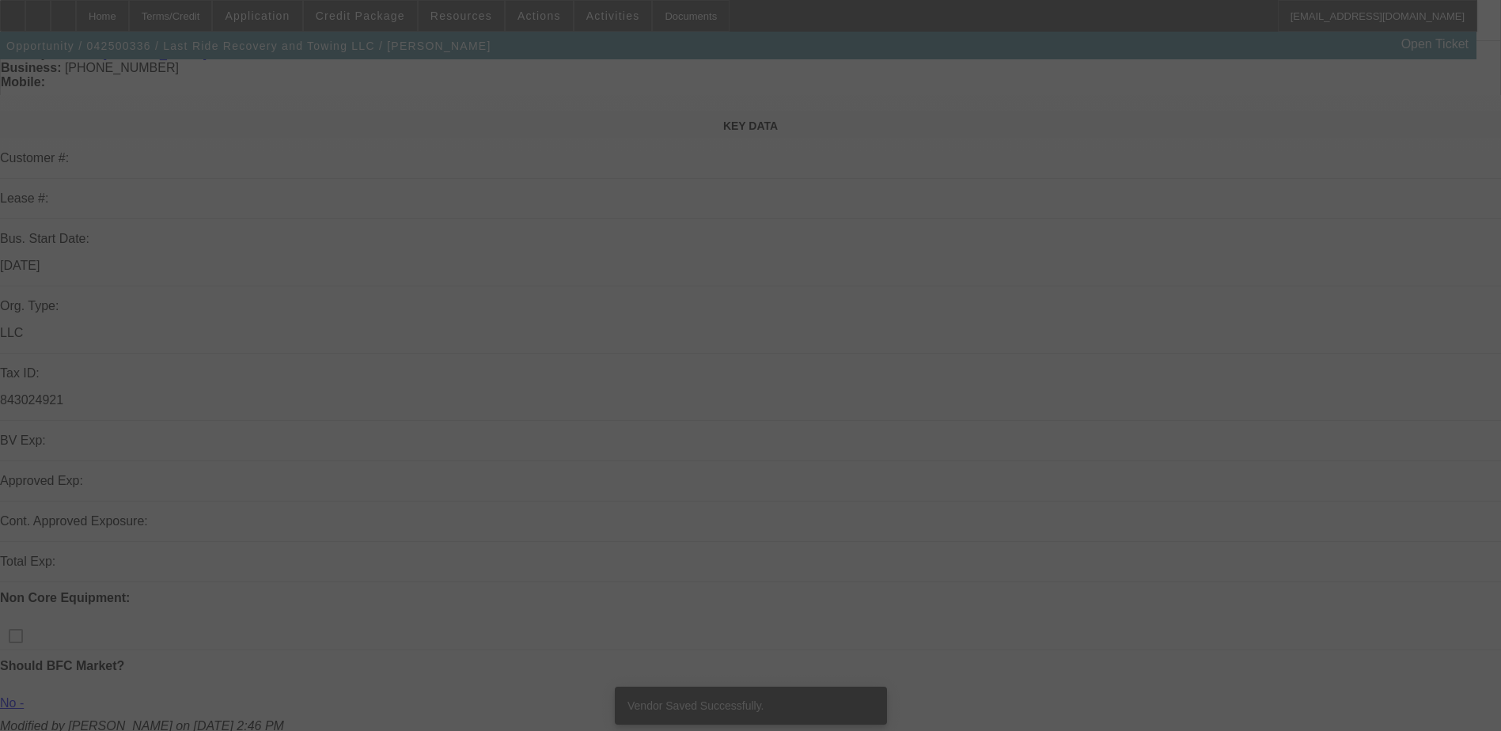
scroll to position [316, 0]
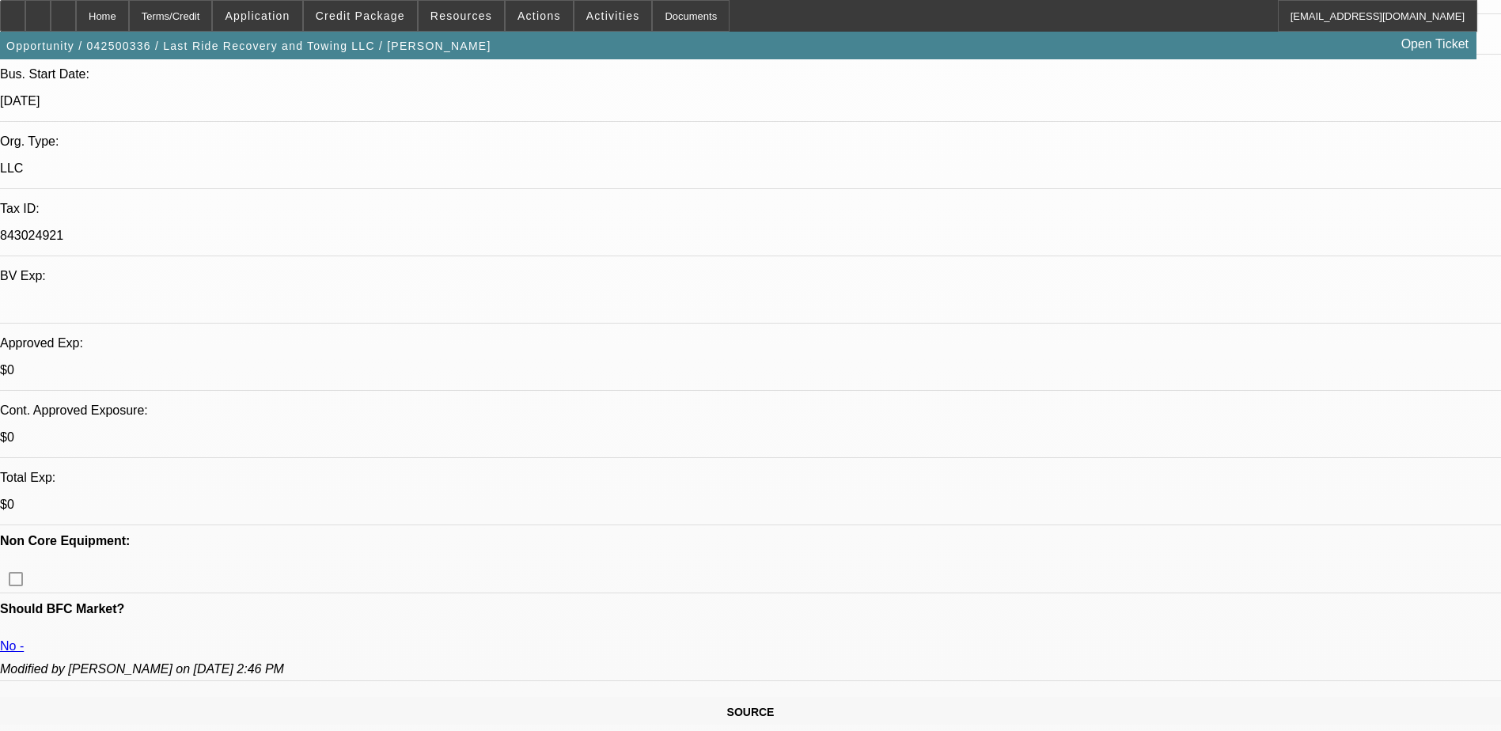
select select "0"
select select "2"
select select "0"
select select "5"
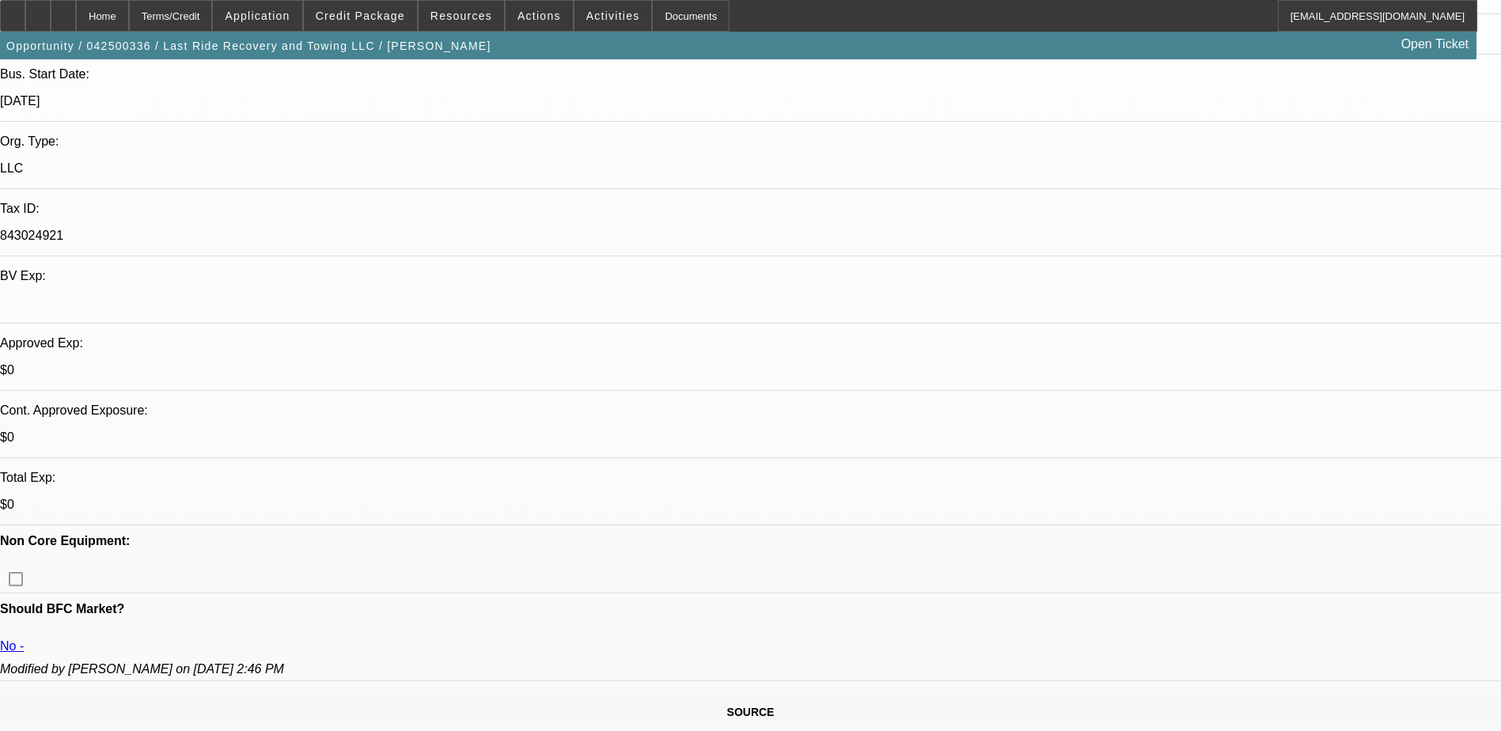
select select "0"
select select "2"
select select "0"
select select "5"
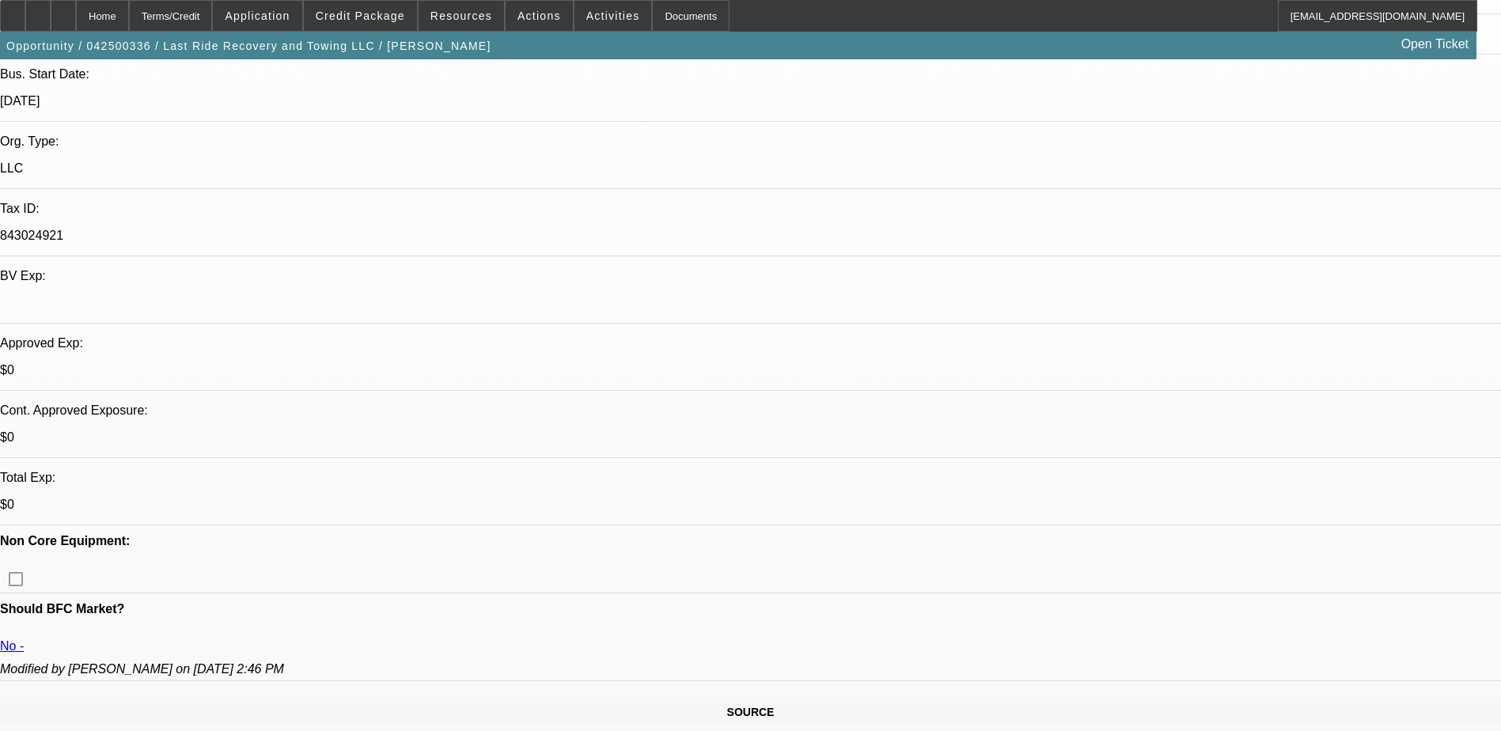
select select "0.15"
select select "0"
select select "3"
select select "0.1"
select select "4"
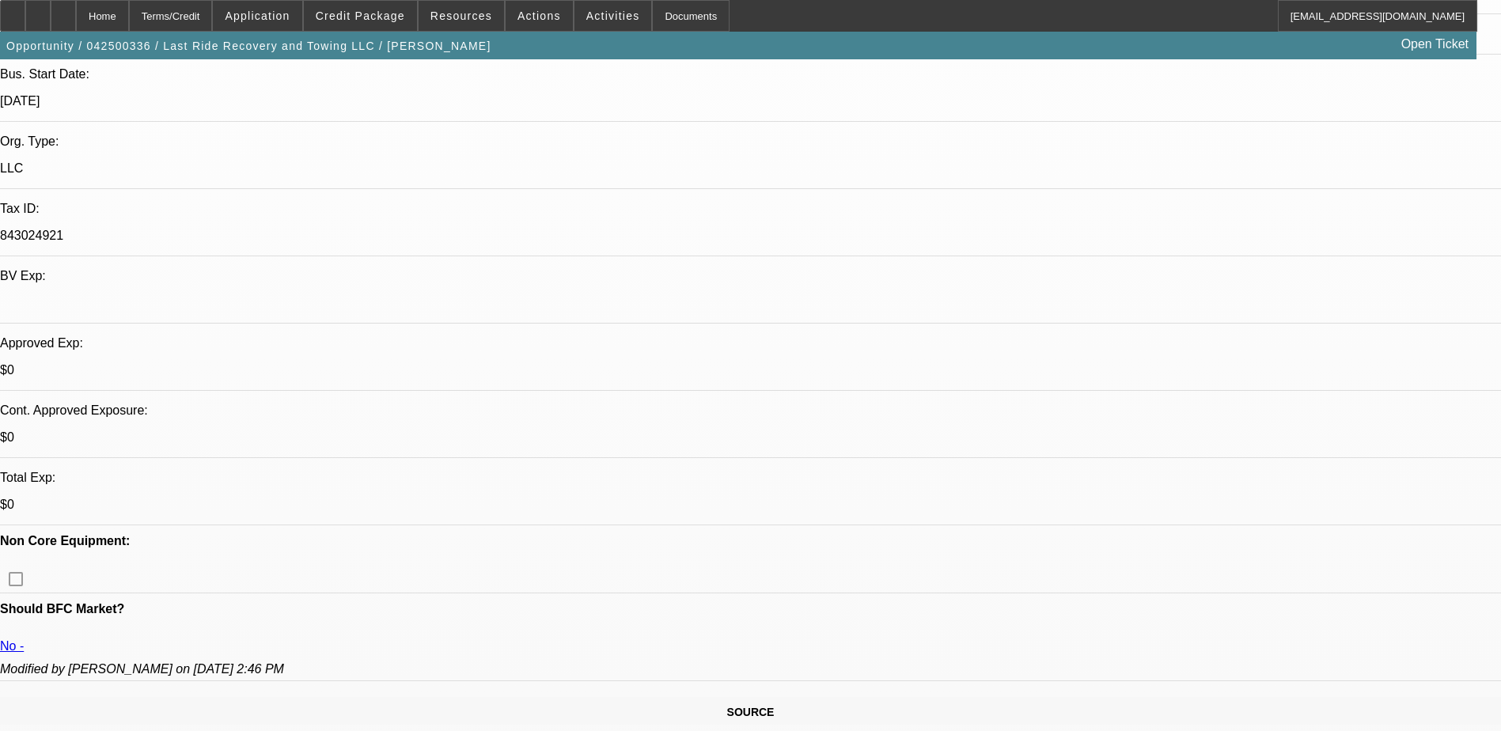
select select "0.15"
select select "0"
select select "3"
select select "0"
select select "6"
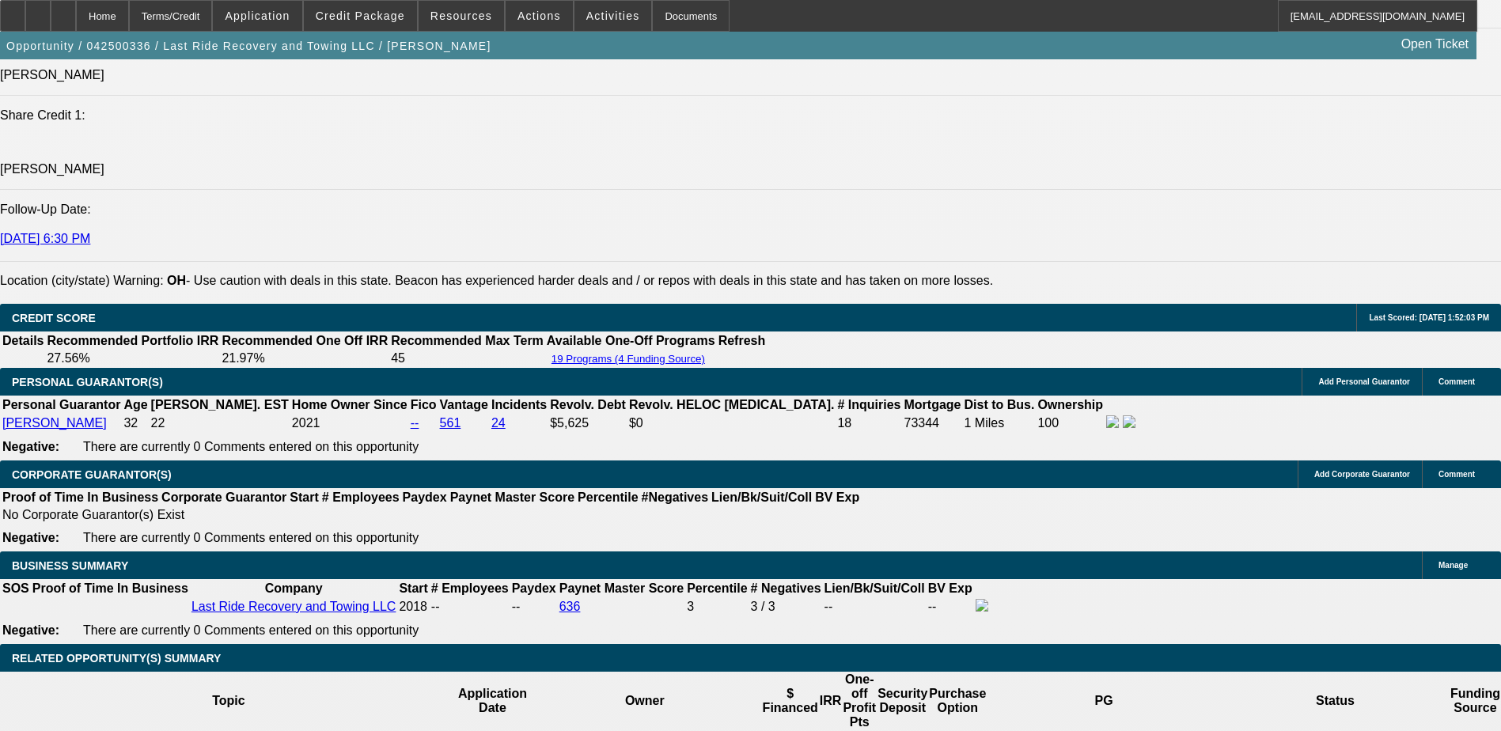
scroll to position [1899, 0]
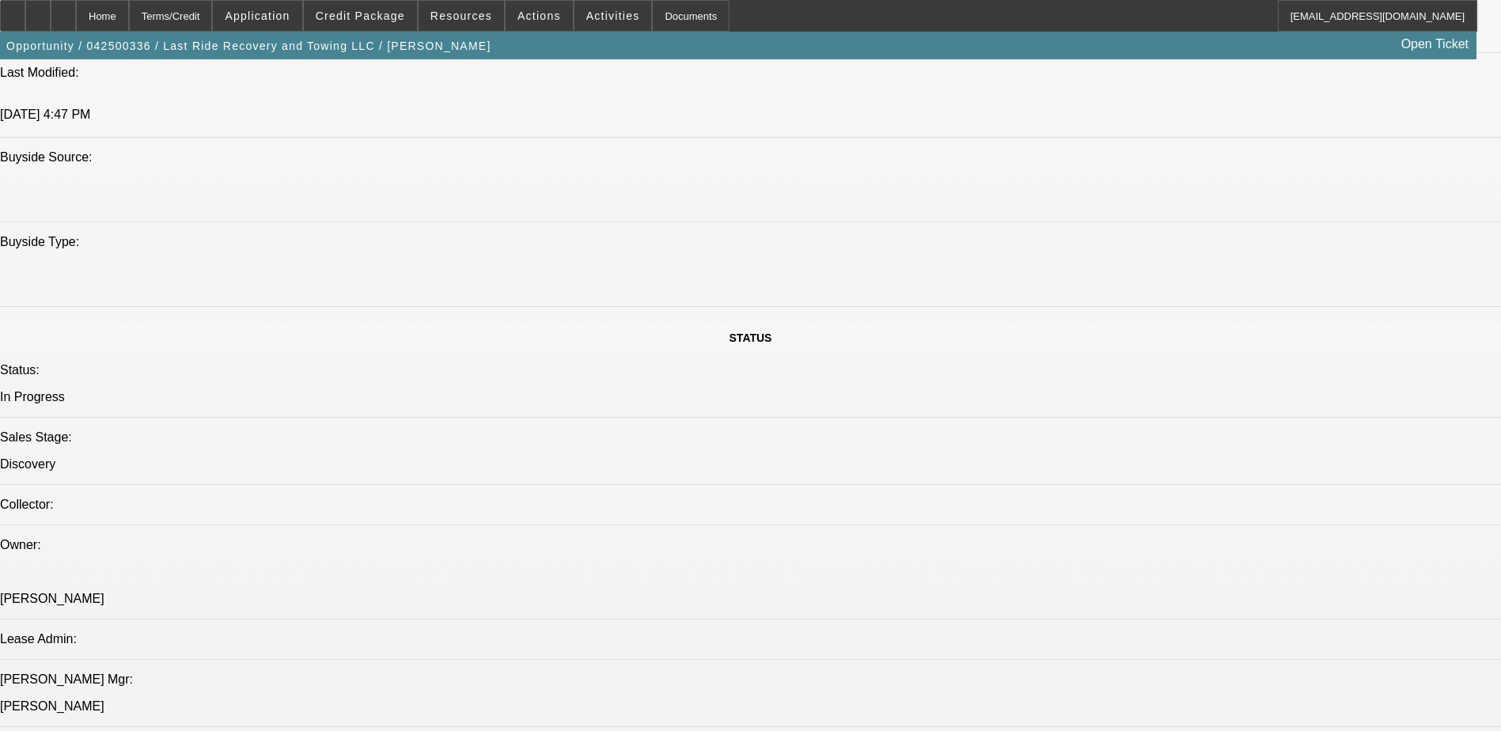
scroll to position [1266, 0]
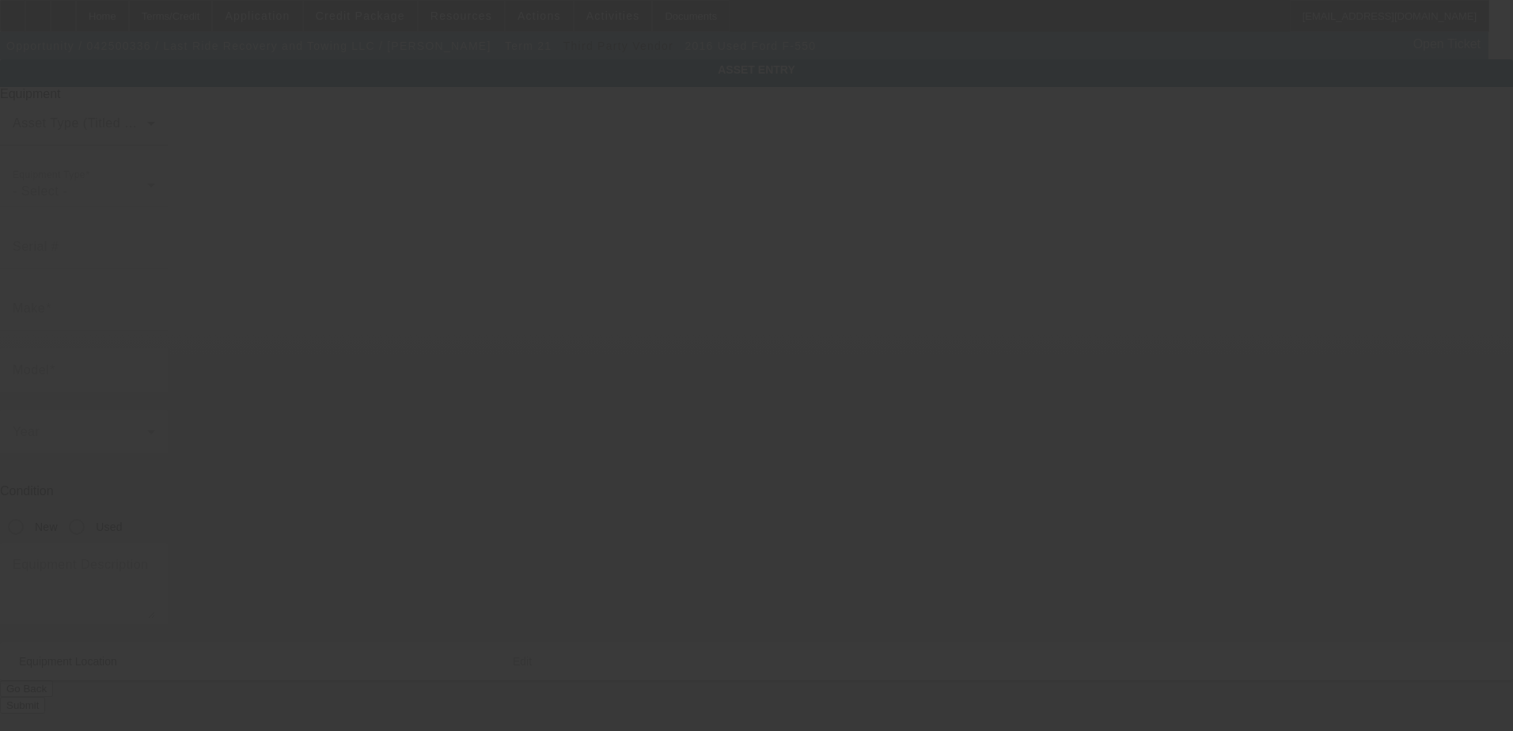
type input "1FDUF5HT7KED16430"
type input "Ford"
type input "F-550"
radio input "true"
type input "549 kenmore blvd"
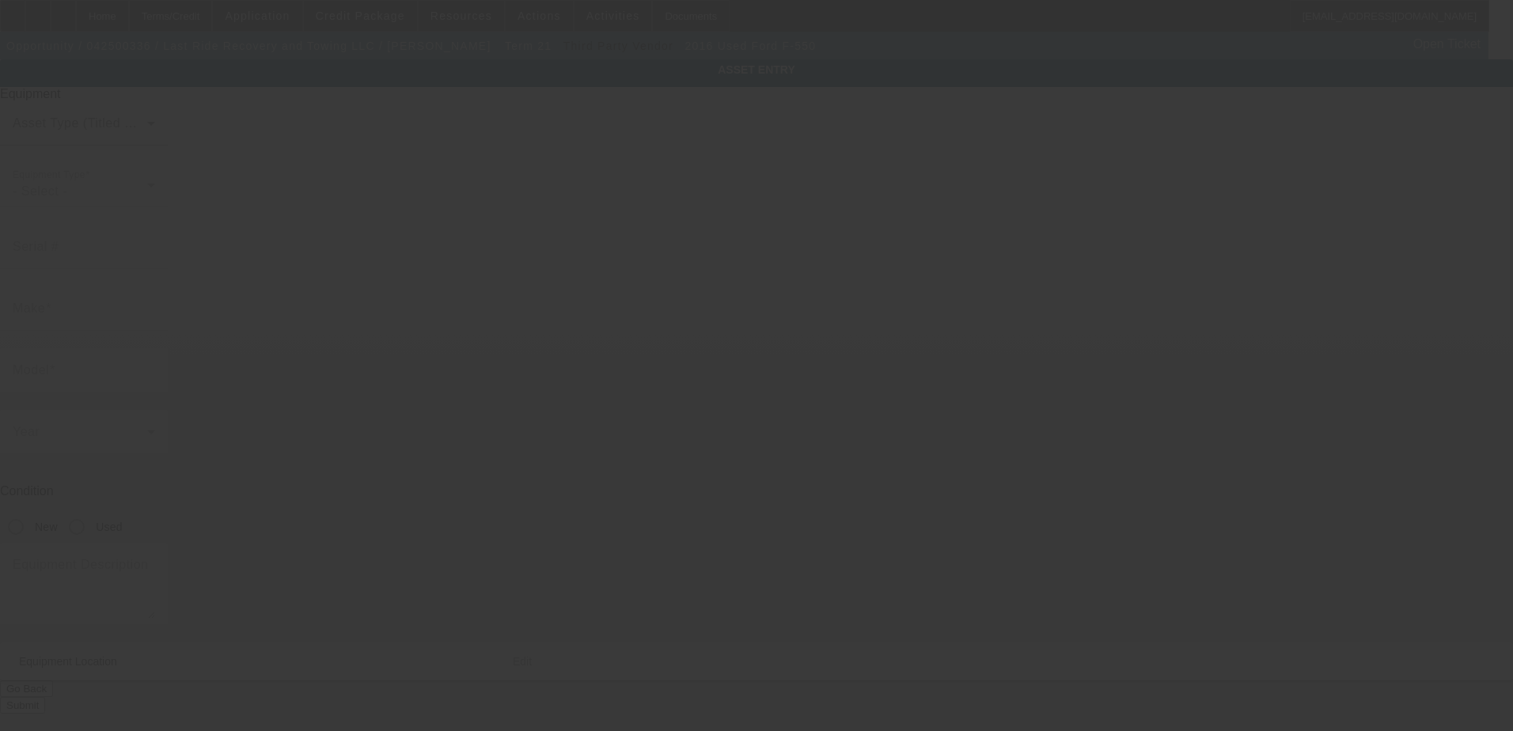
type input "akron"
type input "44301"
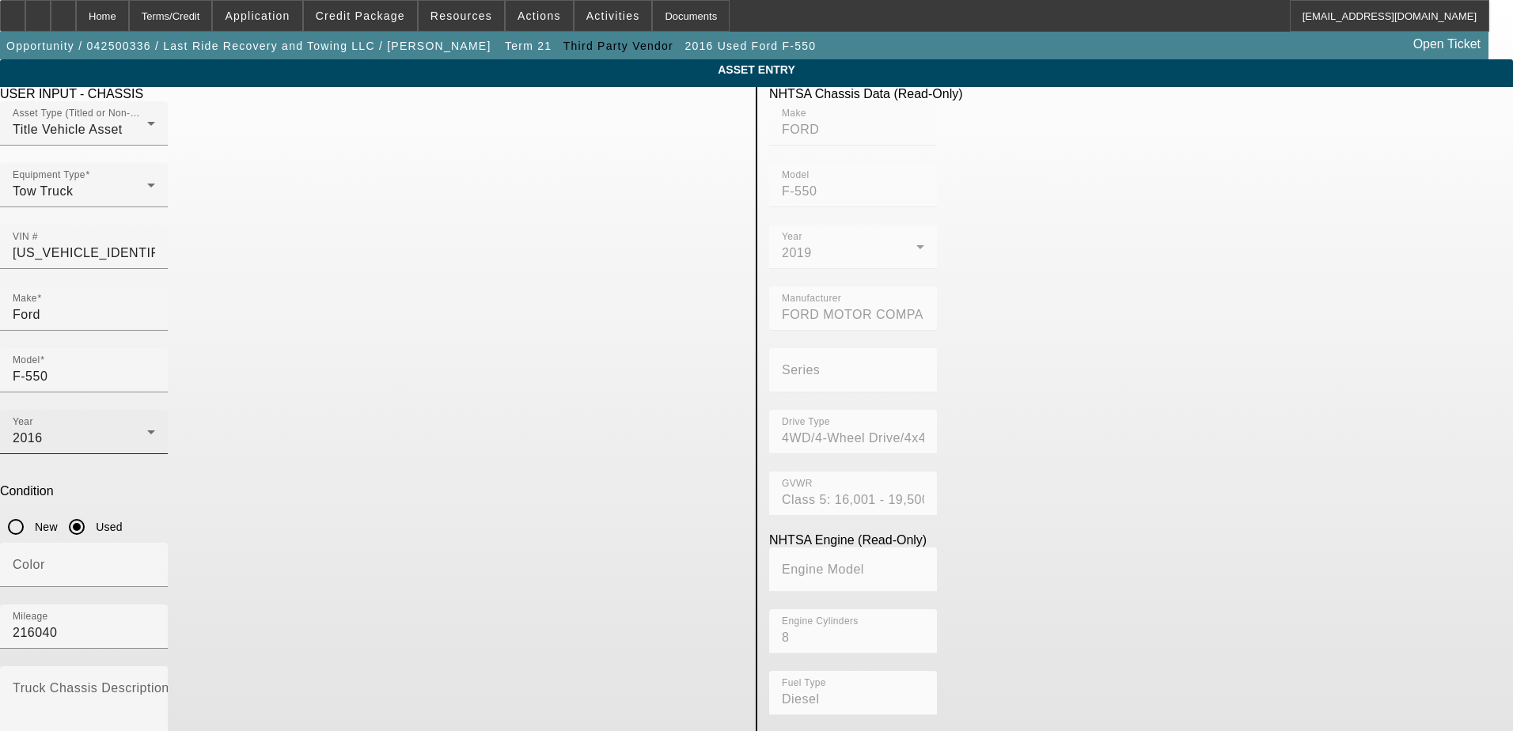
click at [147, 429] on div "2016" at bounding box center [80, 438] width 134 height 19
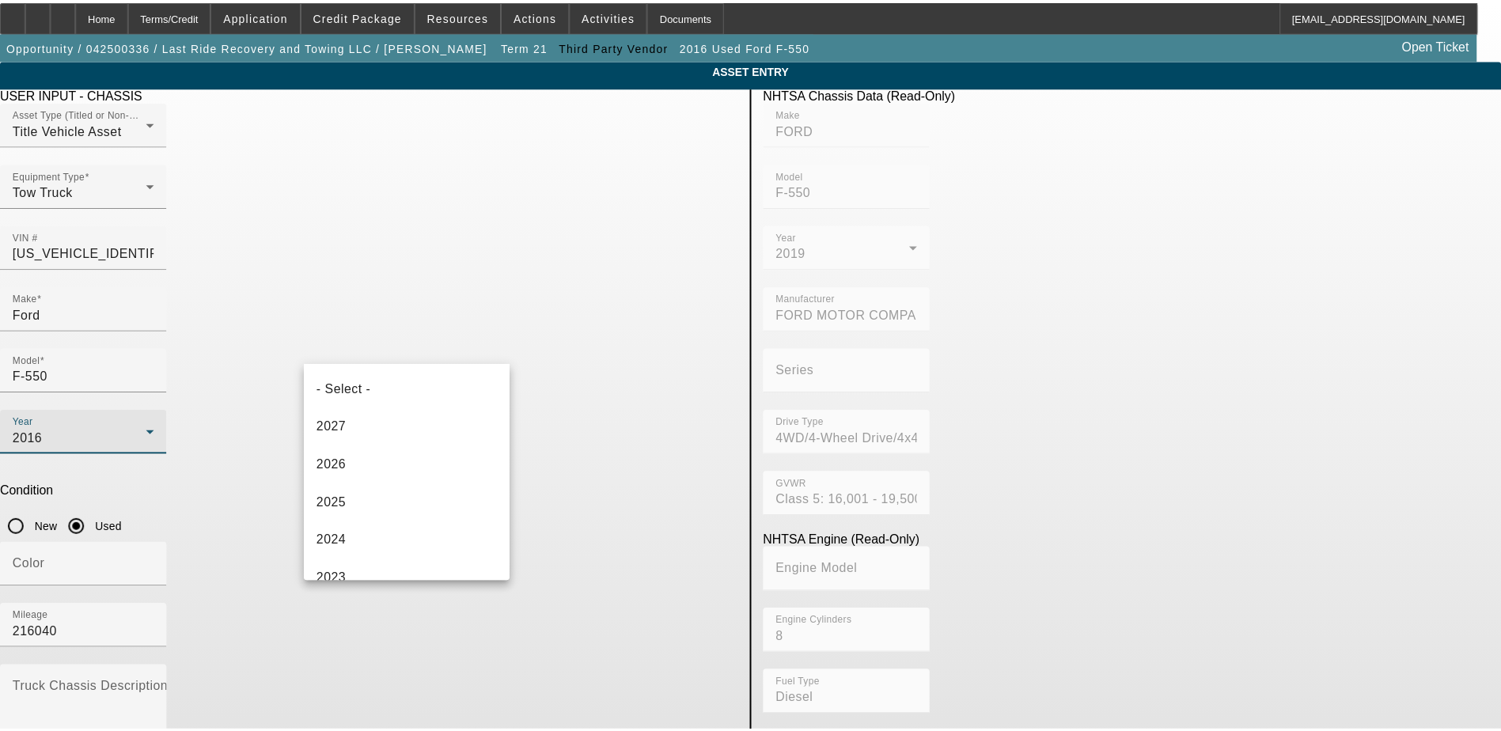
scroll to position [282, 0]
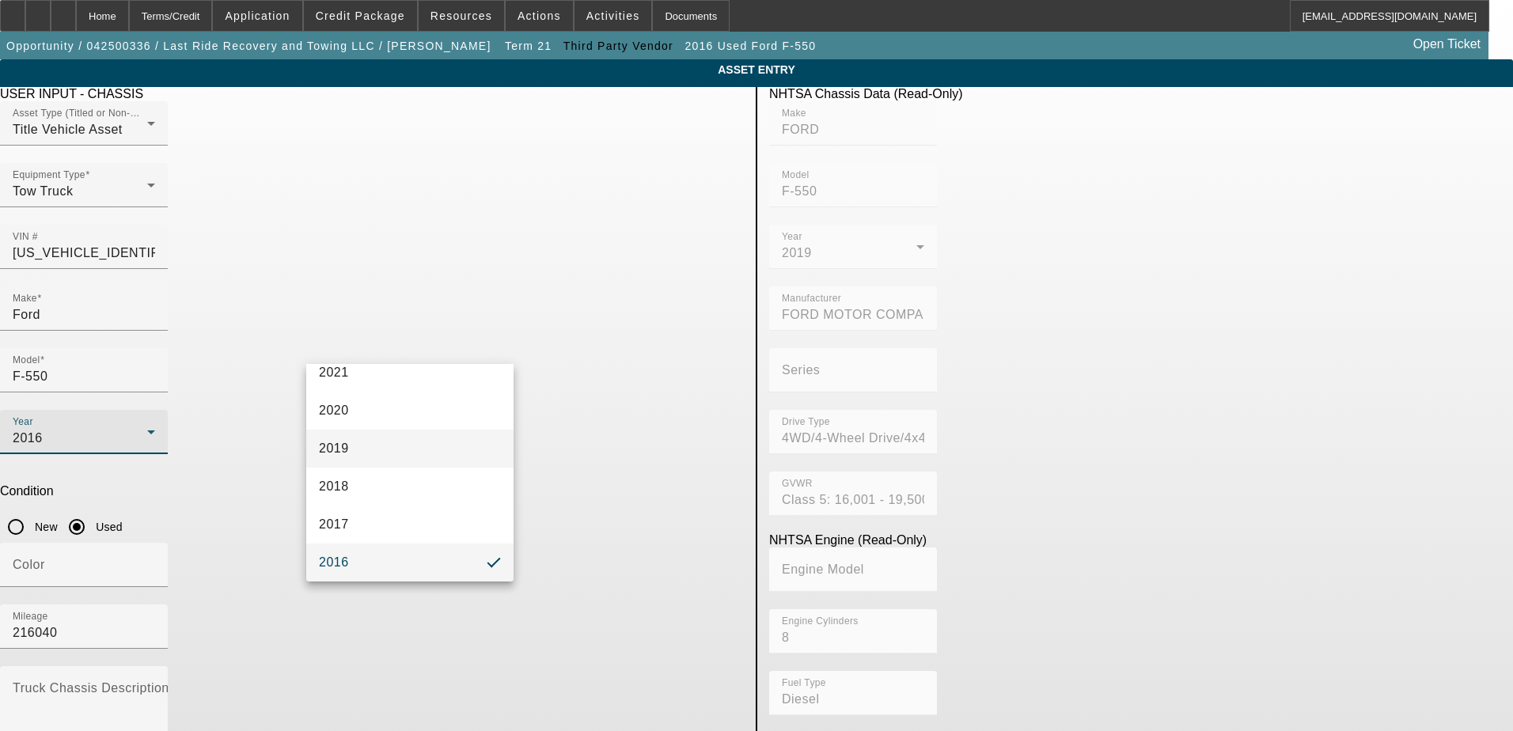
click at [449, 453] on mat-option "2019" at bounding box center [409, 449] width 207 height 38
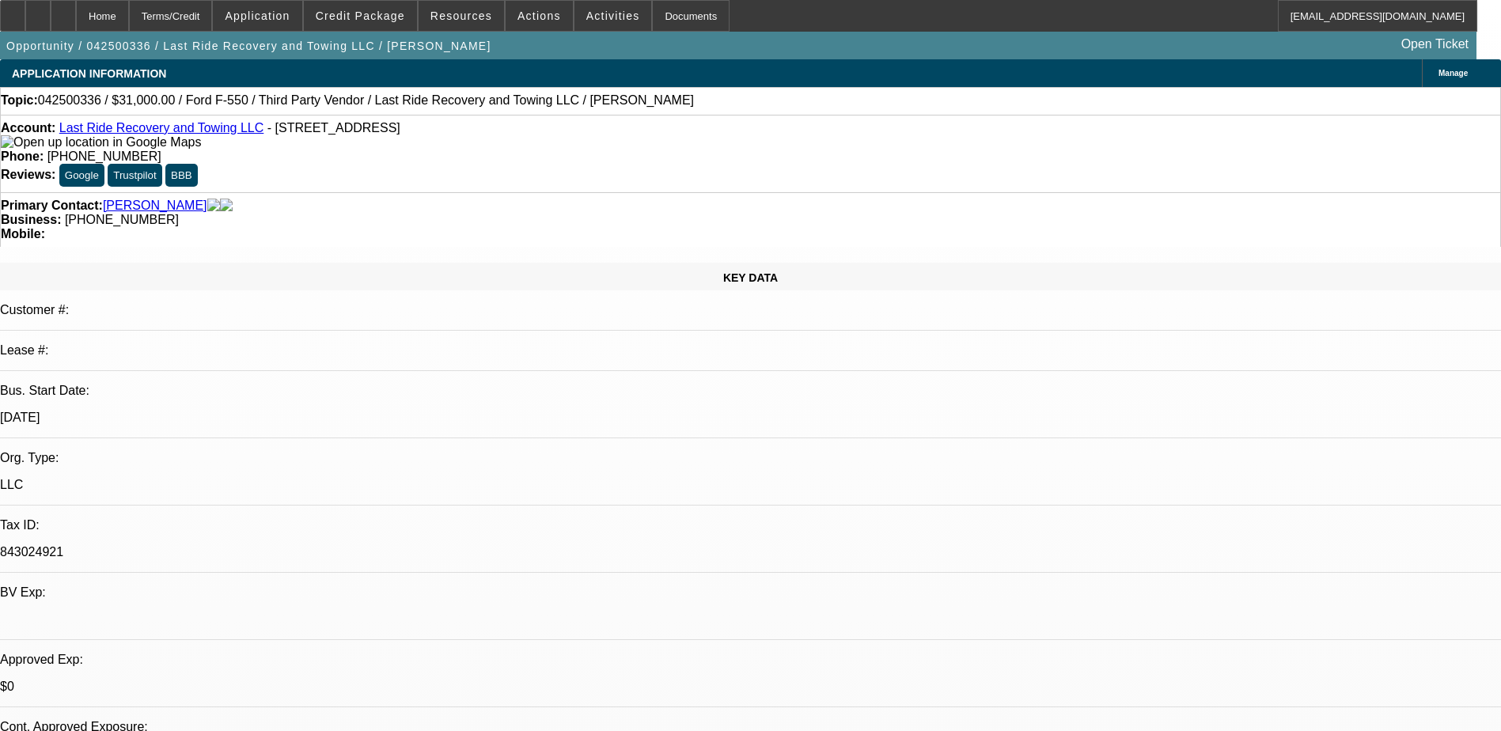
select select "0"
select select "2"
select select "0"
select select "5"
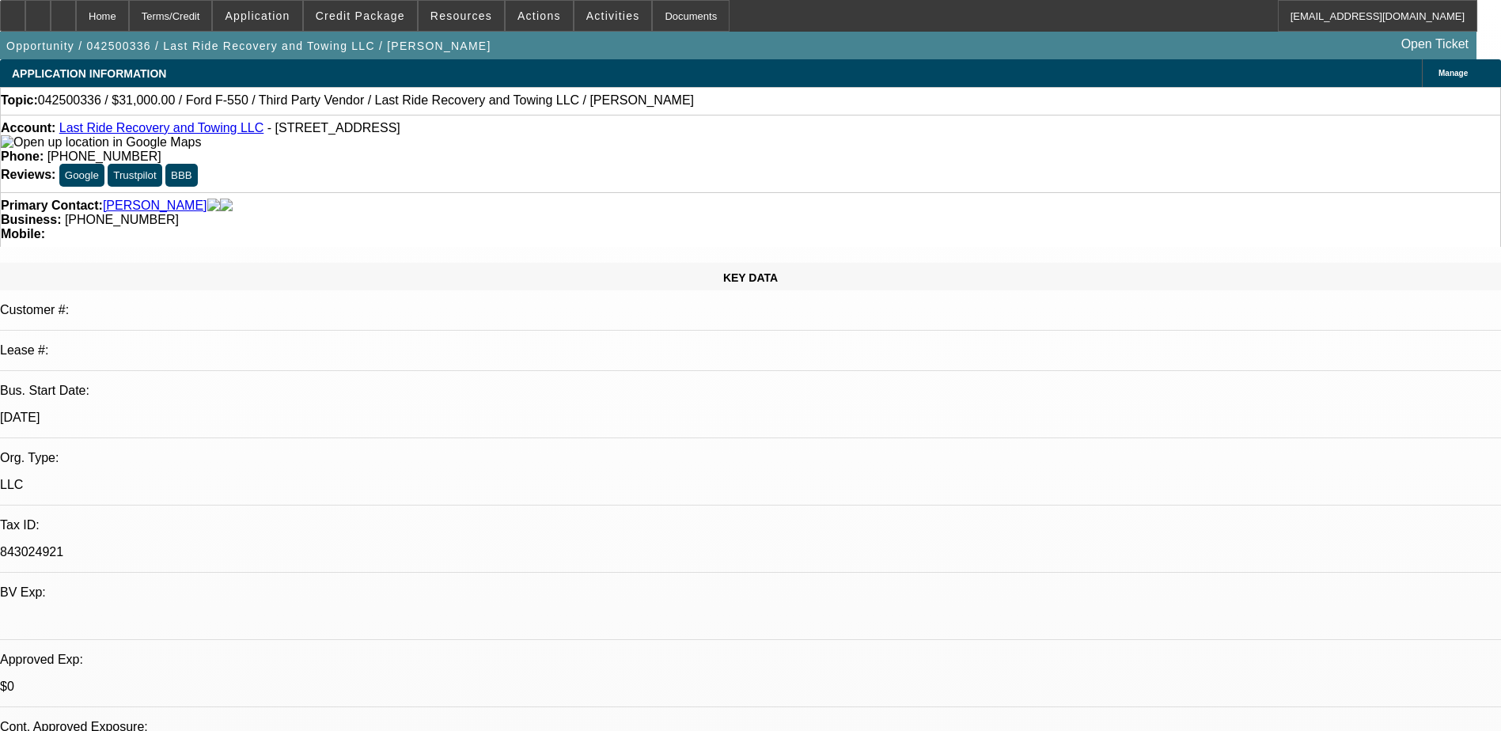
select select "0"
select select "2"
select select "0"
select select "5"
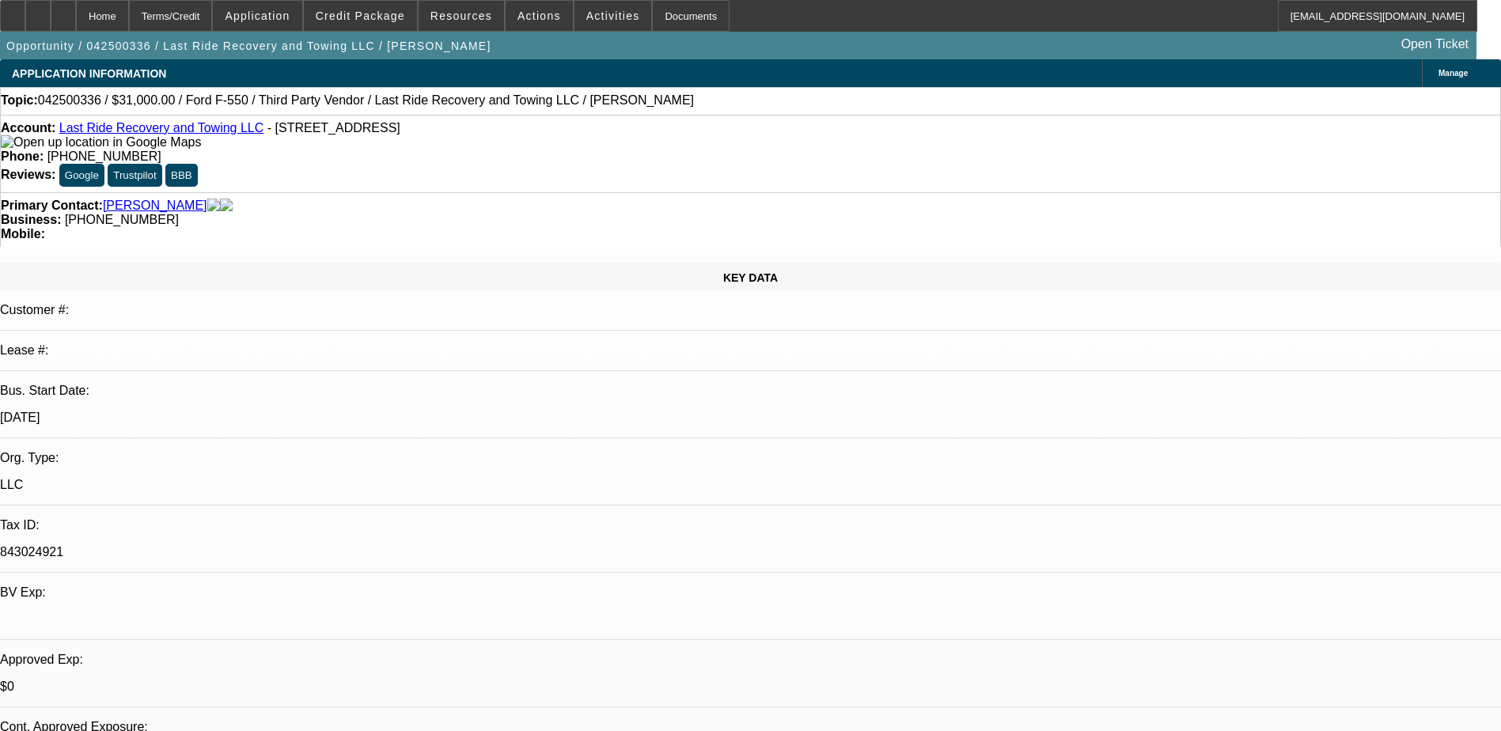
select select "0.15"
select select "0"
select select "3"
select select "0.1"
select select "4"
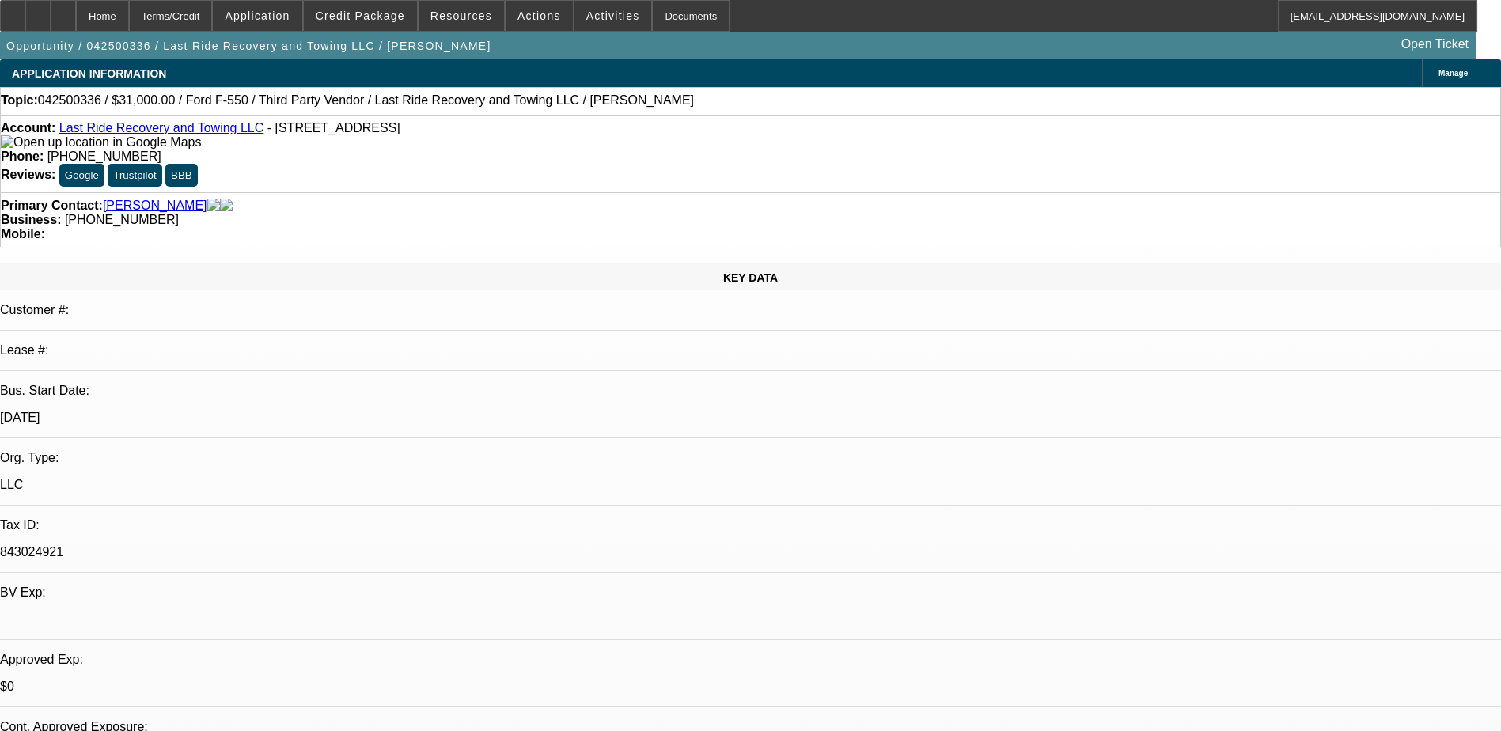
select select "0.15"
select select "0"
select select "3"
select select "0"
select select "6"
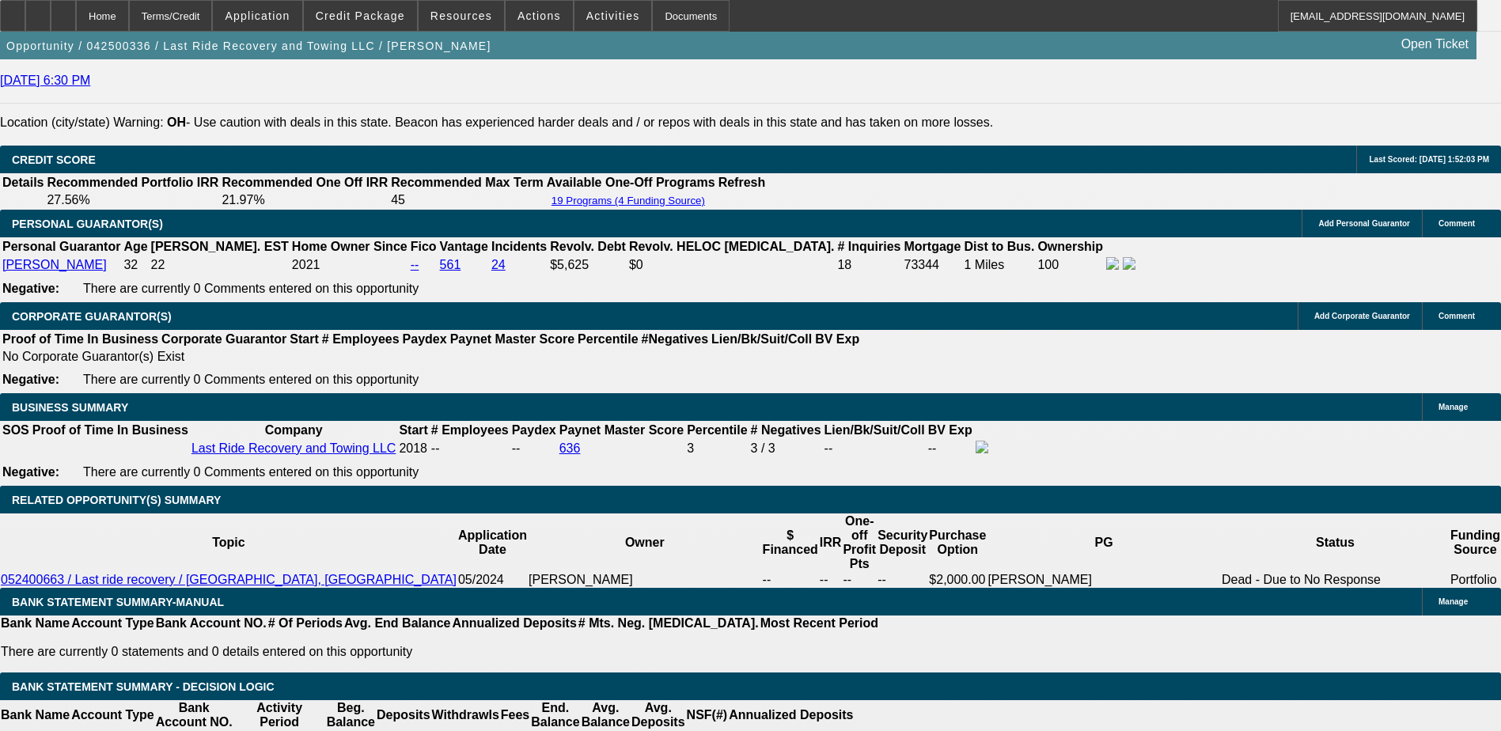
scroll to position [1899, 0]
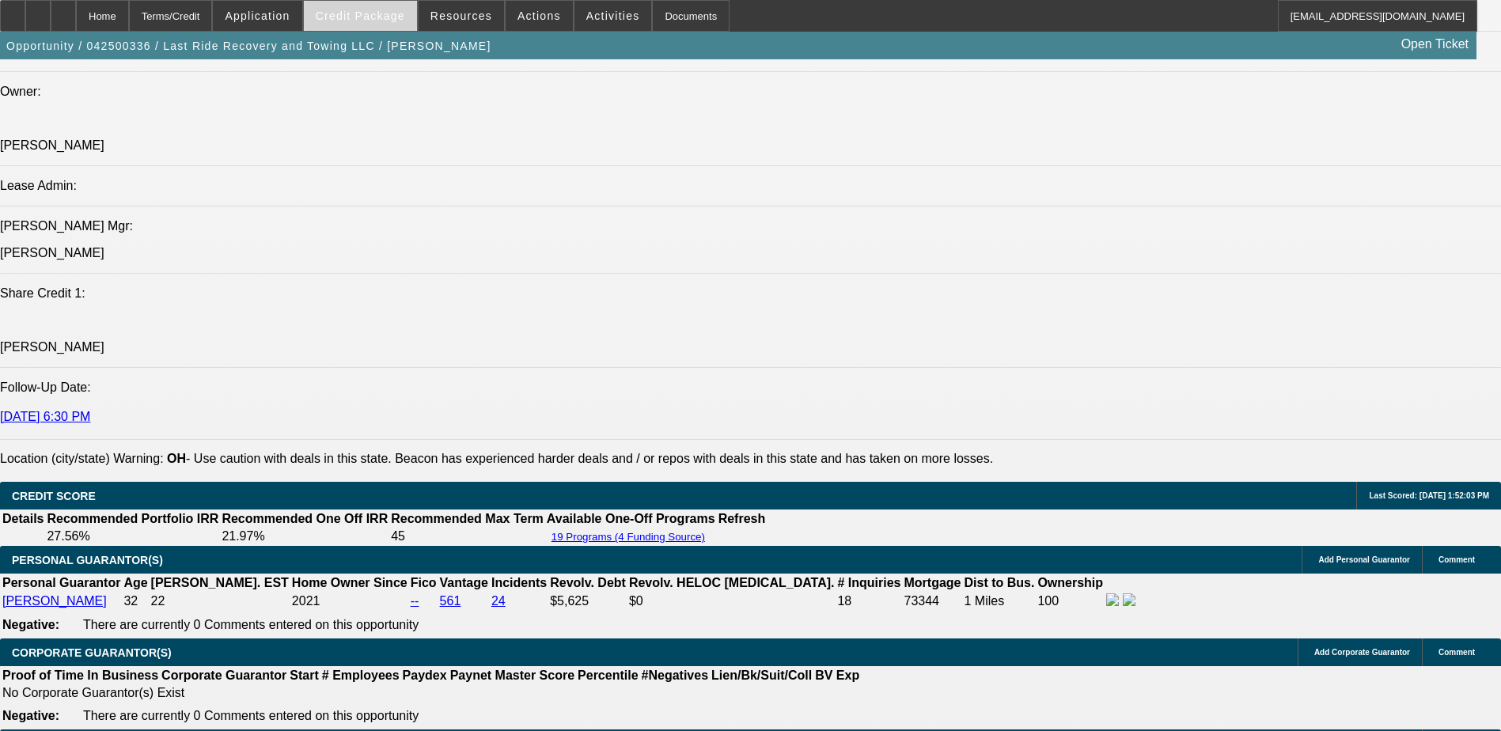
click at [361, 21] on span "Credit Package" at bounding box center [360, 15] width 89 height 13
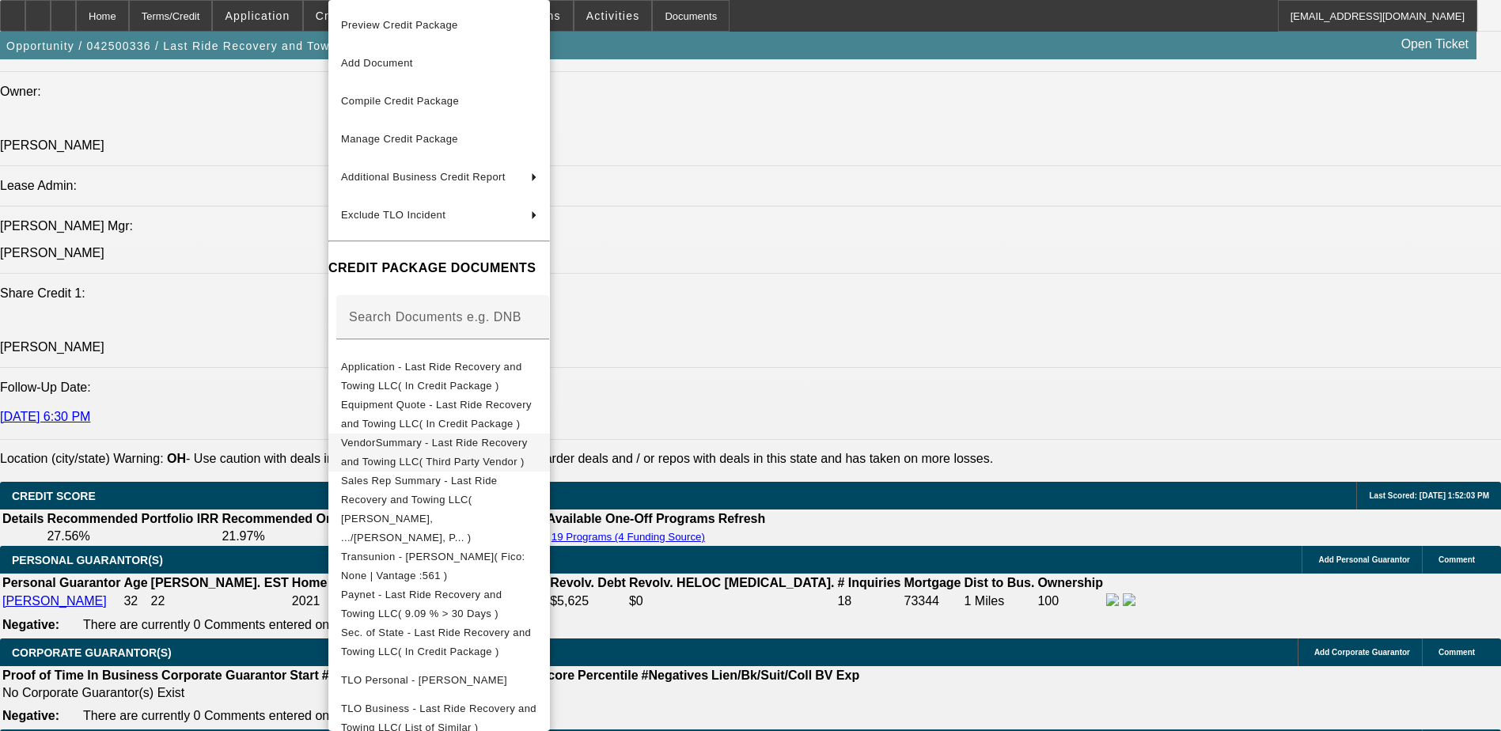
scroll to position [99, 0]
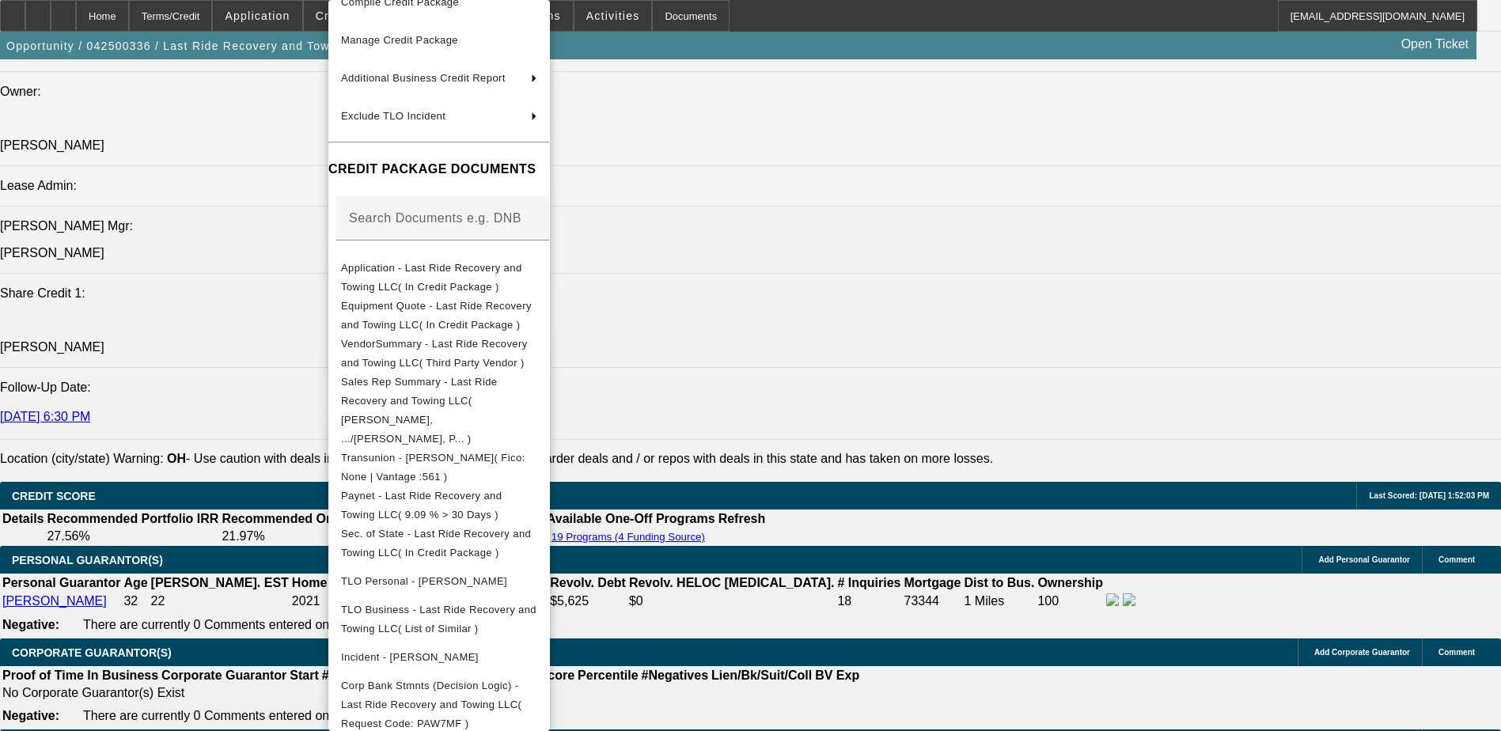
click at [267, 280] on div at bounding box center [750, 365] width 1501 height 731
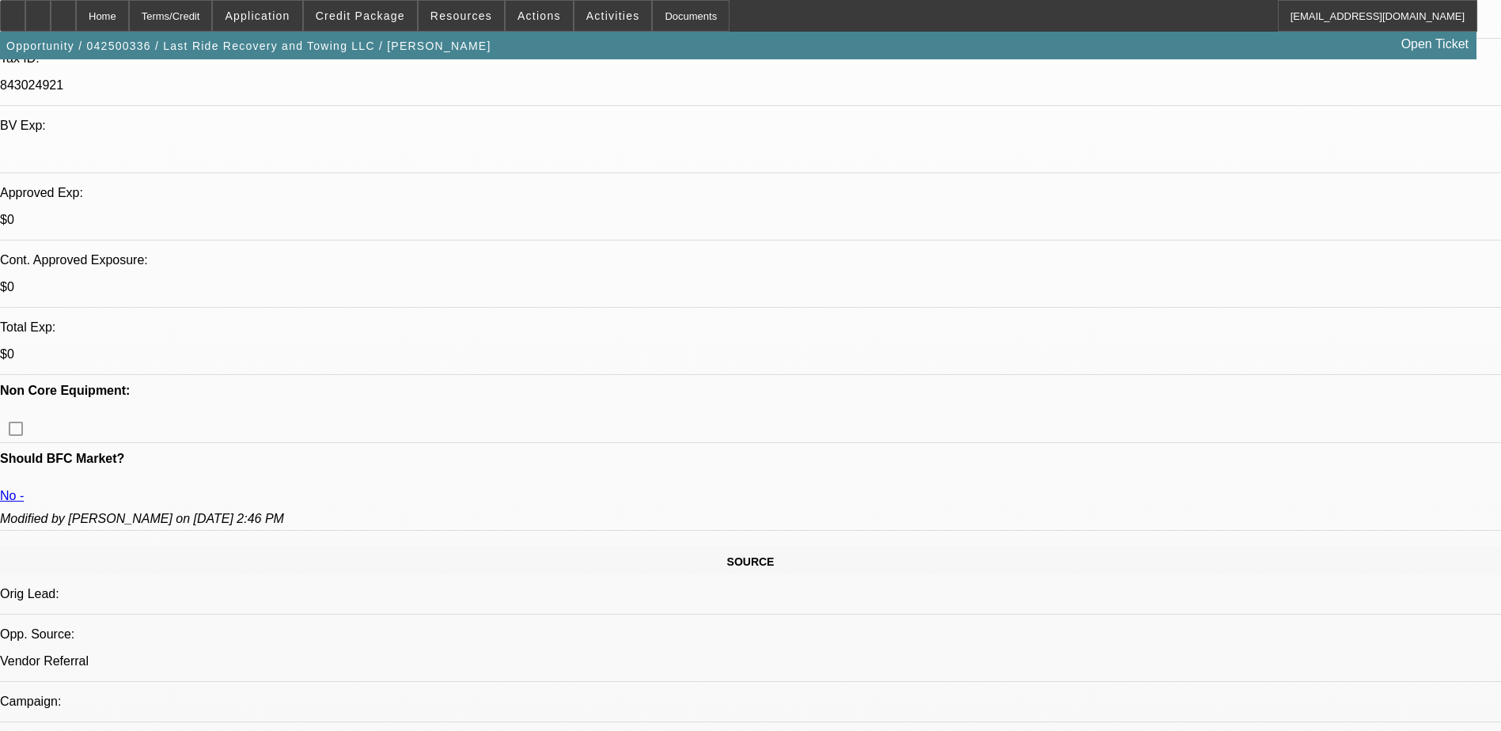
scroll to position [633, 0]
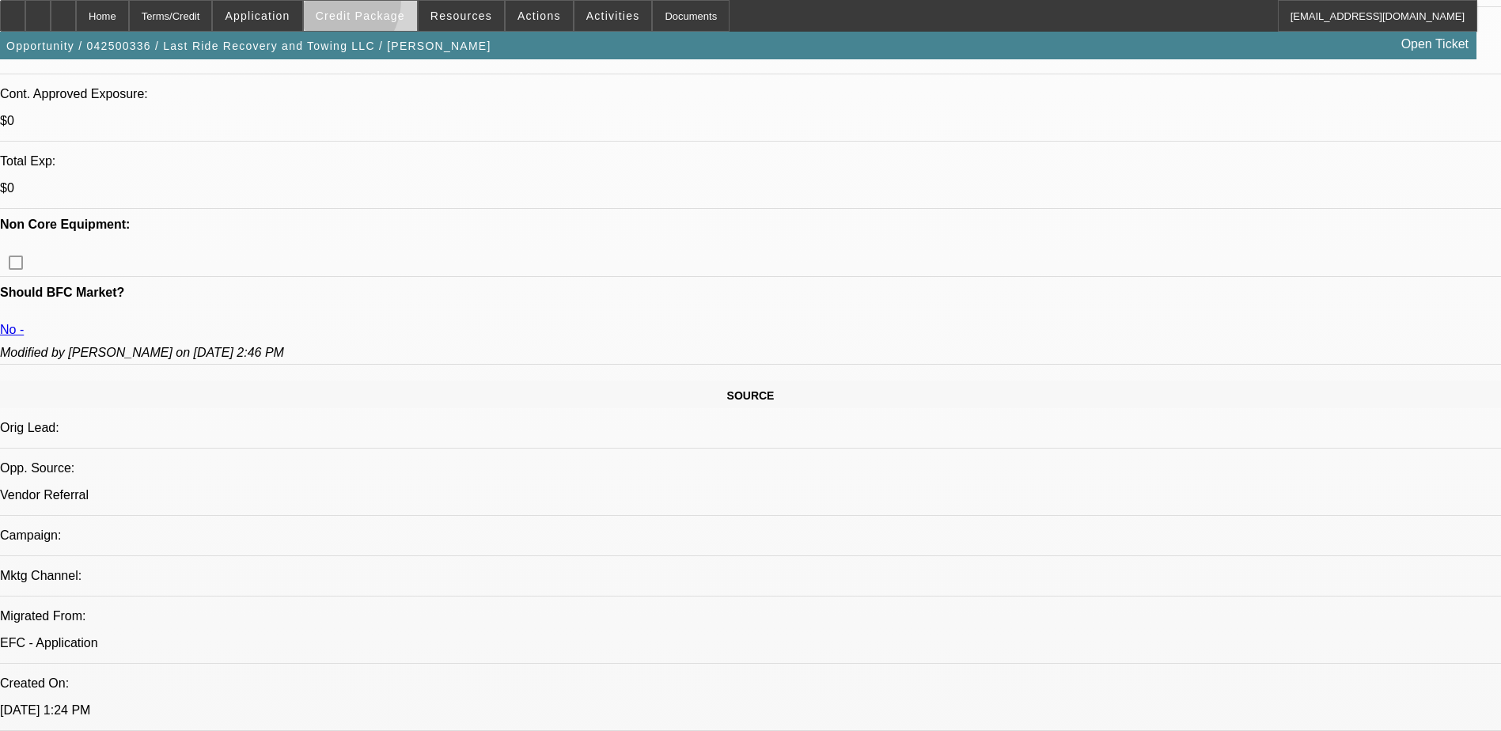
click at [354, 4] on span at bounding box center [360, 16] width 113 height 38
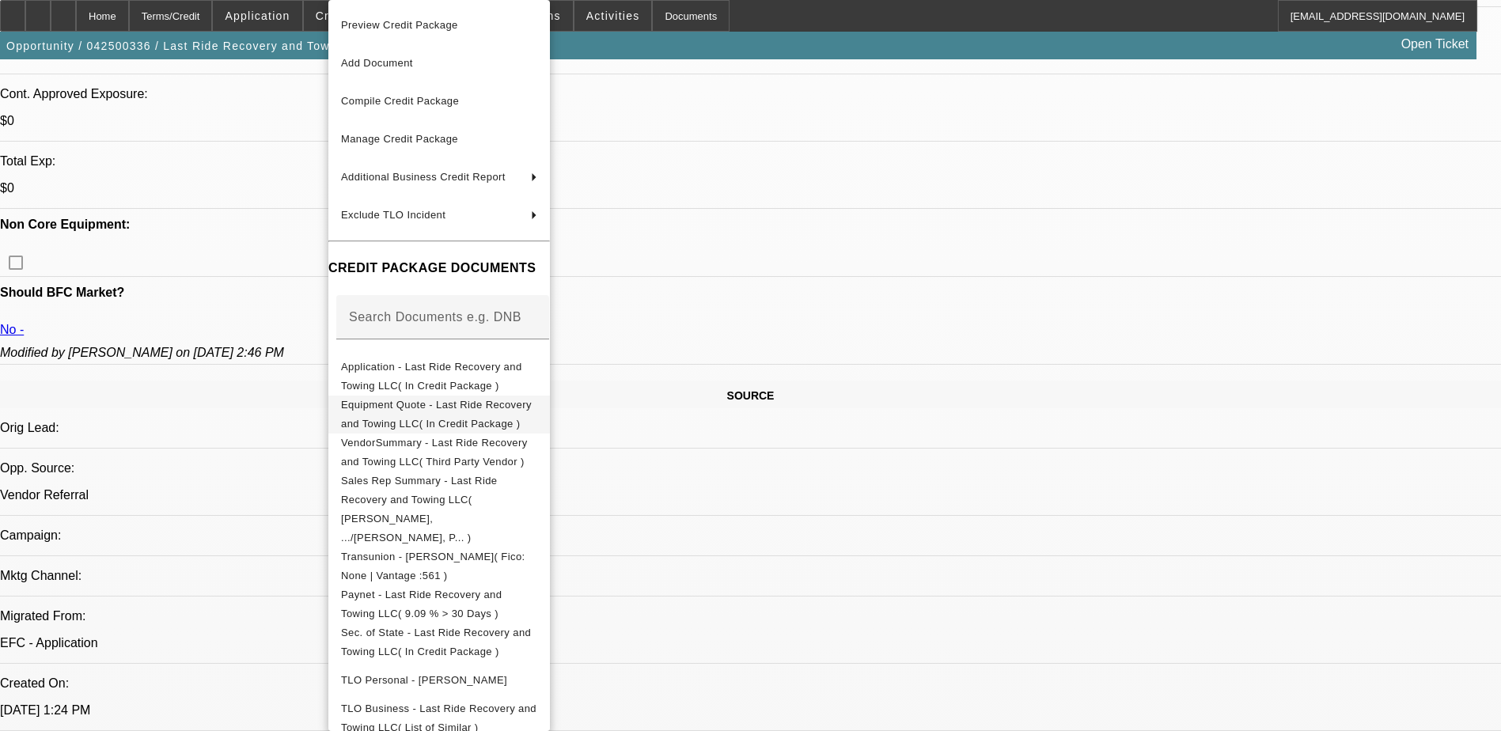
scroll to position [99, 0]
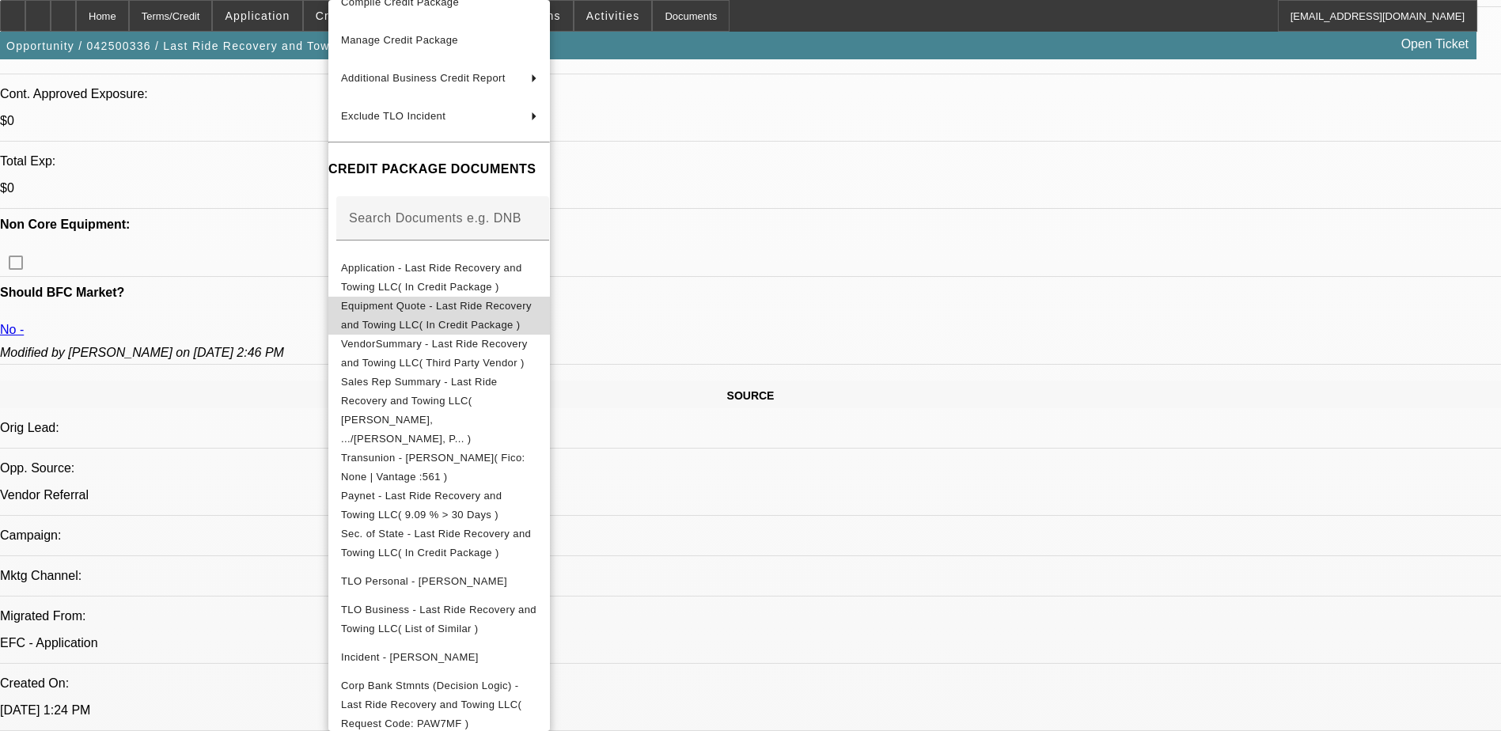
click at [532, 310] on span "Equipment Quote - Last Ride Recovery and Towing LLC( In Credit Package )" at bounding box center [436, 315] width 191 height 31
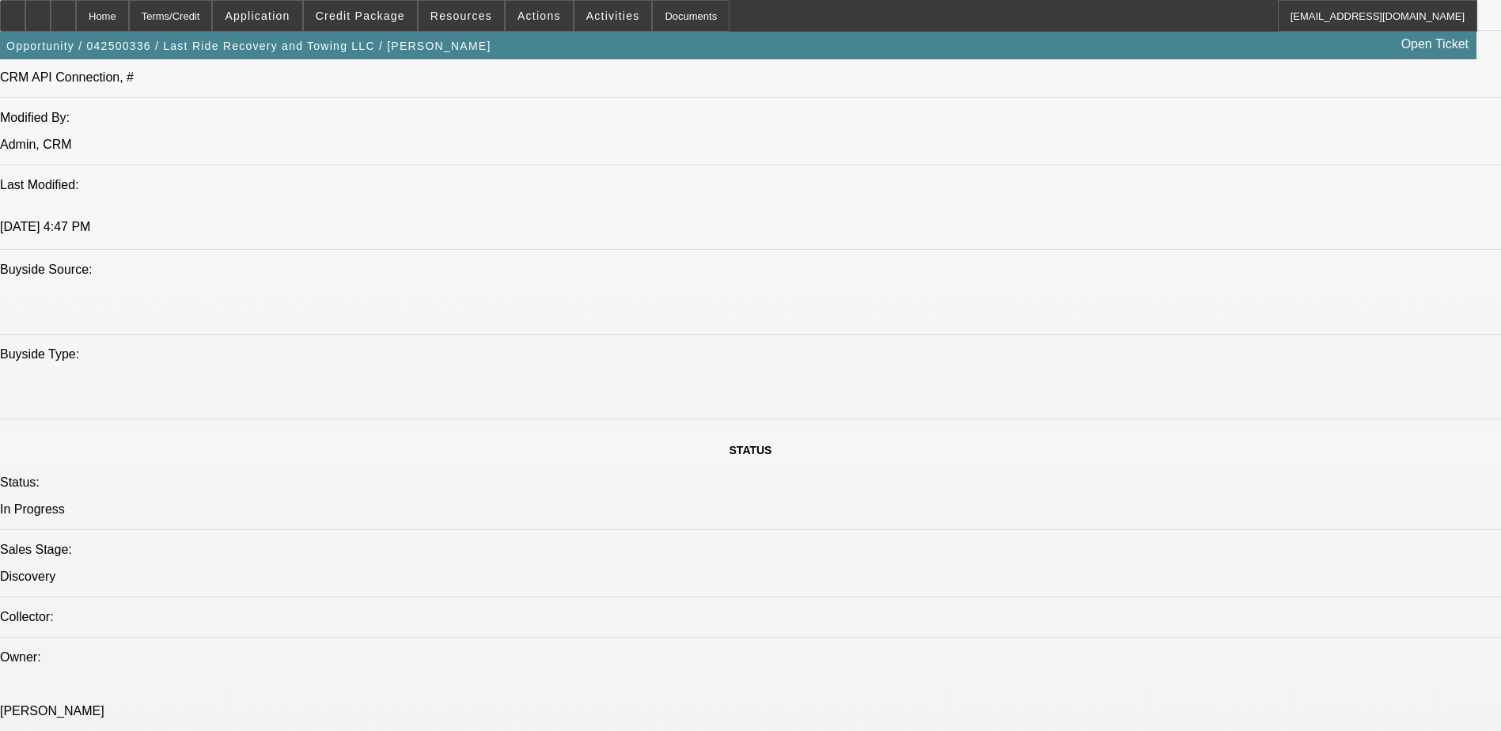
scroll to position [870, 0]
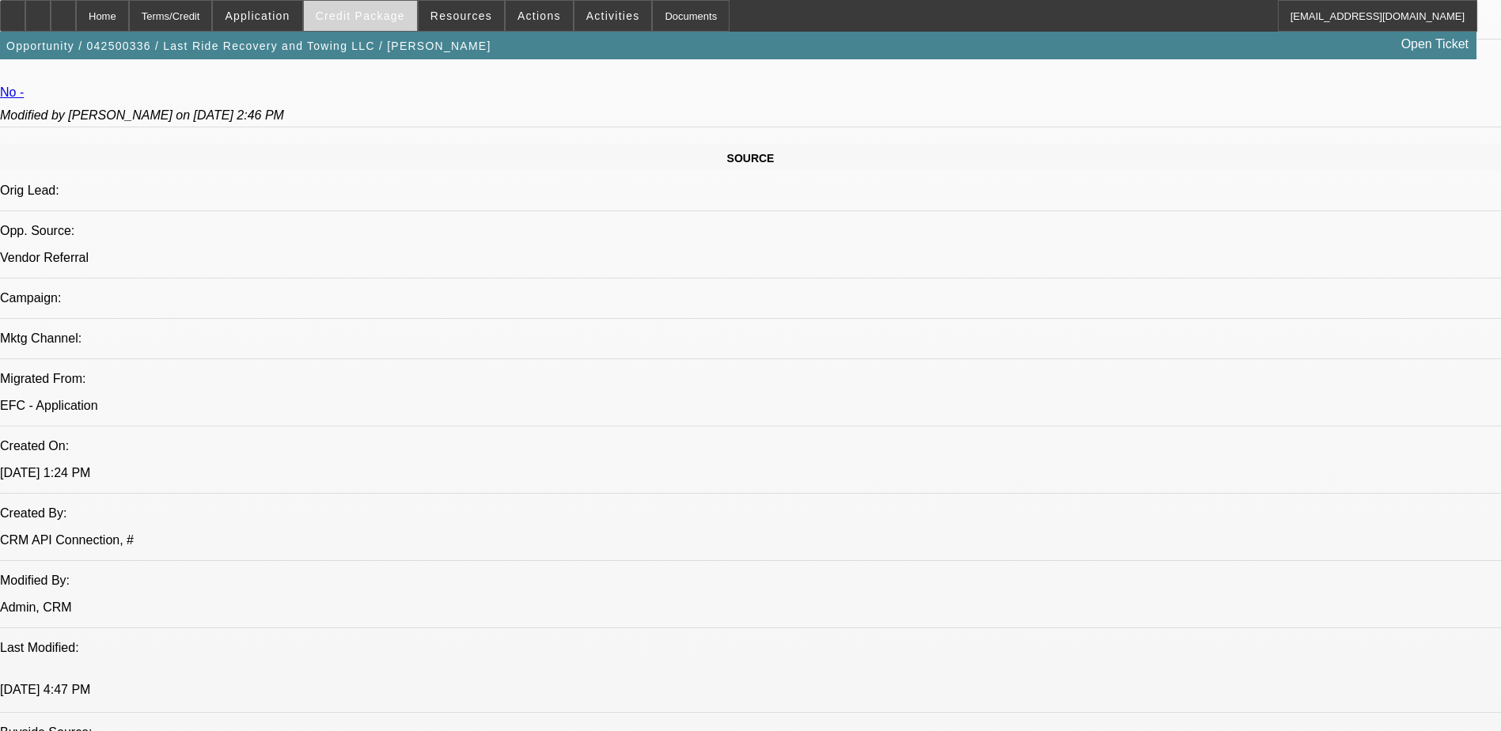
click at [415, 25] on span at bounding box center [360, 16] width 113 height 38
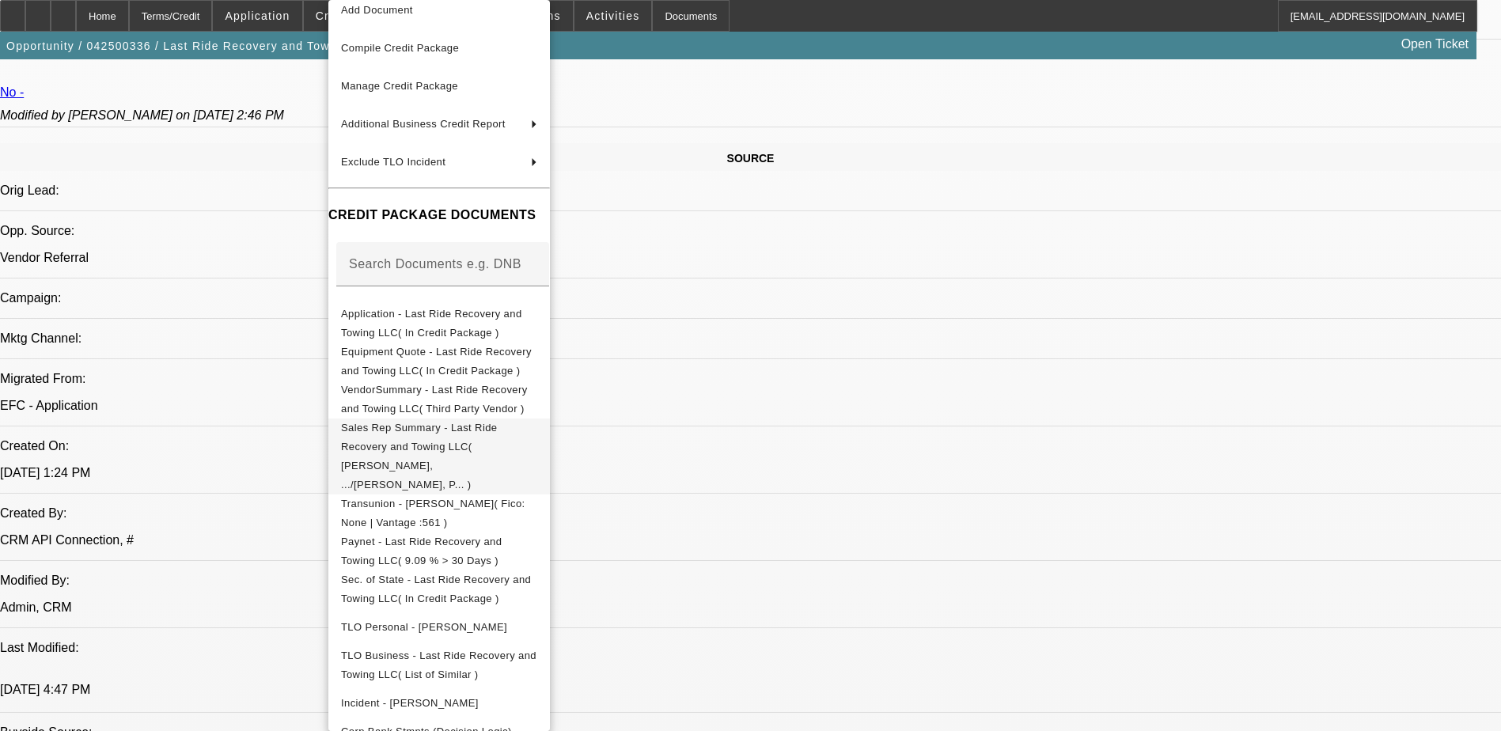
scroll to position [99, 0]
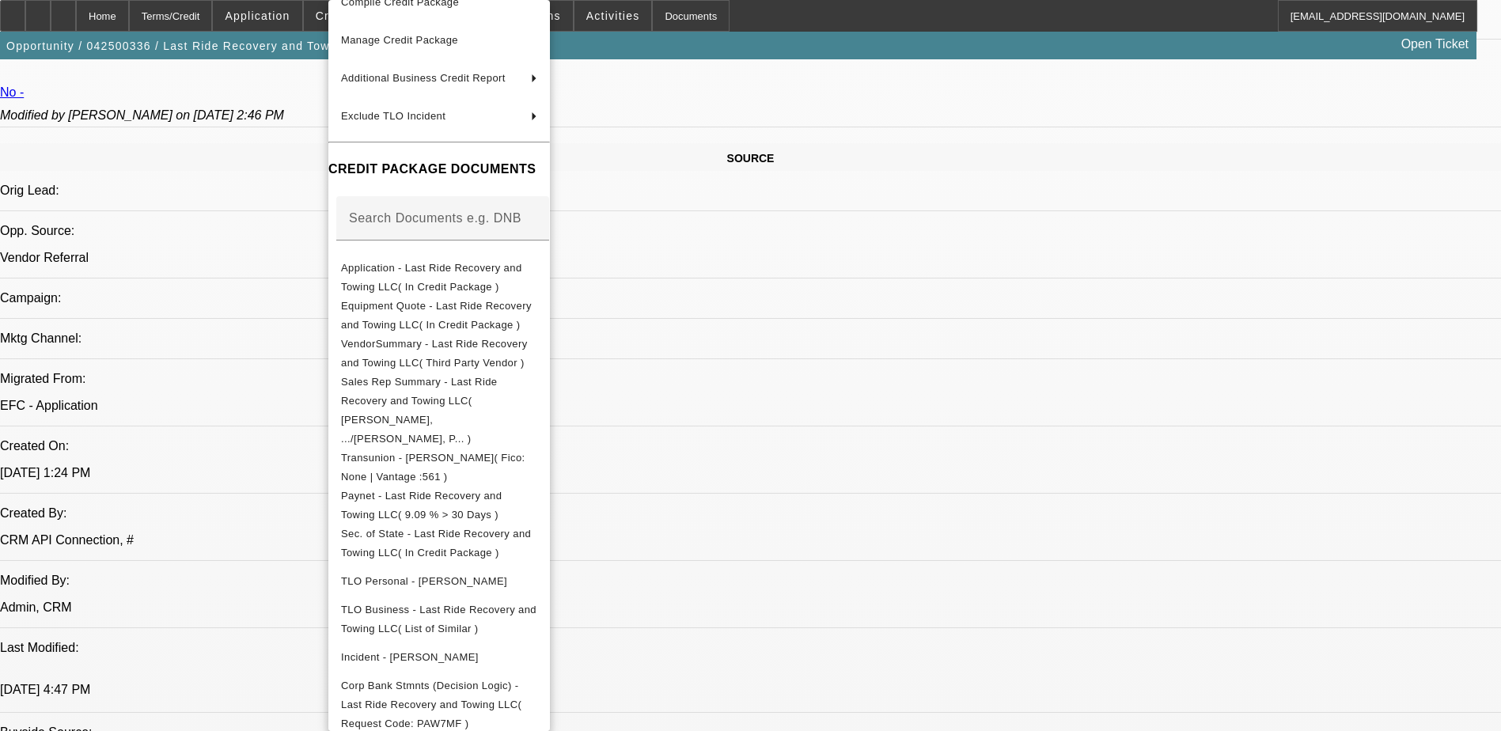
click at [895, 494] on div at bounding box center [750, 365] width 1501 height 731
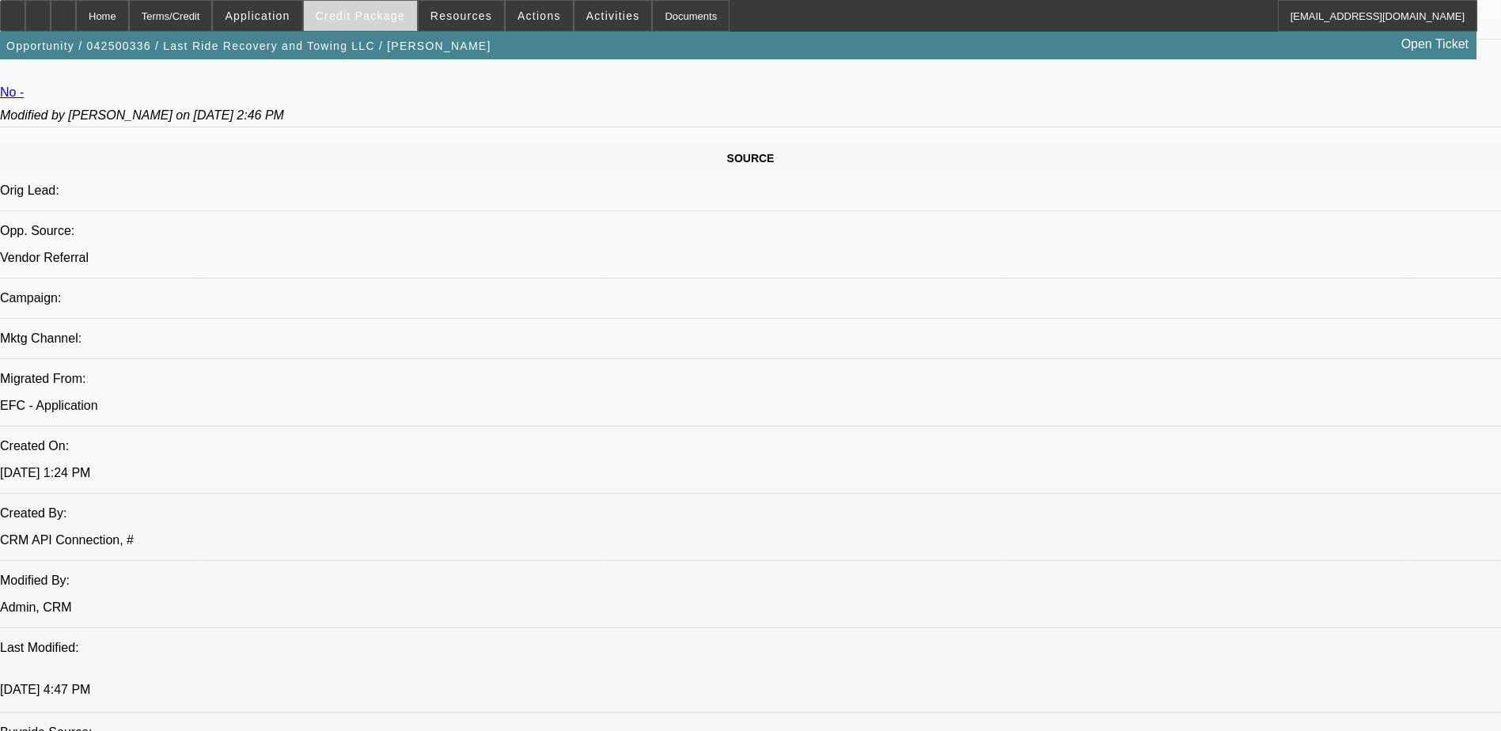
click at [405, 19] on span "Credit Package" at bounding box center [360, 15] width 89 height 13
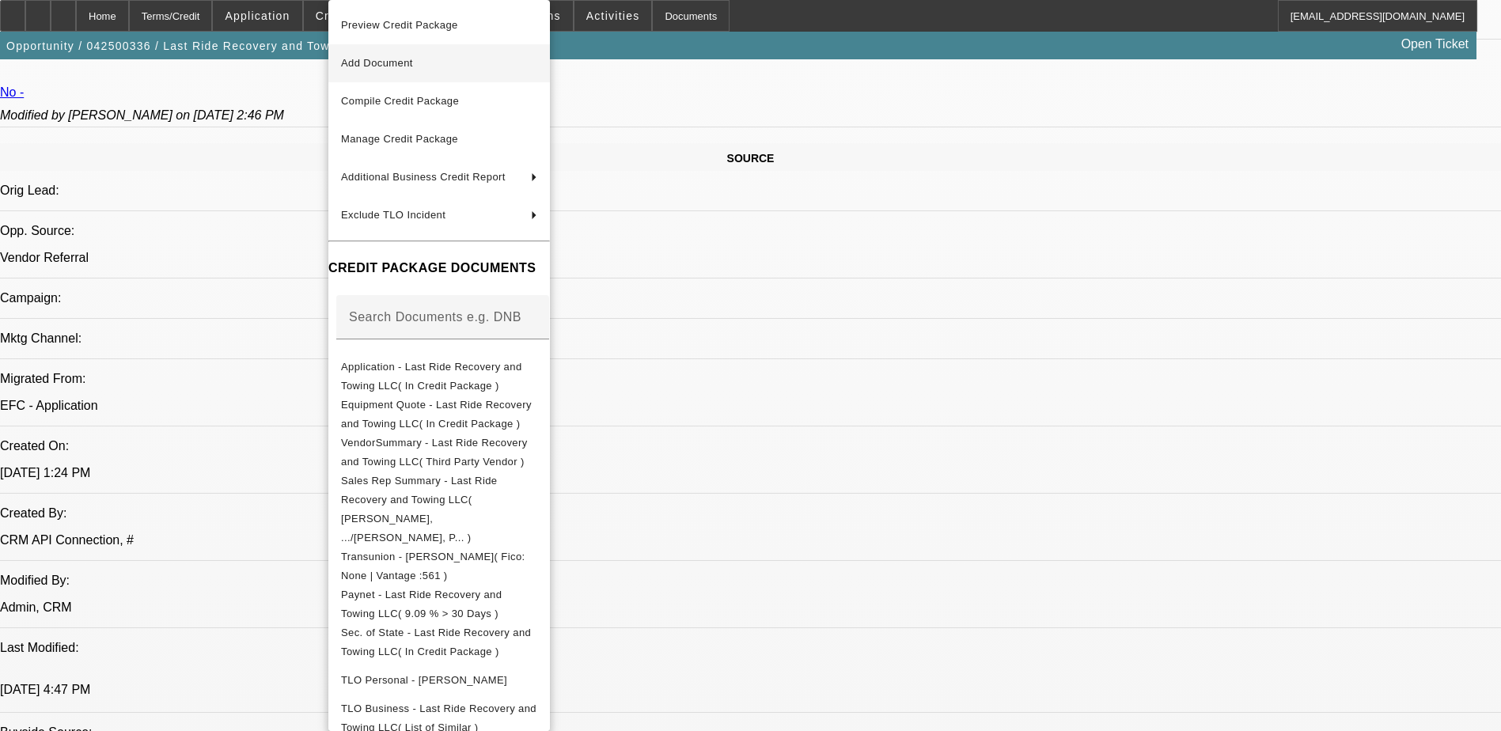
click at [453, 70] on span "Add Document" at bounding box center [439, 63] width 196 height 19
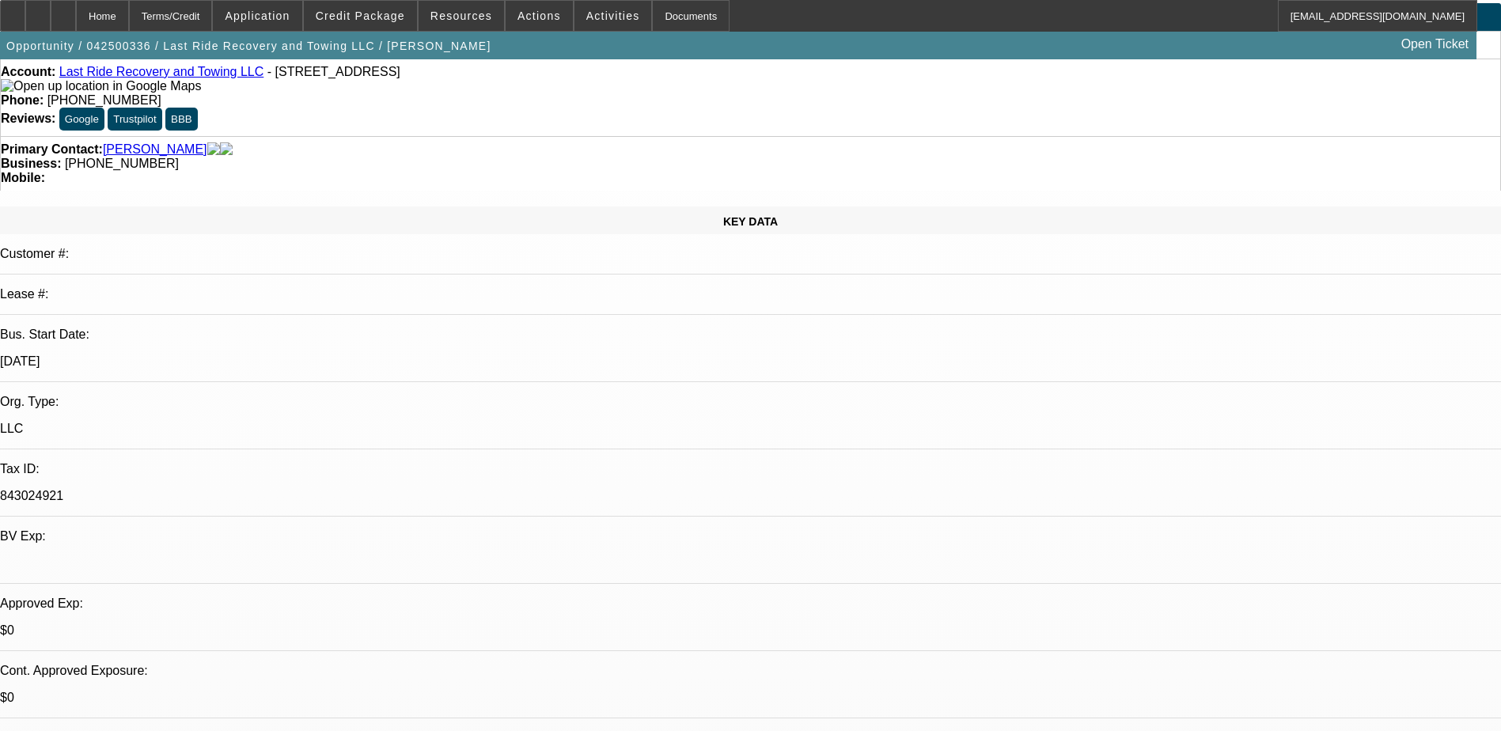
scroll to position [0, 0]
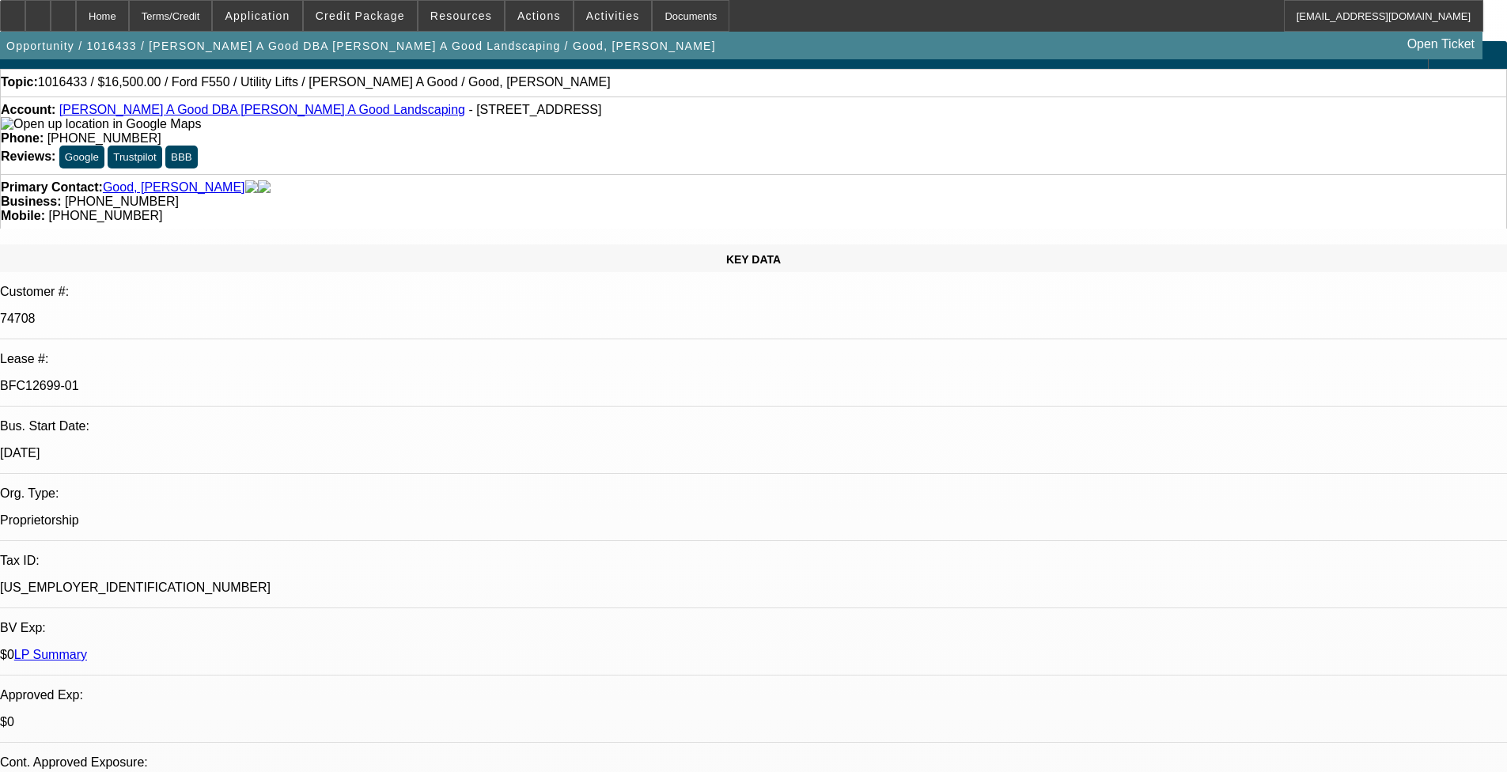
select select "0"
select select "2"
select select "0"
select select "2"
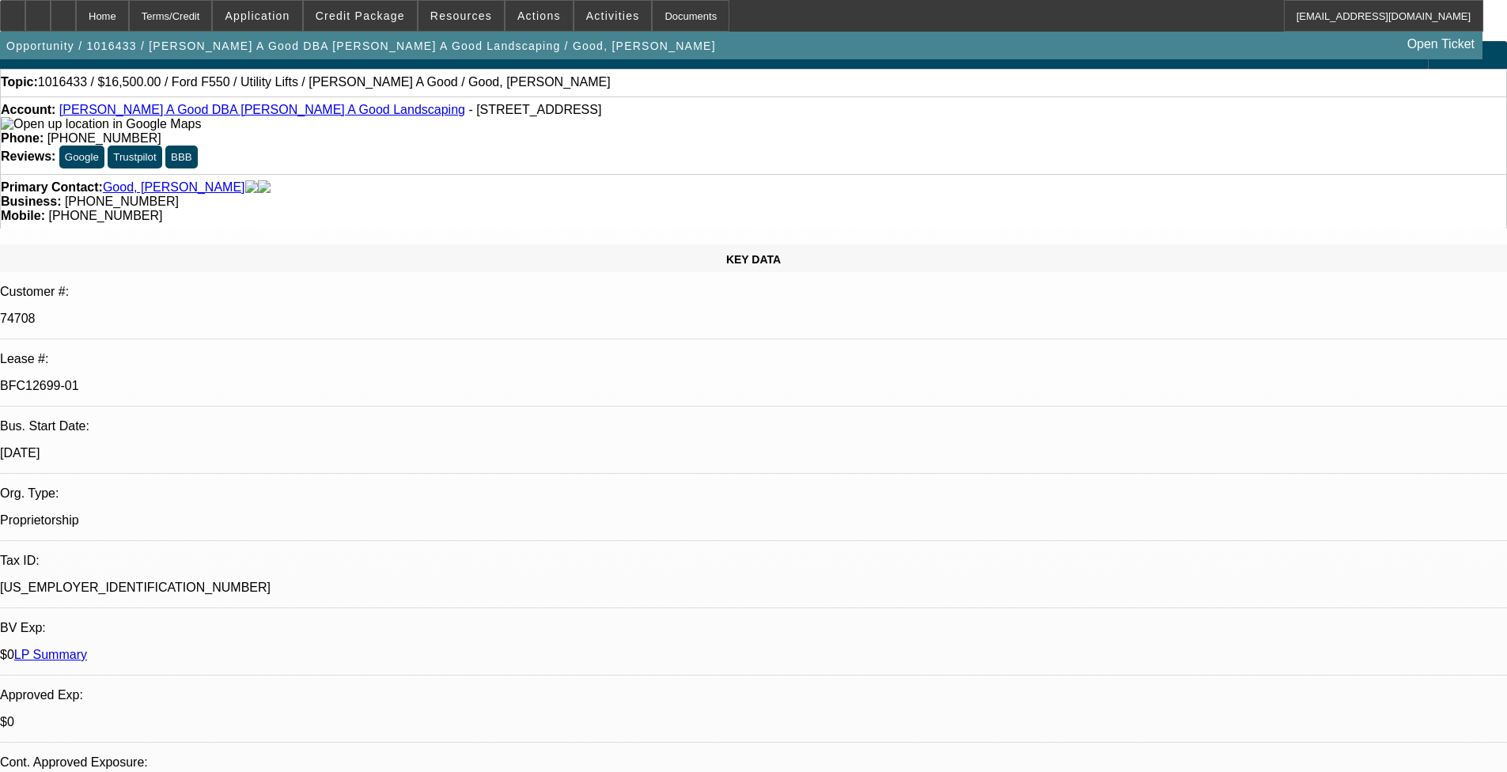
select select "0"
select select "2"
select select "0"
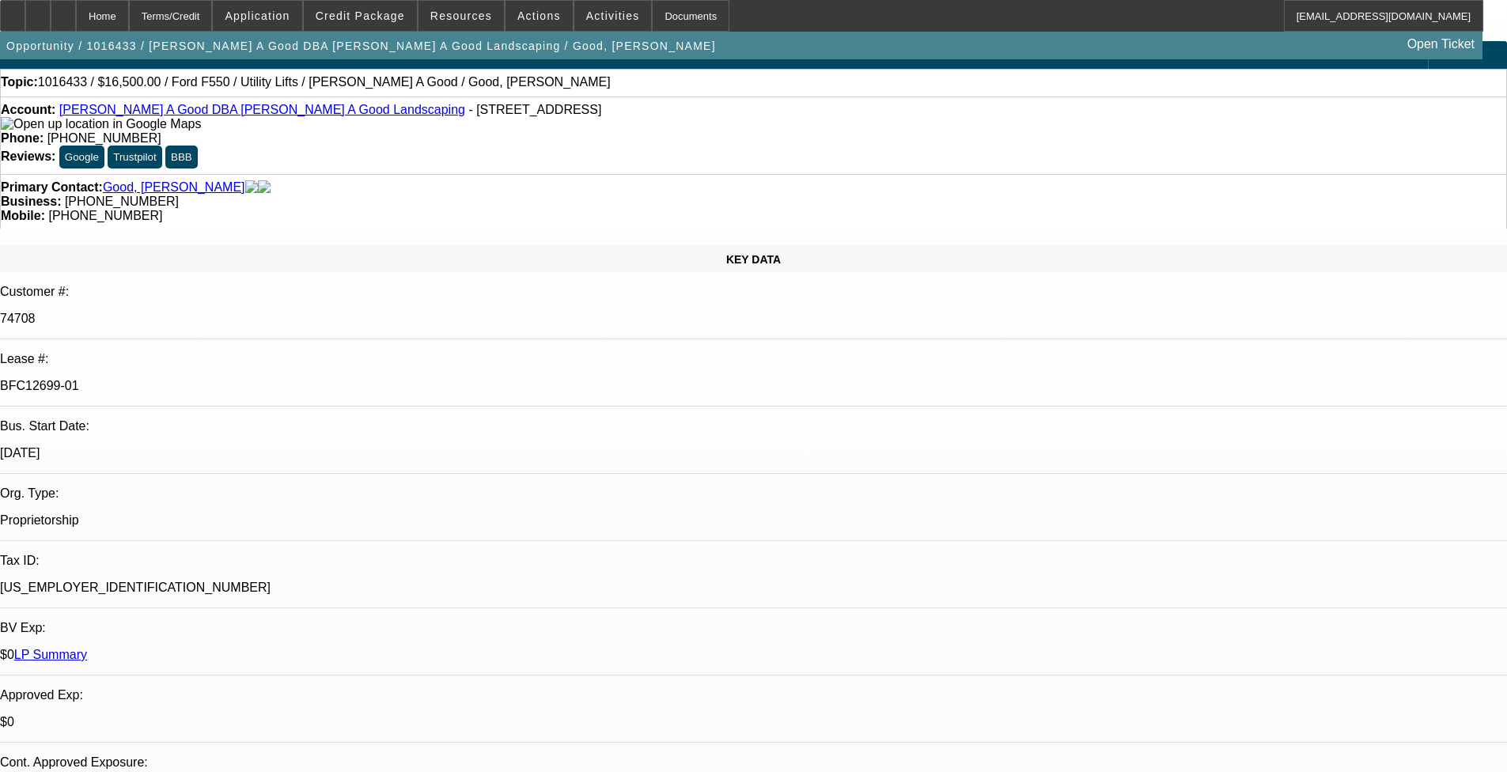
select select "0"
select select "1"
select select "2"
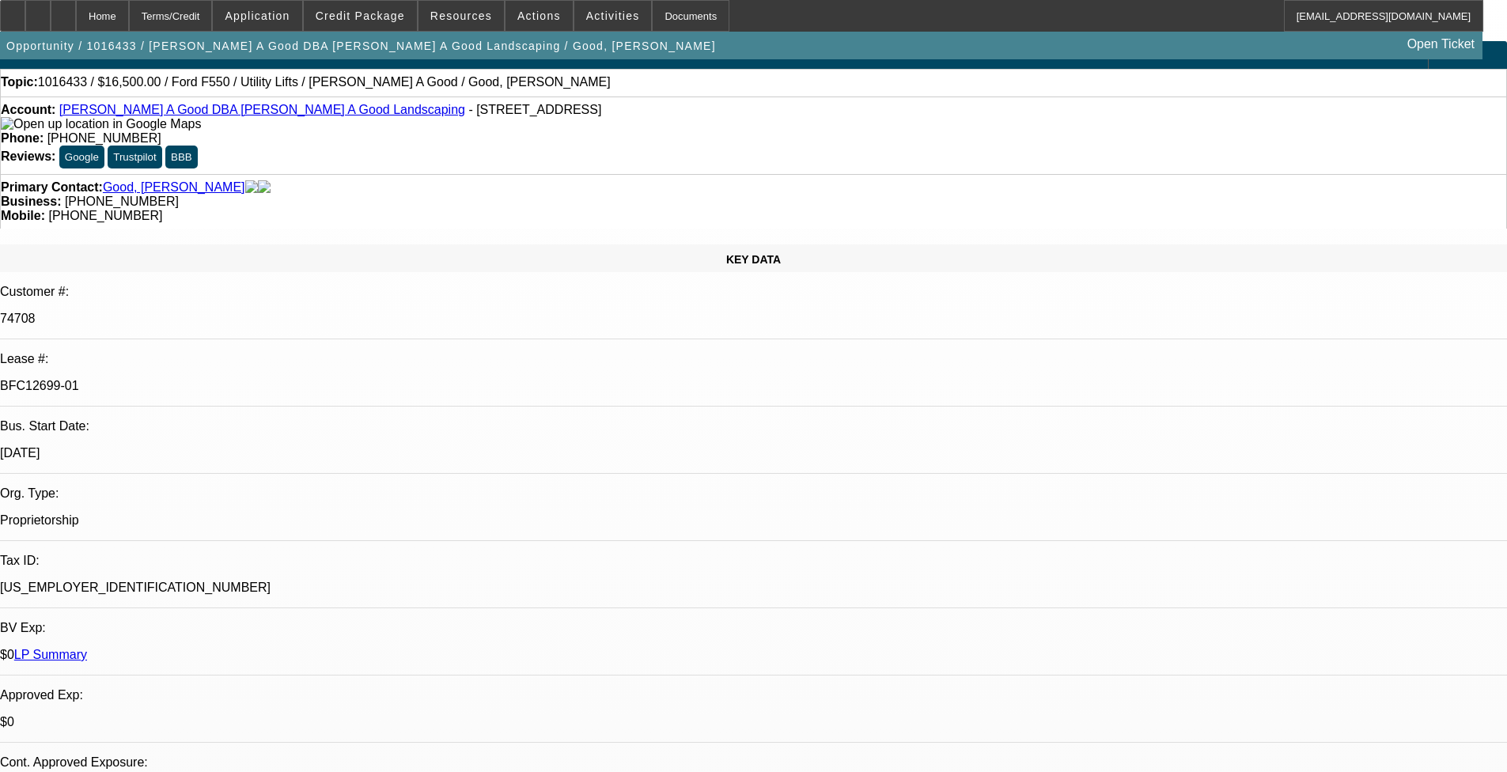
select select "1"
select select "2"
select select "1"
select select "2"
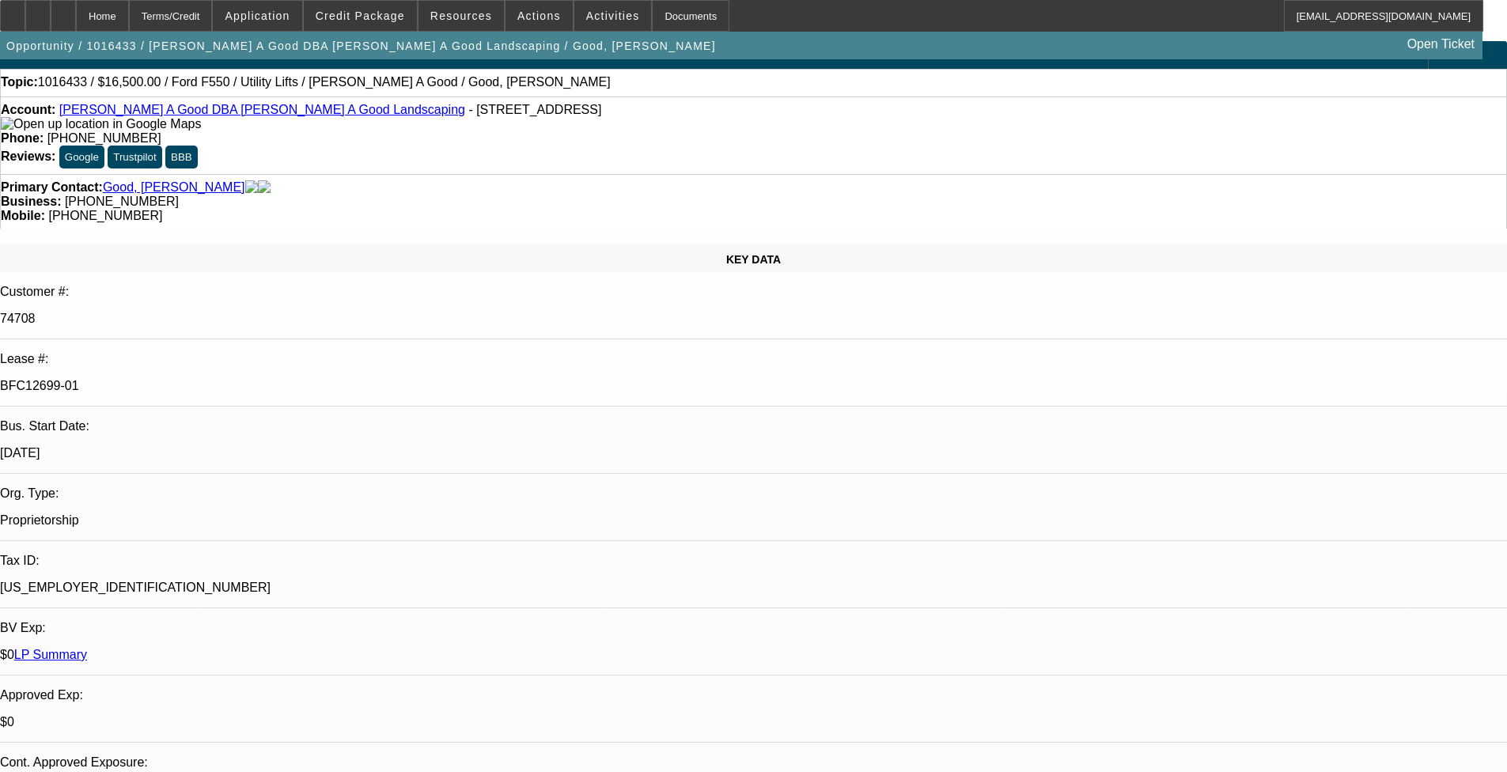
select select "2"
select select "1"
select select "2"
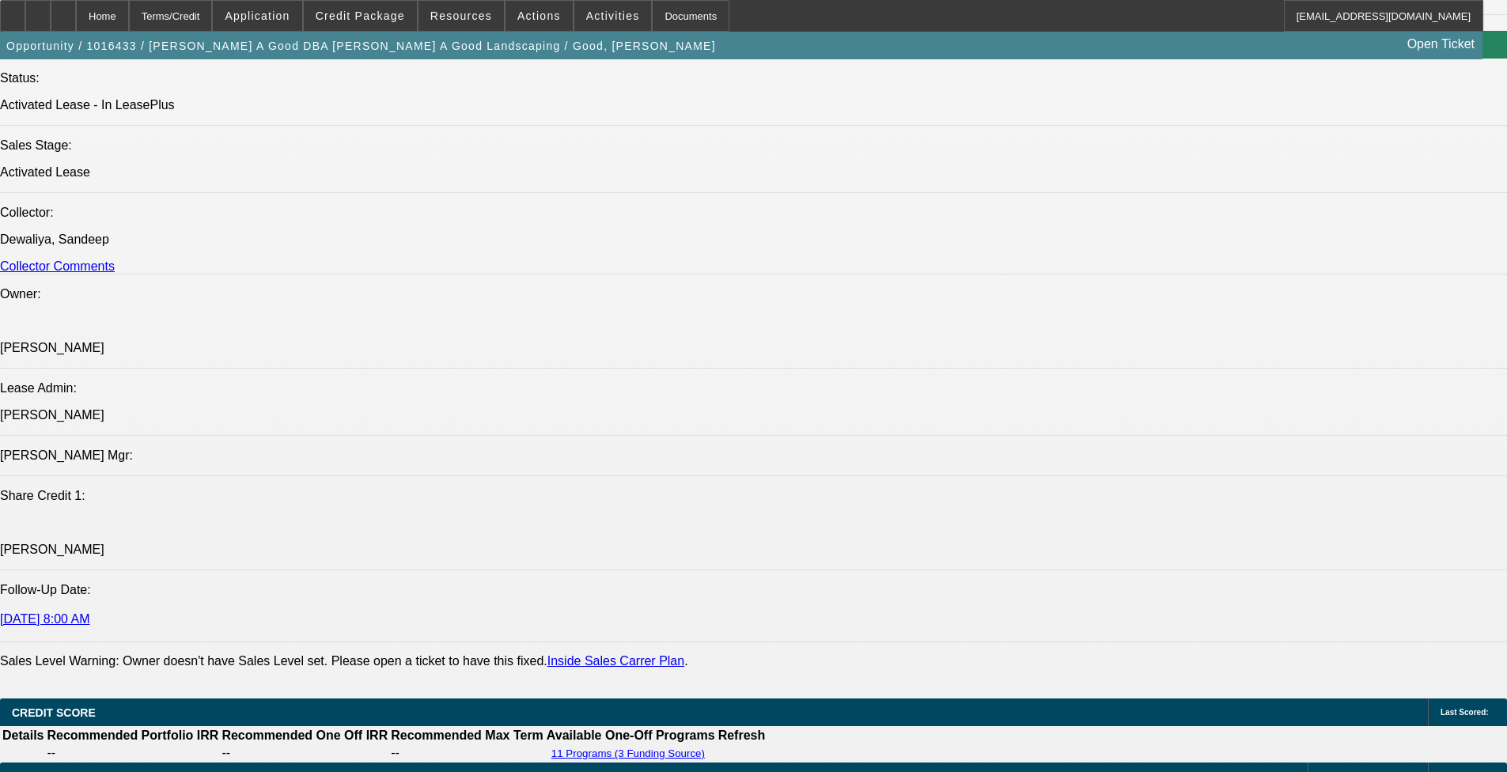
scroll to position [1582, 0]
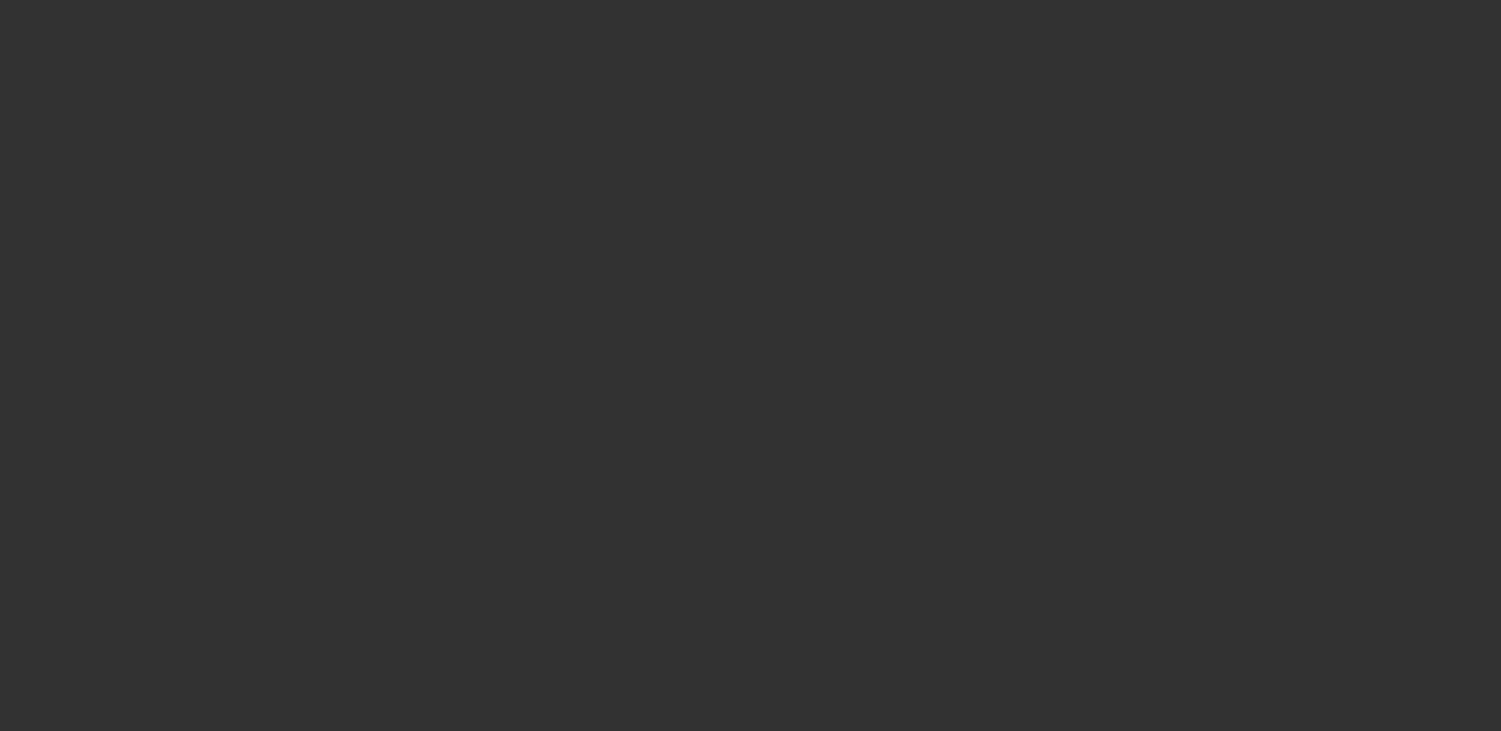
select select "0"
select select "3"
select select "0.1"
select select "5"
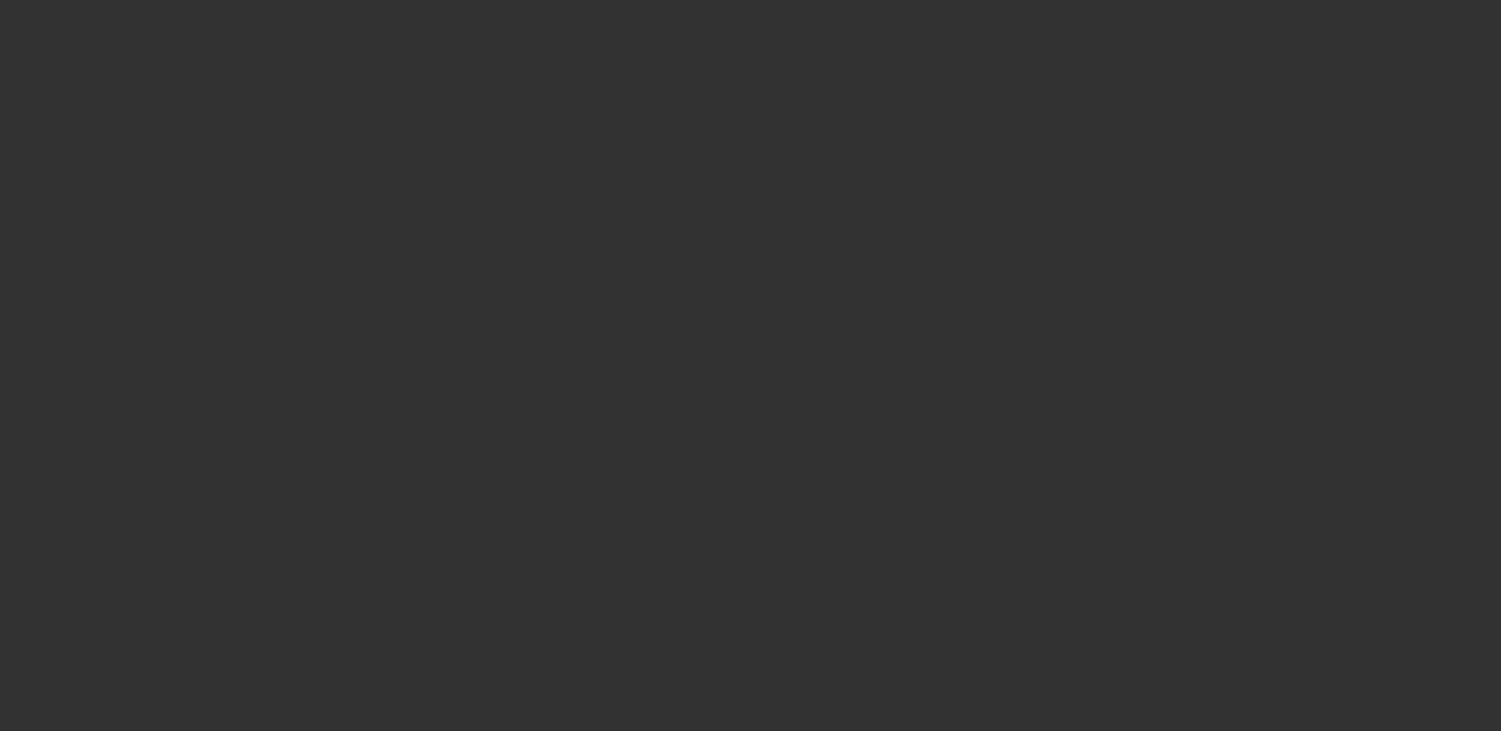
select select "0"
select select "3"
select select "0.1"
select select "5"
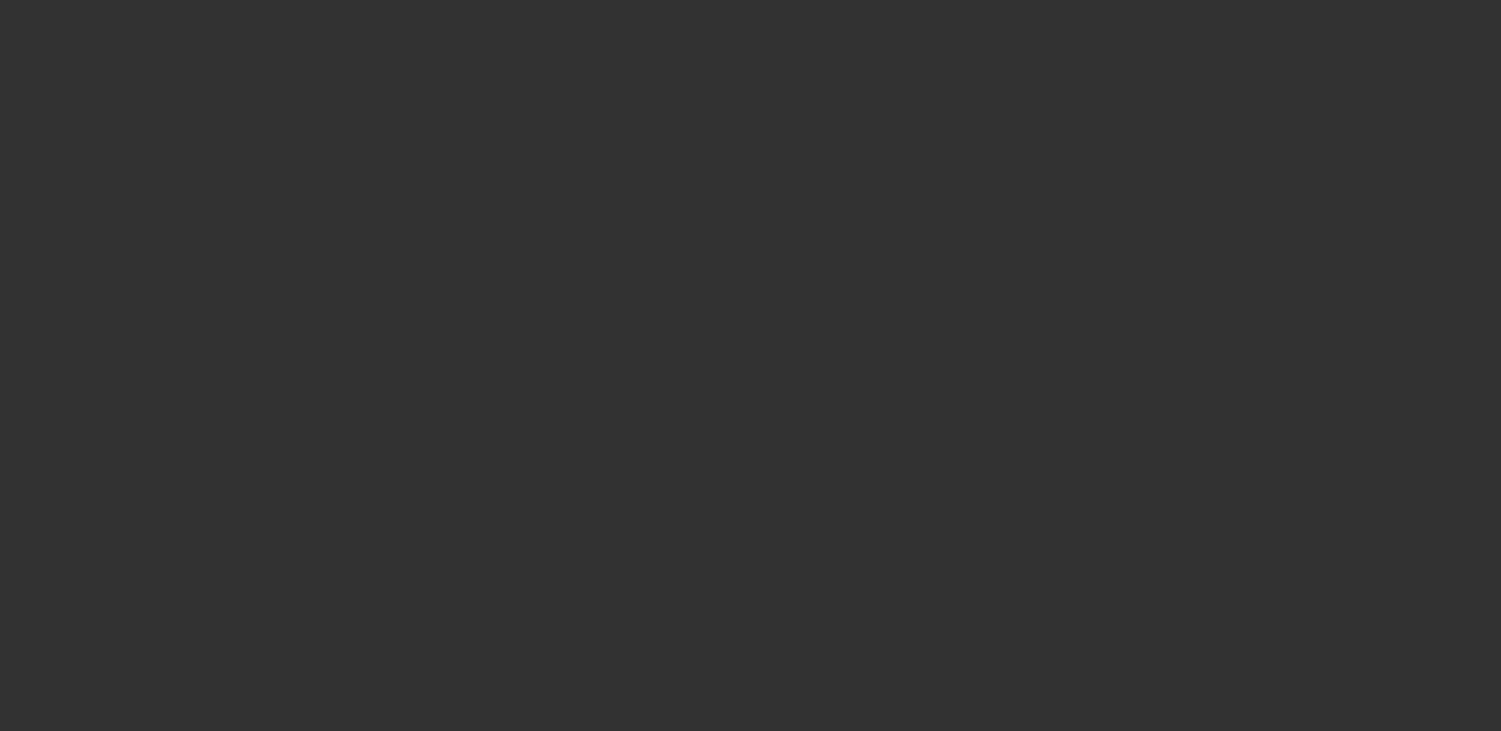
select select "0"
select select "3"
select select "0.1"
select select "5"
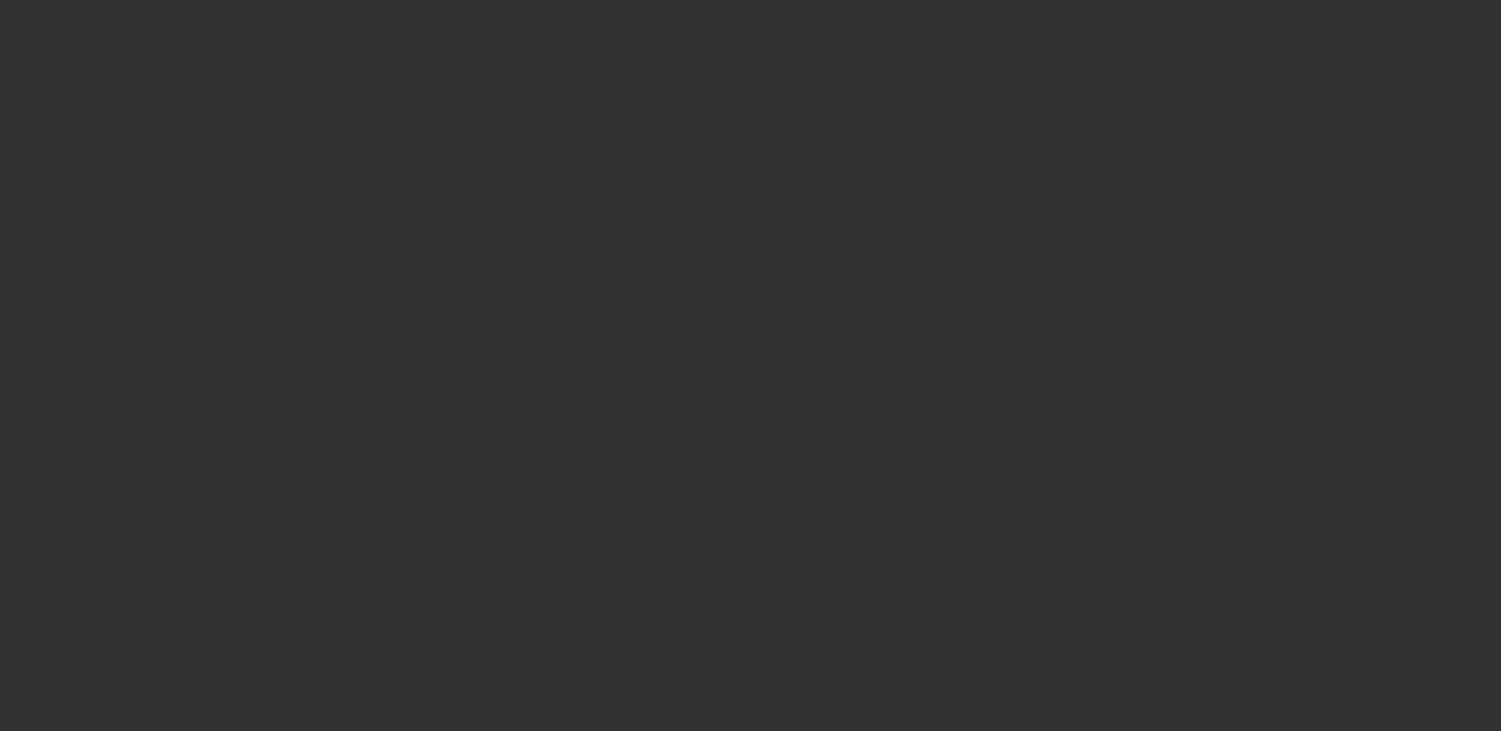
select select "0"
select select "3"
select select "0.1"
select select "5"
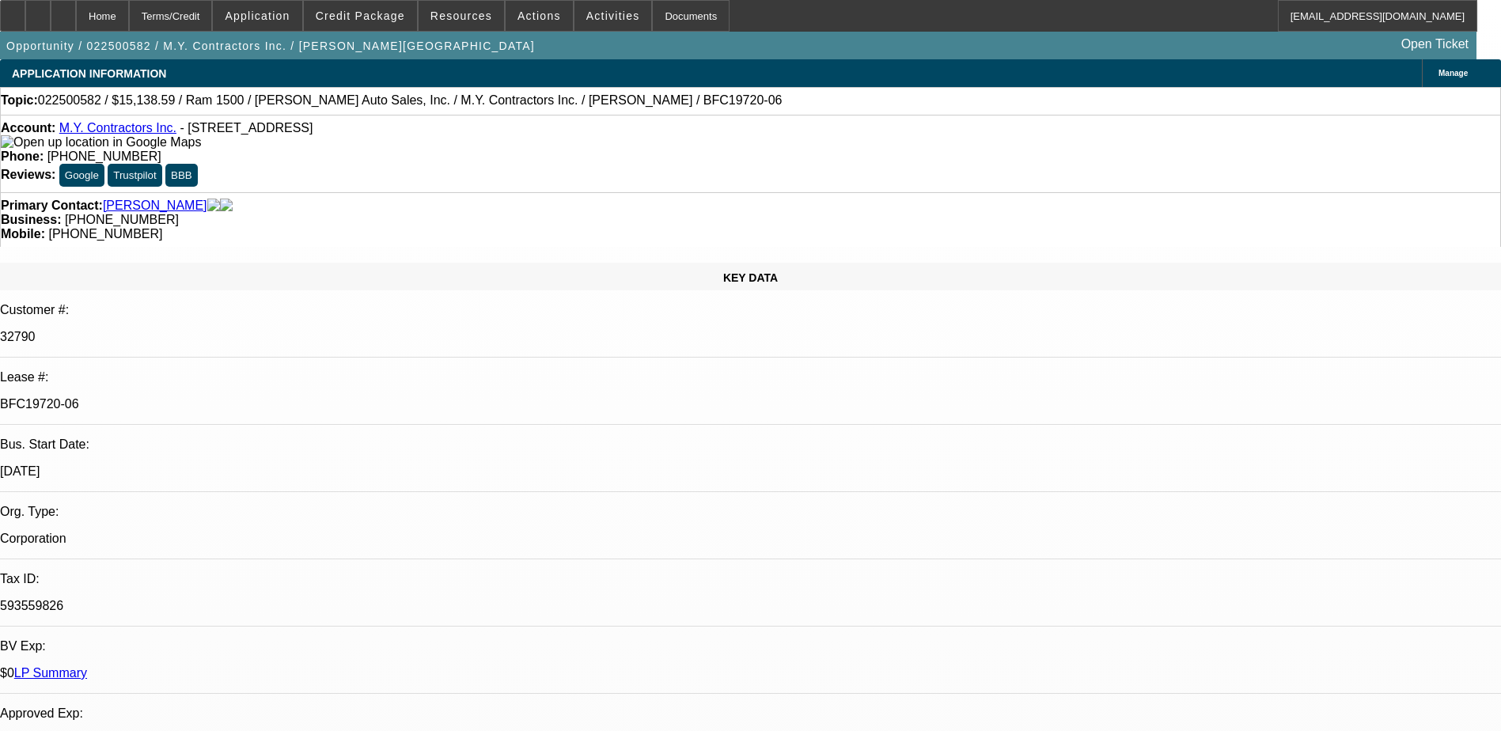
select select "0"
select select "3"
select select "0"
select select "6"
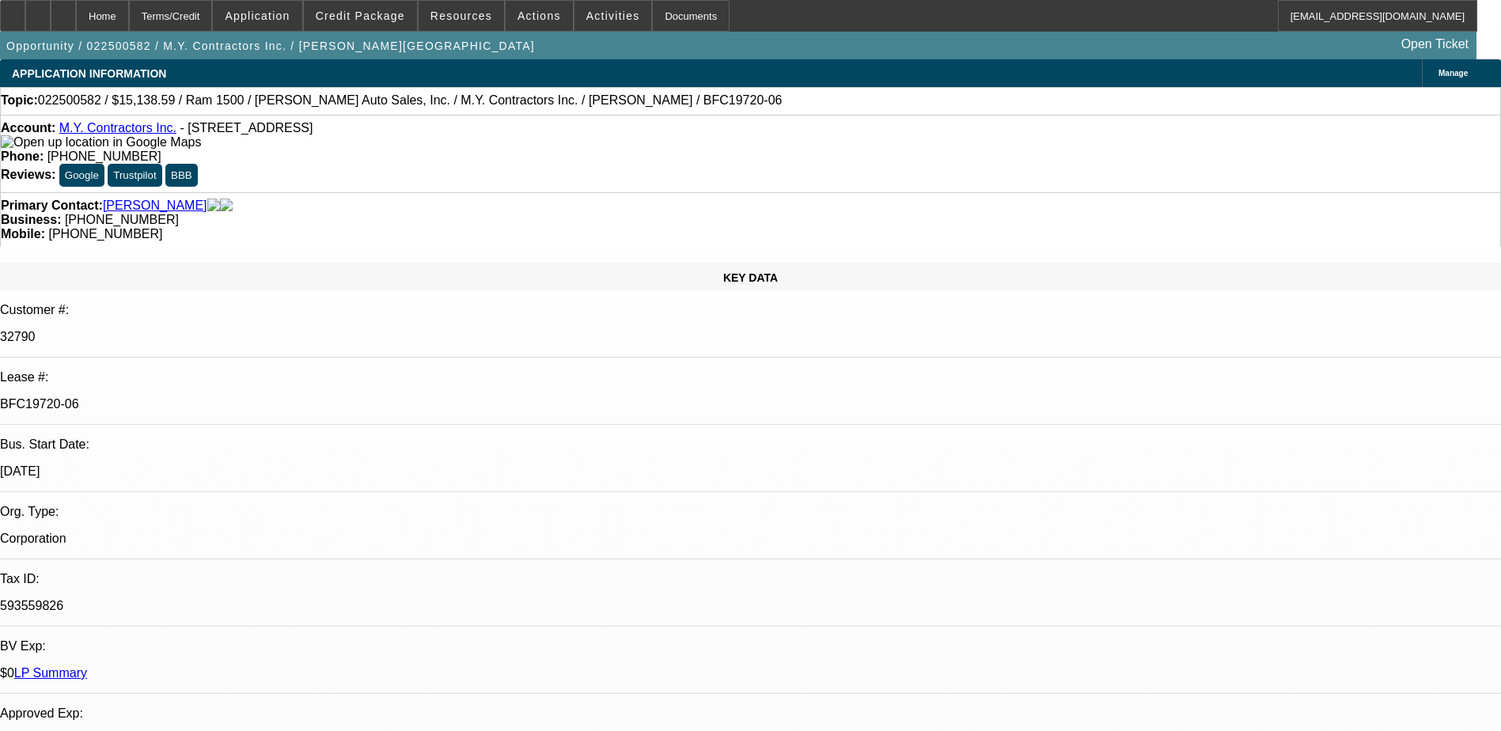
select select "0"
select select "3"
select select "0"
select select "6"
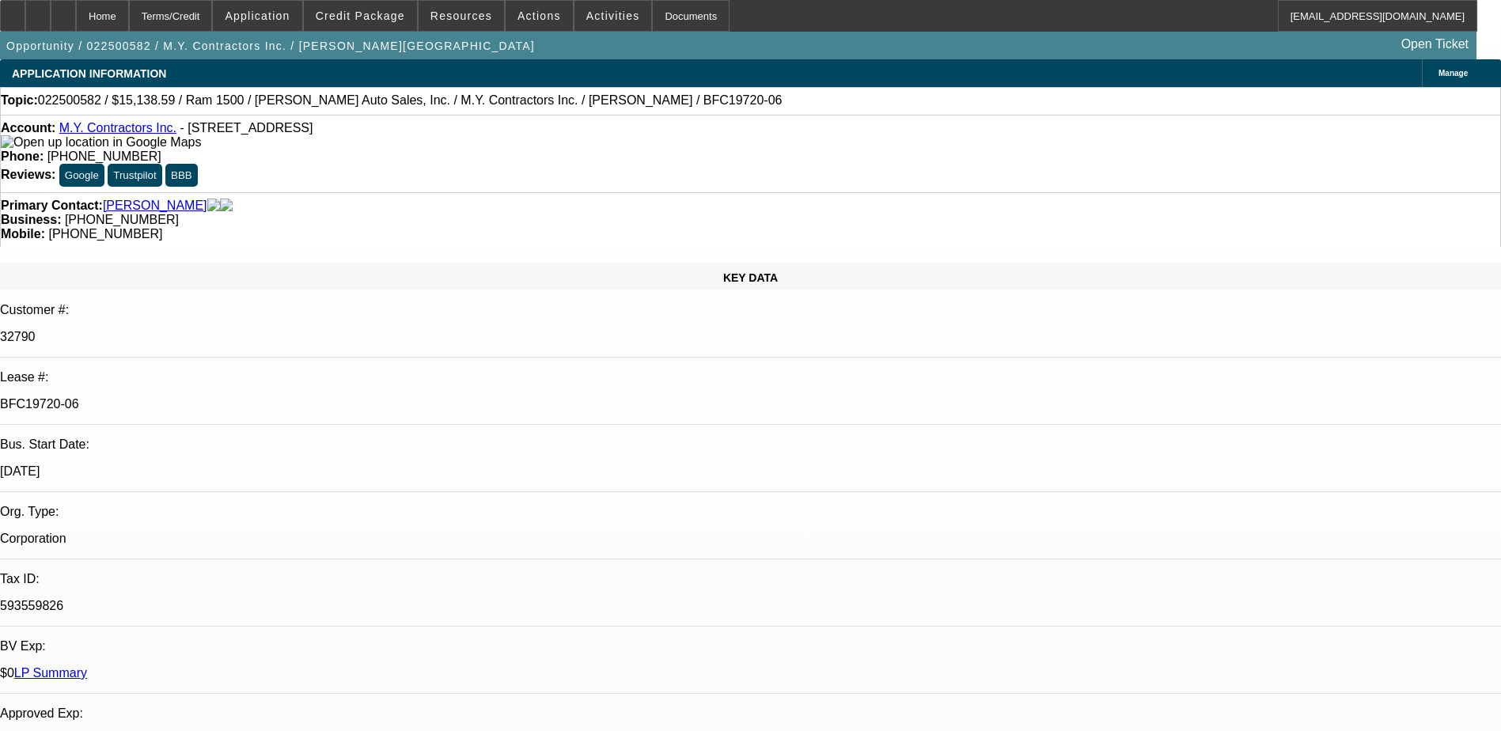
select select "0"
select select "6"
select select "0"
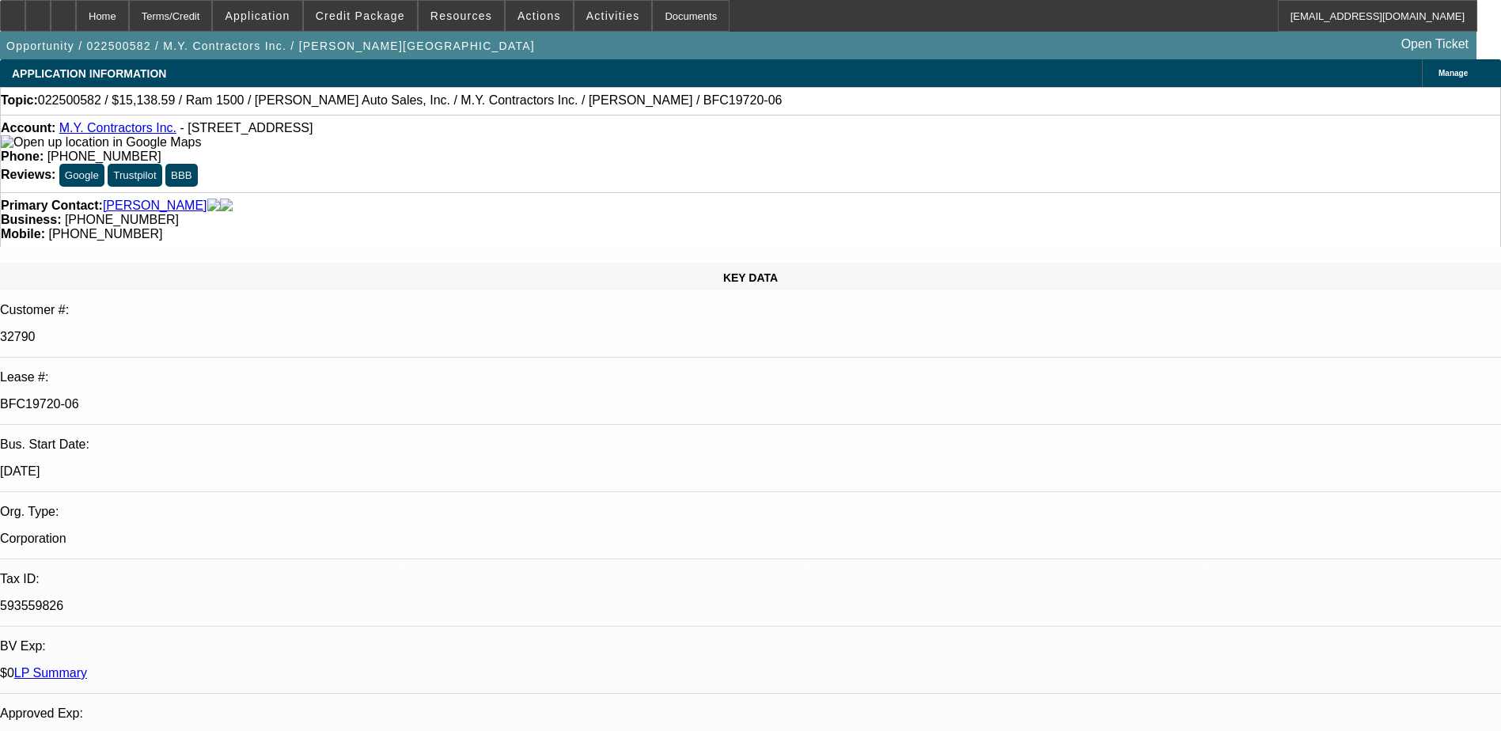
select select "0"
select select "6"
